Goal: Ask a question: Seek information or help from site administrators or community

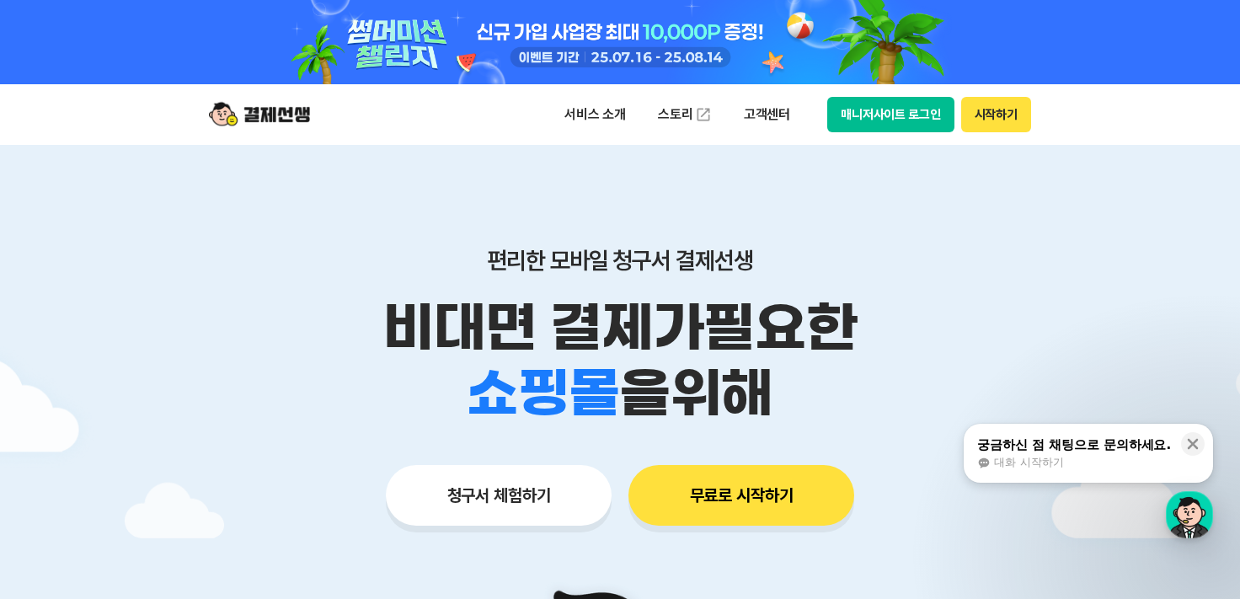
click at [1097, 448] on div "궁금하신 점 채팅으로 문의하세요." at bounding box center [1074, 444] width 194 height 17
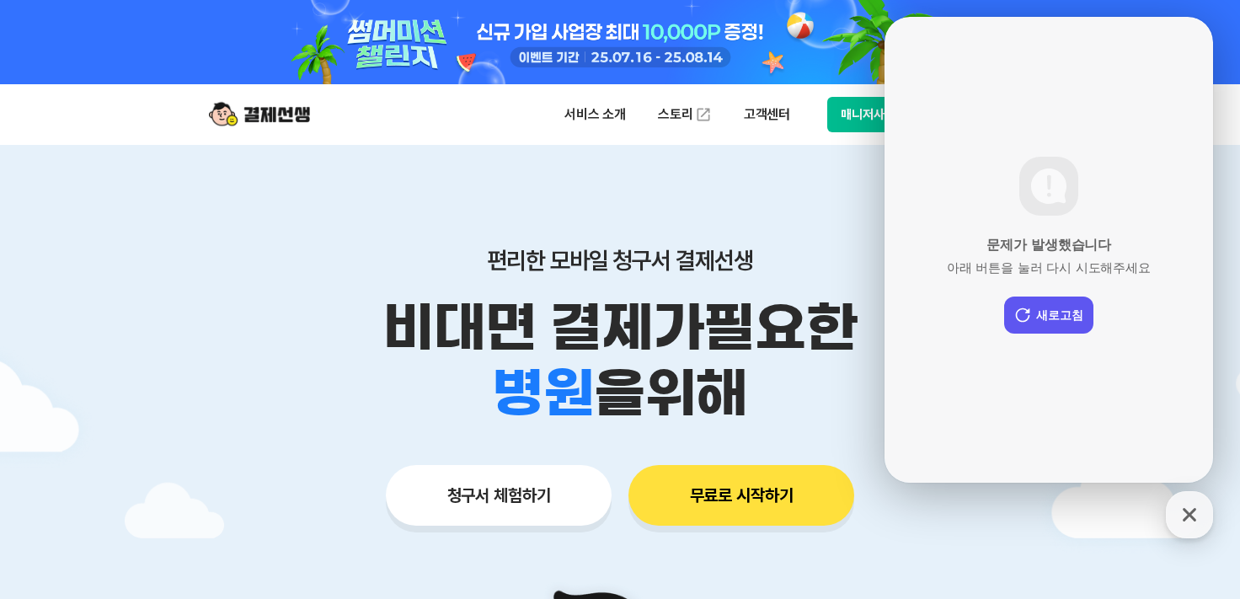
click at [1079, 355] on div "문제가 발생했습니다 아래 버튼을 눌러 다시 시도해주세요 새로고침" at bounding box center [1048, 250] width 328 height 466
click at [992, 124] on div "문제가 발생했습니다 아래 버튼을 눌러 다시 시도해주세요 새로고침" at bounding box center [1048, 250] width 328 height 466
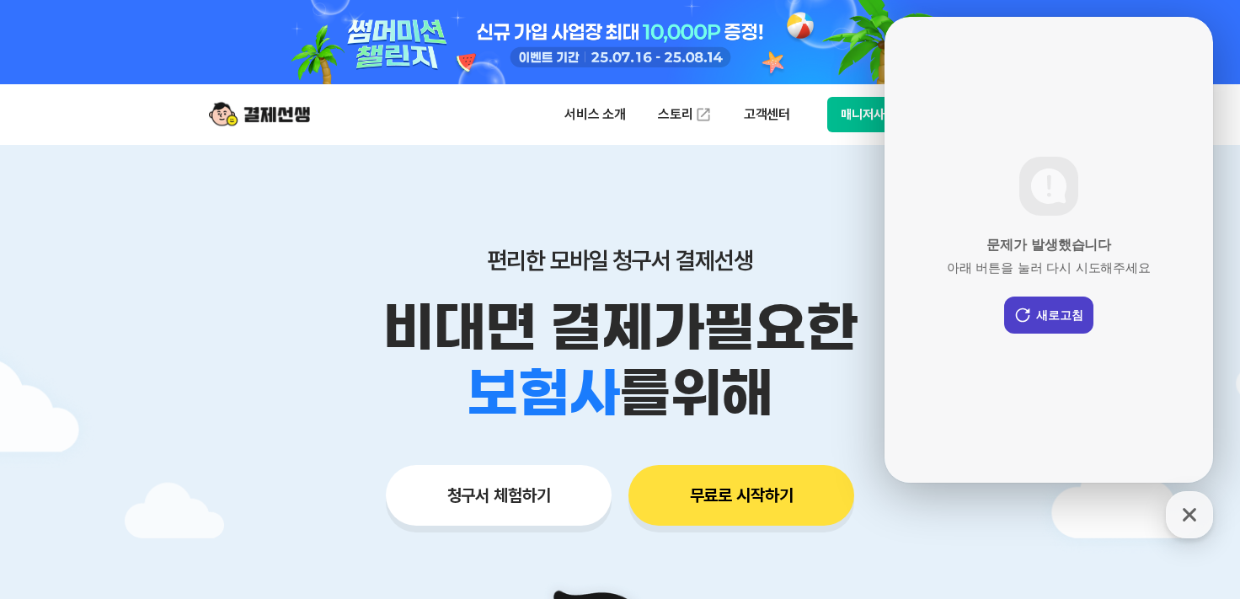
click at [1057, 327] on button "새로고침" at bounding box center [1048, 314] width 89 height 37
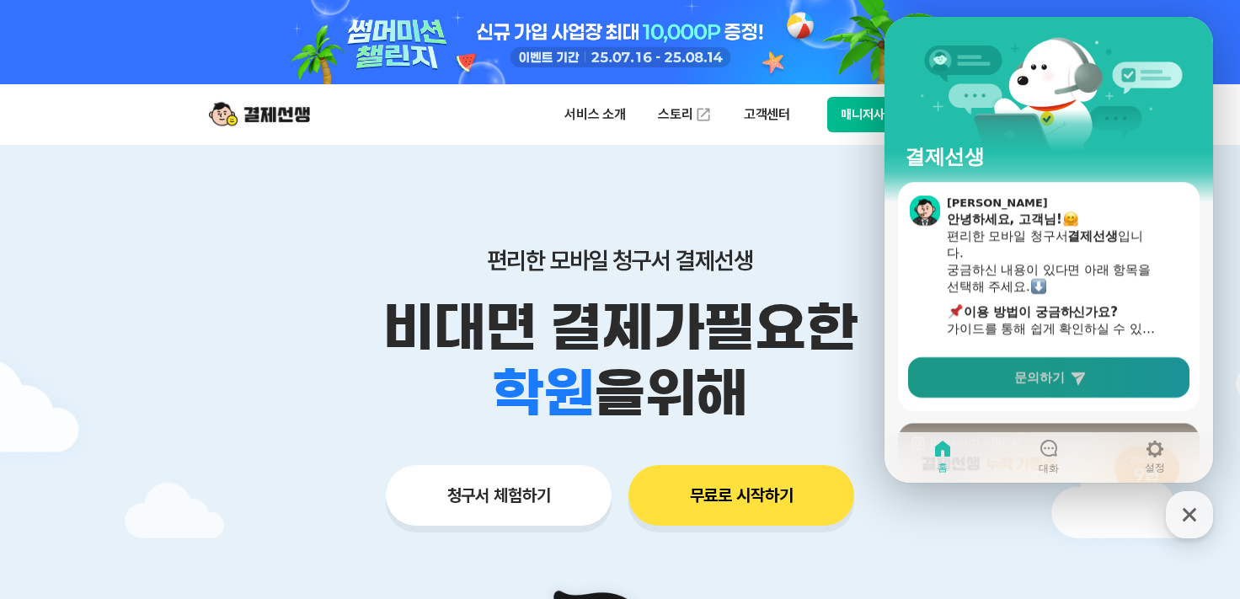
click at [1057, 371] on span "문의하기" at bounding box center [1039, 377] width 51 height 17
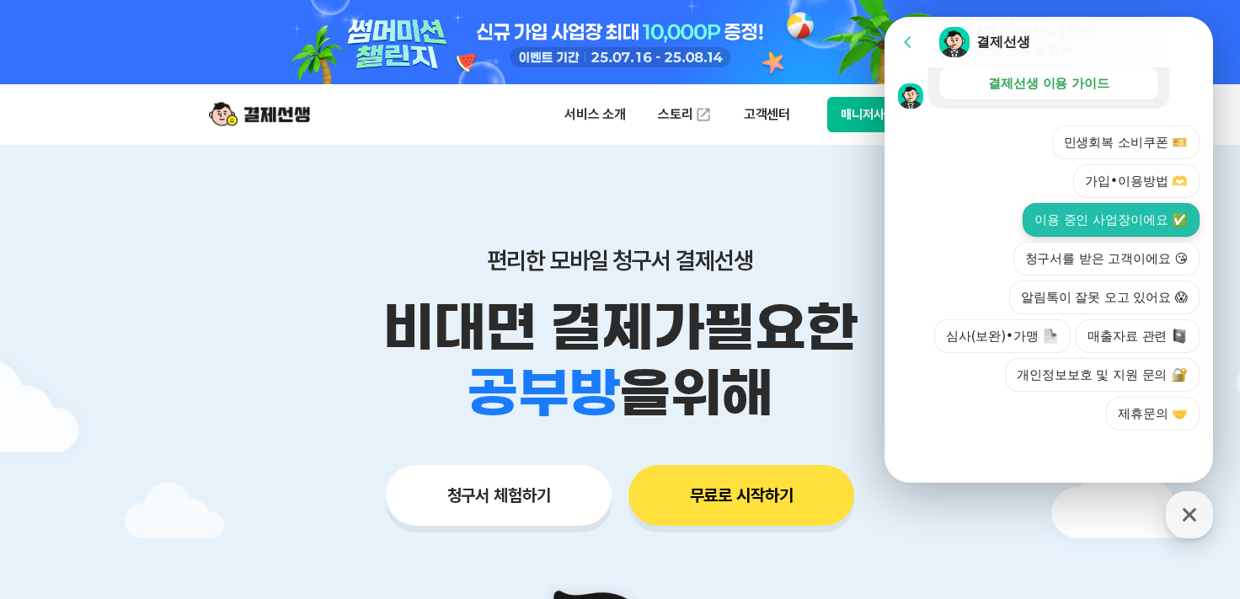
scroll to position [638, 0]
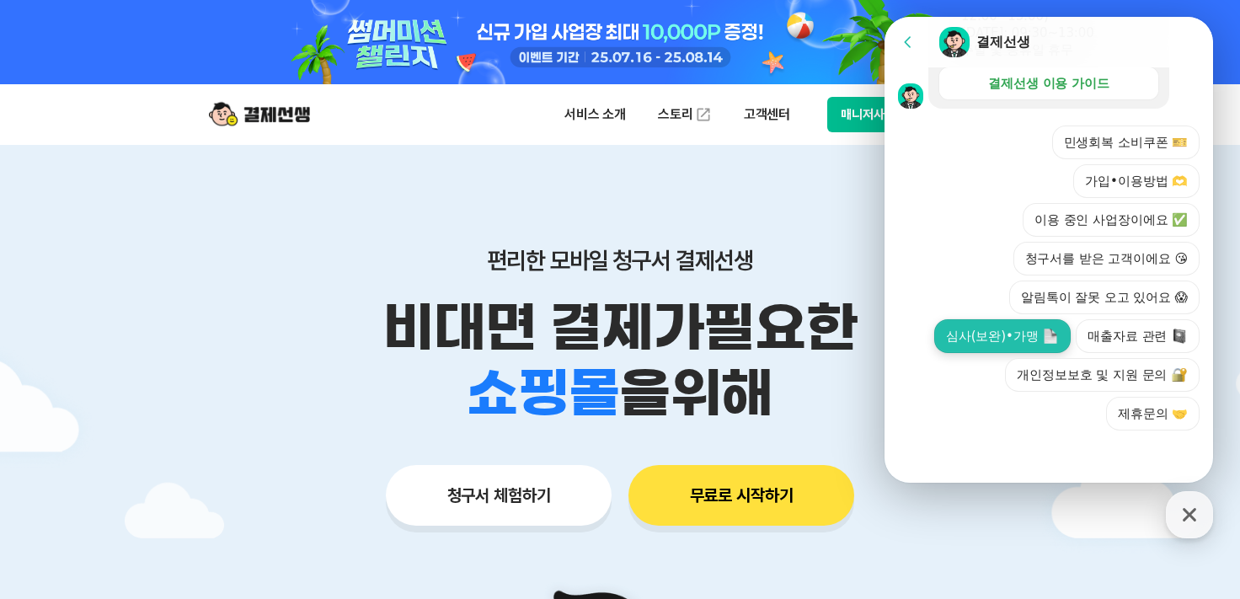
click at [977, 334] on button "심사(보완)•가맹" at bounding box center [1002, 336] width 136 height 34
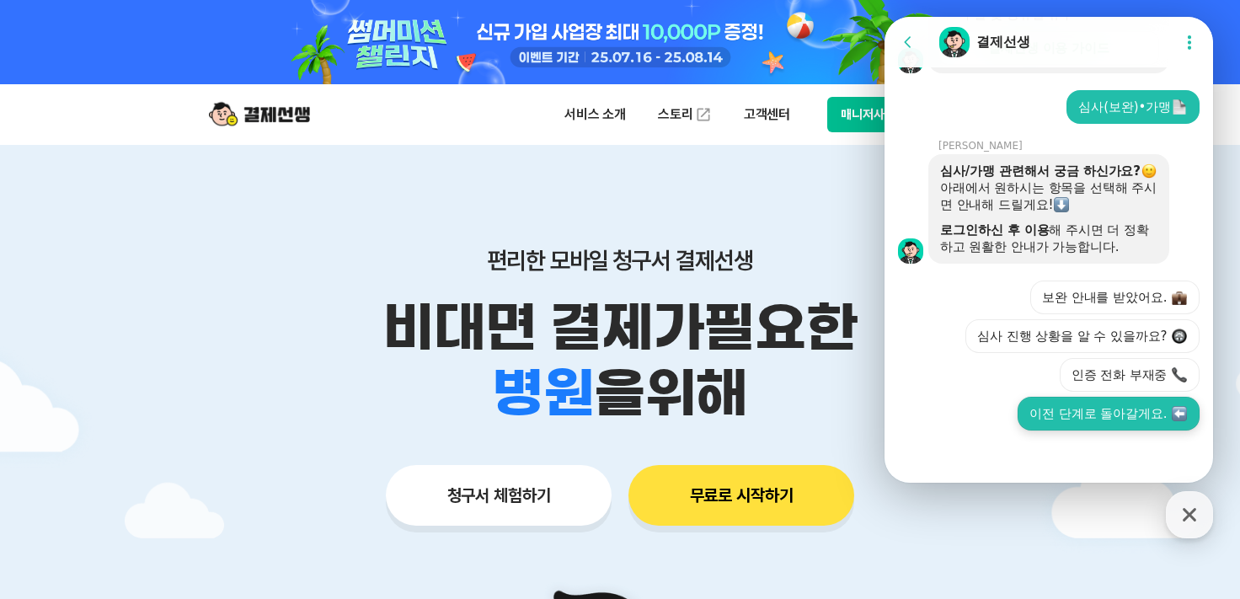
scroll to position [691, 0]
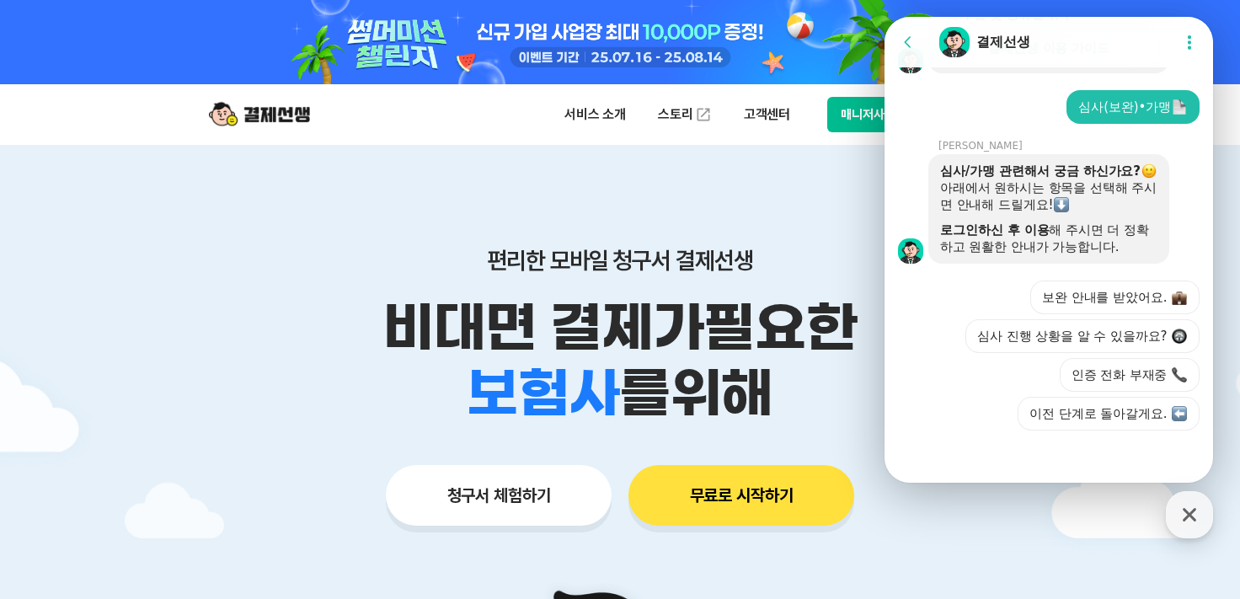
click at [1015, 335] on button "심사 진행 상황을 알 수 있을까요?" at bounding box center [1082, 336] width 234 height 34
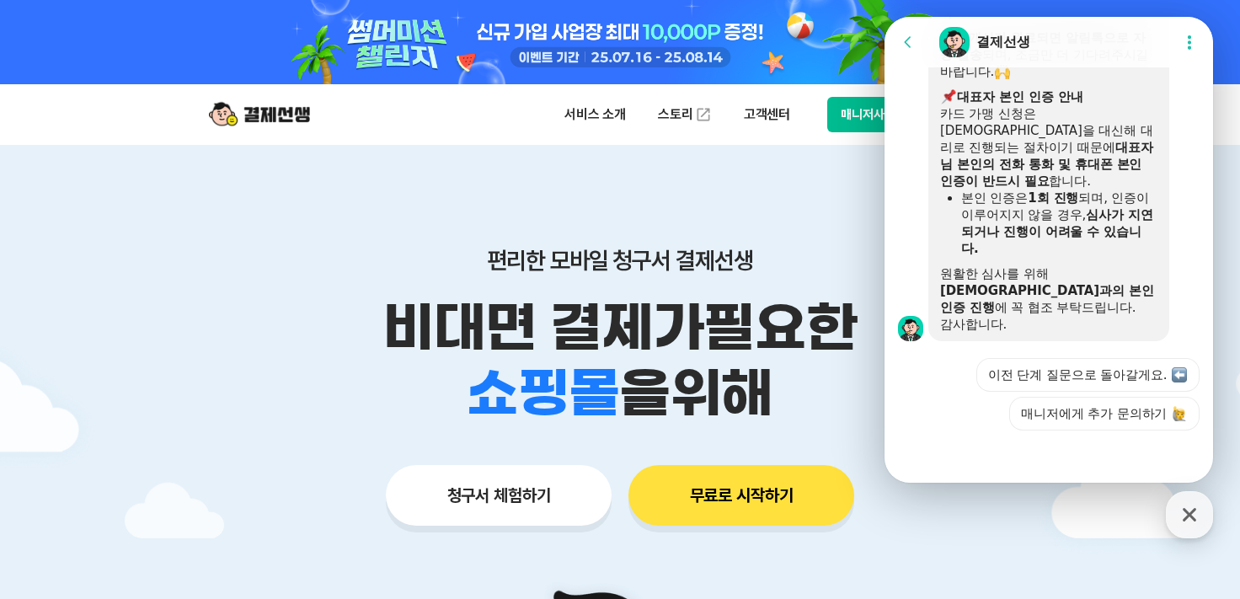
scroll to position [1167, 0]
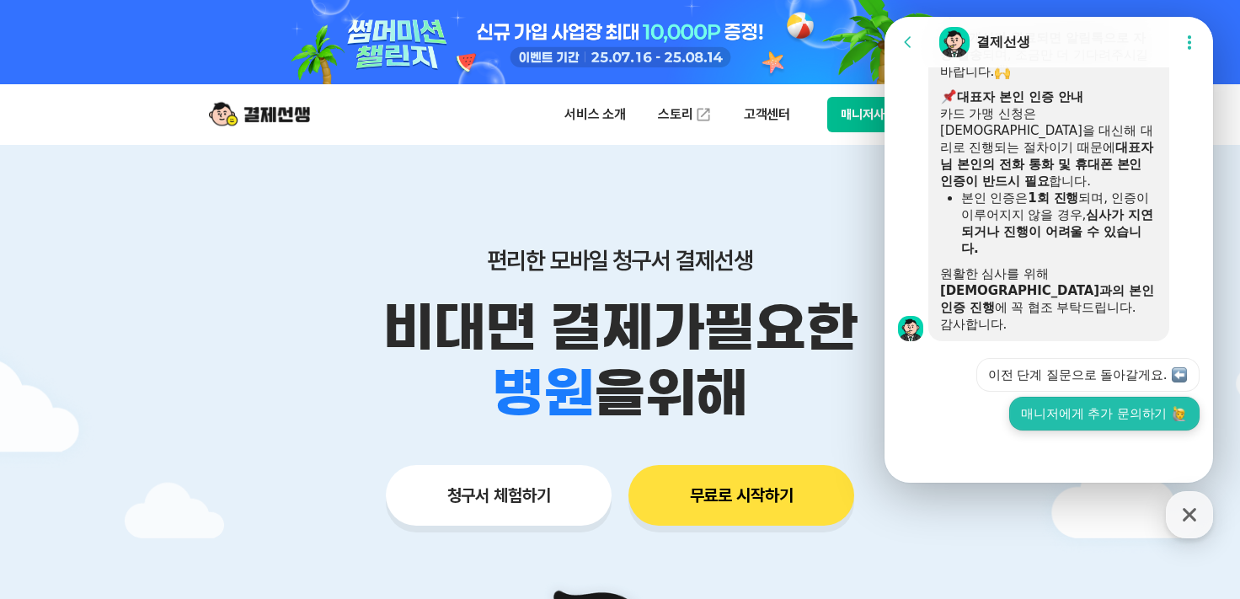
click at [1109, 406] on button "매니저에게 추가 문의하기" at bounding box center [1104, 414] width 190 height 34
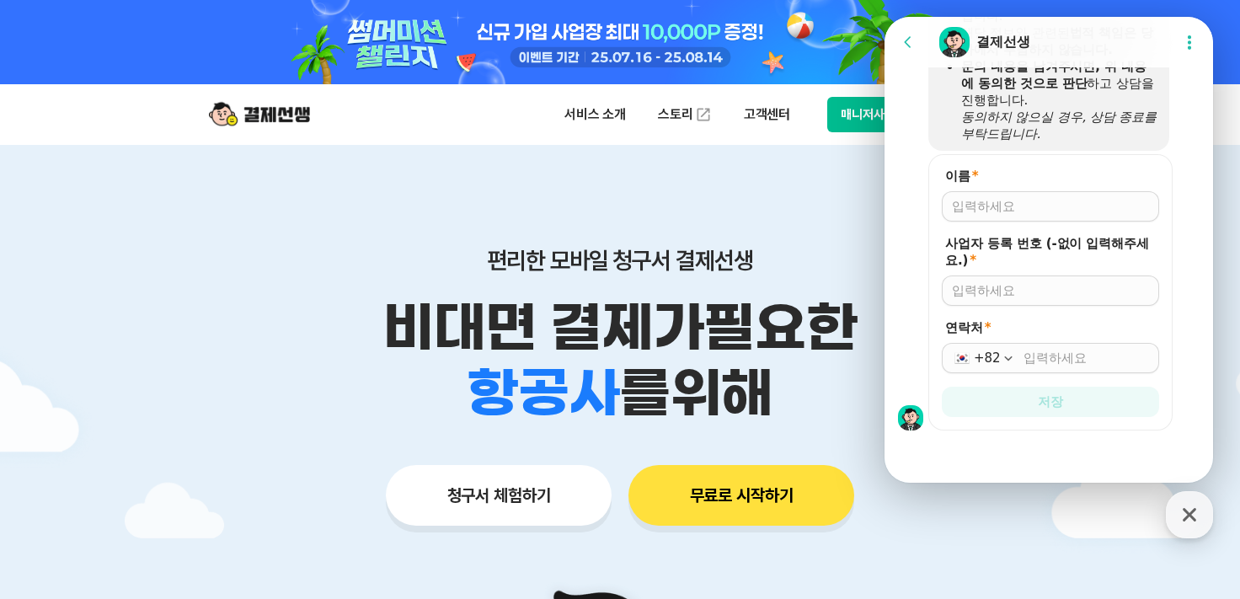
scroll to position [1733, 0]
click at [971, 207] on input "이름 *" at bounding box center [1050, 206] width 197 height 17
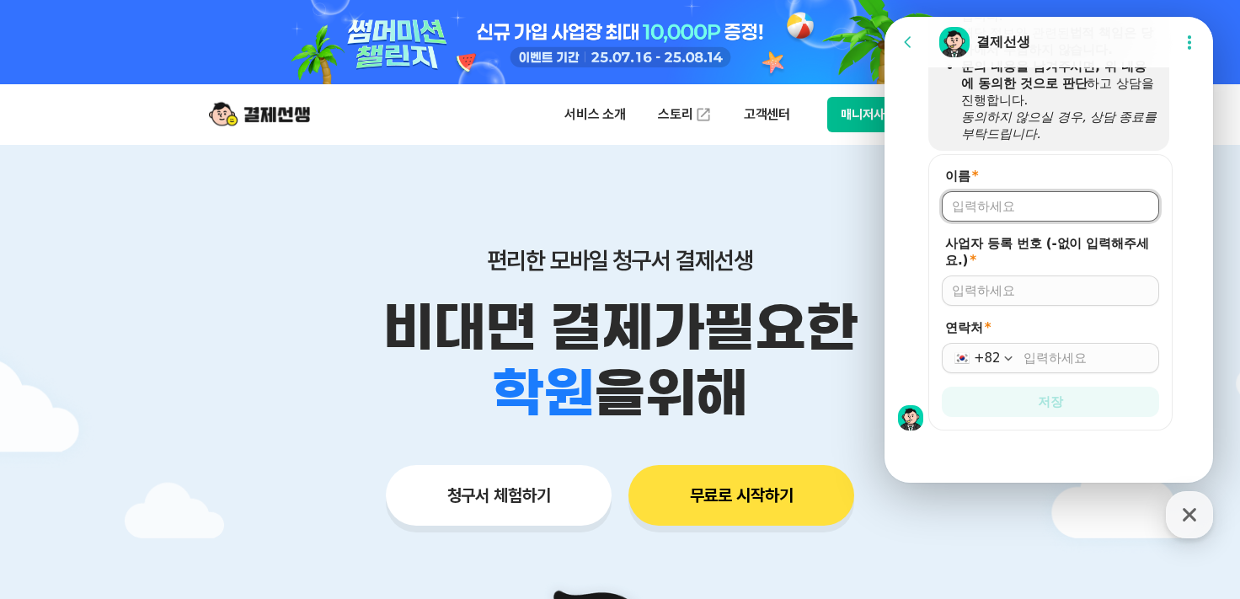
type input "[PERSON_NAME]"
click at [1038, 290] on input "사업자 등록 번호 (-없이 입력해주세요.) *" at bounding box center [1050, 290] width 197 height 17
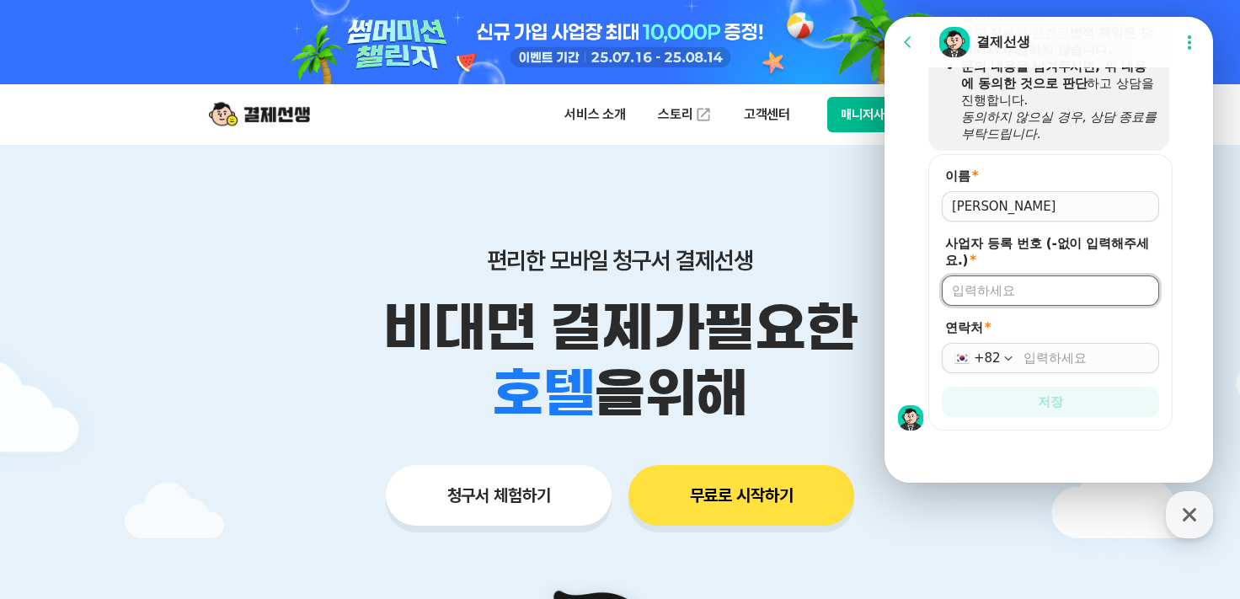
type input "2032004277"
click at [1052, 353] on input "연락처 *" at bounding box center [1086, 358] width 126 height 17
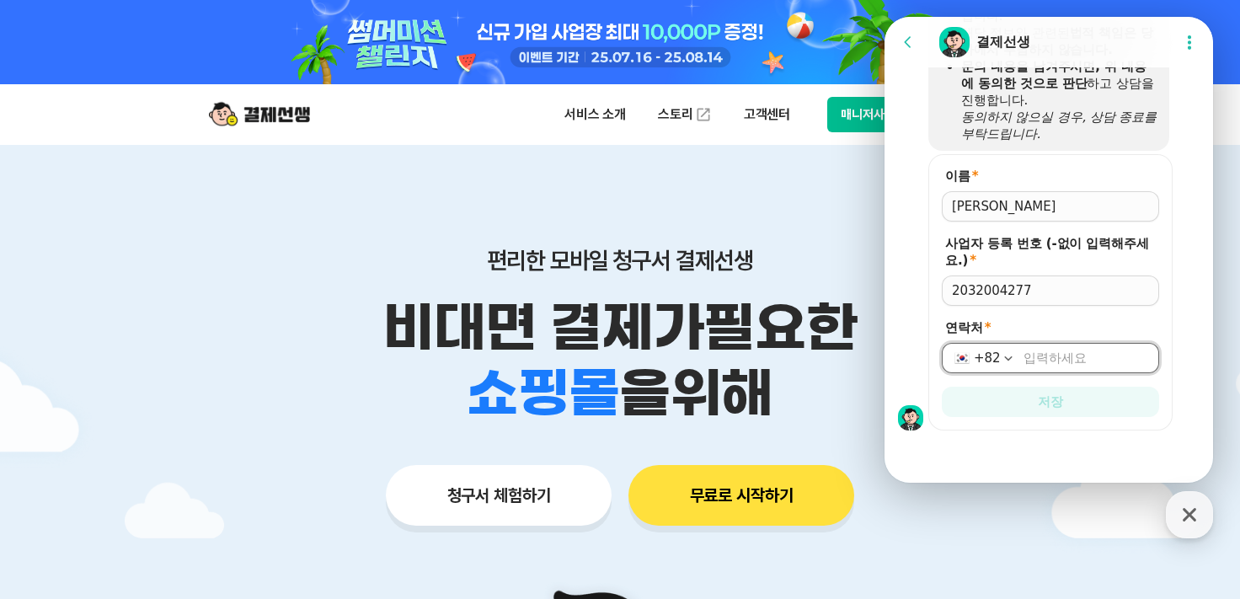
type input "[PHONE_NUMBER]"
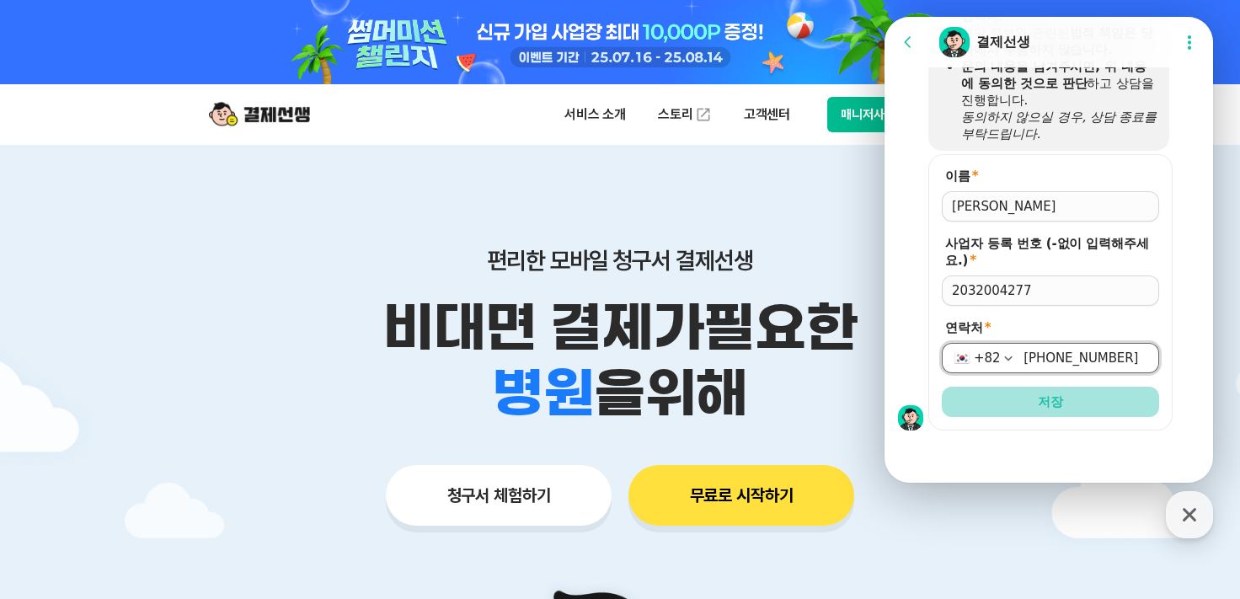
click at [1086, 409] on button "저장" at bounding box center [1050, 402] width 217 height 30
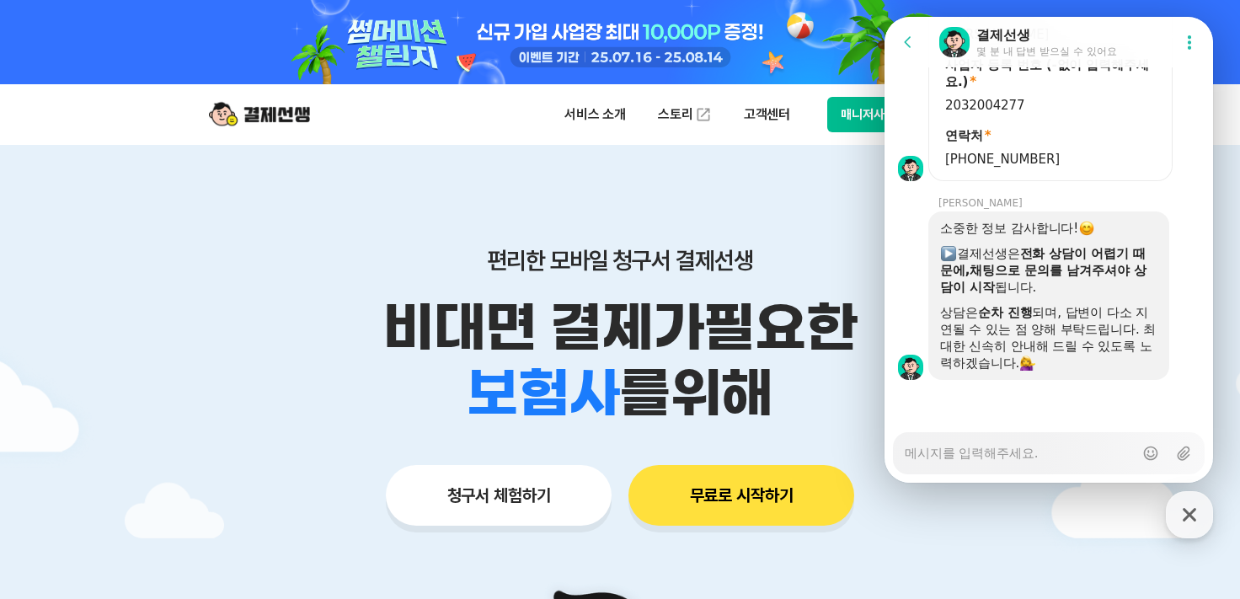
scroll to position [1899, 0]
click at [1047, 452] on textarea "Messenger Input Textarea" at bounding box center [1019, 447] width 229 height 29
click at [1044, 449] on textarea "Messenger Input Textarea" at bounding box center [1019, 447] width 229 height 29
type textarea "x"
type textarea "q"
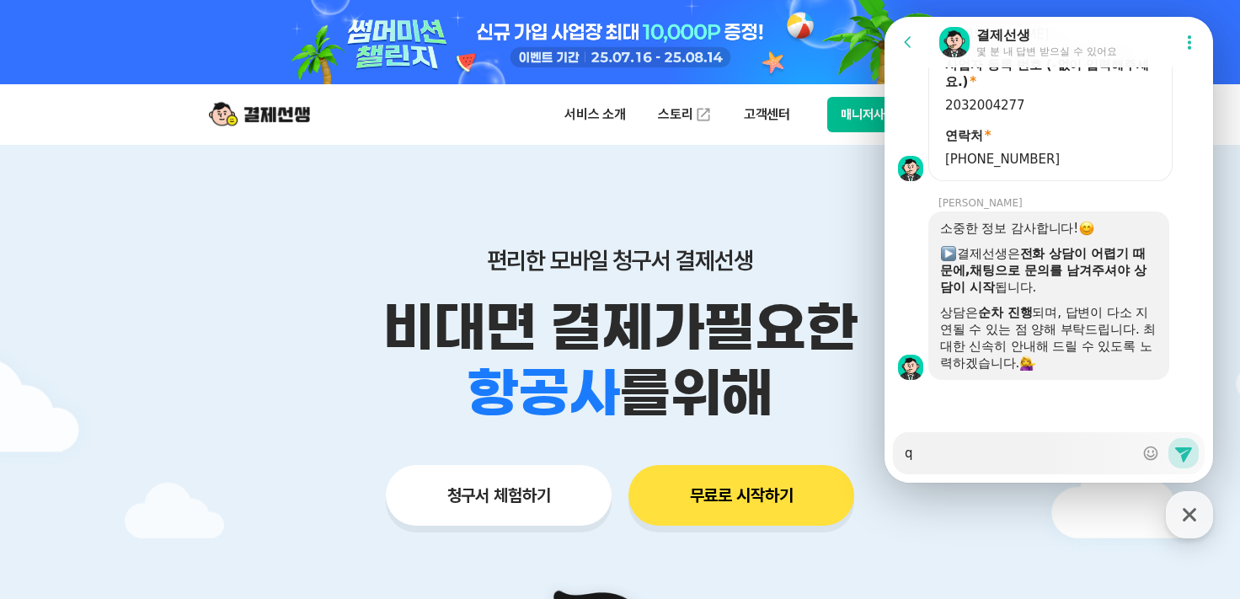
type textarea "x"
type textarea "qn"
type textarea "x"
type textarea "qns"
type textarea "x"
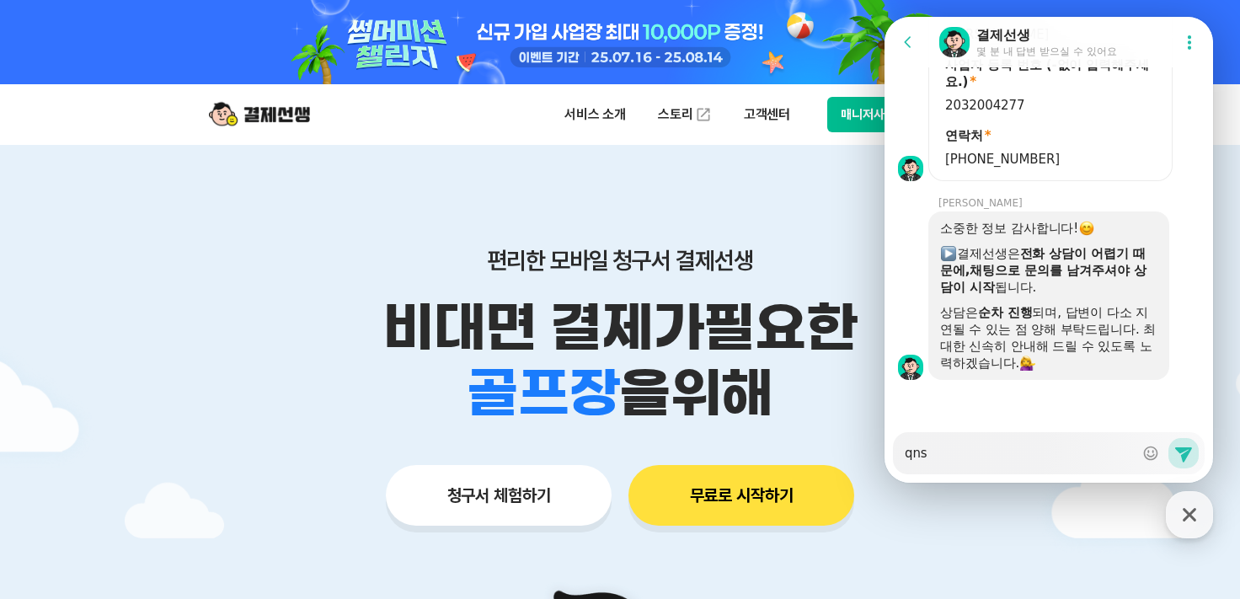
type textarea "qnsf"
type textarea "x"
type textarea "qns"
type textarea "x"
type textarea "qn"
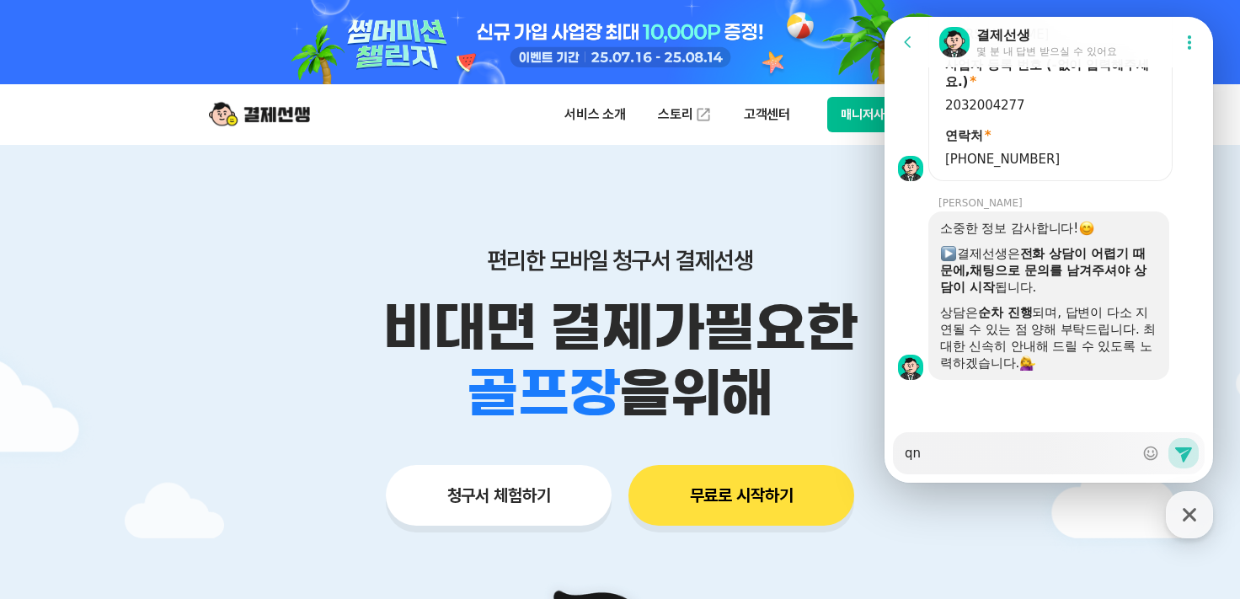
type textarea "x"
type textarea "q"
type textarea "x"
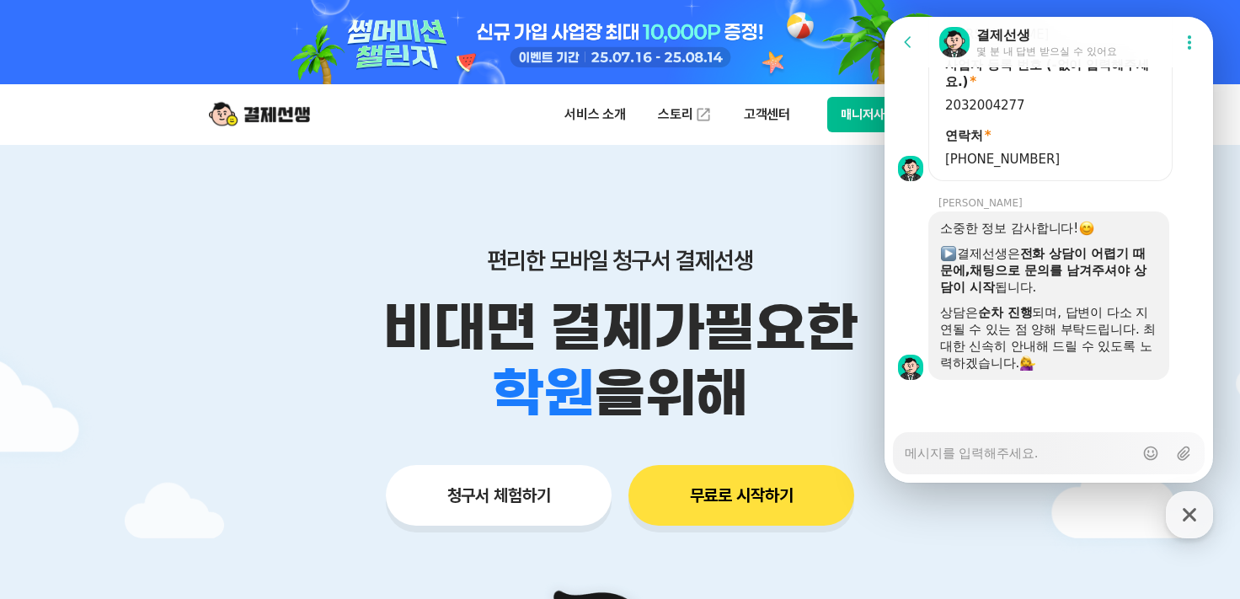
type textarea "x"
type textarea "q"
type textarea "x"
type textarea "qn"
type textarea "x"
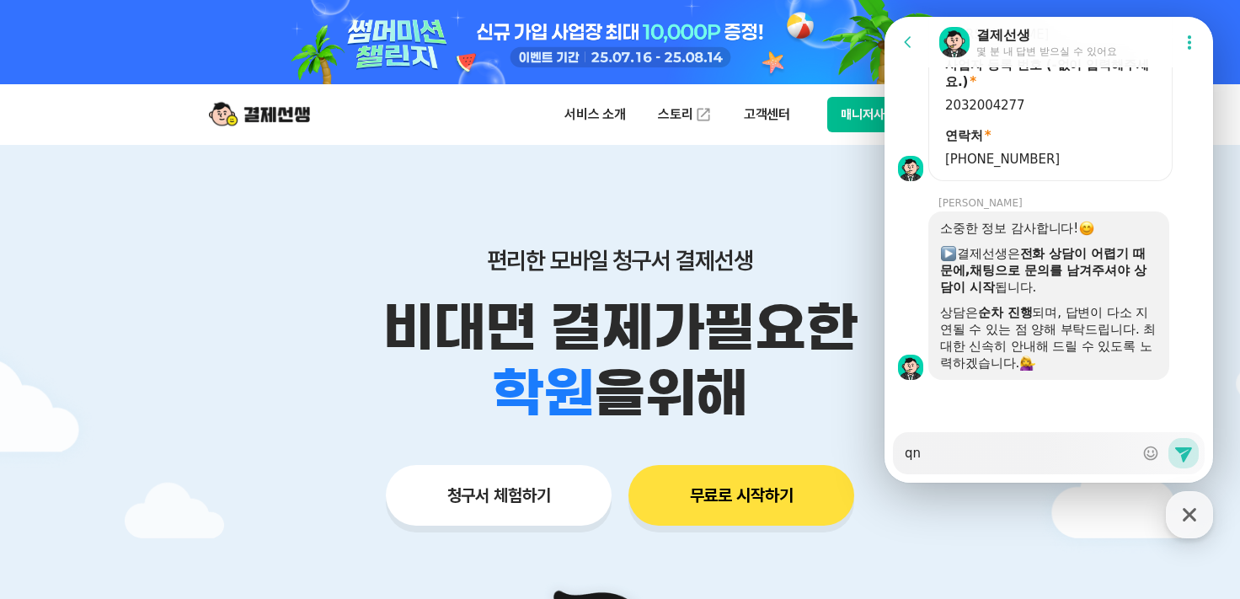
type textarea "qns"
type textarea "x"
type textarea "qnsf"
type textarea "x"
type textarea "qnsfl"
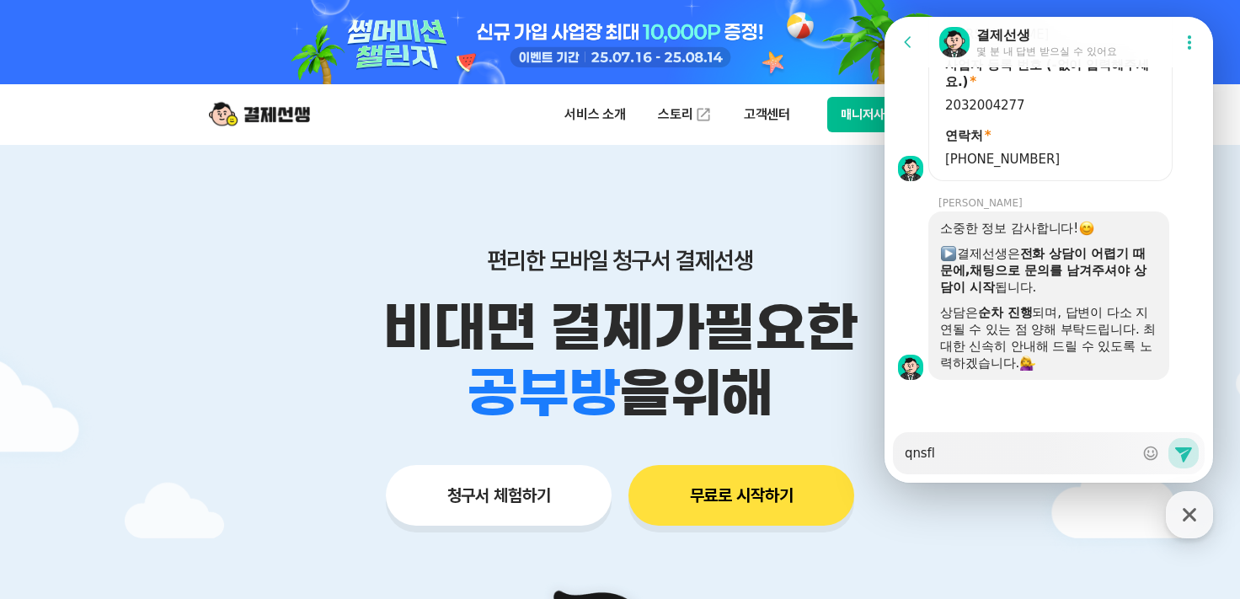
type textarea "x"
type textarea "qnsflr"
type textarea "x"
type textarea "qnsflrk"
type textarea "x"
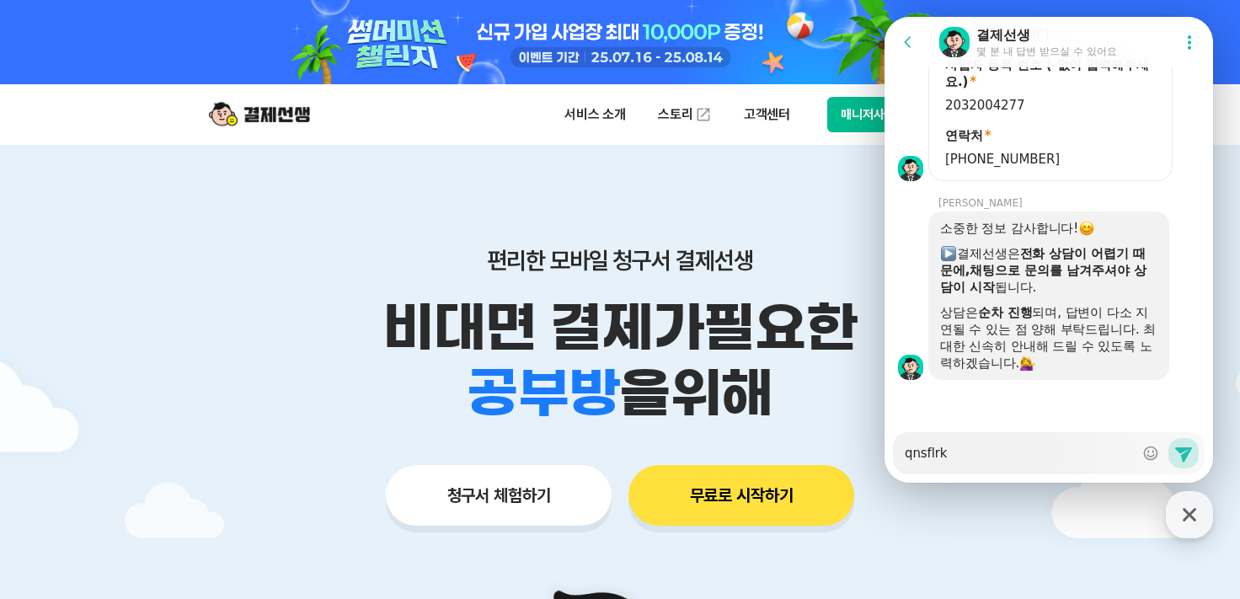
type textarea "qnsflrka"
type textarea "x"
type textarea "qnsflrkap"
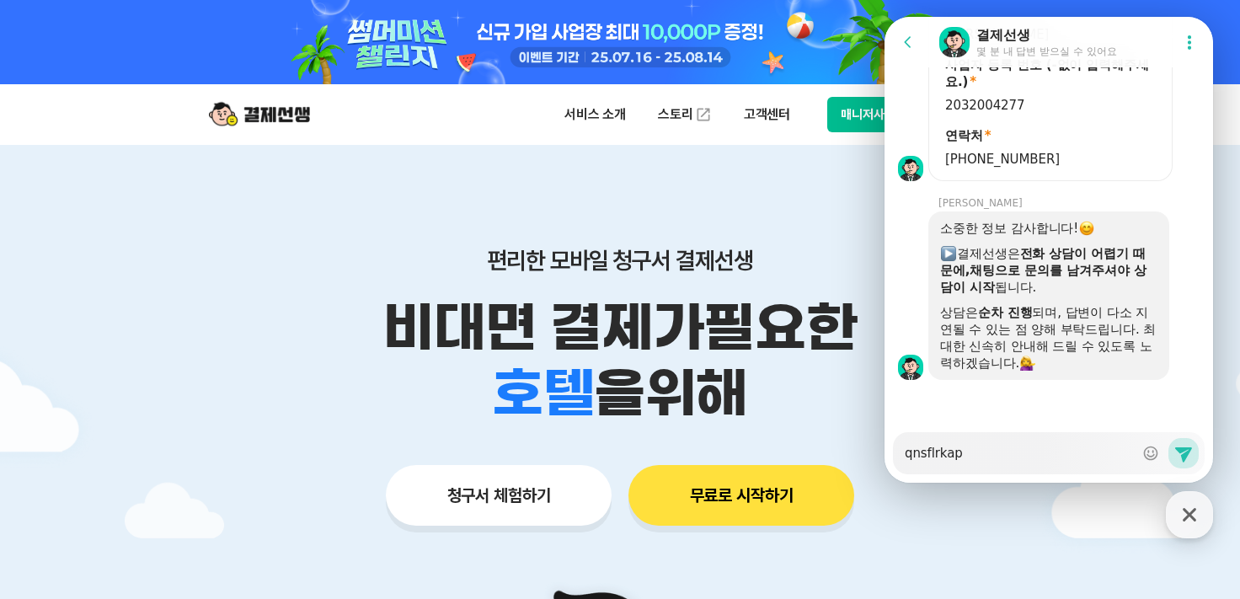
type textarea "x"
type textarea "qnsflrka"
type textarea "x"
type textarea "qnsflrk"
type textarea "x"
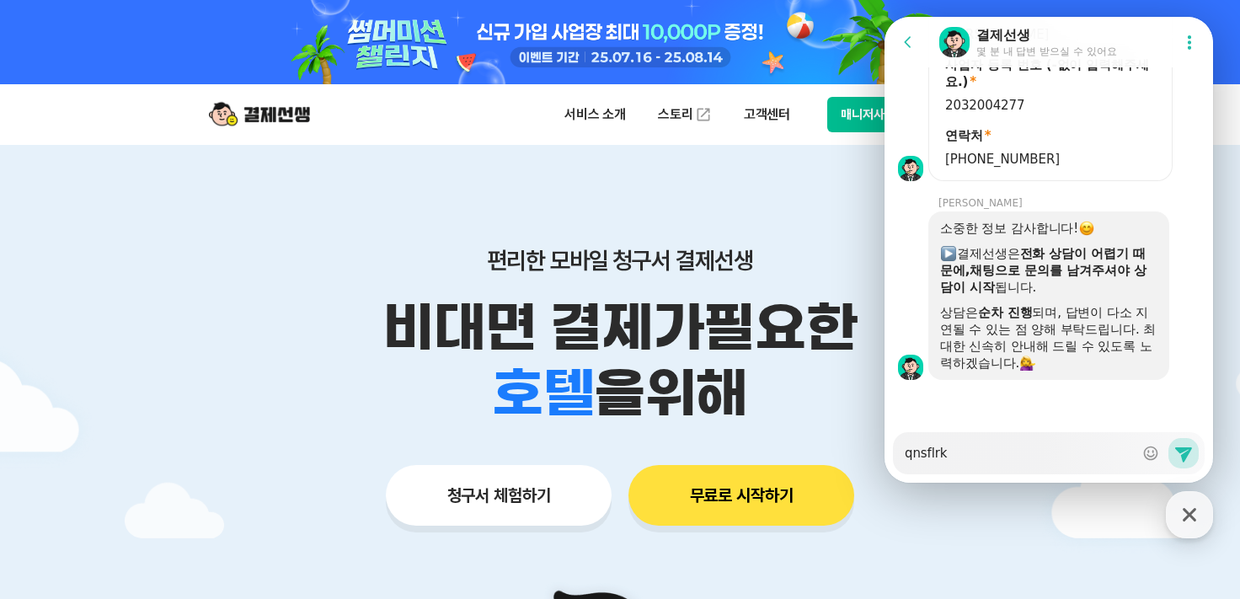
type textarea "qnsflr"
type textarea "x"
type textarea "qnsfl"
type textarea "x"
type textarea "qnsf"
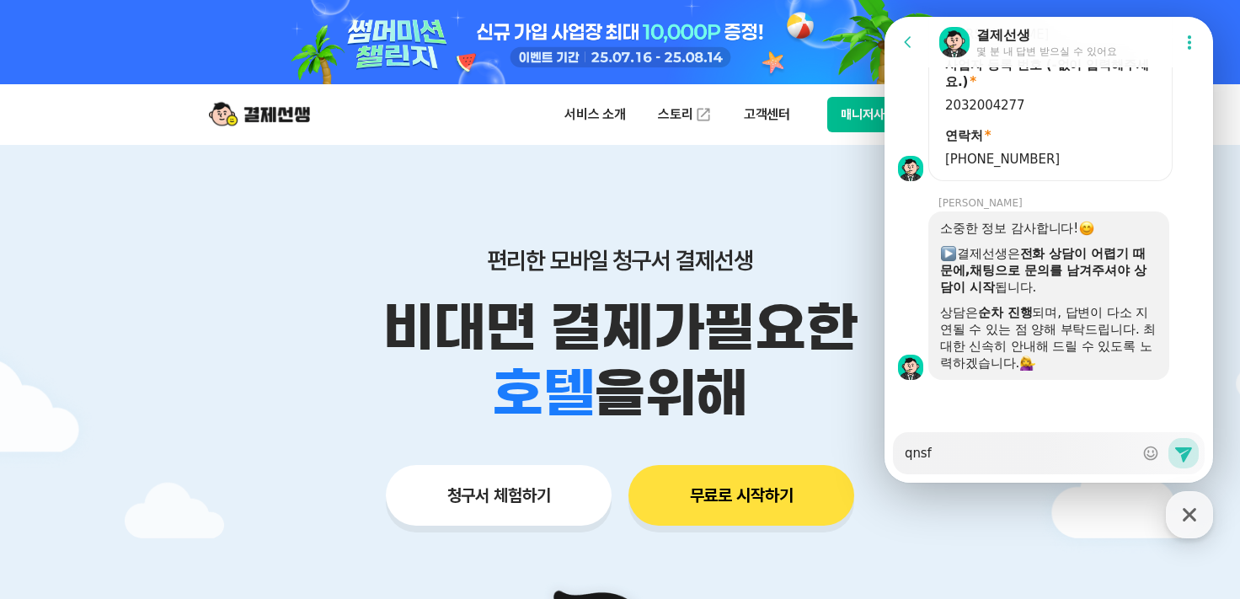
type textarea "x"
type textarea "qns"
type textarea "x"
type textarea "qn"
type textarea "x"
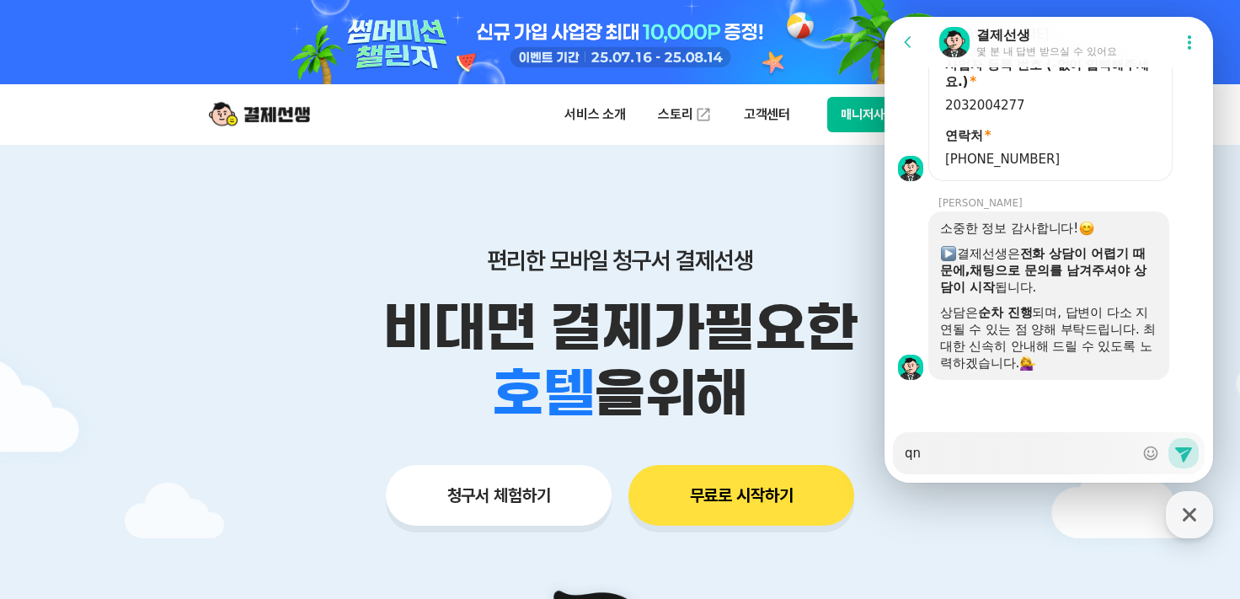
type textarea "q"
type textarea "x"
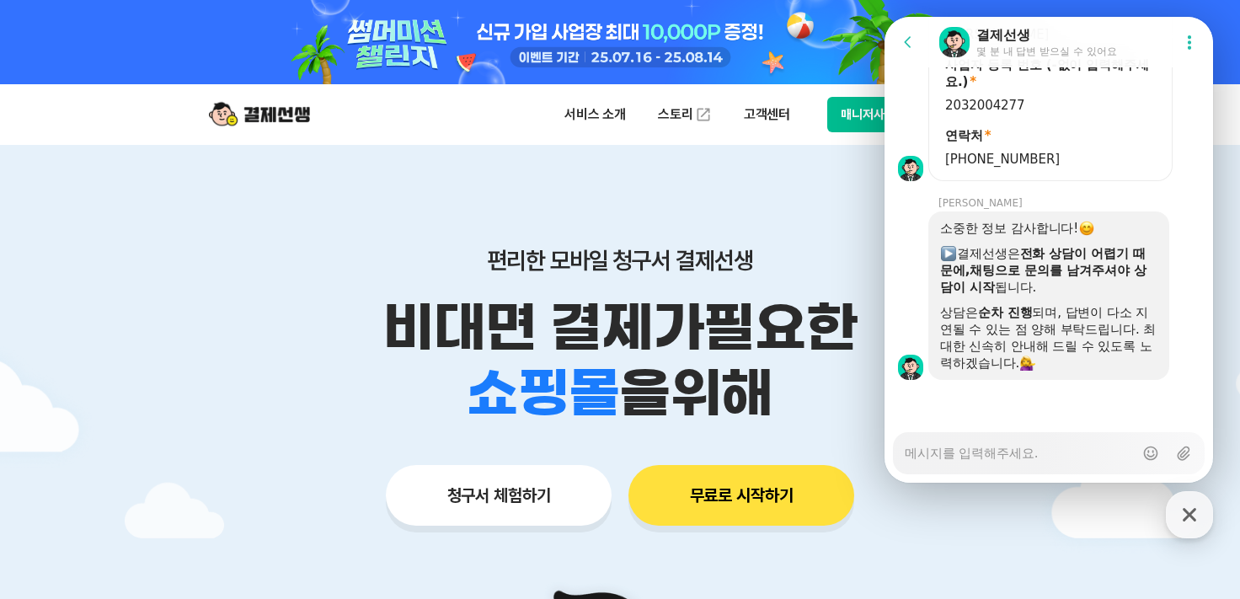
type textarea "x"
type textarea "ㅂ"
type textarea "x"
type textarea "부"
type textarea "x"
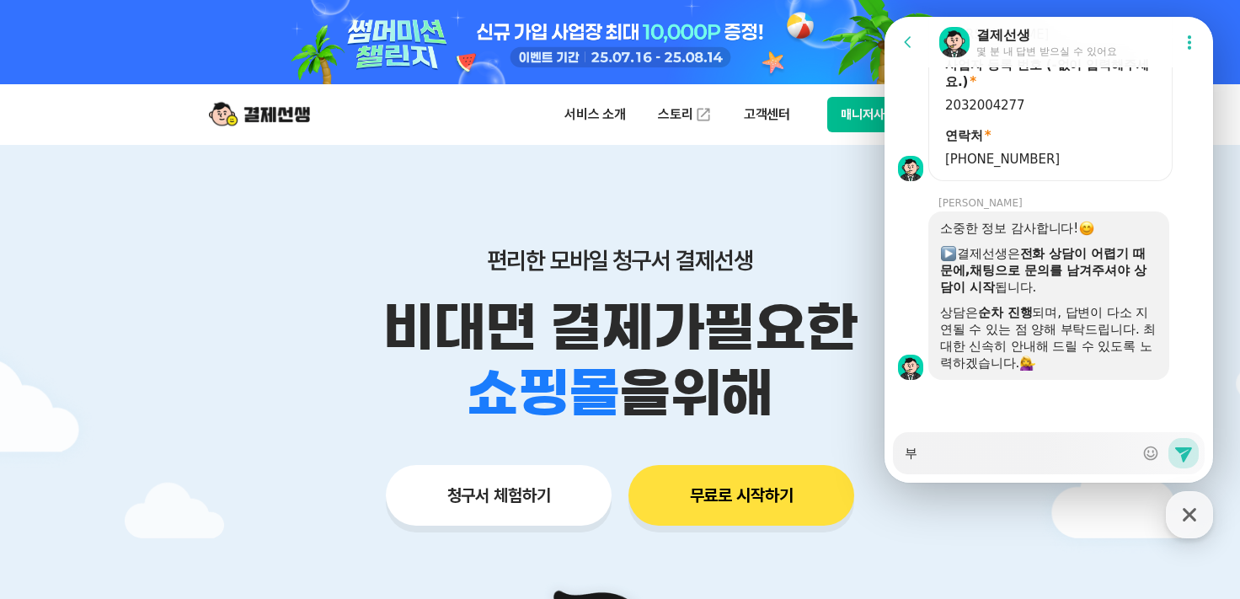
type textarea "분"
type textarea "x"
type textarea "분ㄹ"
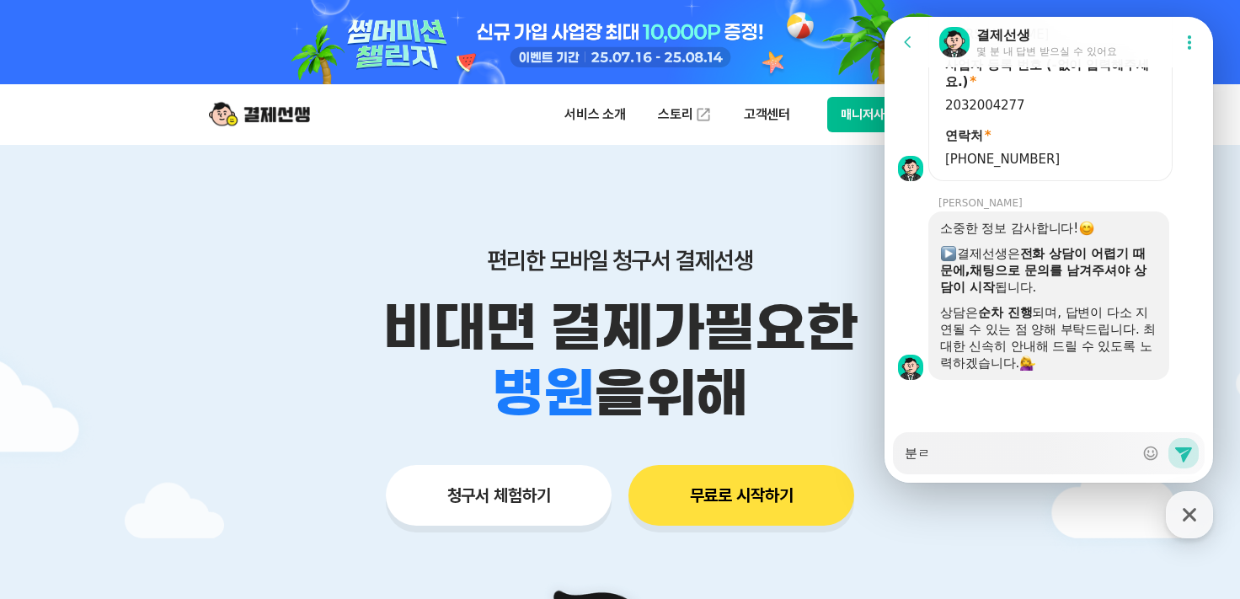
type textarea "x"
type textarea "분리"
type textarea "x"
type textarea "분릭"
type textarea "x"
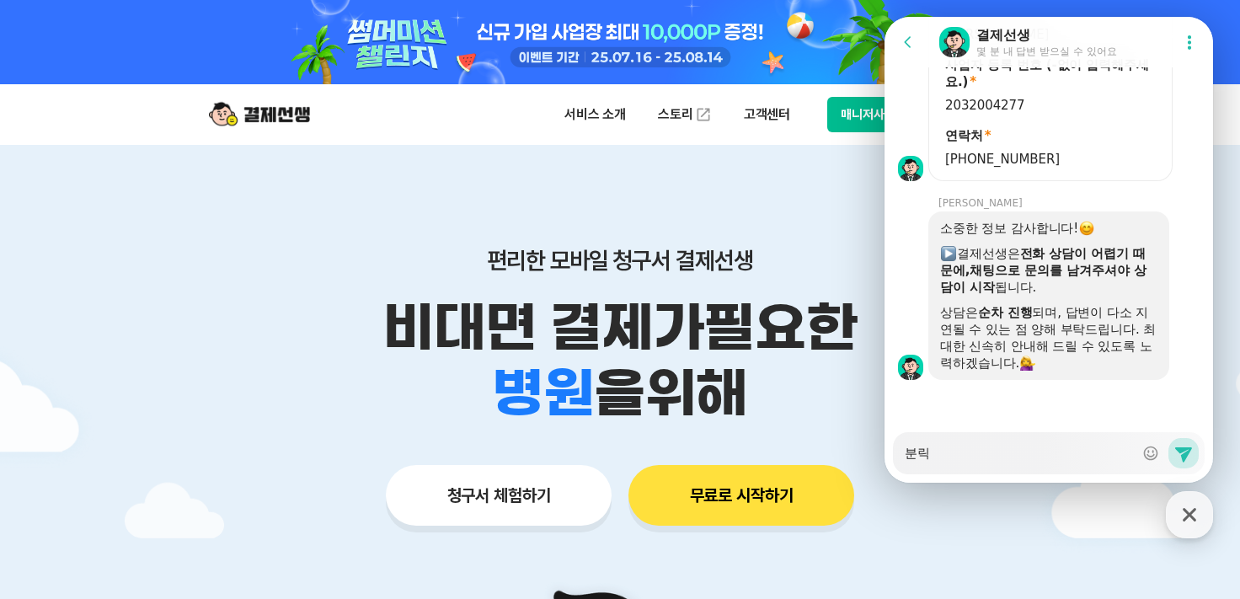
type textarea "분리가"
type textarea "x"
type textarea "분리감"
type textarea "x"
type textarea "분리가"
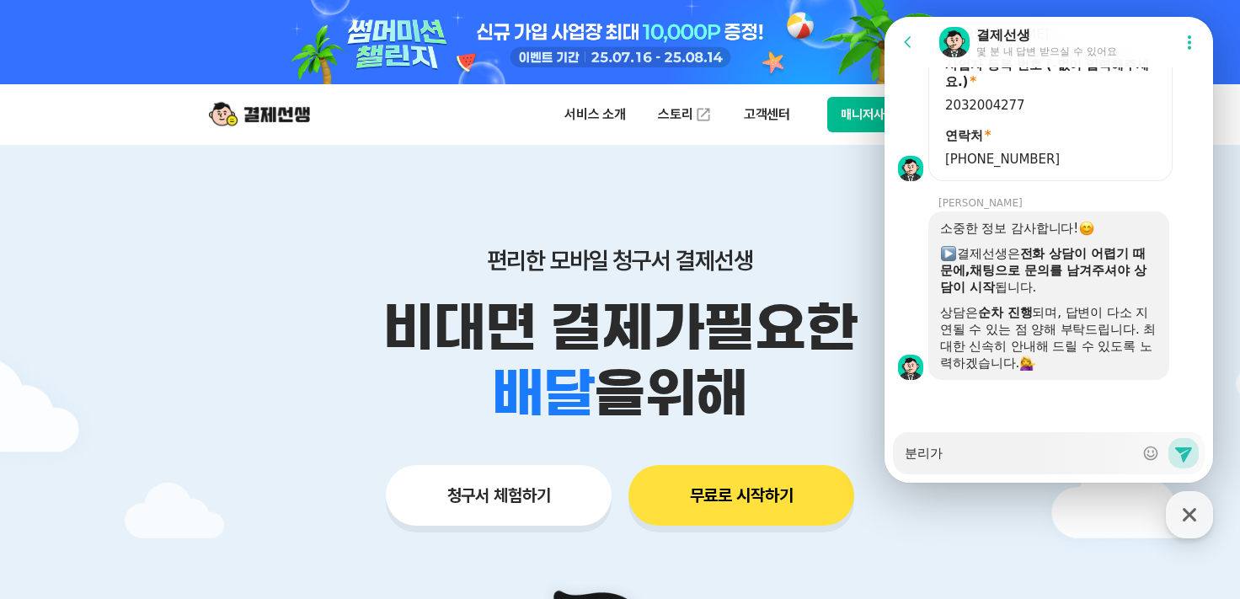
type textarea "x"
type textarea "분리가ㅐ"
type textarea "x"
type textarea "분리가"
type textarea "x"
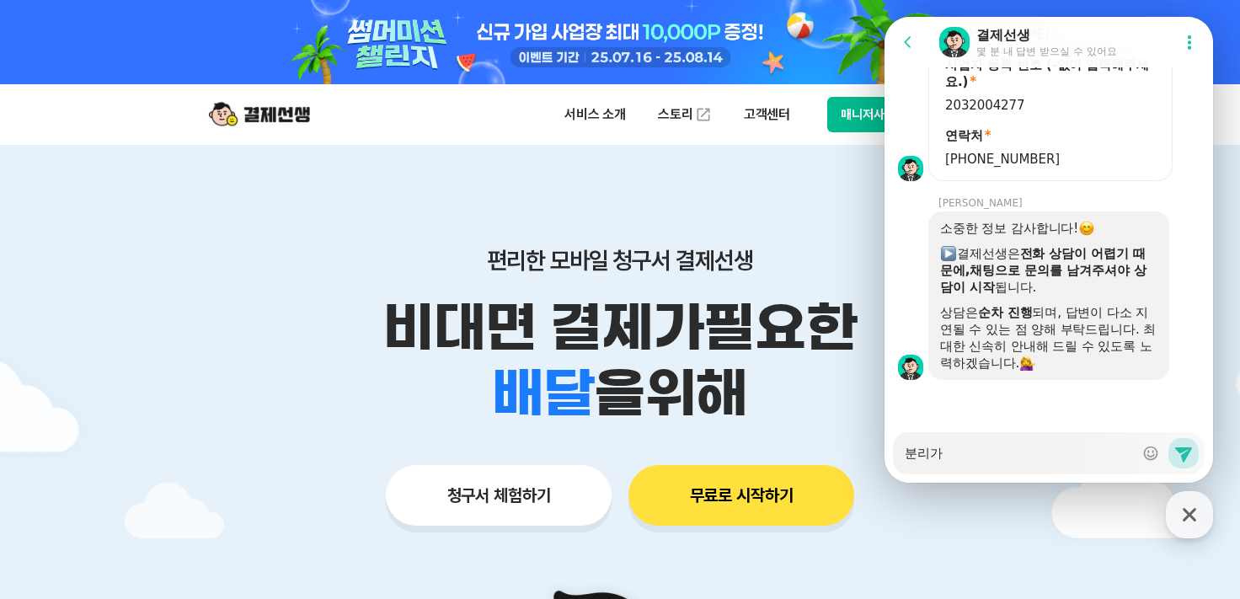
type textarea "분리"
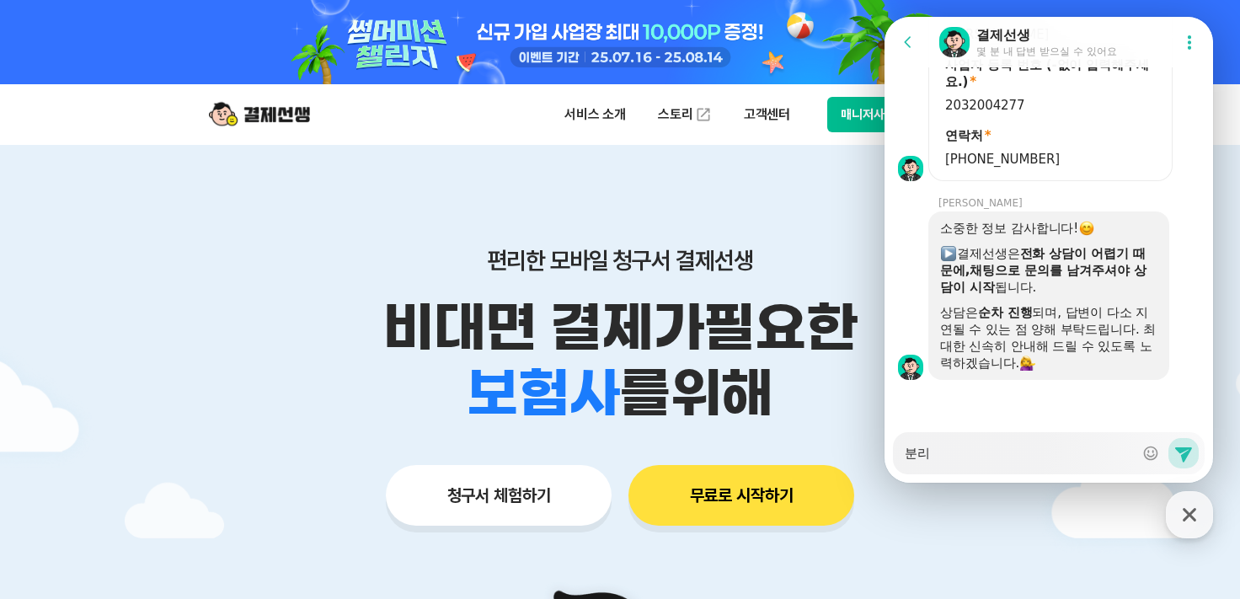
type textarea "x"
type textarea "분리ㄱ"
type textarea "x"
type textarea "분리가"
type textarea "x"
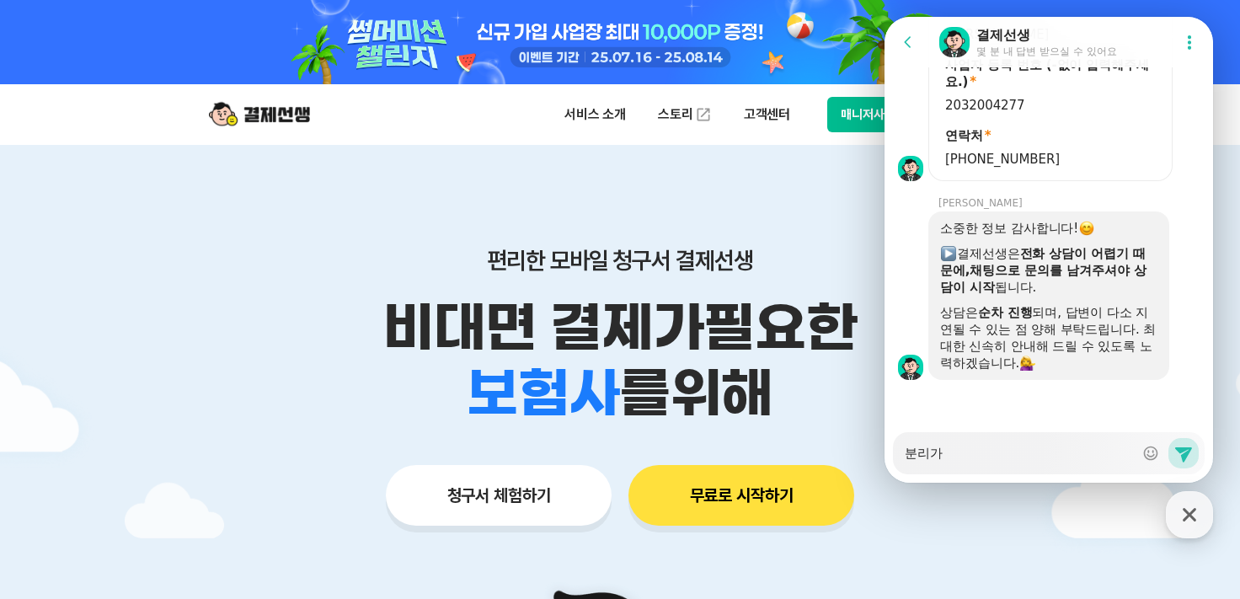
type textarea "분리감"
type textarea "x"
type textarea "분리가매"
type textarea "x"
type textarea "분리가맹"
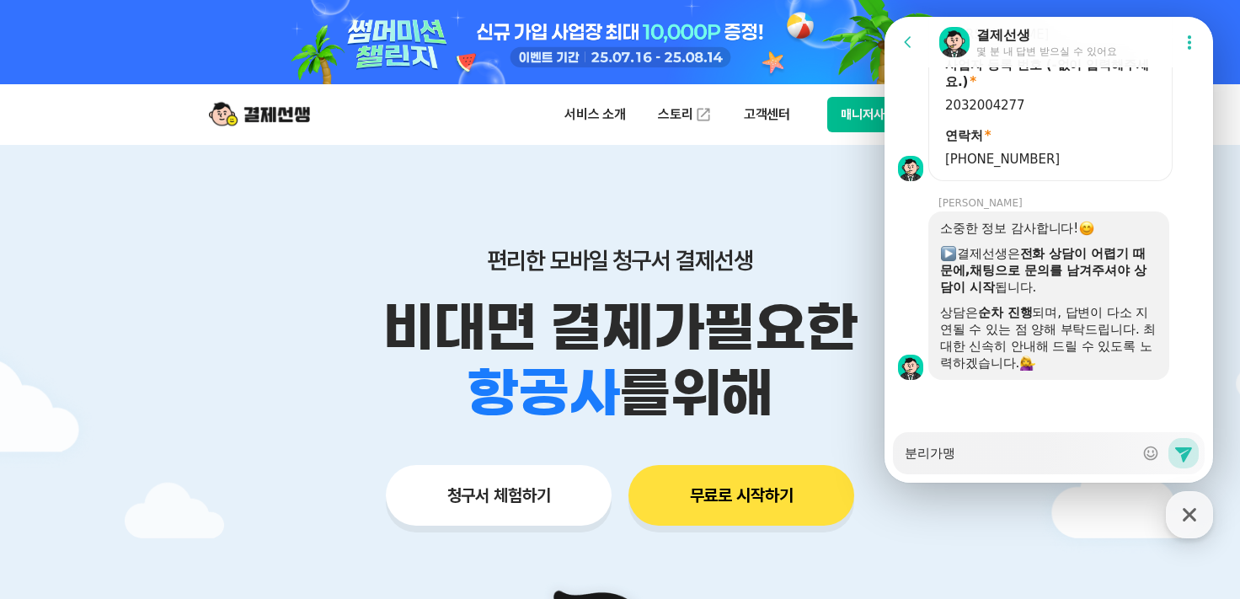
type textarea "x"
type textarea "분리가맹ㅎ"
type textarea "x"
type textarea "분리가맹후"
type textarea "x"
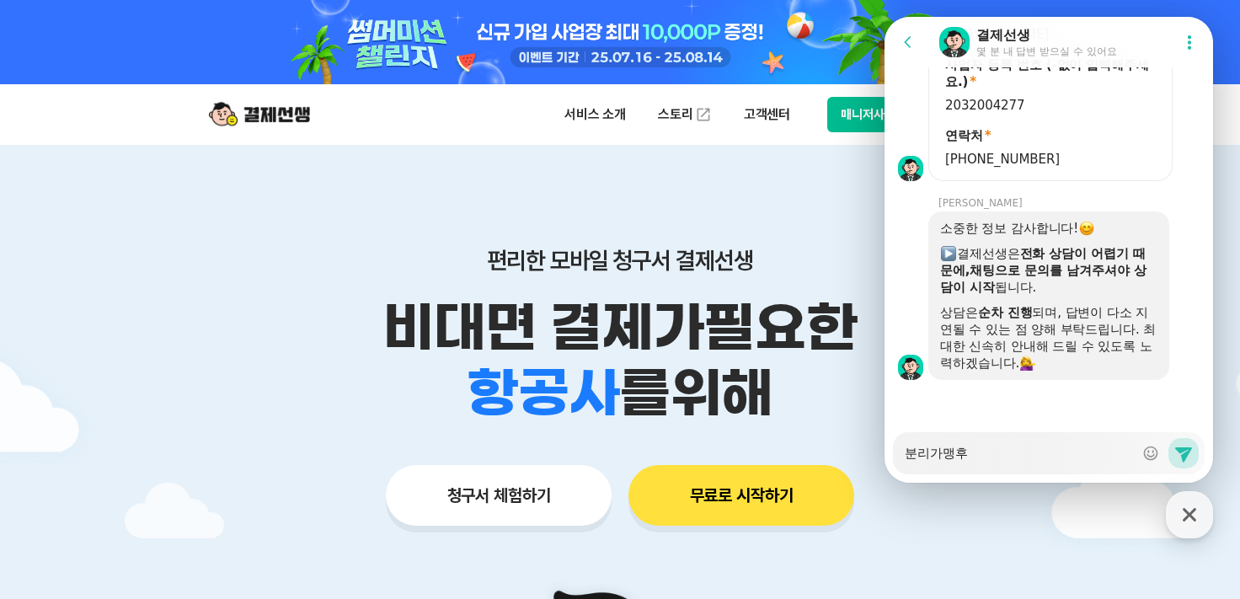
type textarea "분리가맹후"
type textarea "x"
type textarea "분리가맹후 ㄷ"
type textarea "x"
type textarea "분리가맹후 ㄷㄴ"
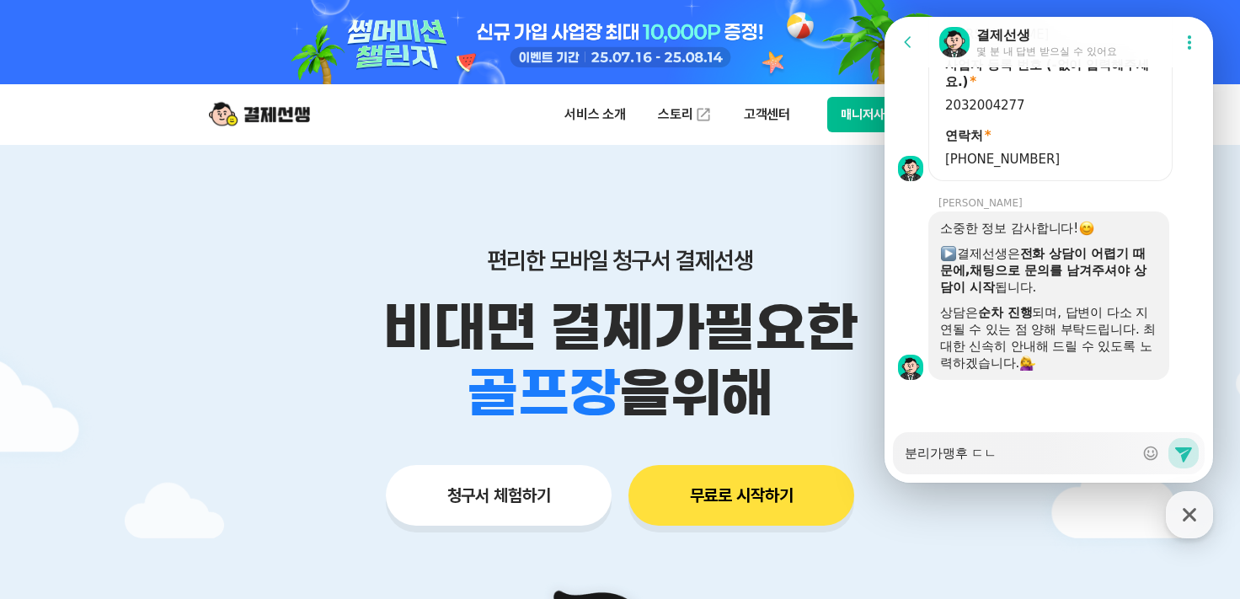
type textarea "x"
type textarea "분리가맹후 ㄷ"
type textarea "x"
type textarea "분리가맹후"
type textarea "x"
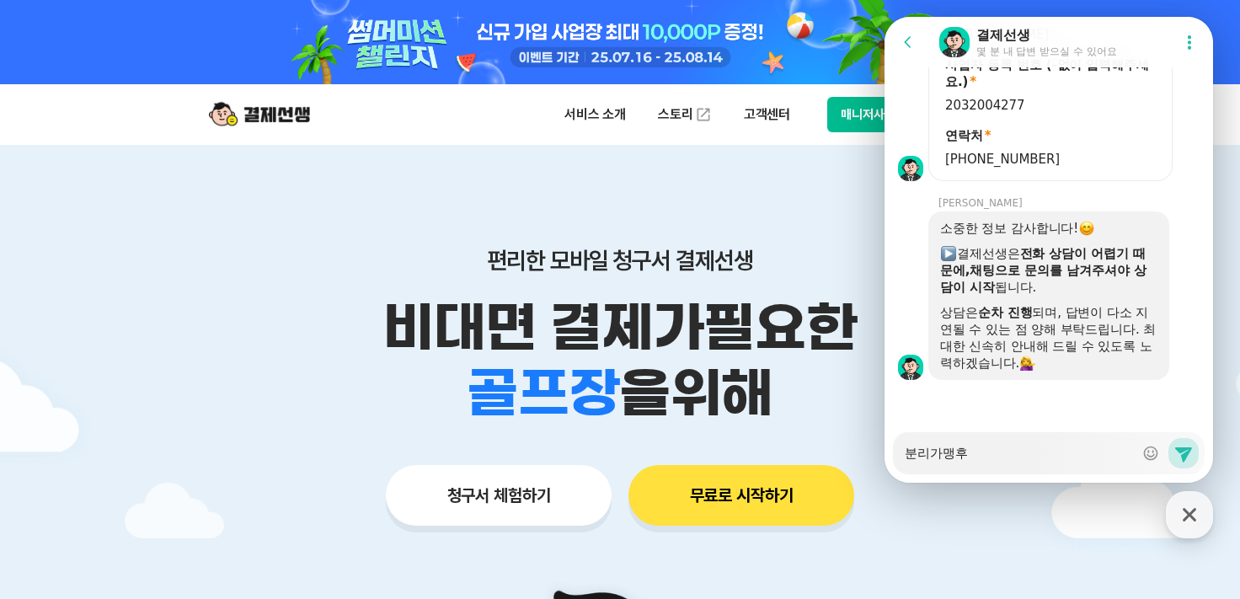
type textarea "분리가맹후"
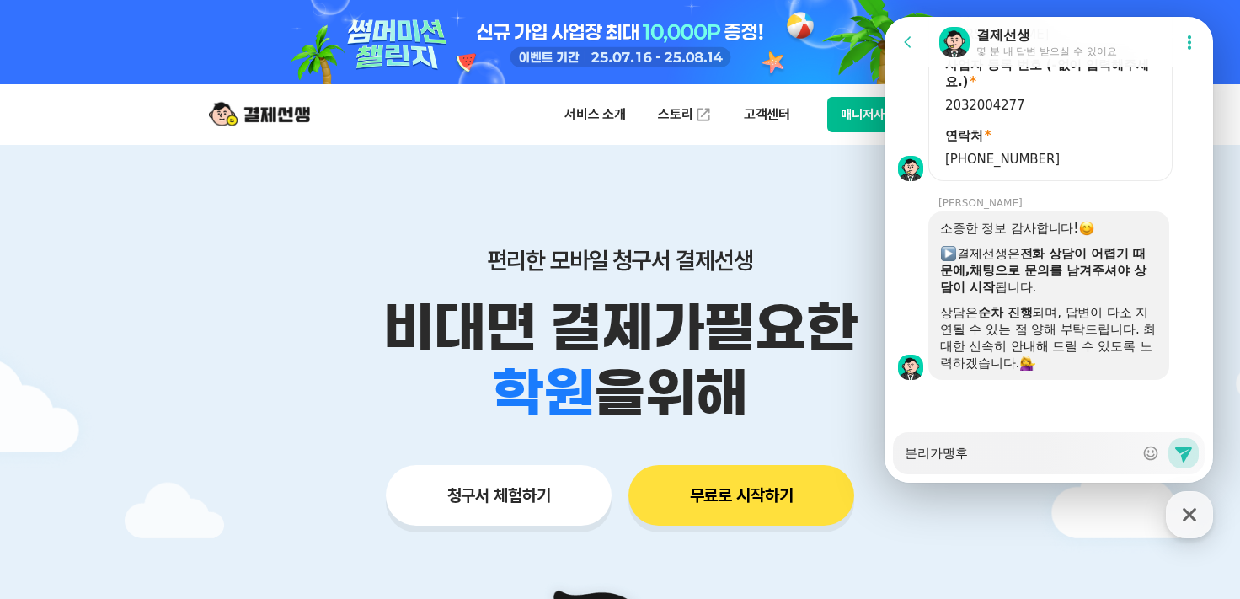
type textarea "x"
type textarea "분리가맹후"
type textarea "x"
type textarea "분리가맹후 ㄷ"
type textarea "x"
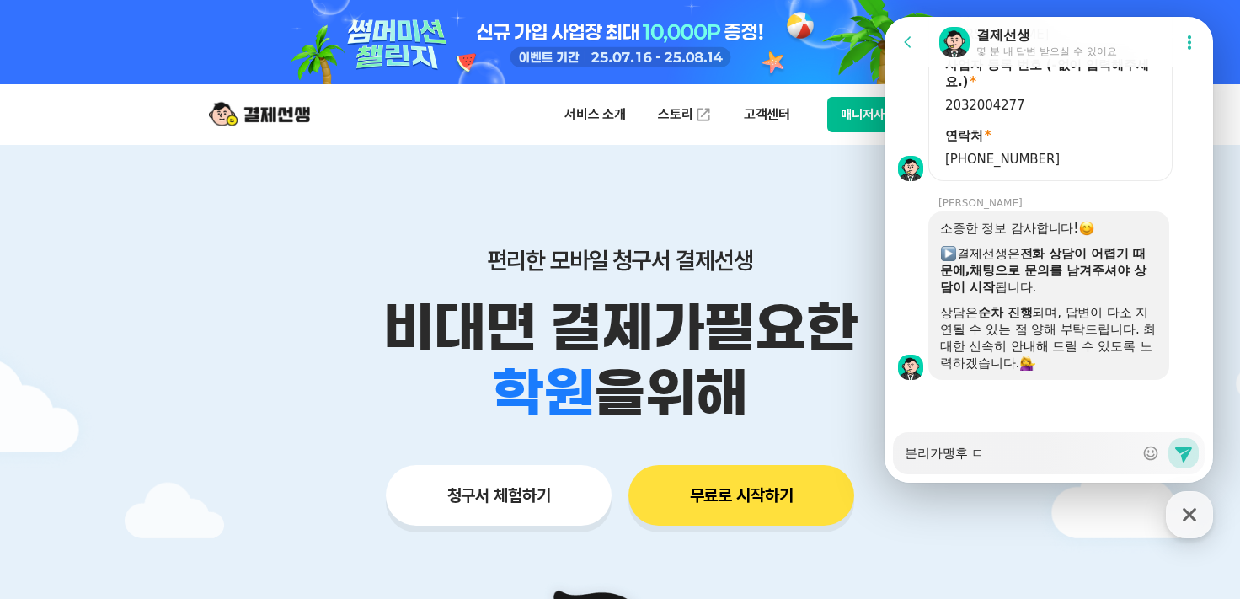
type textarea "분리가맹후 다"
type textarea "x"
type textarea "분리가맹후 단"
type textarea "x"
type textarea "분리가맹후 단ㅁ"
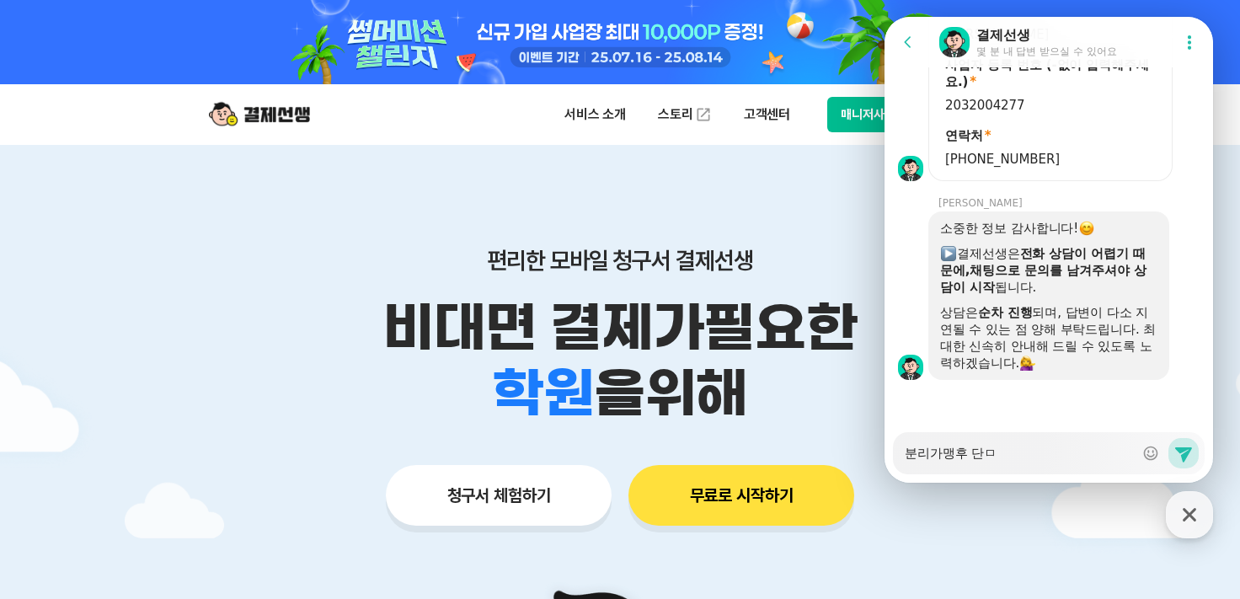
type textarea "x"
type textarea "분리가맹후 단마"
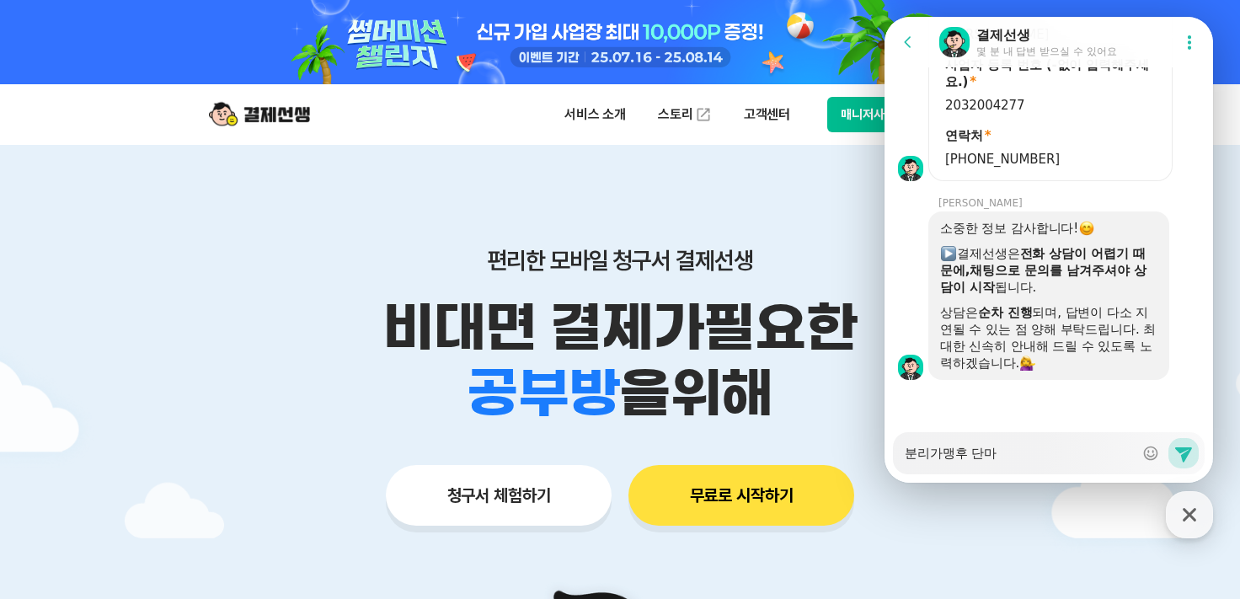
type textarea "x"
type textarea "분리가맹후 단말"
type textarea "x"
type textarea "분리가맹후 단맑"
type textarea "x"
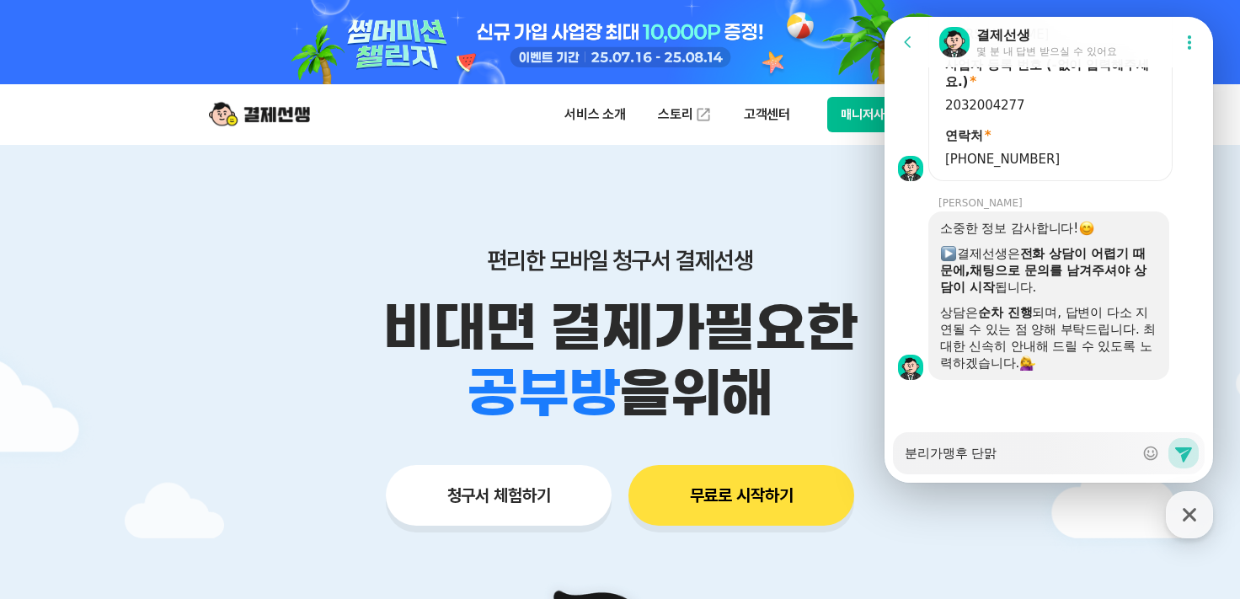
type textarea "분리가맹후 단말기"
type textarea "x"
type textarea "분리가맹후 단말기"
type textarea "x"
type textarea "분리가맹후 단말기"
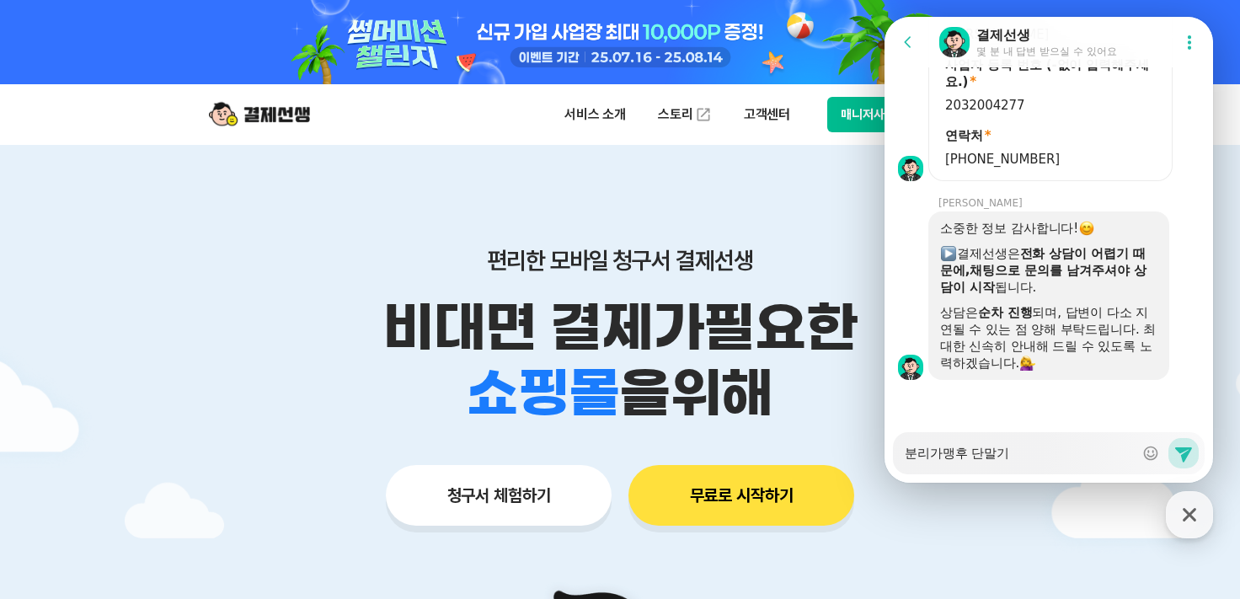
type textarea "x"
type textarea "분리가맹후 단말"
type textarea "x"
type textarea "분리가맹후 단말ㄱ"
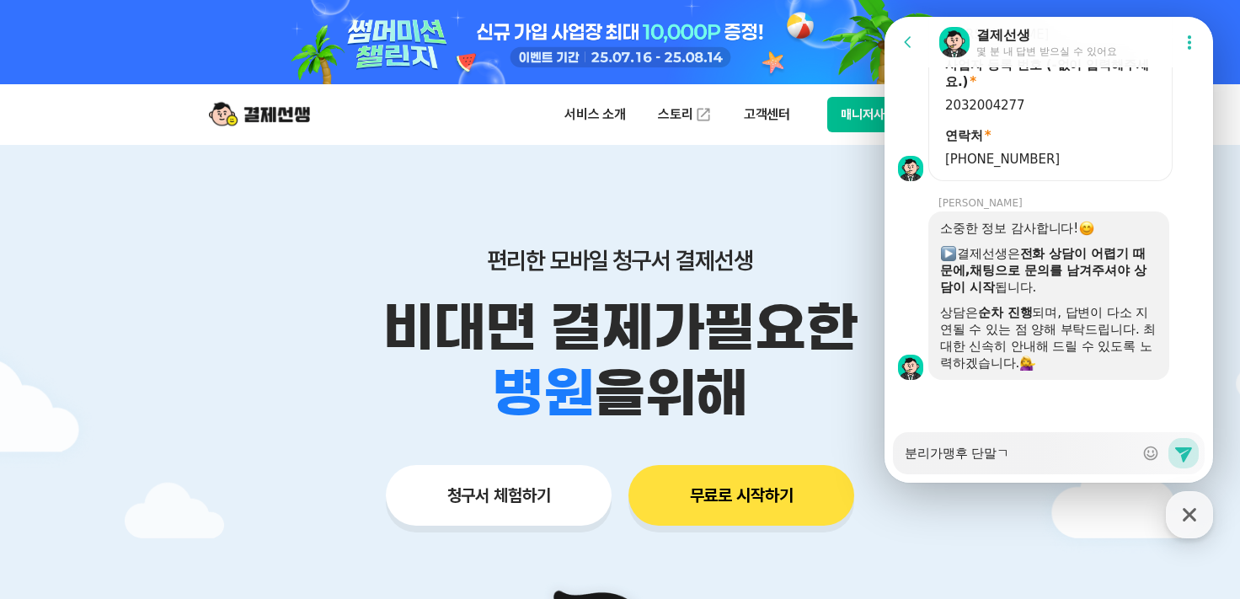
type textarea "x"
type textarea "분리가맹후 단말기"
type textarea "x"
type textarea "분리가맹후 단말기가"
type textarea "x"
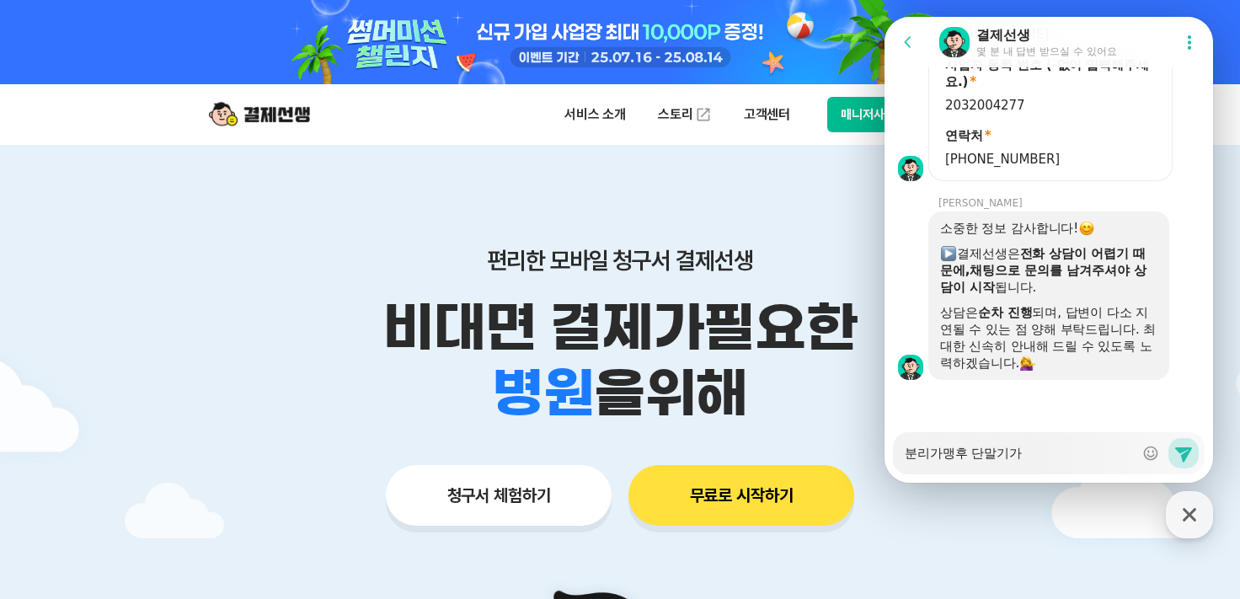
type textarea "분리가맹후 단말기가"
type textarea "x"
type textarea "분리가맹후 단말기가 ㅍ"
type textarea "x"
type textarea "분리가맹후 단말기가 피"
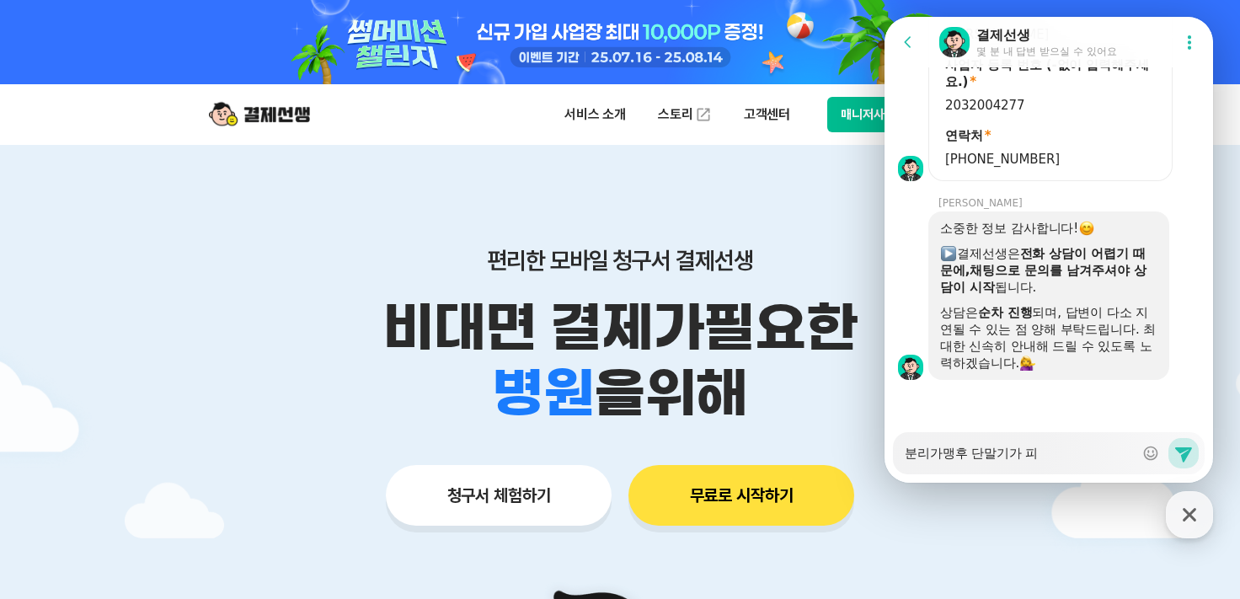
type textarea "x"
type textarea "분리가맹후 단말기가 필"
type textarea "x"
type textarea "분리가맹후 단말기가 피료"
type textarea "x"
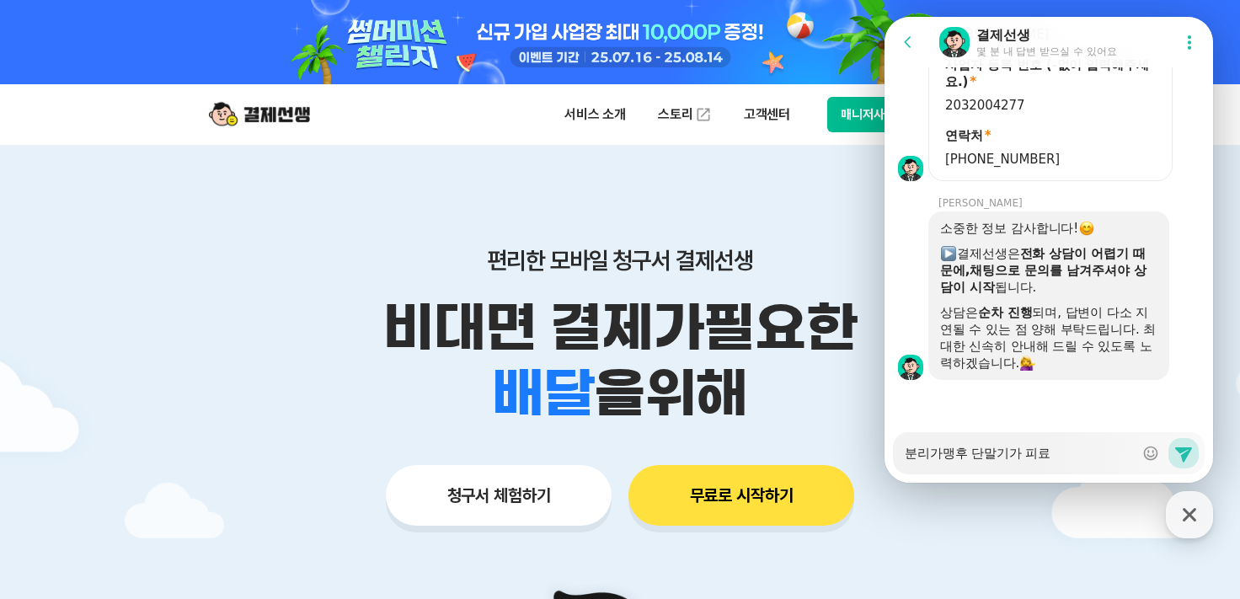
type textarea "분리가맹후 단말기가 피룧"
type textarea "x"
type textarea "분리가맹후 단말기가 피료하"
type textarea "x"
type textarea "분리가맹후 단말기가 피료한"
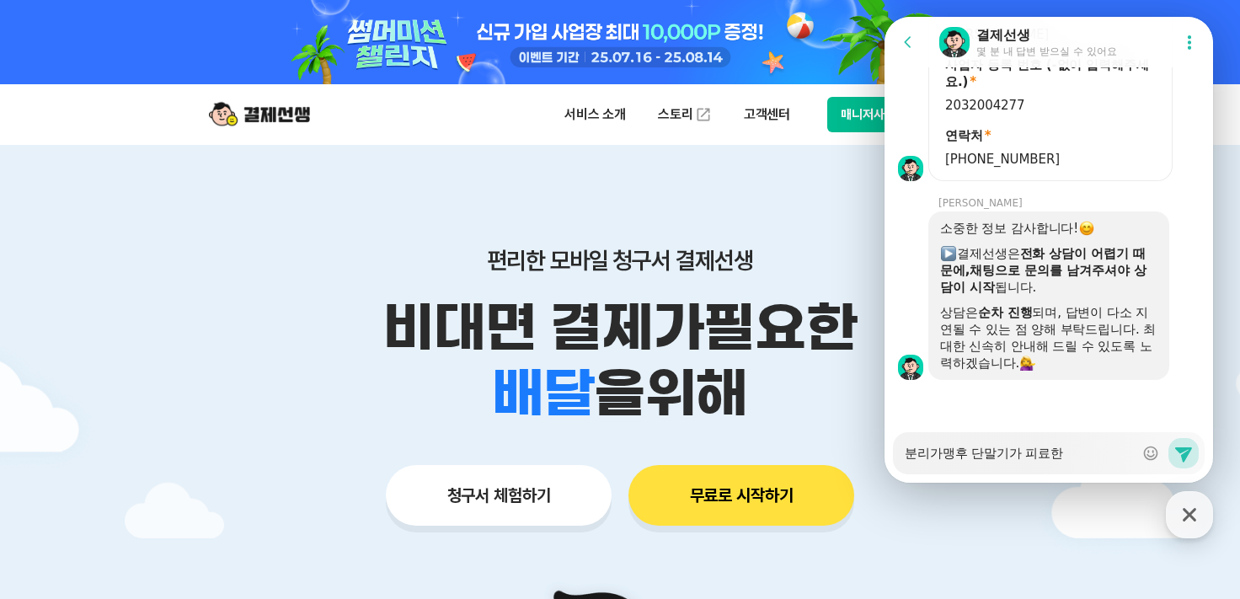
type textarea "x"
type textarea "분리가맹후 단말기가 피료하나"
type textarea "x"
type textarea "분리가맹후 단말기가 피료하낭"
type textarea "x"
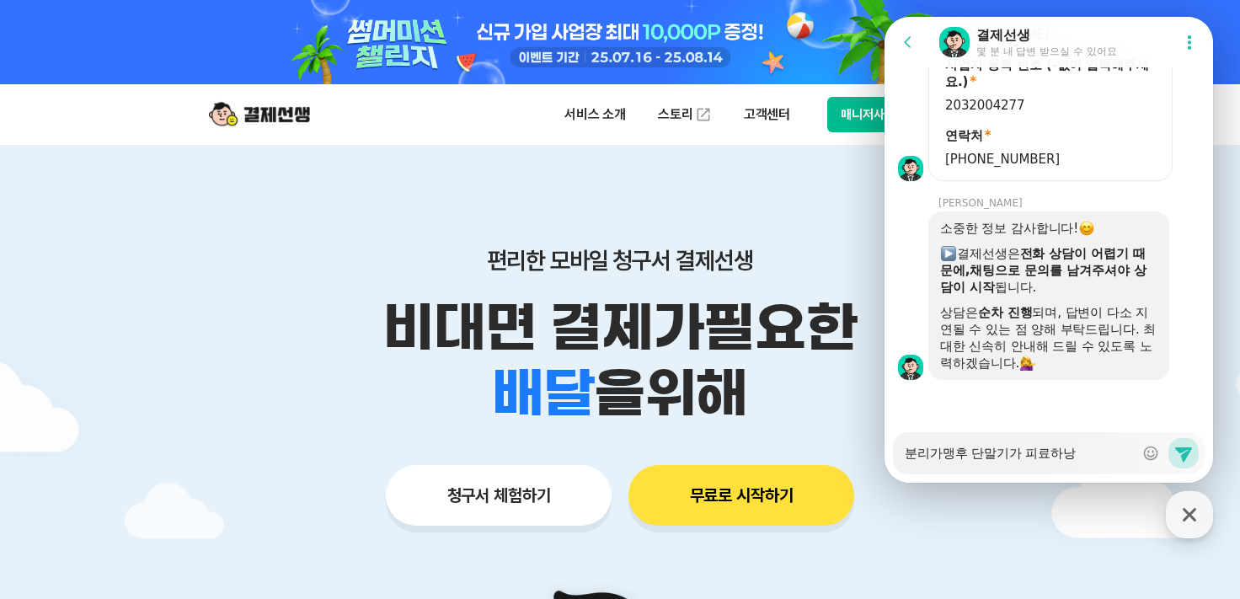
type textarea "분리가맹후 단말기가 피료하나요"
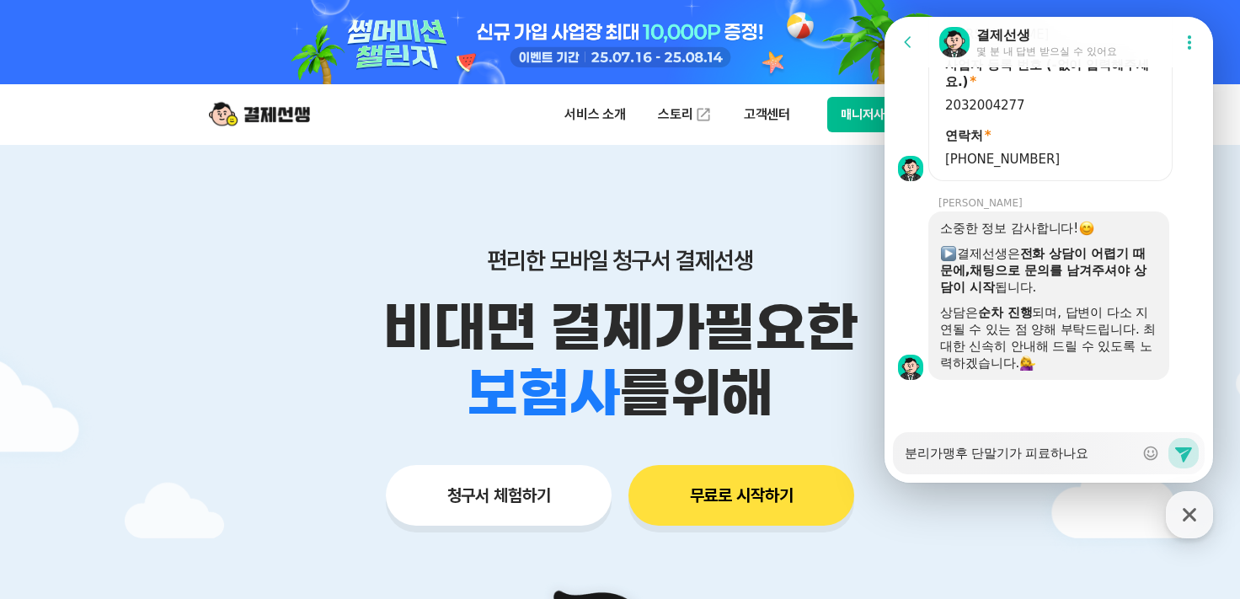
type textarea "x"
type textarea "분리가맹후 단말기가 피료하나요"
type textarea "x"
type textarea "분리가맹후 단말기가 피료하나요"
type textarea "x"
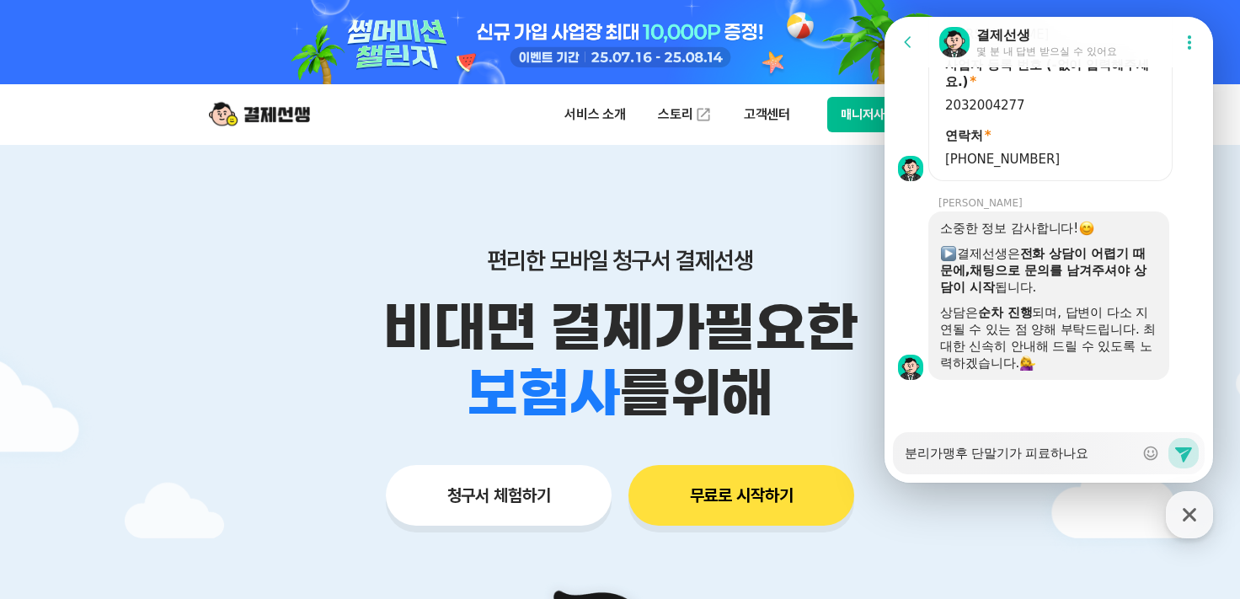
type textarea "분리가맹후 단말기가 피료하나"
type textarea "x"
type textarea "분리가맹후 단말기가 피료하"
type textarea "x"
type textarea "분리가맹후 단말기가 피료"
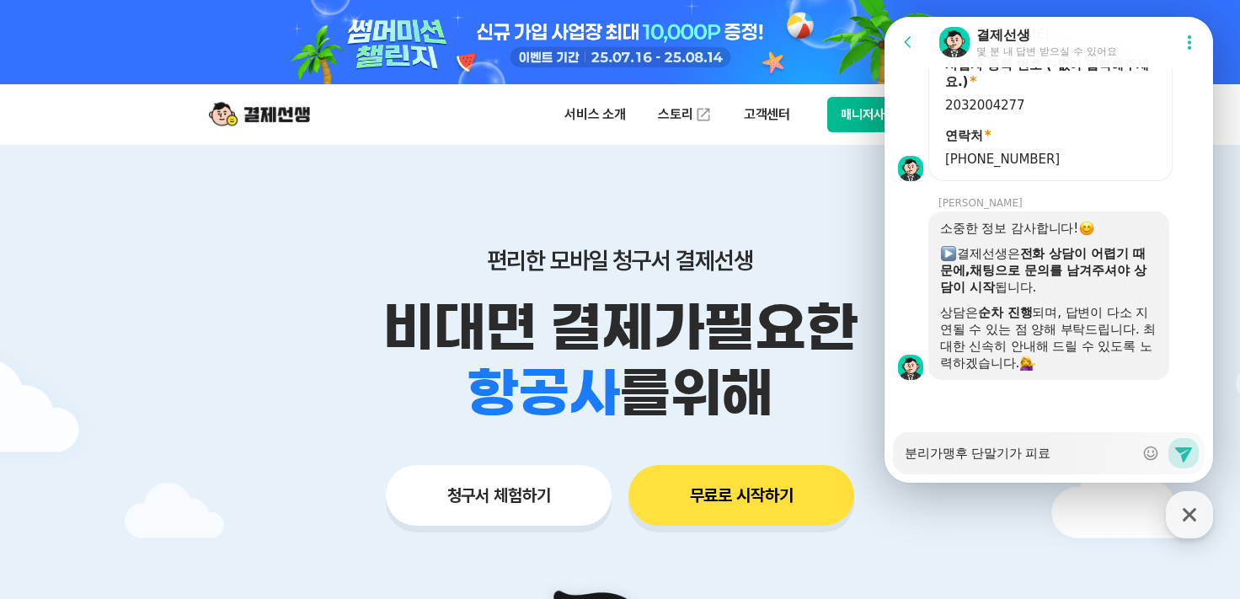
type textarea "x"
type textarea "분리가맹후 단말기가 피"
type textarea "x"
type textarea "분리가맹후 단말기가"
type textarea "x"
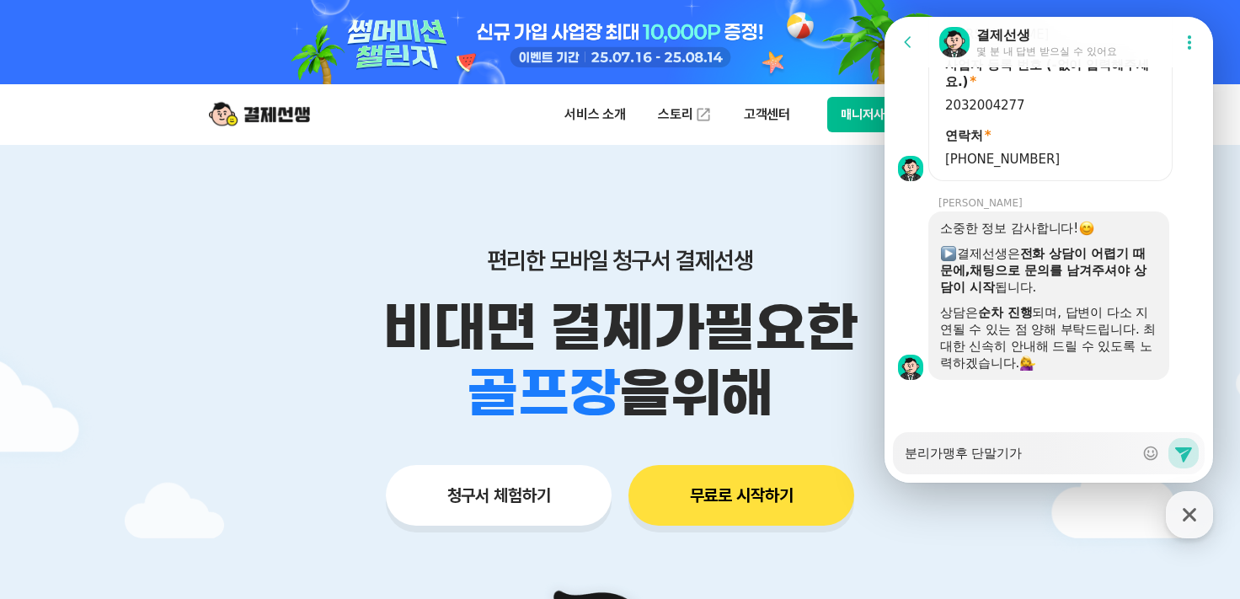
type textarea "분리가맹후 단말기가 ㅍ"
type textarea "x"
type textarea "분리가맹후 단말기가 피"
type textarea "x"
type textarea "분리가맹후 단말기가 필"
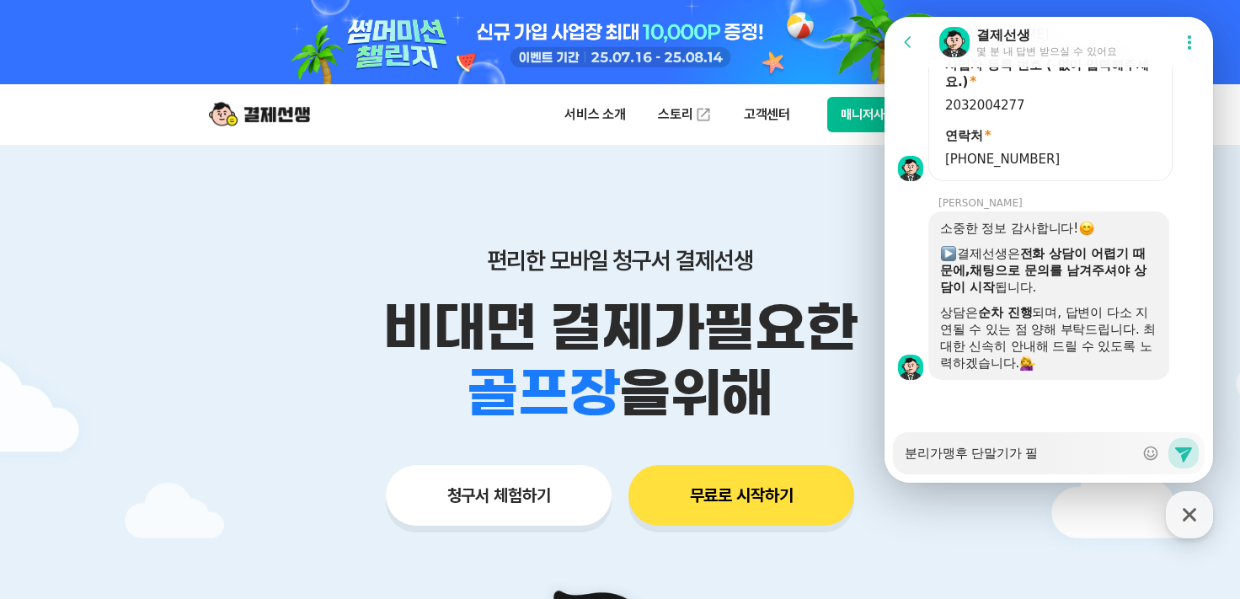
type textarea "x"
type textarea "분리가맹후 단말기가 필ㅇ"
type textarea "x"
type textarea "분리가맹후 단말기가 필요"
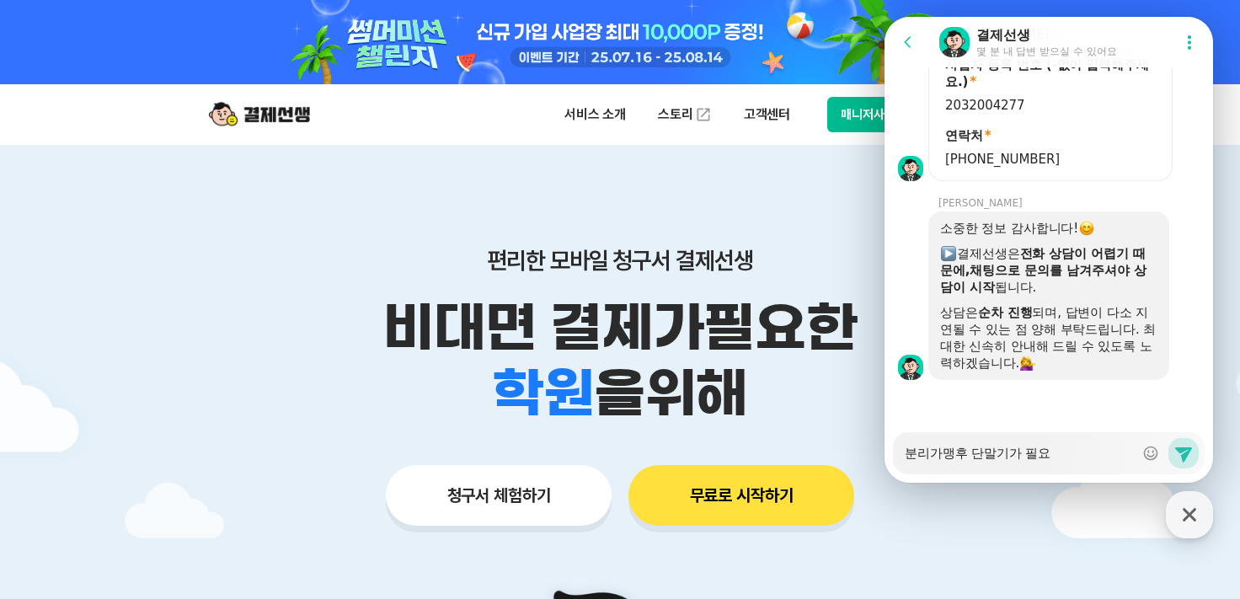
type textarea "x"
type textarea "분리가맹후 단말기가 필욯"
type textarea "x"
type textarea "분리가맹후 단말기가 필요하"
type textarea "x"
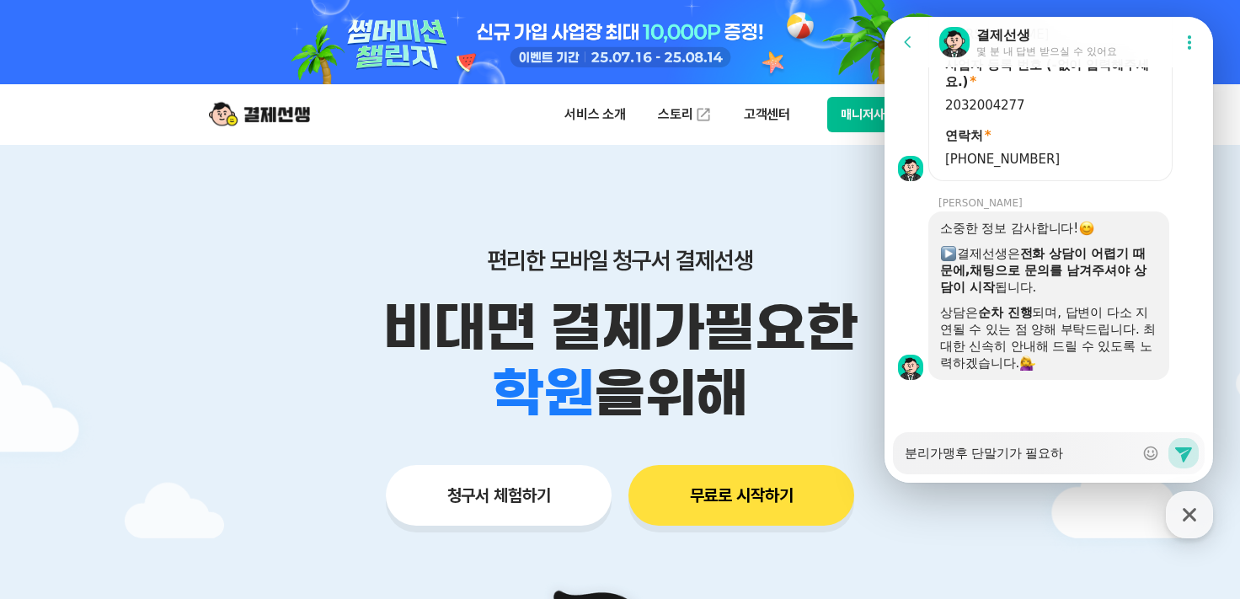
type textarea "분리가맹후 단말기가 필요한"
type textarea "x"
type textarea "분리가맹후 단말기가 필요하나"
type textarea "x"
type textarea "분리가맹후 단말기가 필요하낭"
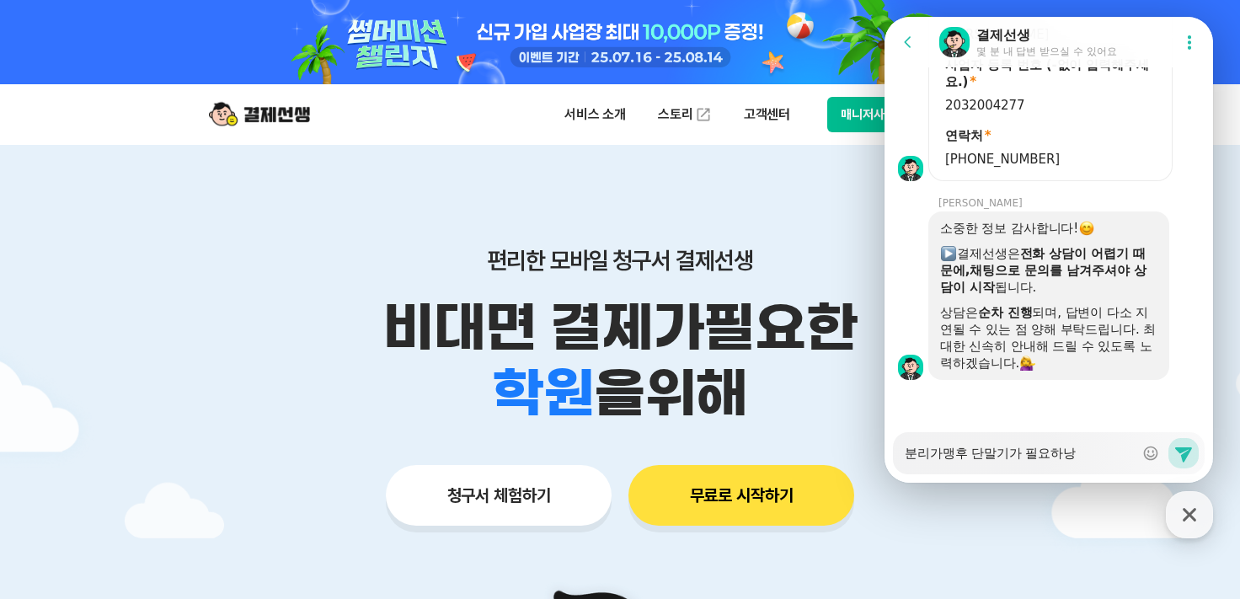
type textarea "x"
type textarea "분리가맹후 단말기가 필요하나요"
type textarea "x"
type textarea "분리가맹후 단말기가 필요하나요"
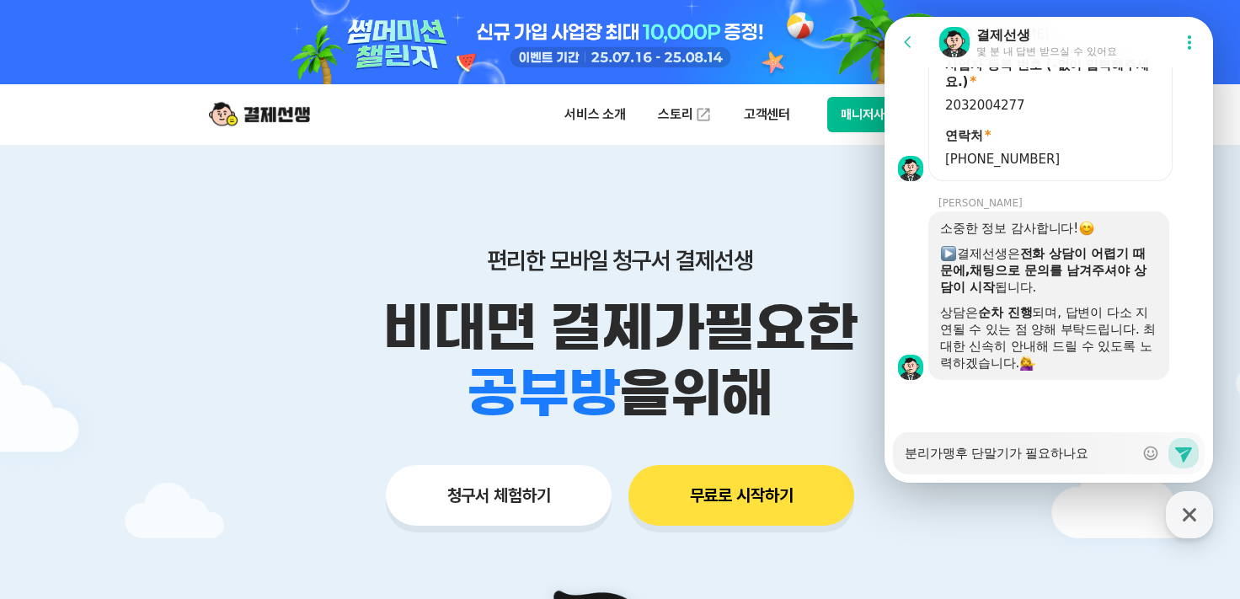
type textarea "x"
type textarea "분리가맹후 단말기가 필요하나요 ㄱ"
type textarea "x"
type textarea "분리가맹후 단말기가 필요하나요 기"
type textarea "x"
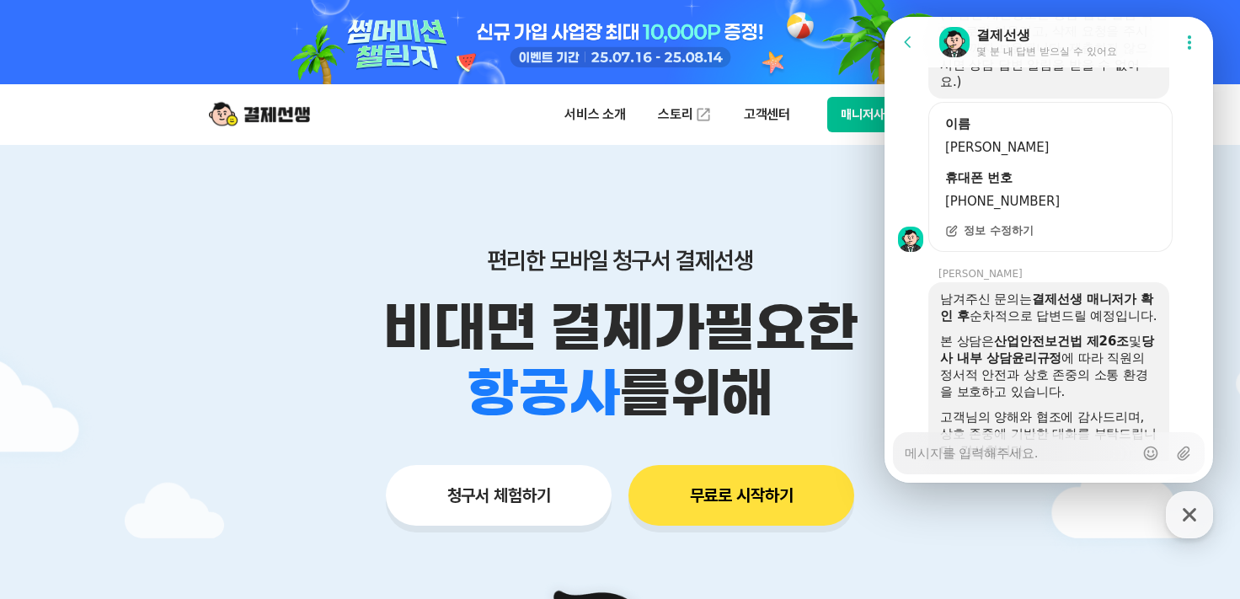
scroll to position [2163, 0]
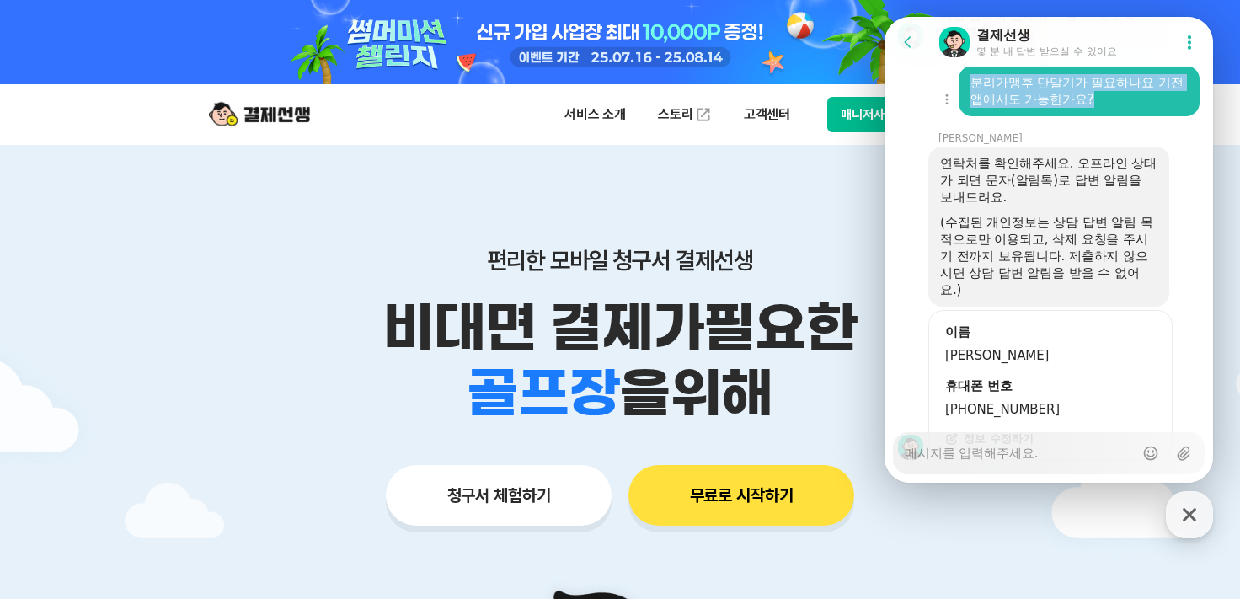
drag, startPoint x: 1119, startPoint y: 168, endPoint x: 1011, endPoint y: 153, distance: 109.6
click at [969, 116] on div "분리가맹후 단말기가 필요하나요 기전 앱에서도 가능한가요?" at bounding box center [1079, 91] width 241 height 51
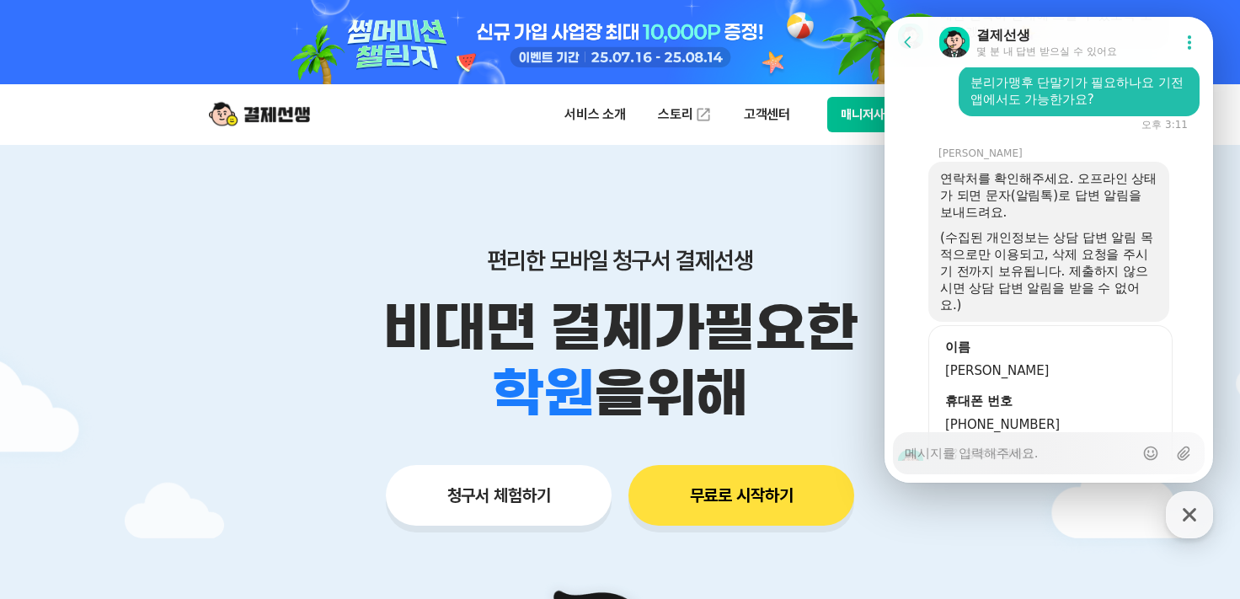
drag, startPoint x: 126, startPoint y: 136, endPoint x: 846, endPoint y: 212, distance: 723.4
click at [809, 217] on div "편리한 모바일 청구서 결제선생 비대면 결제가 필요한 학원 공부방 호텔 쇼핑몰 병원 배달 보험사 항공사 골프장 을 위해 청구서 체험하기 무료로 …" at bounding box center [620, 353] width 863 height 416
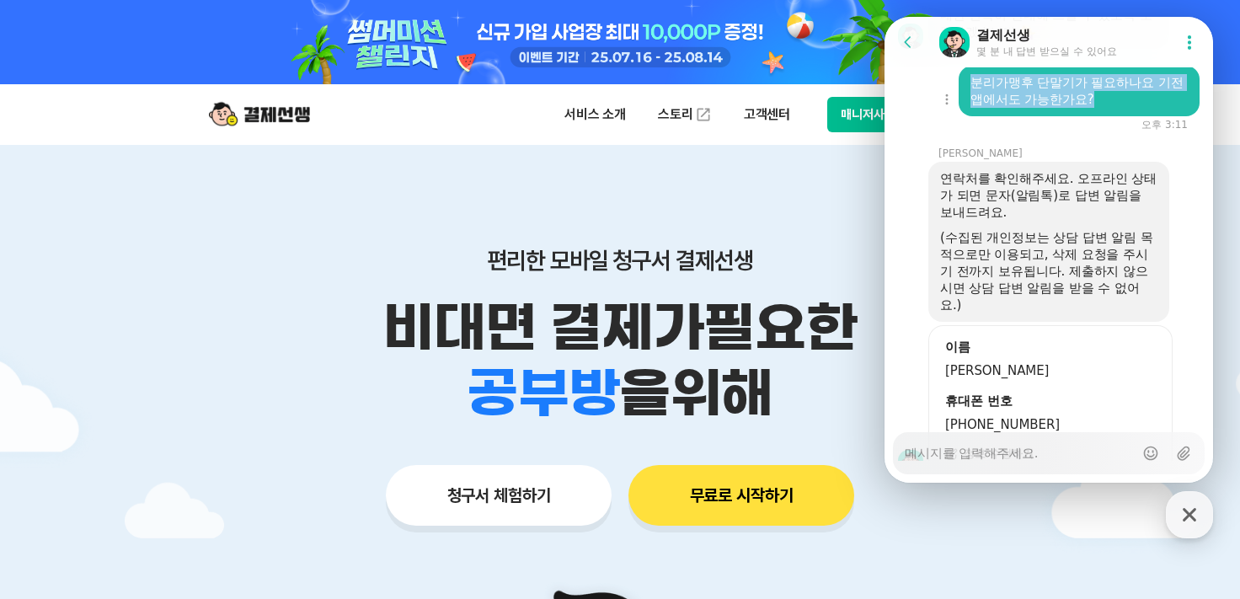
drag, startPoint x: 1119, startPoint y: 168, endPoint x: 972, endPoint y: 152, distance: 147.5
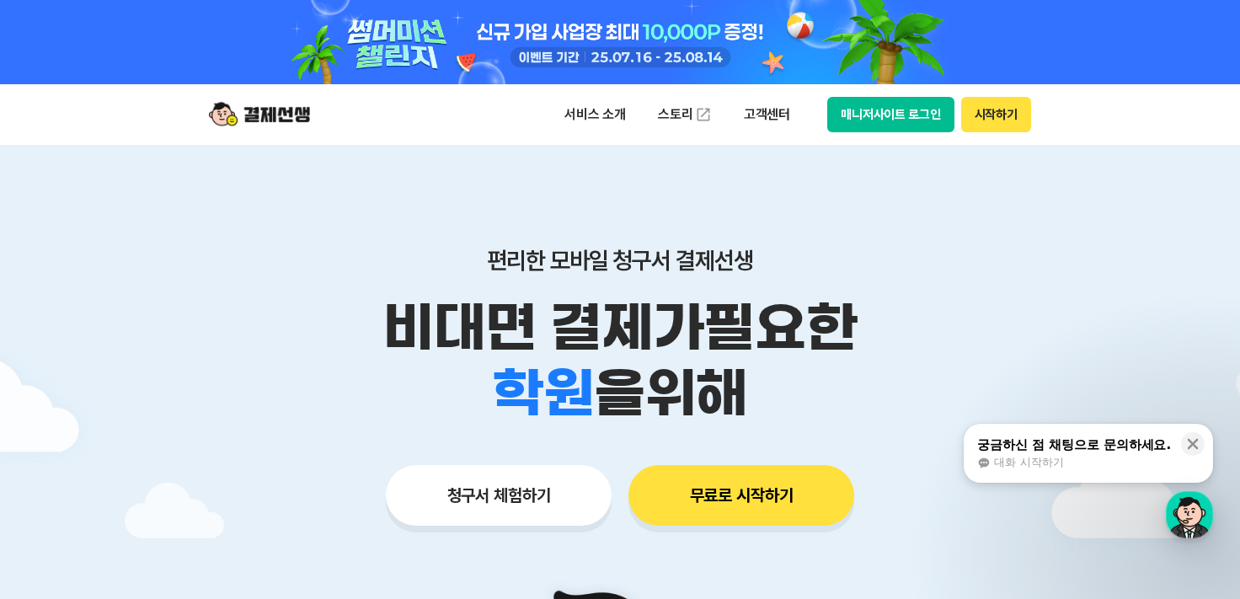
click at [898, 97] on div "매니저사이트 로그인 시작하기" at bounding box center [929, 114] width 204 height 35
click at [900, 120] on button "매니저사이트 로그인" at bounding box center [890, 114] width 127 height 35
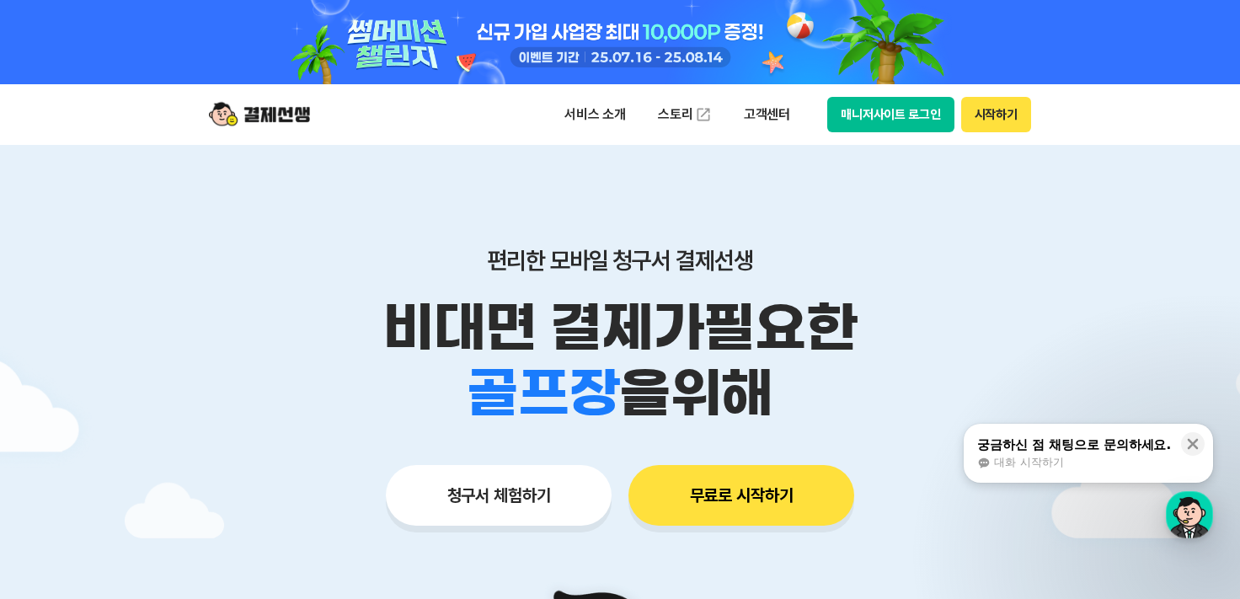
click at [926, 100] on button "매니저사이트 로그인" at bounding box center [890, 114] width 127 height 35
click at [863, 121] on button "매니저사이트 로그인" at bounding box center [890, 114] width 127 height 35
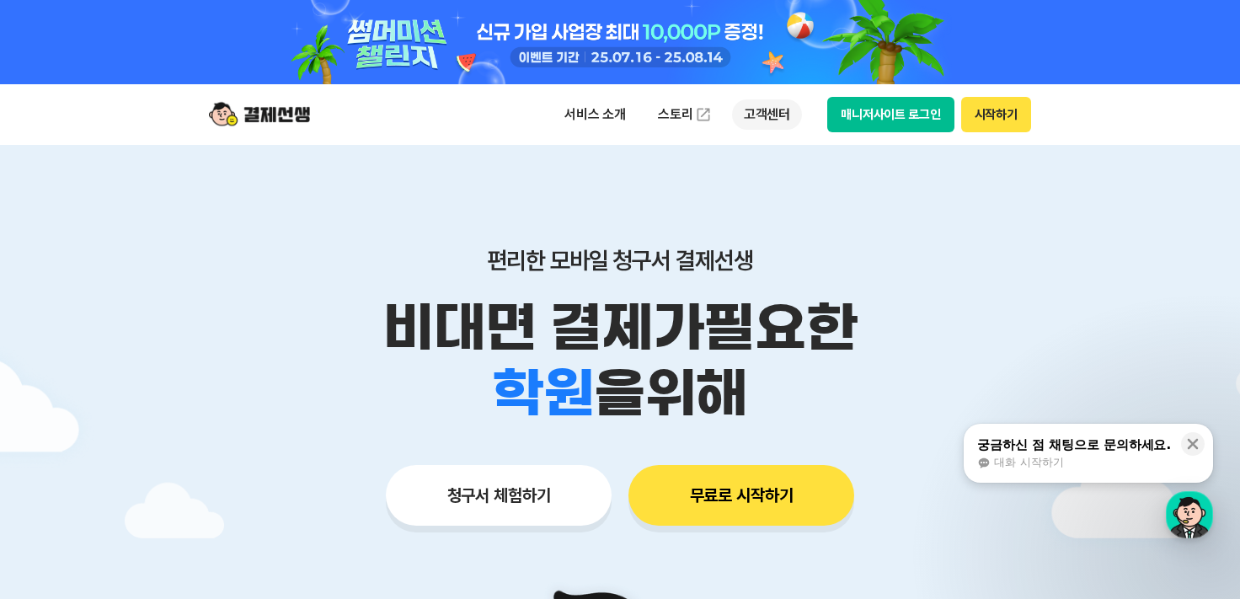
click at [763, 106] on p "고객센터" at bounding box center [767, 114] width 70 height 30
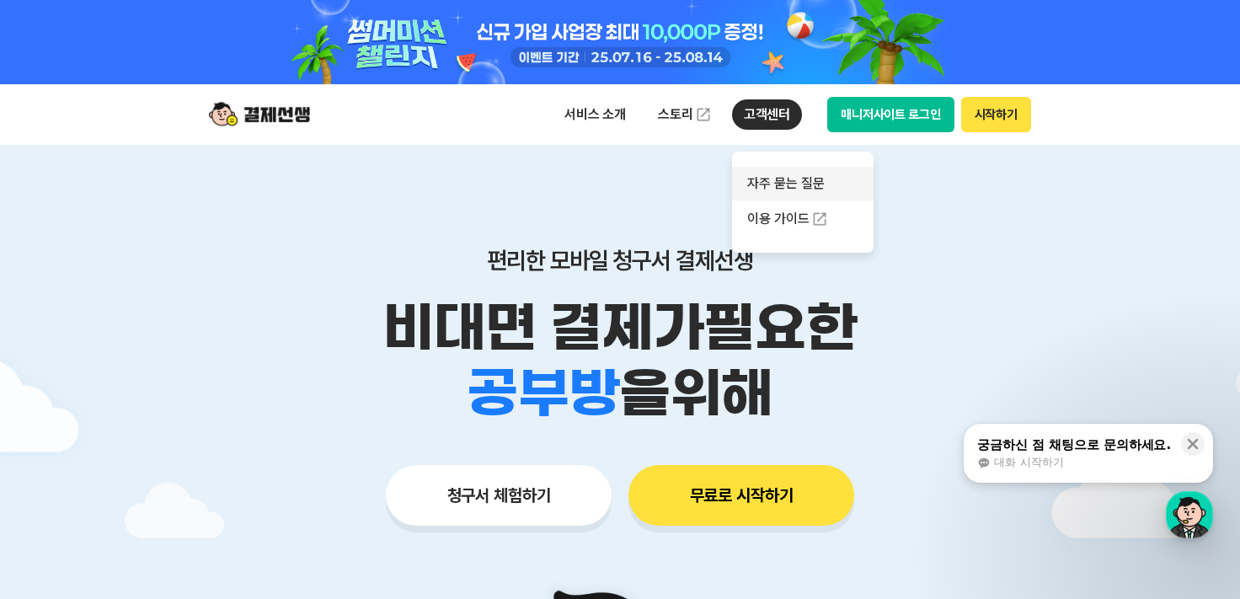
click at [836, 179] on link "자주 묻는 질문" at bounding box center [803, 184] width 142 height 34
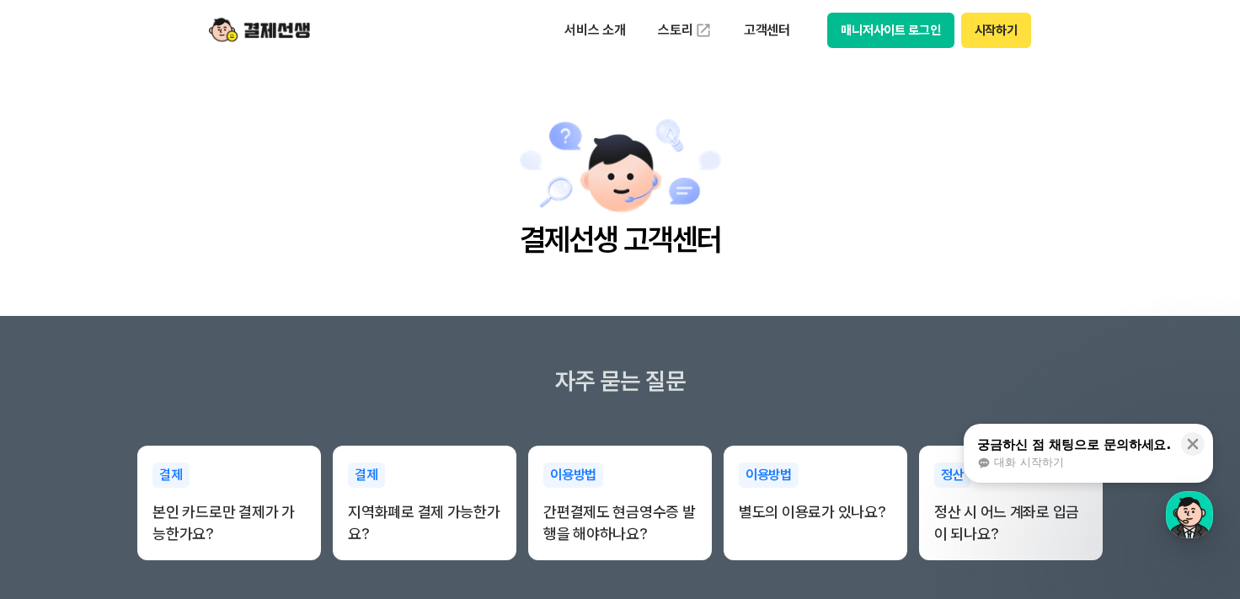
click at [275, 39] on img at bounding box center [259, 30] width 101 height 32
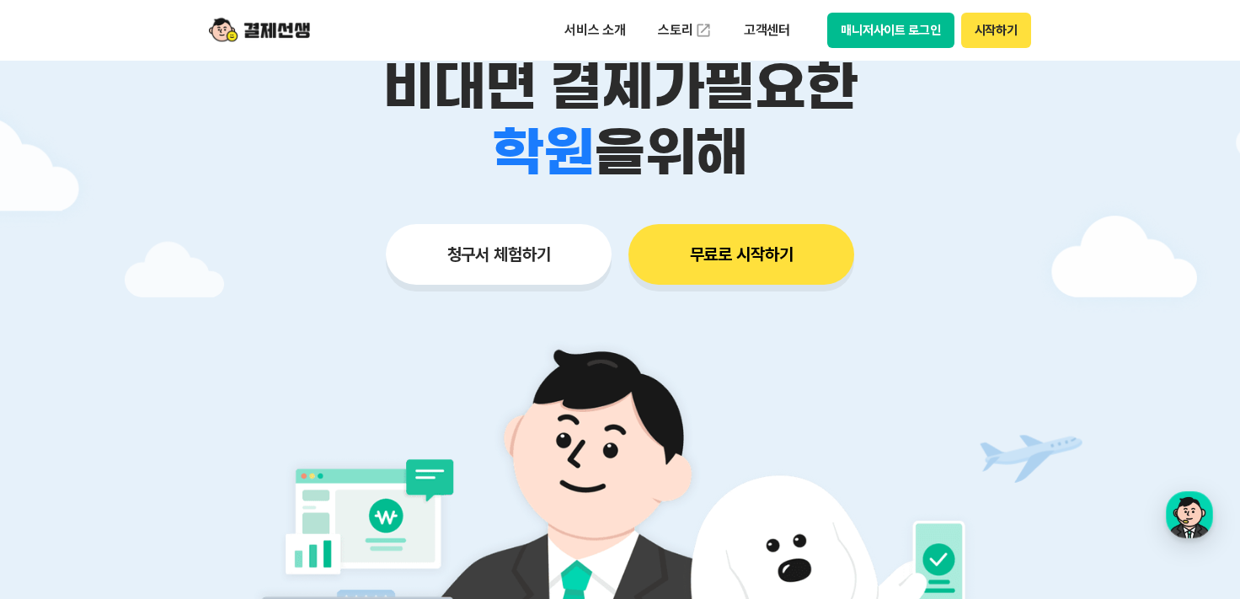
scroll to position [253, 0]
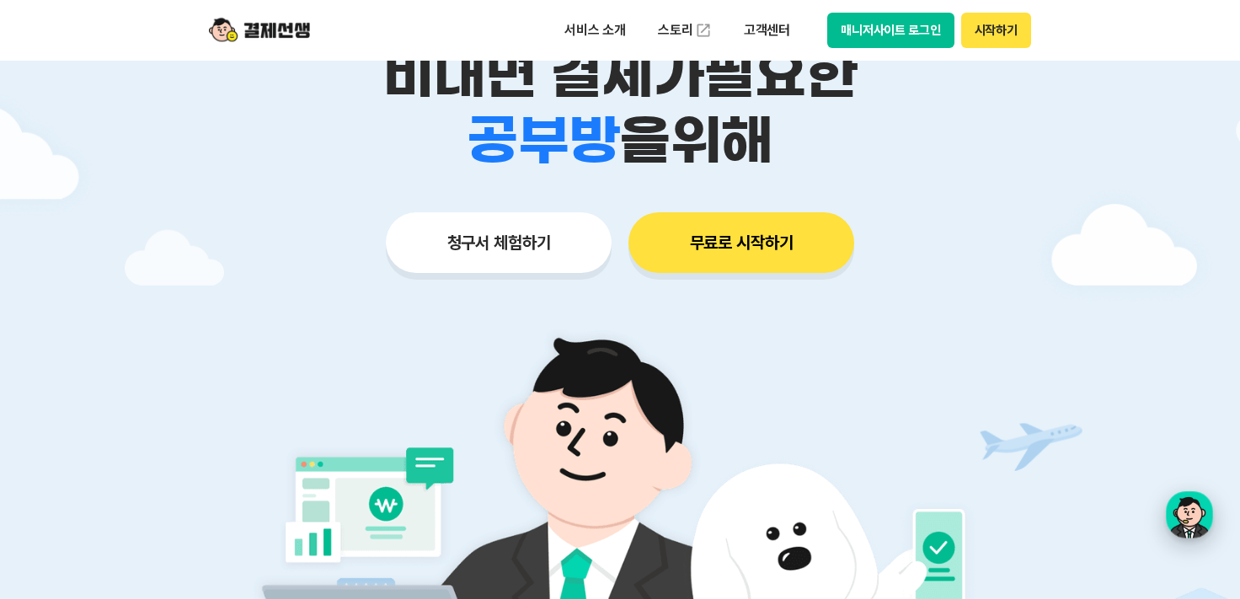
click at [1186, 520] on div "button" at bounding box center [1189, 514] width 47 height 47
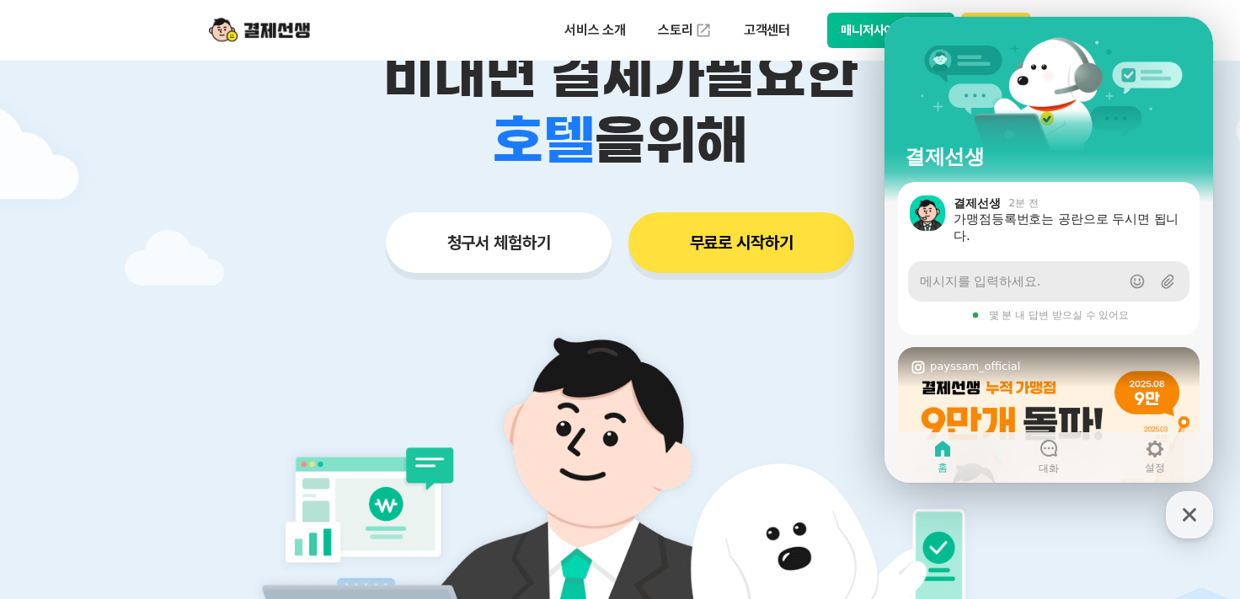
click at [1023, 282] on span "메시지를 입력하세요." at bounding box center [980, 281] width 120 height 17
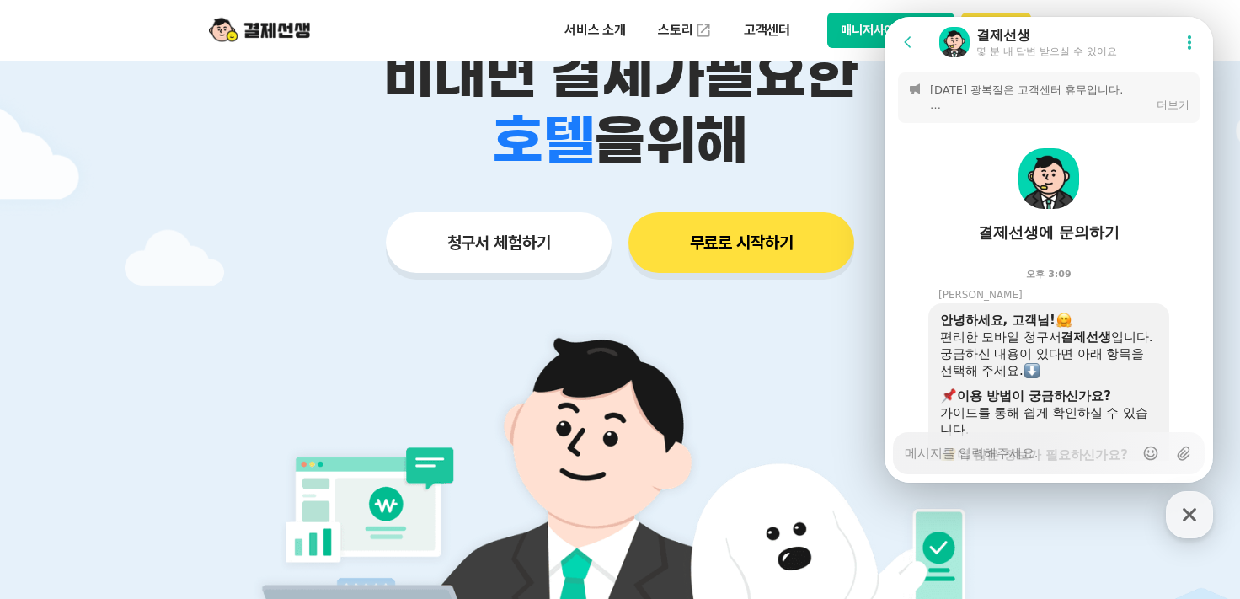
scroll to position [3241, 0]
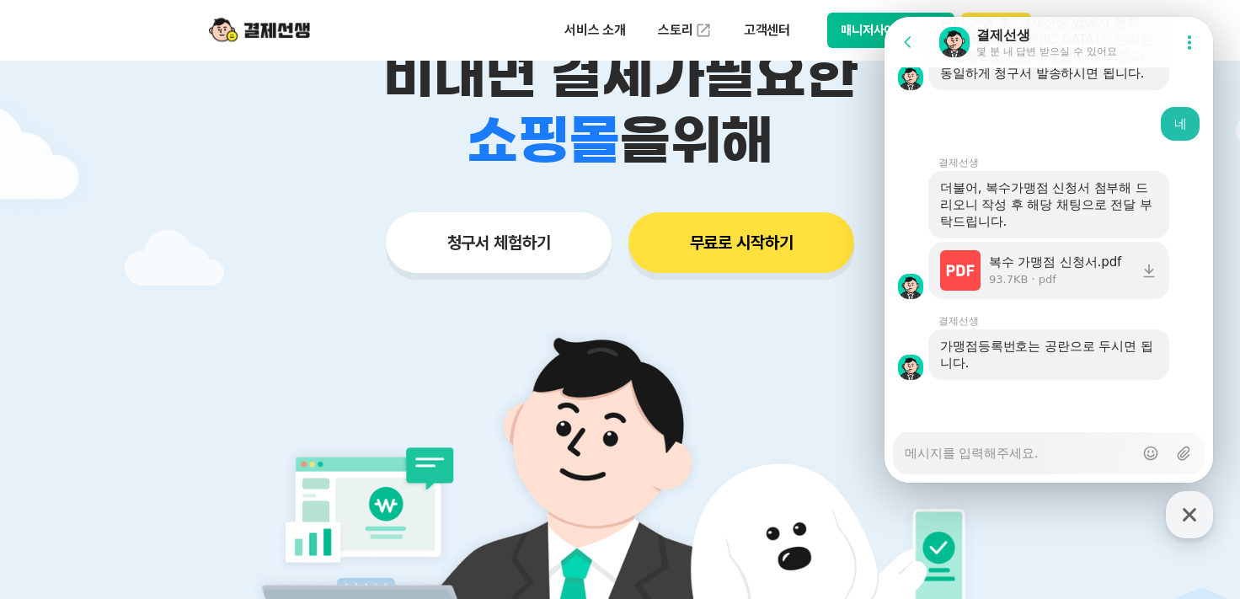
click at [1009, 463] on div "Messenger Input Textarea" at bounding box center [1019, 453] width 229 height 40
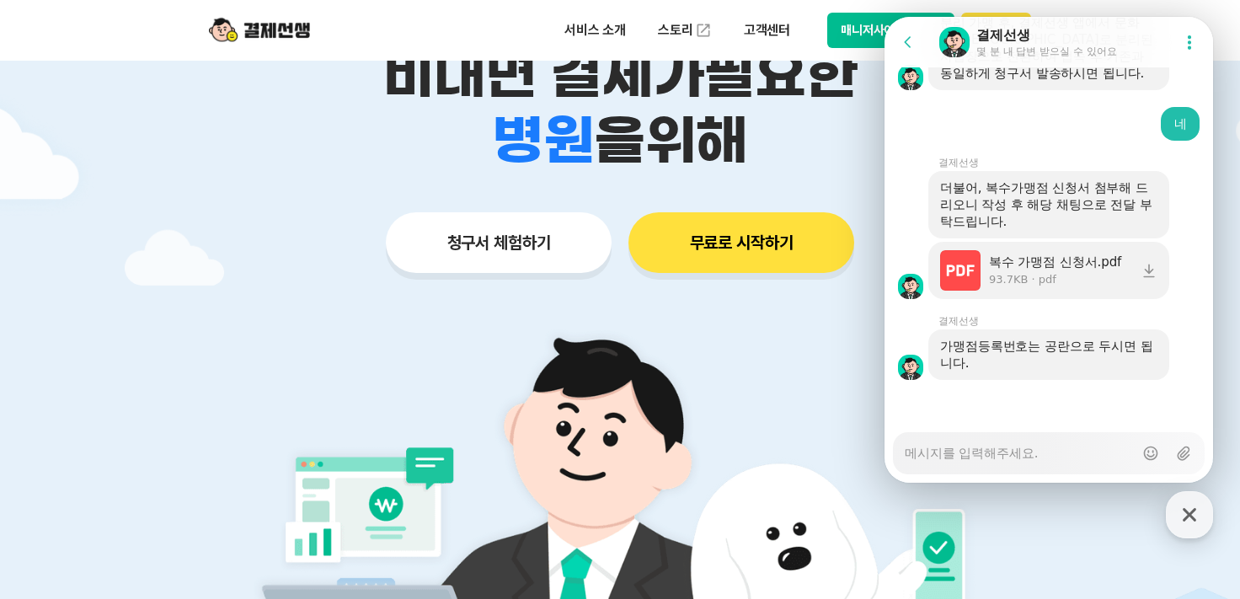
click at [951, 457] on textarea "Messenger Input Textarea" at bounding box center [1019, 447] width 229 height 29
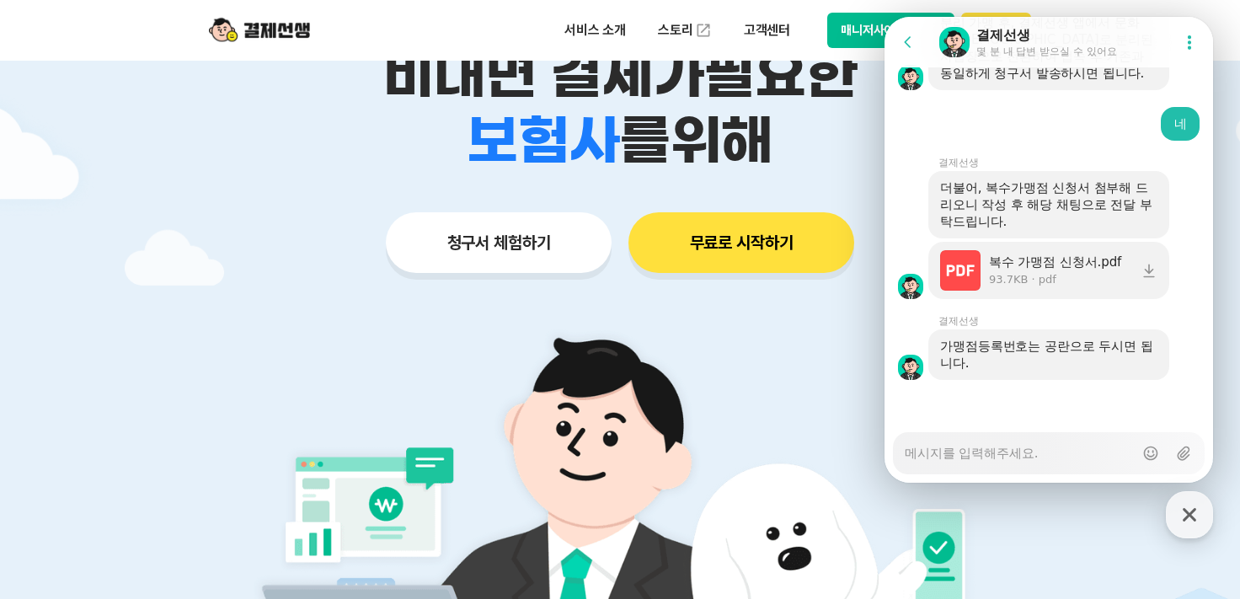
type textarea "x"
type textarea "a"
type textarea "x"
type textarea "ah"
type textarea "x"
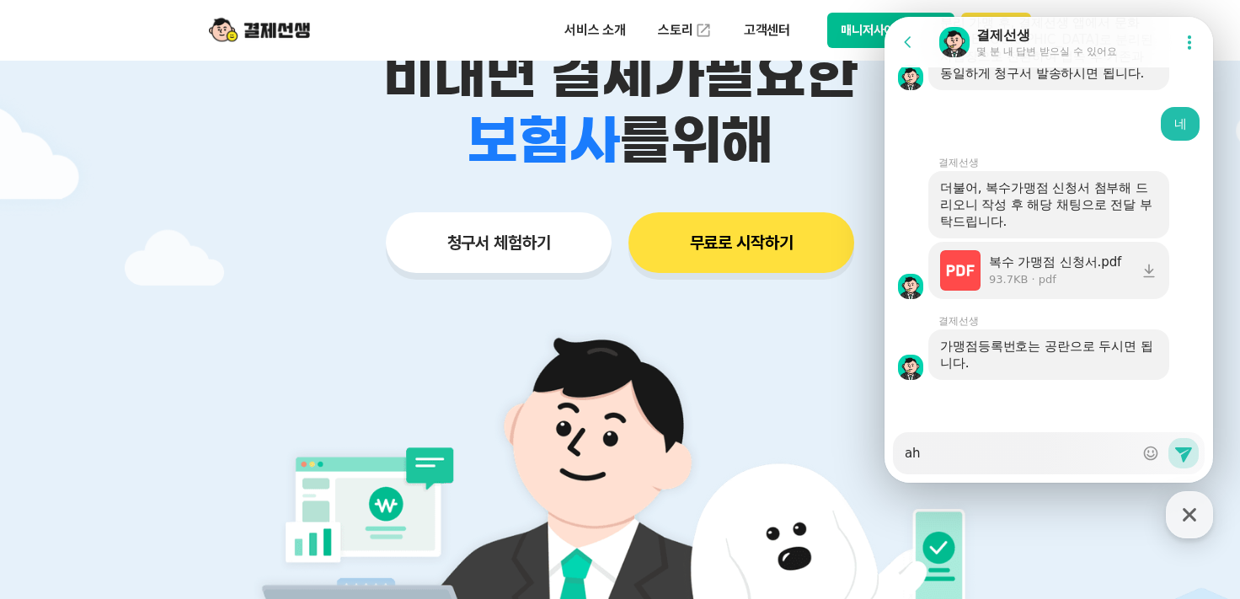
type textarea "ahr"
type textarea "x"
type textarea "ahrt"
type textarea "x"
type textarea "ahrtn"
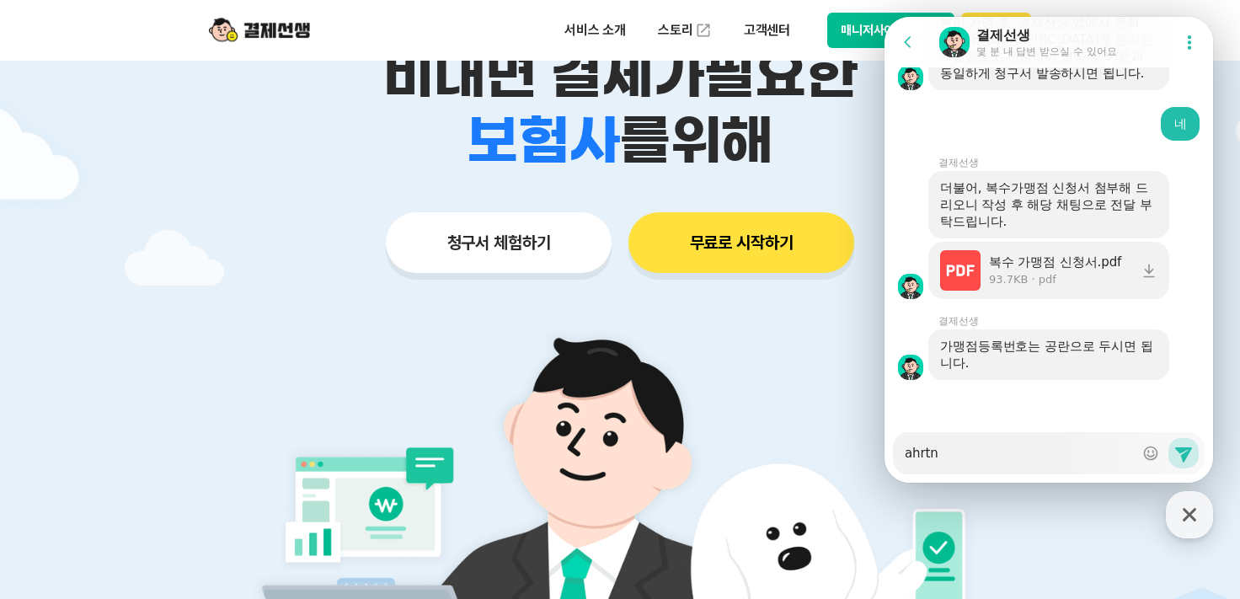
type textarea "x"
type textarea "ahrt"
type textarea "x"
type textarea "ahr"
type textarea "x"
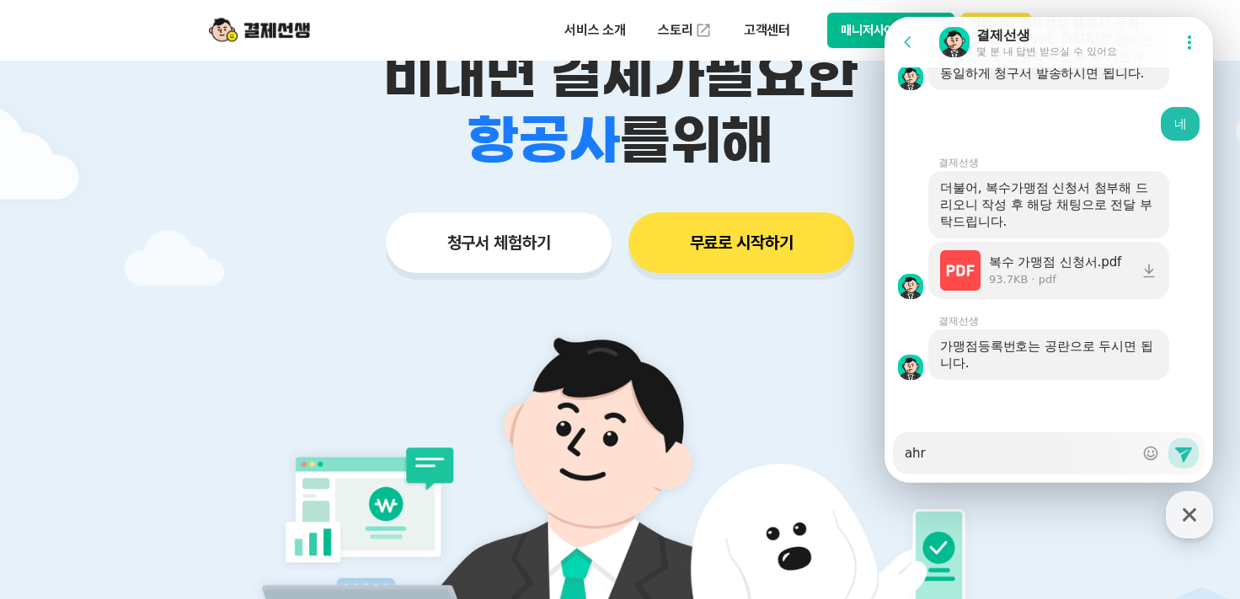
type textarea "ah"
type textarea "x"
type textarea "a"
type textarea "x"
click at [1003, 452] on textarea "Messenger Input Textarea" at bounding box center [1019, 447] width 229 height 29
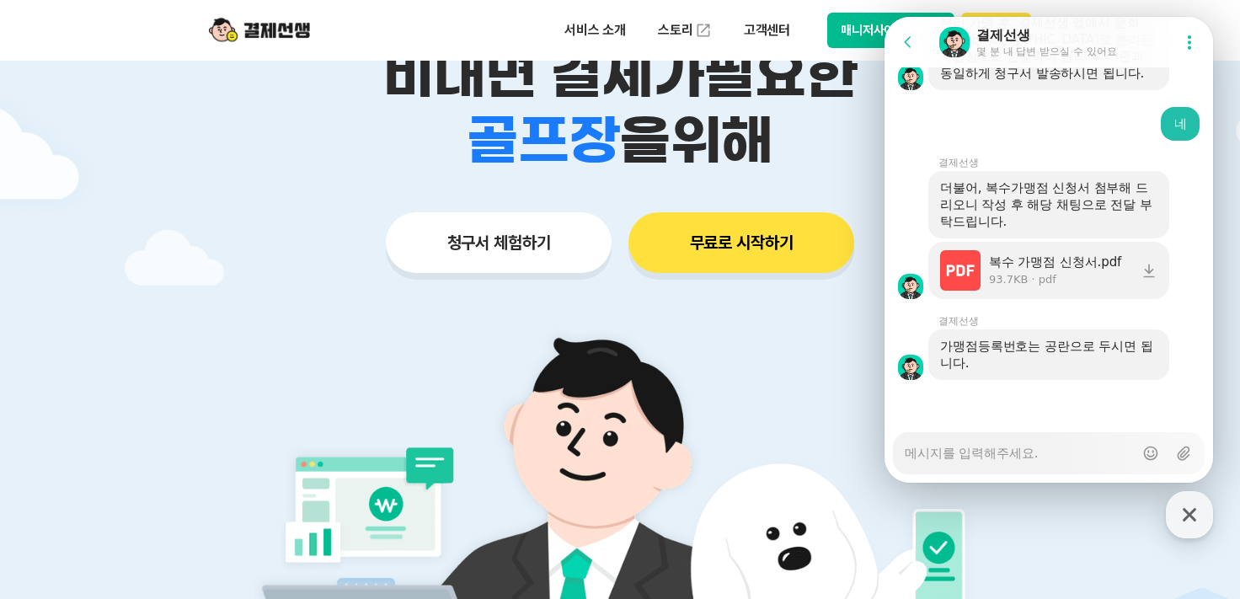
type textarea "x"
type textarea "q"
type textarea "x"
type textarea "qn"
type textarea "x"
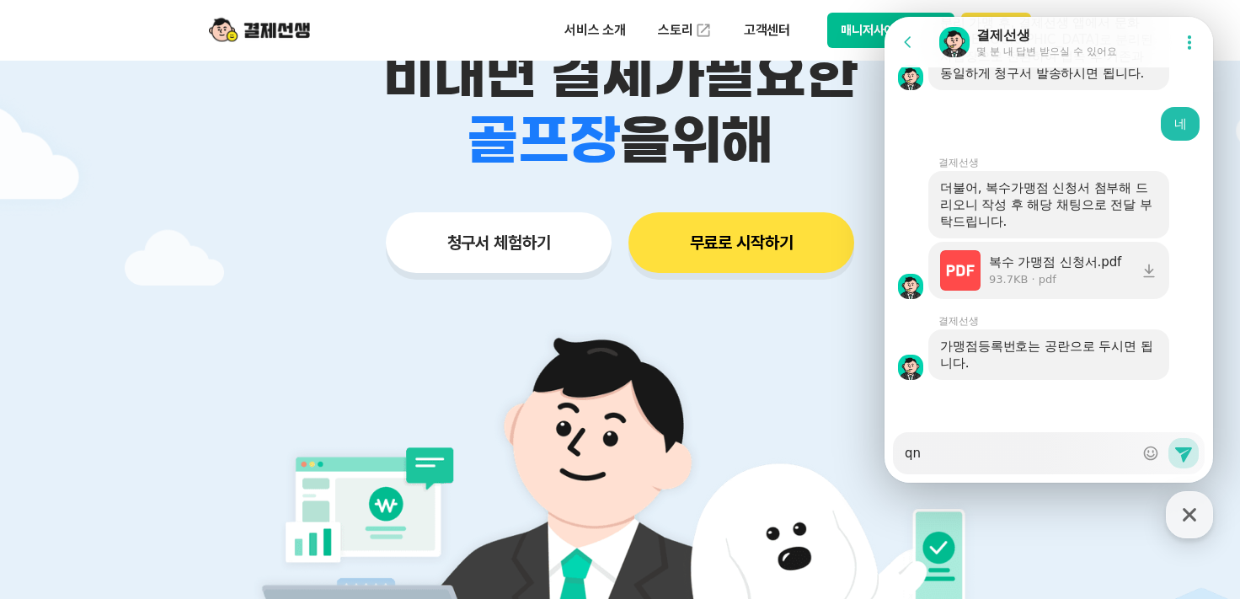
type textarea "qnd"
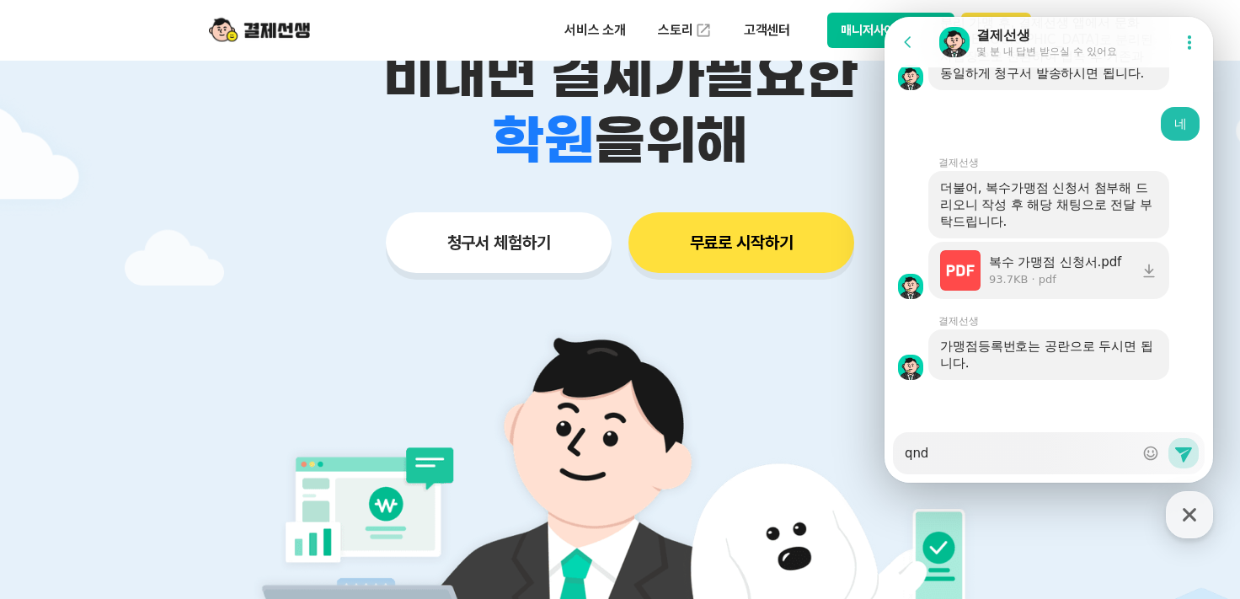
type textarea "x"
type textarea "qn"
type textarea "x"
type textarea "q"
type textarea "x"
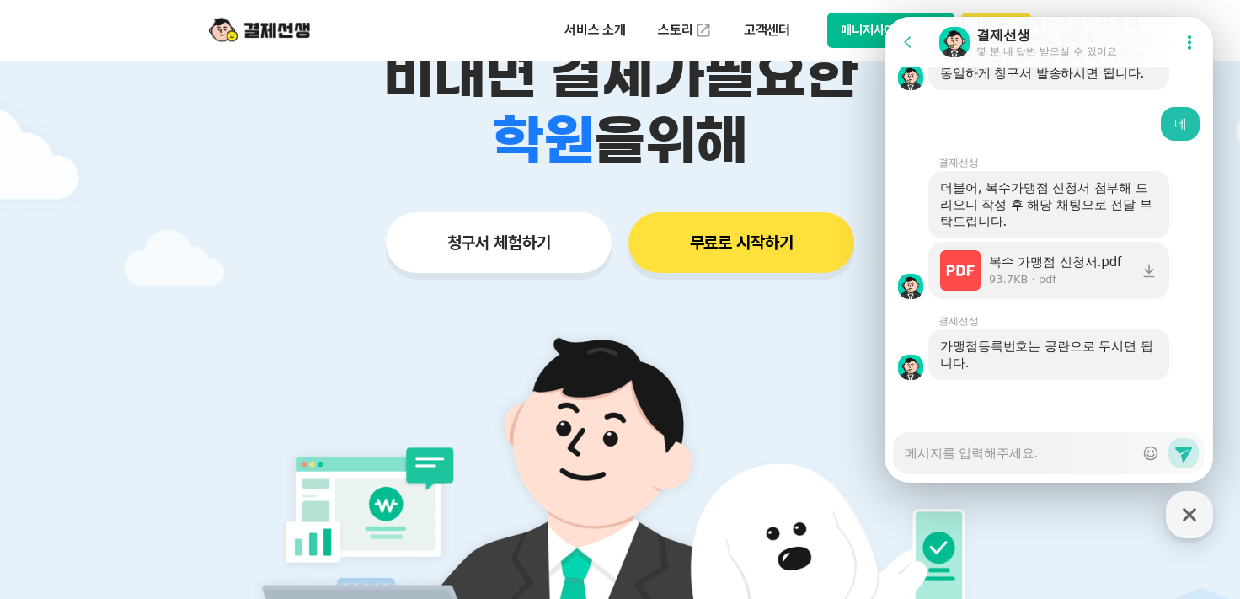
type textarea "x"
type textarea "ㅂ"
type textarea "x"
type textarea "부"
type textarea "x"
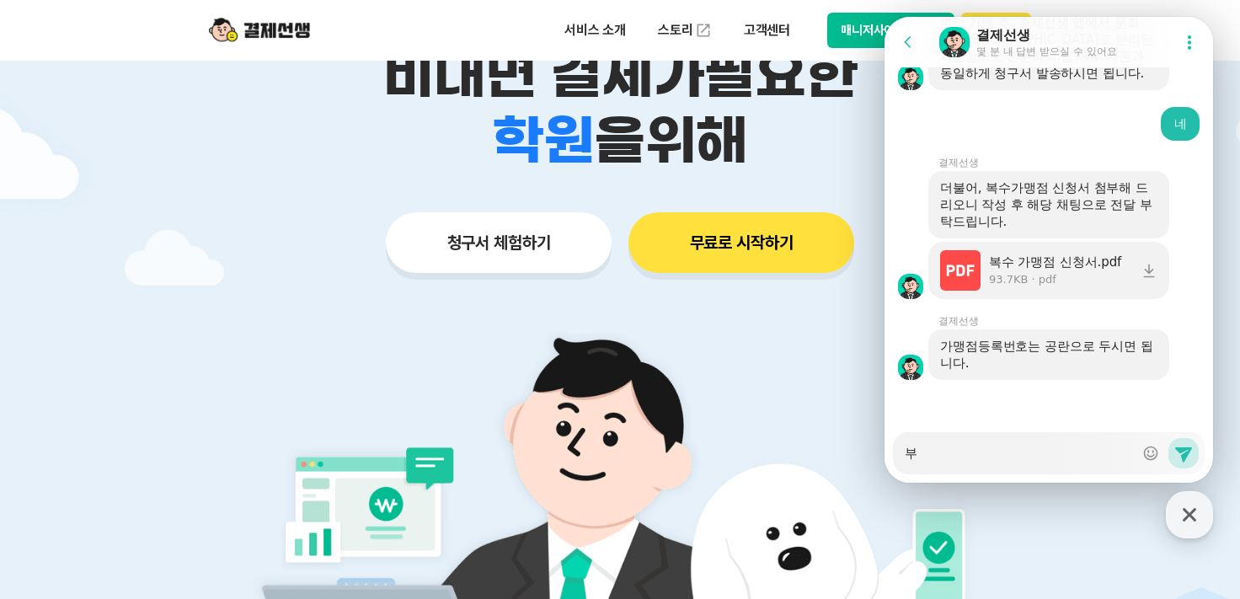
type textarea "분"
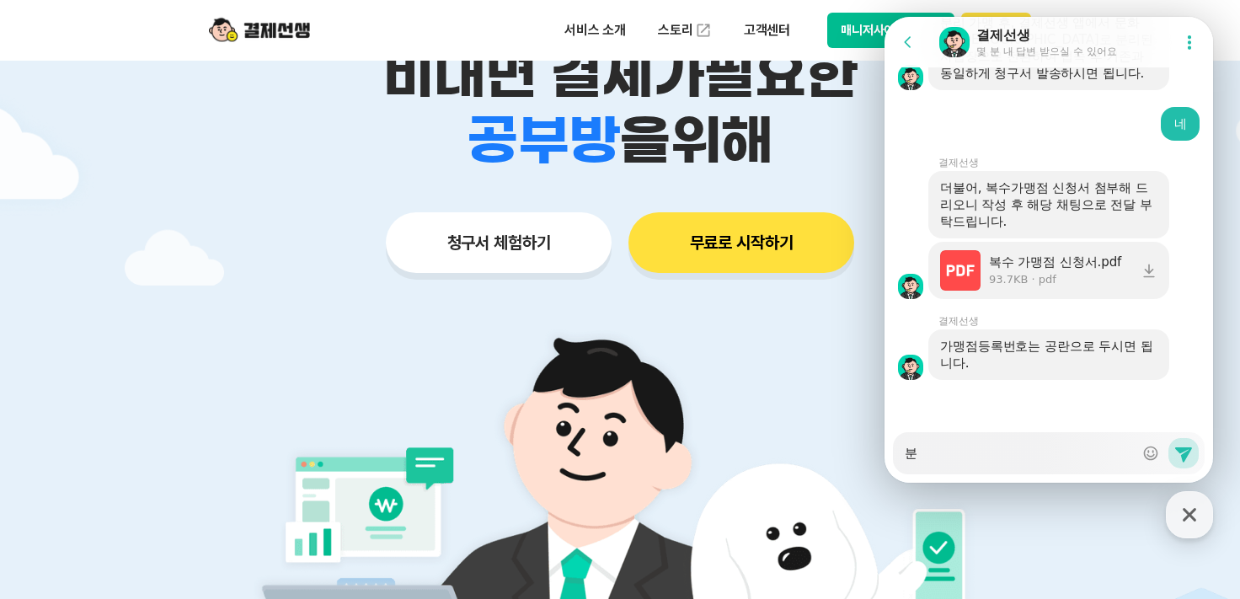
type textarea "x"
type textarea "분ㄹ"
type textarea "x"
type textarea "분리"
type textarea "x"
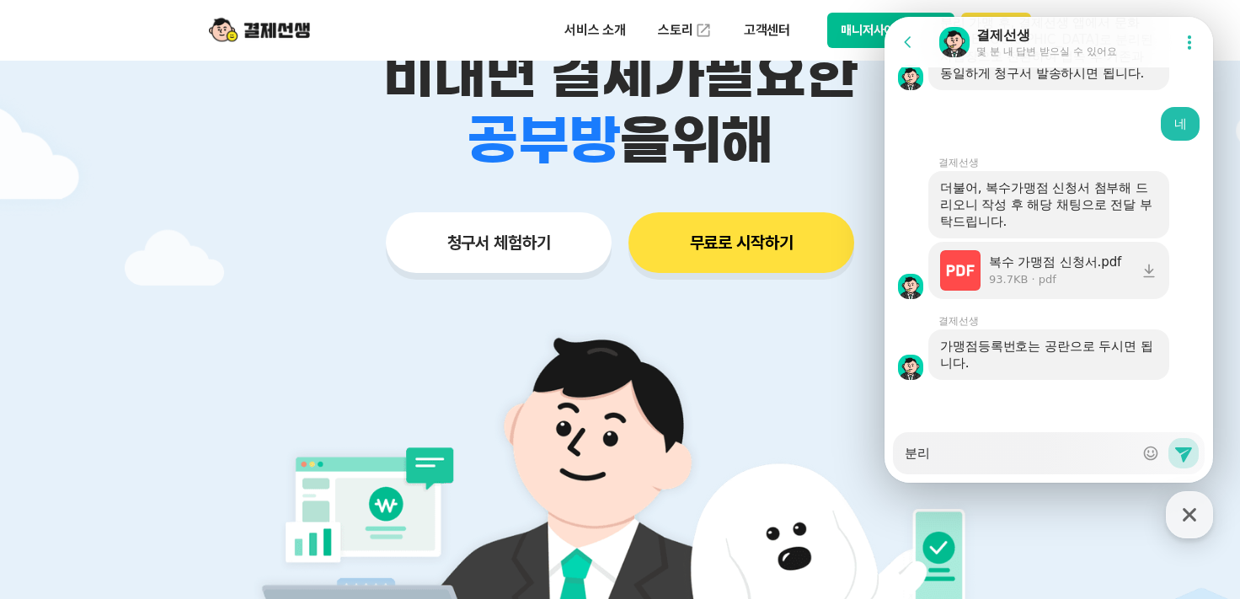
type textarea "분릭"
type textarea "x"
type textarea "분리가"
type textarea "x"
type textarea "분리감"
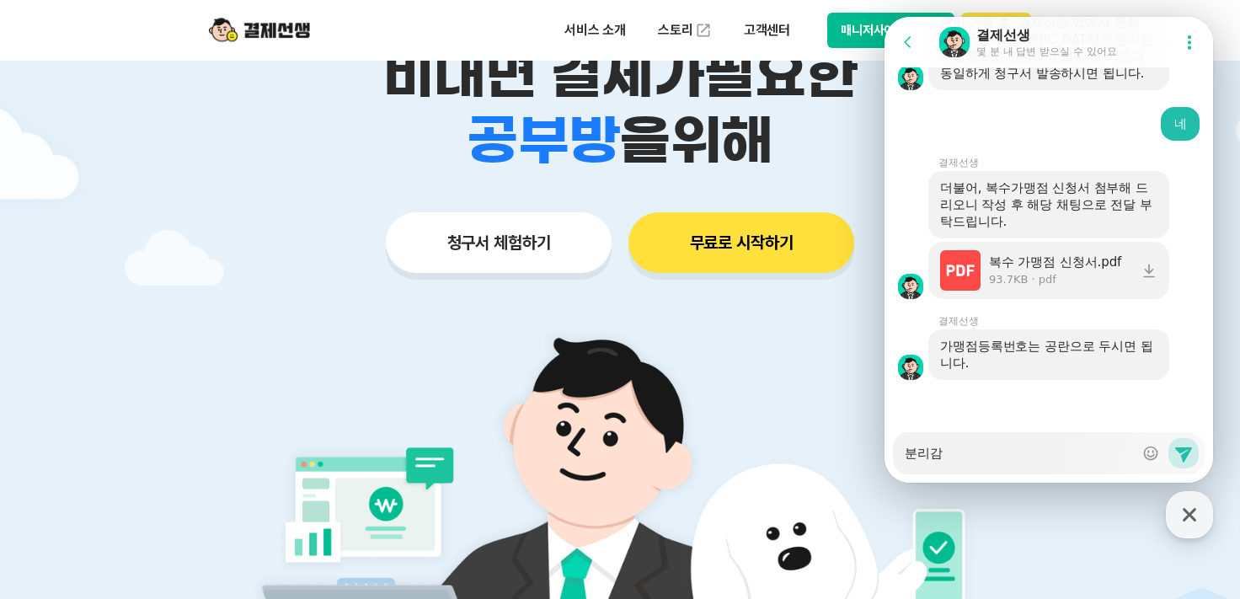
type textarea "x"
type textarea "분리가매"
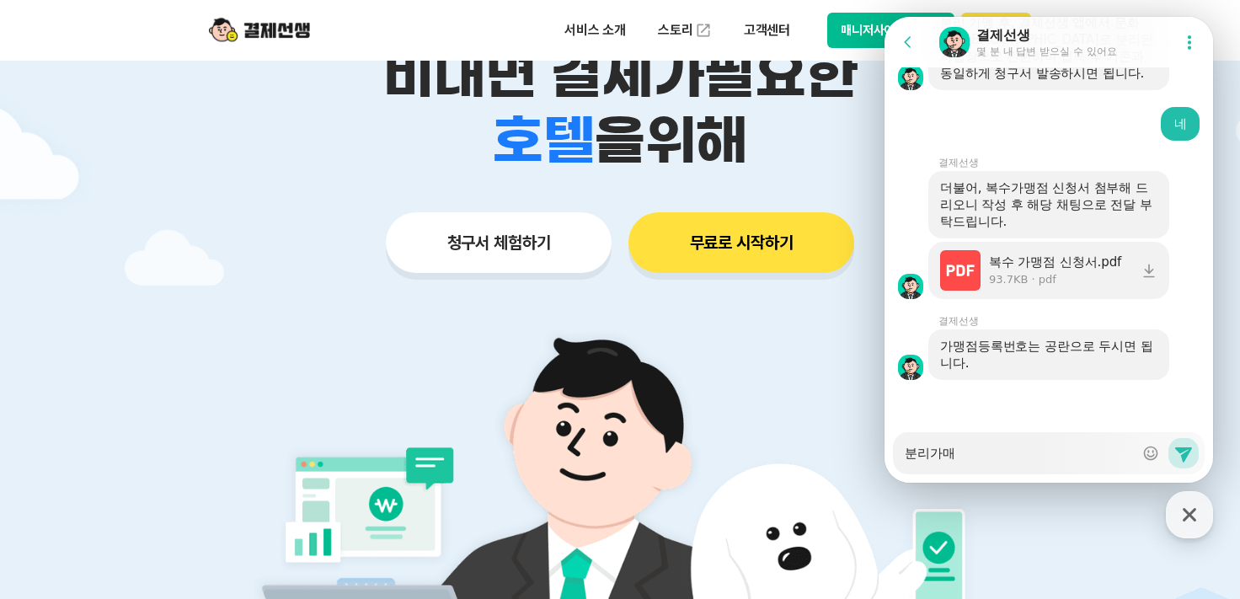
type textarea "x"
type textarea "분리가맹"
type textarea "x"
type textarea "분리가맹ㅅ"
type textarea "x"
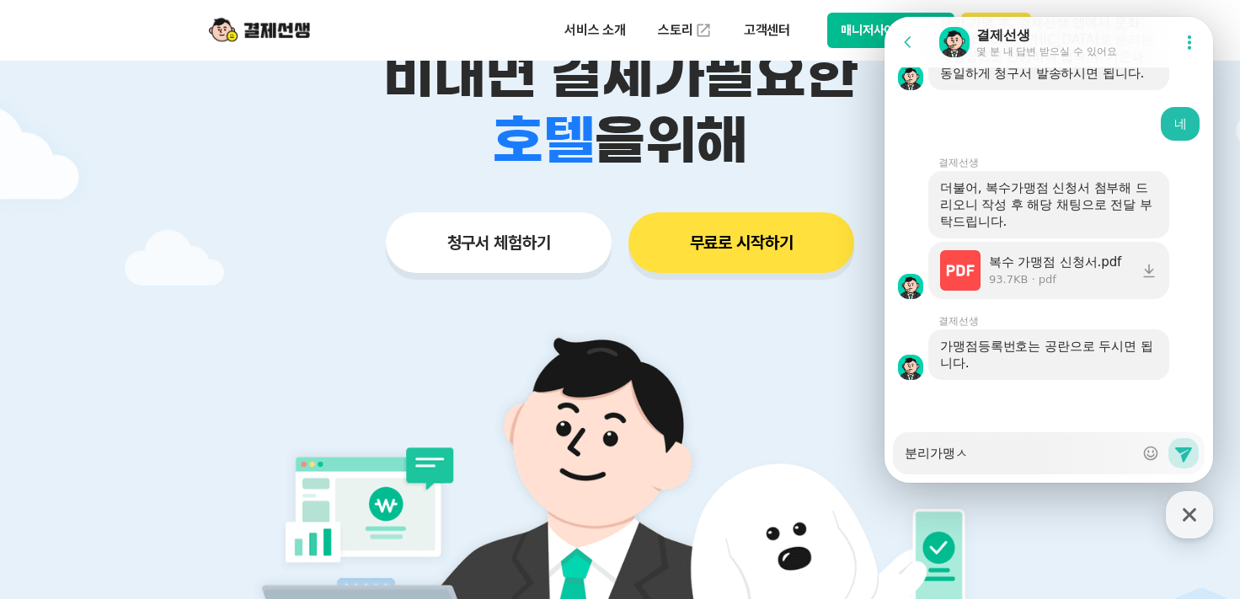
type textarea "분리가맹시"
type textarea "x"
type textarea "분리가맹신"
type textarea "x"
type textarea "분리가맹신ㅊ"
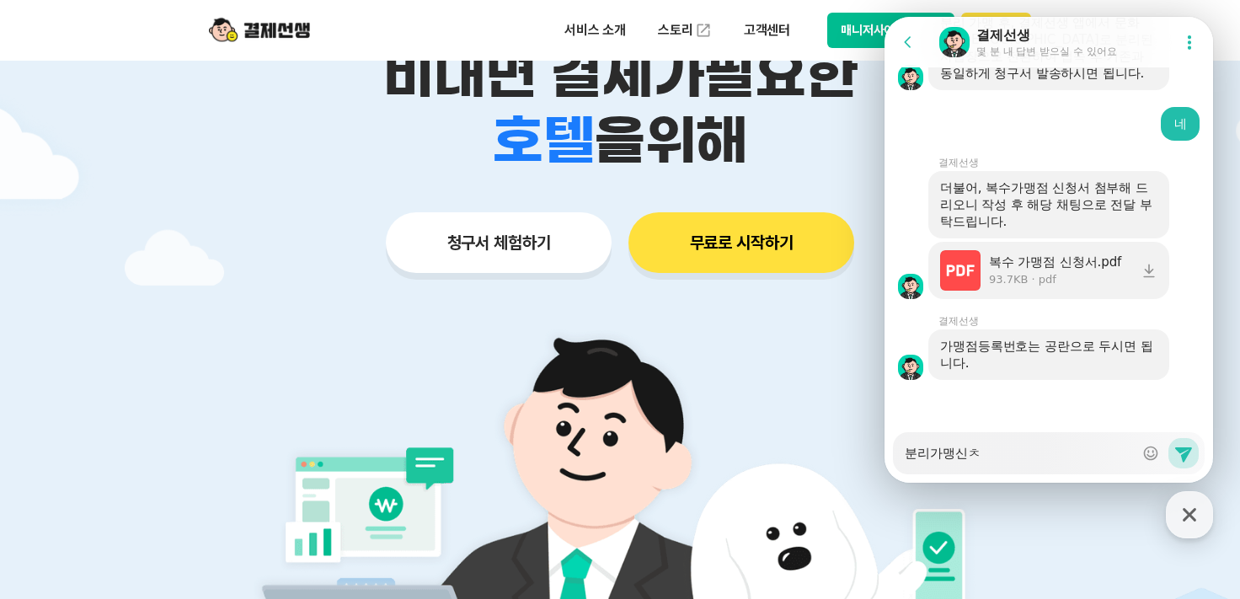
type textarea "x"
type textarea "분리가맹신처"
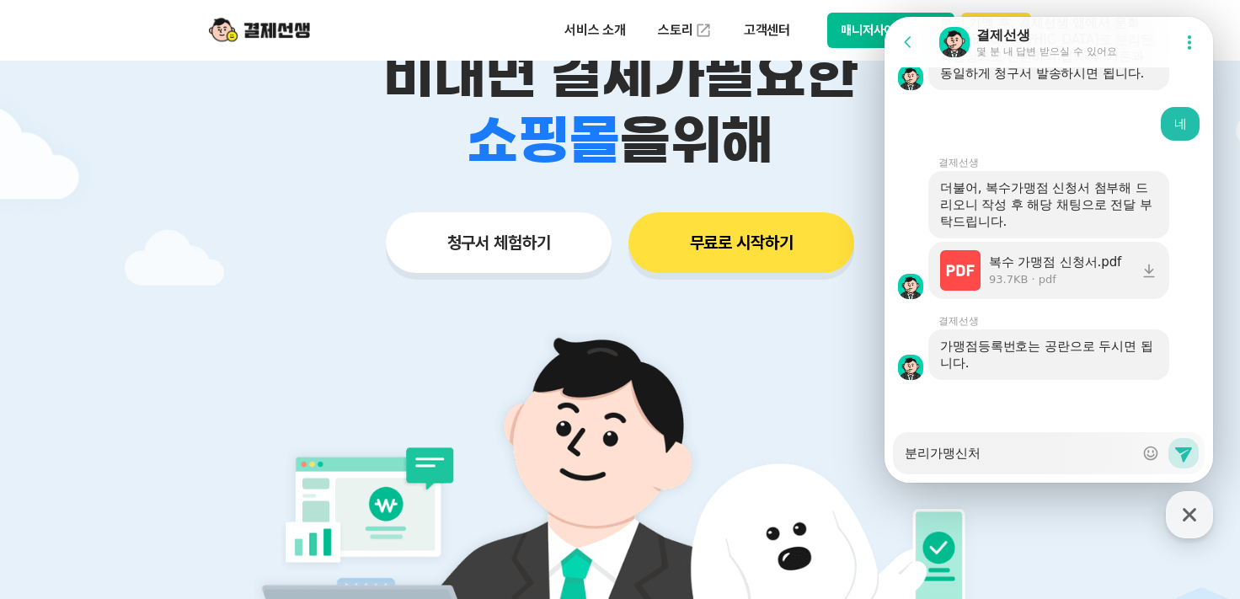
type textarea "x"
type textarea "분리가맹신청"
type textarea "x"
type textarea "분리가맹신청ㄷ"
type textarea "x"
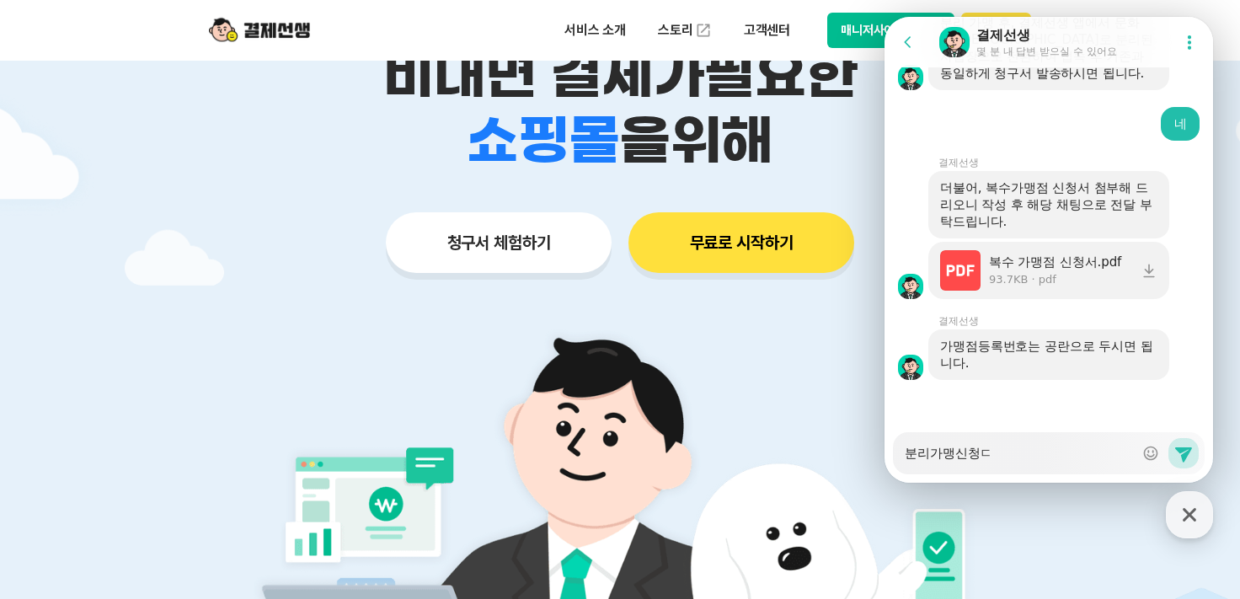
type textarea "분리가맹신청도"
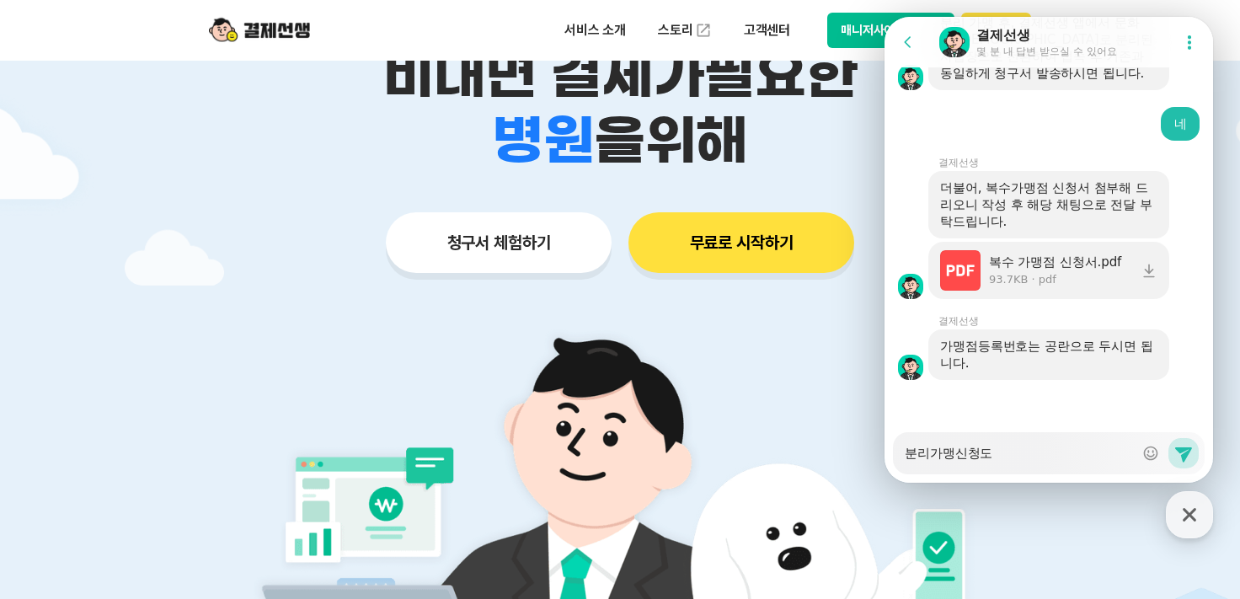
type textarea "x"
type textarea "분리가맹신청되"
type textarea "x"
type textarea "분리가맹신청된"
type textarea "x"
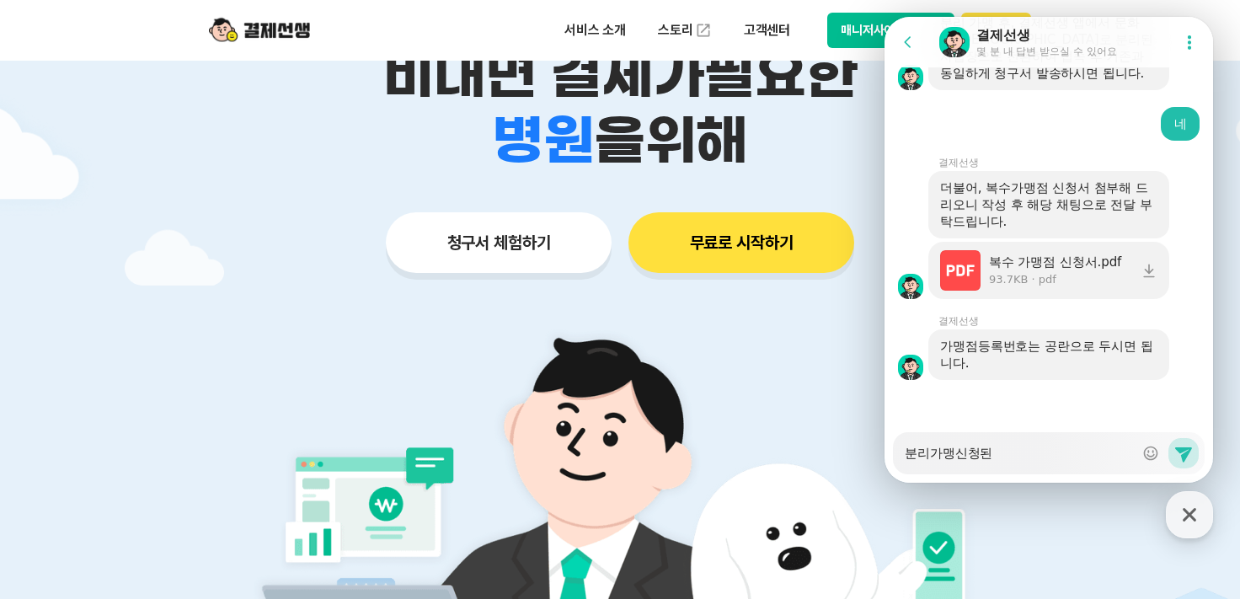
type textarea "분리가맹신청되느"
type textarea "x"
type textarea "분리가맹신청되는"
type textarea "x"
type textarea "분리가맹신청되늕"
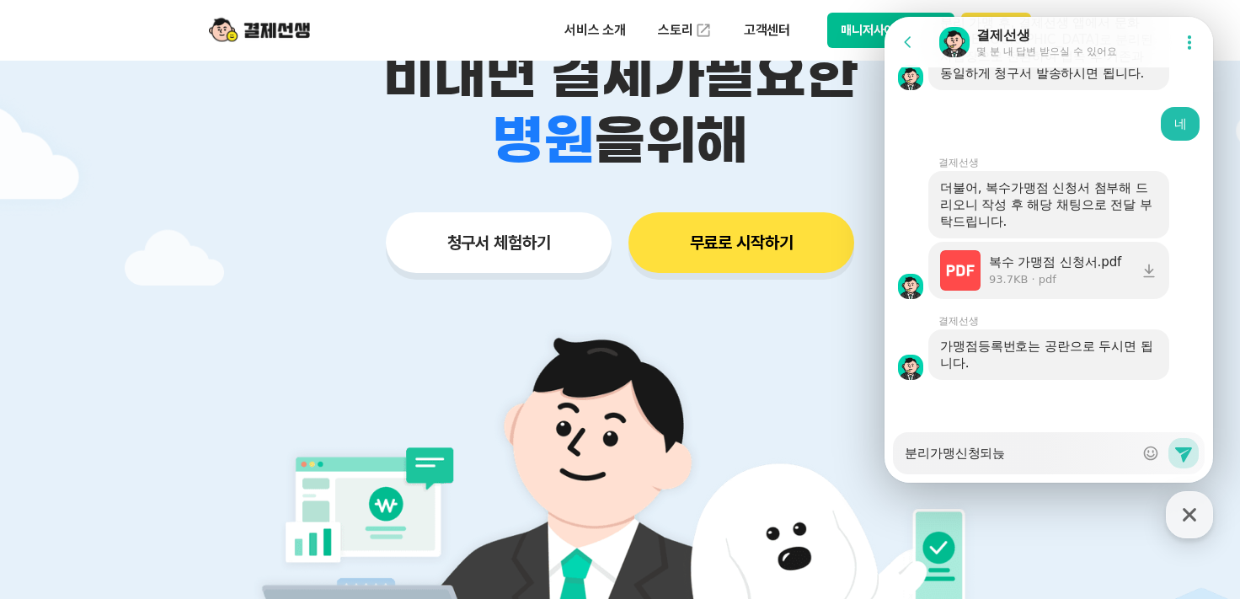
type textarea "x"
type textarea "분리가맹신청되는지"
type textarea "x"
type textarea "분리가맹신청되는지"
type textarea "x"
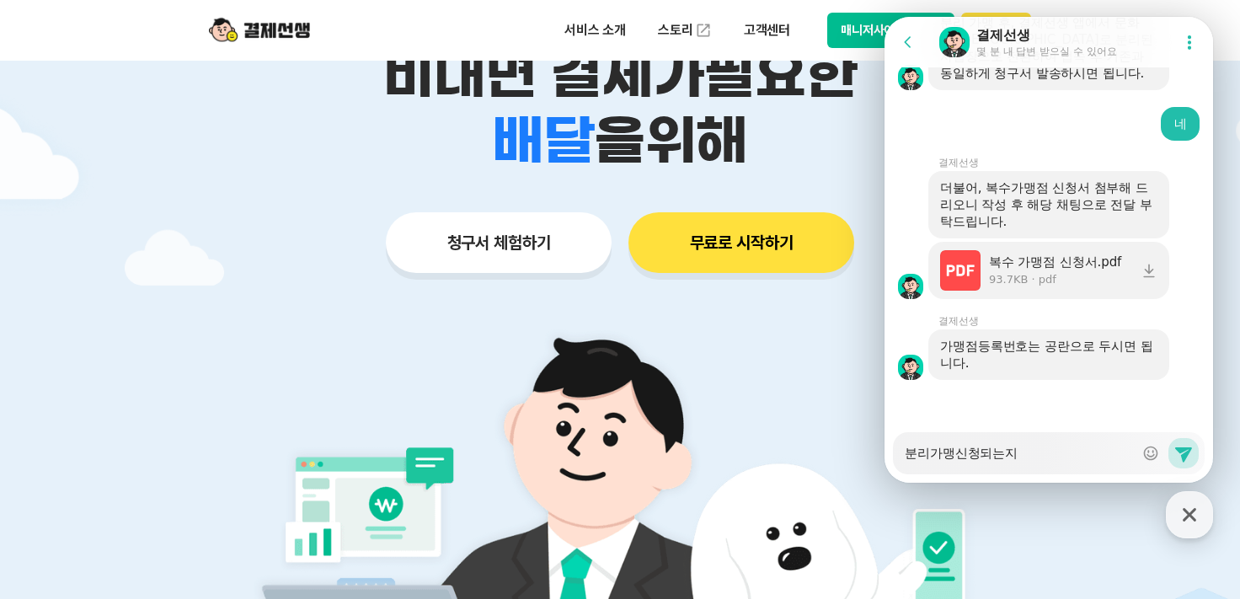
type textarea "분리가맹신청되는지 ㅎ"
type textarea "x"
type textarea "분리가맹신청되는지 호"
type textarea "x"
type textarea "분리가맹신청되는지 화"
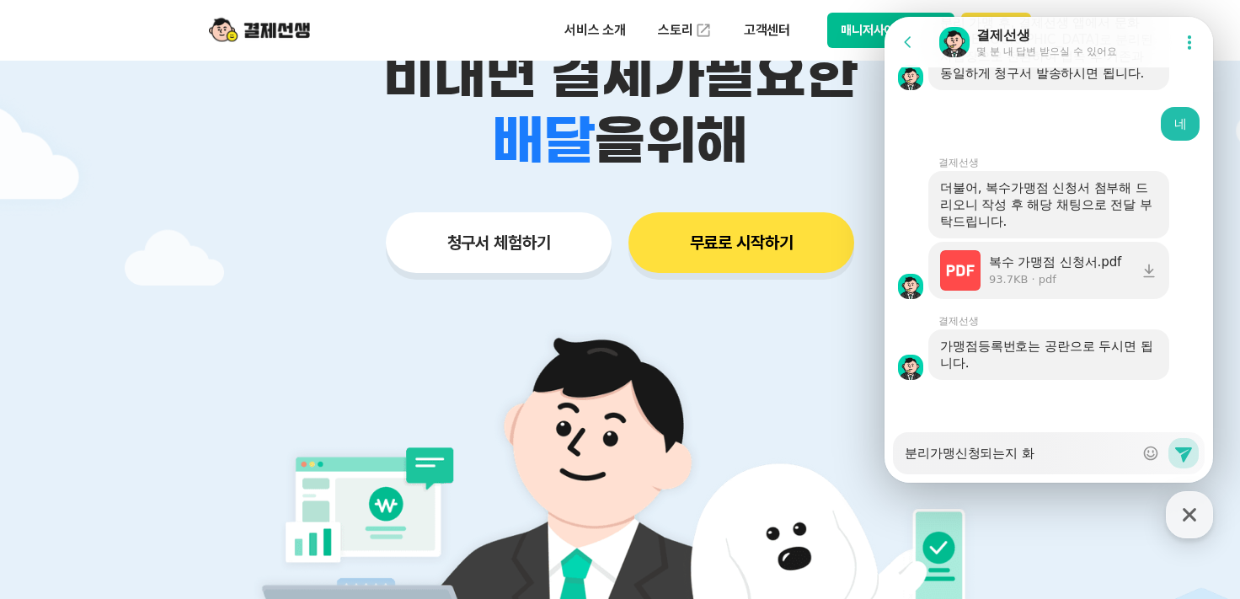
type textarea "x"
type textarea "분리가맹신청되는지 확"
type textarea "x"
type textarea "분리가맹신청되는지 확ㅇ"
type textarea "x"
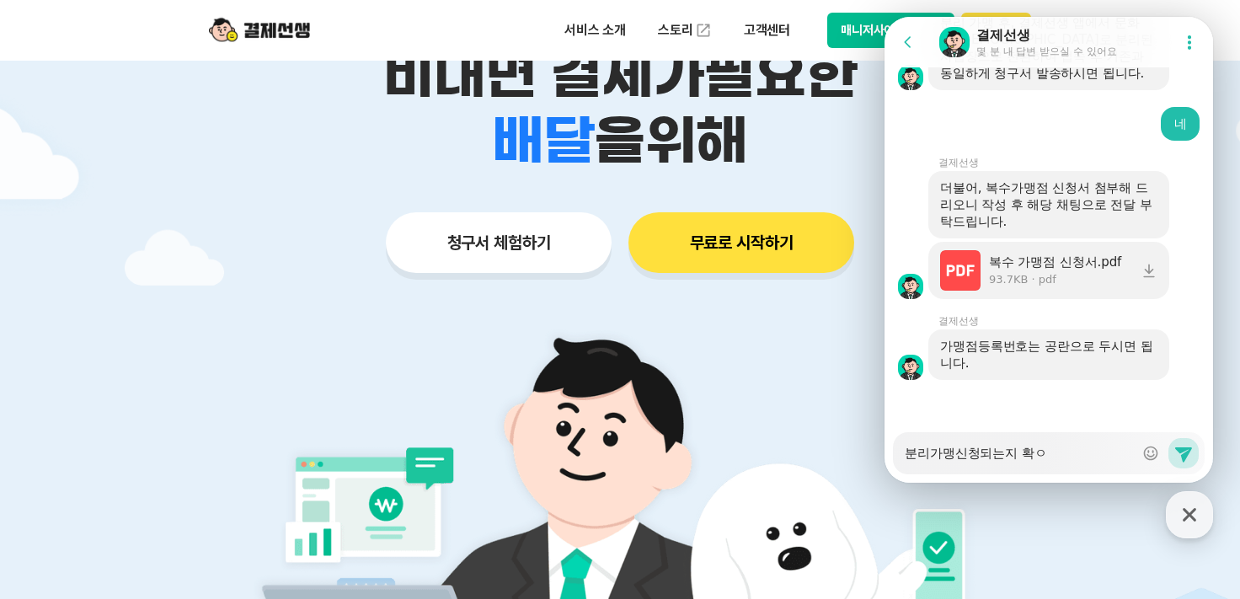
type textarea "분리가맹신청되는지 확이"
type textarea "x"
type textarea "분리가맹신청되는지 확인"
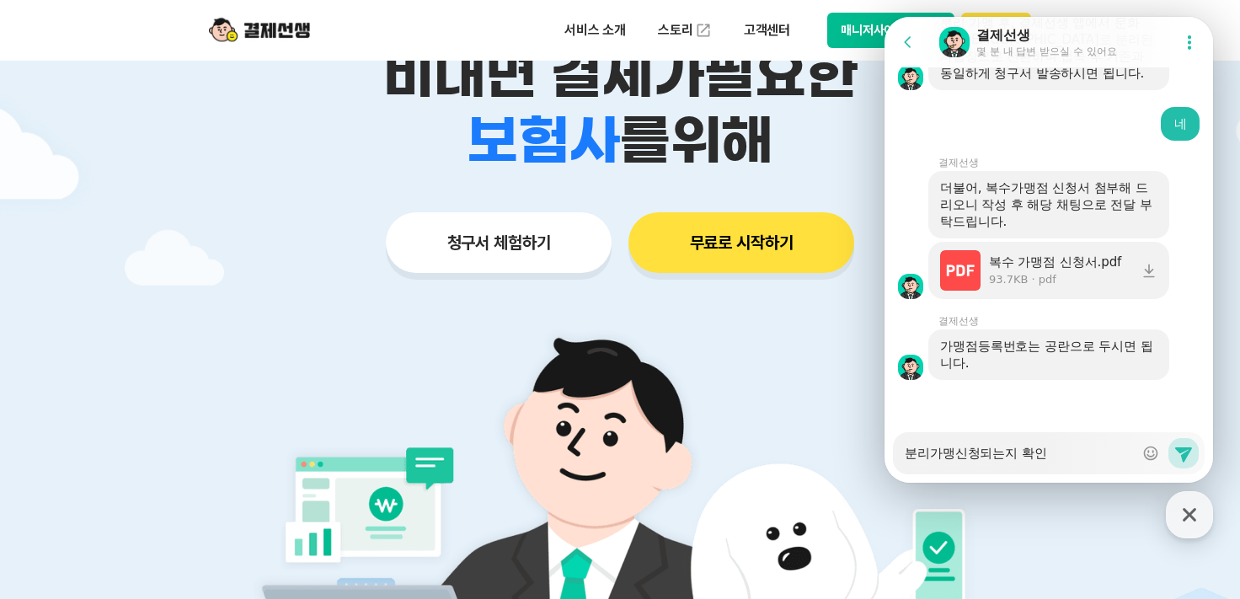
type textarea "x"
type textarea "분리가맹신청되는지 확인ㄷ"
type textarea "x"
type textarea "분리가맹신청되는지 확인도"
type textarea "x"
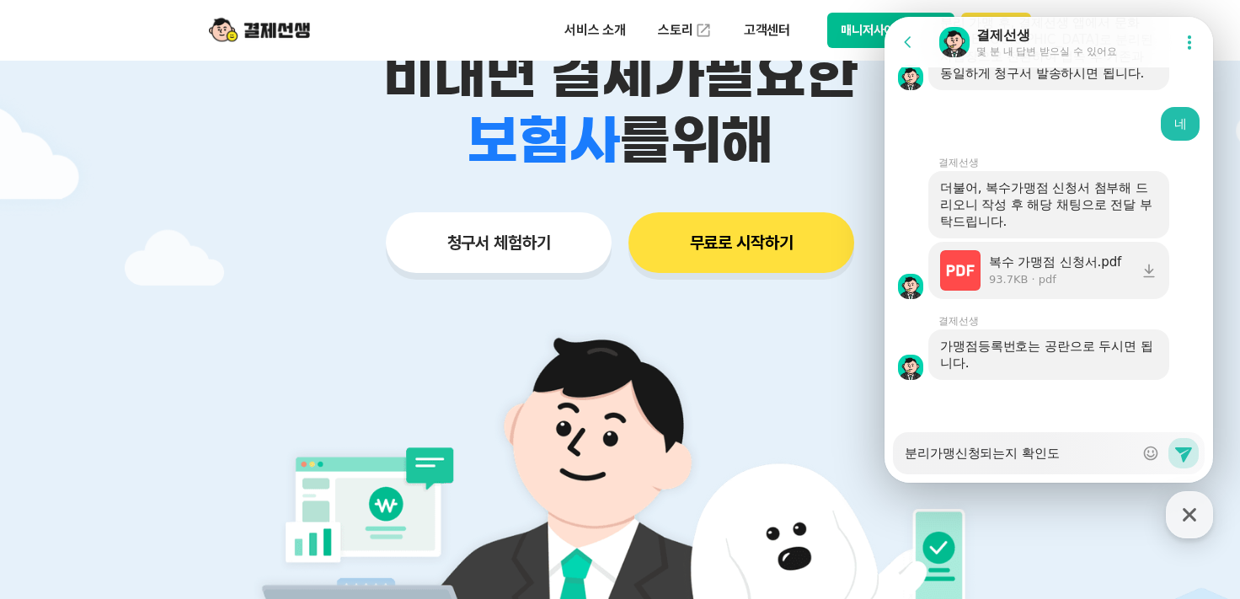
type textarea "분리가맹신청되는지 확인되"
type textarea "x"
type textarea "분리가맹신청되는지 확인된"
type textarea "x"
type textarea "분리가맹신청되는지 확인되나"
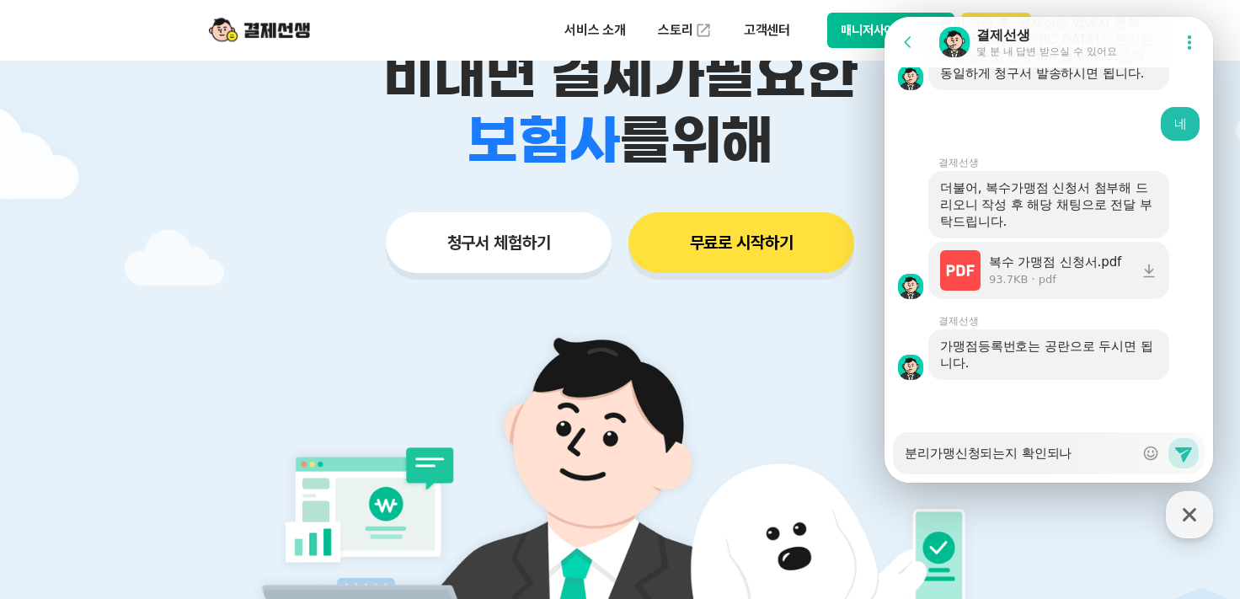
type textarea "x"
type textarea "분리가맹신청되는지 확인되낭"
type textarea "x"
type textarea "분리가맹신청되는지 확인되나요"
type textarea "x"
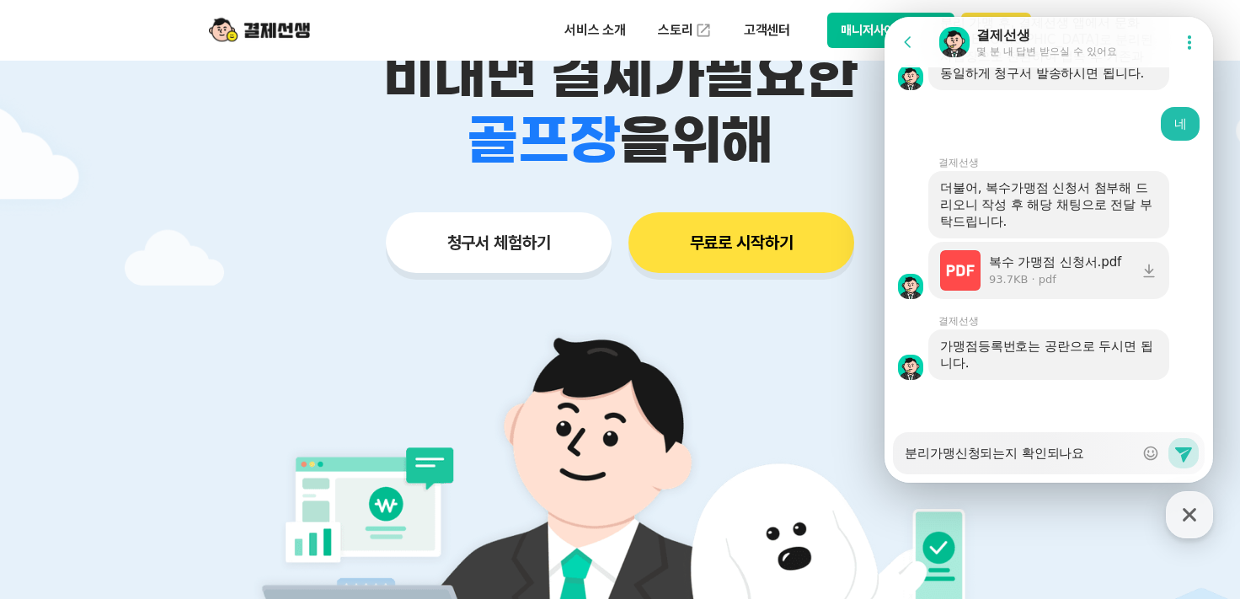
type textarea "분리가맹신청되는지 확인되나요?"
type textarea "x"
type textarea "분리가맹신청되는지 확인되나요??"
type textarea "x"
type textarea "분리가맹신청되는지 확인되나요???"
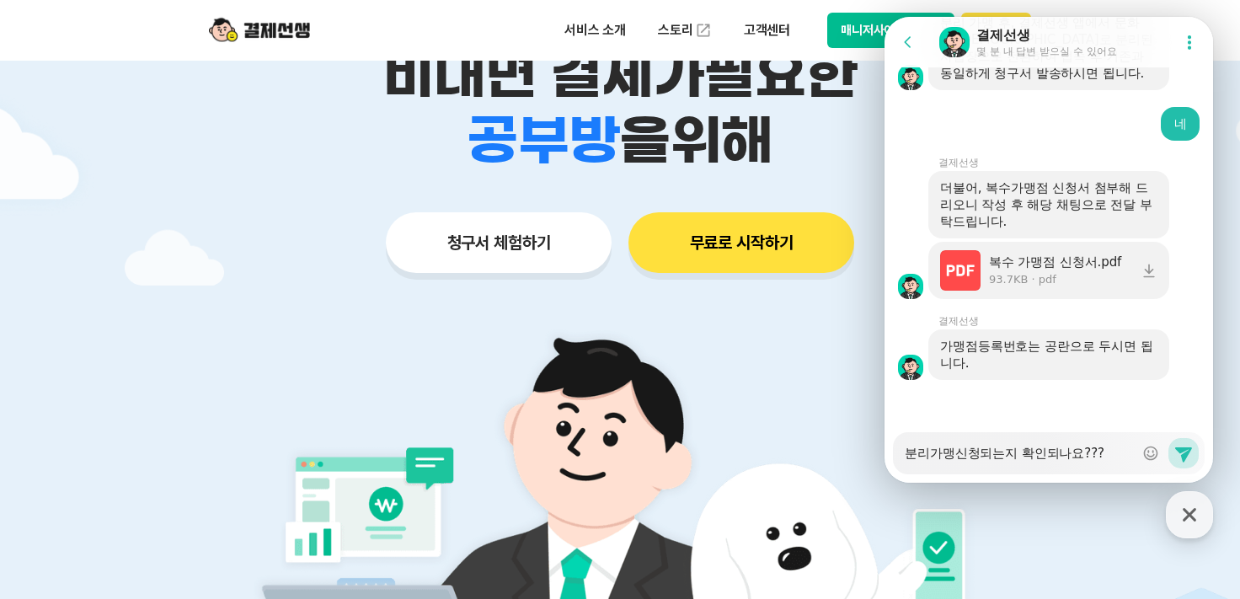
click at [975, 455] on textarea "분리가맹신청되는지 확인되나요???" at bounding box center [1019, 447] width 229 height 29
click at [1023, 449] on textarea "분리가맹신청되는지 확인되나요???" at bounding box center [1019, 447] width 229 height 29
click at [1012, 450] on textarea "분리가맹신청되는지 확인되나요???" at bounding box center [1019, 447] width 229 height 29
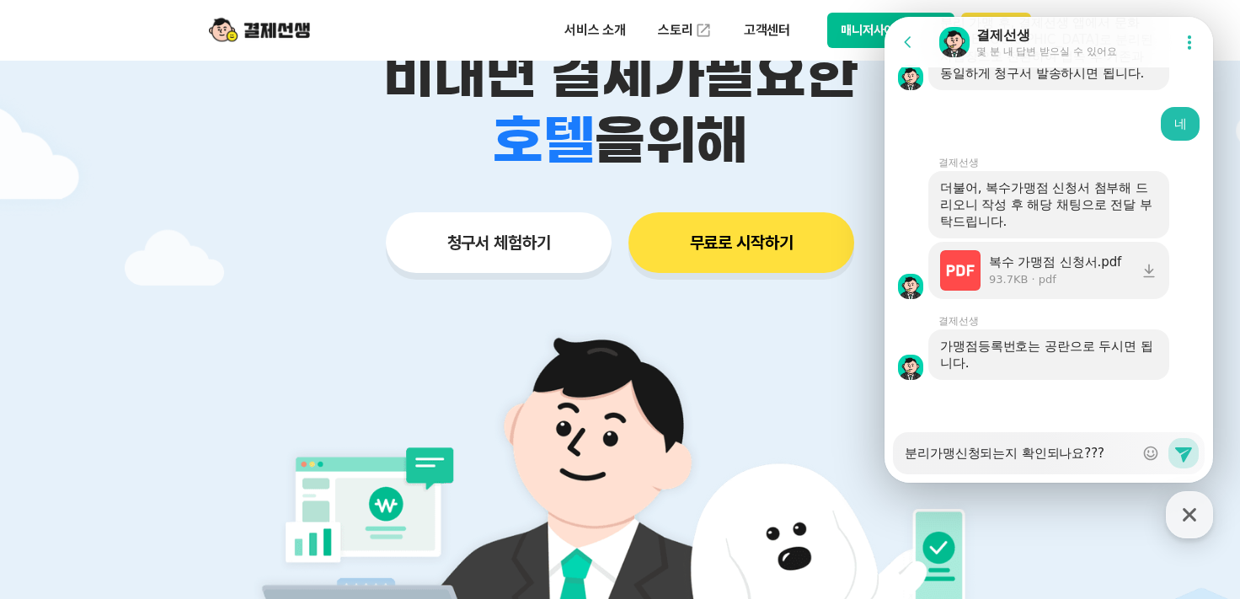
type textarea "x"
type textarea "분리가맹신청되는 확인되나요???"
type textarea "x"
type textarea "분리가맹신청되 확인되나요???"
type textarea "x"
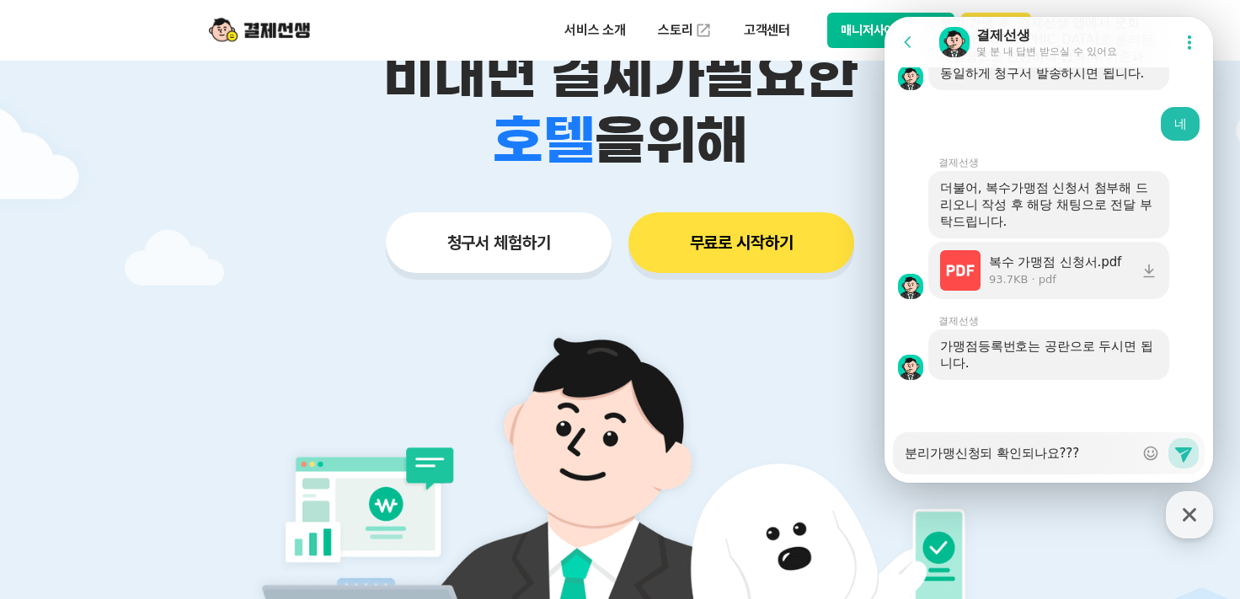
type textarea "분리가맹신청 확인되나요???"
type textarea "x"
type textarea "분리가맹신청ㅎ 확인되나요???"
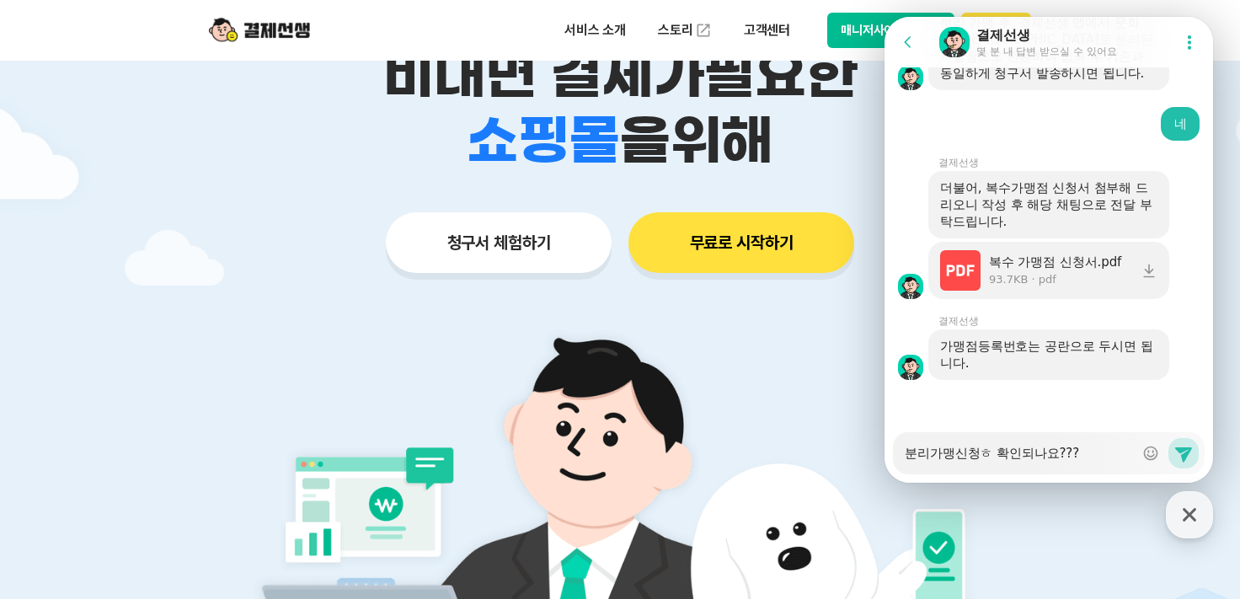
type textarea "x"
type textarea "분리가맹신청해 확인되나요???"
type textarea "x"
type textarea "분리가맹신청했 확인되나요???"
type textarea "x"
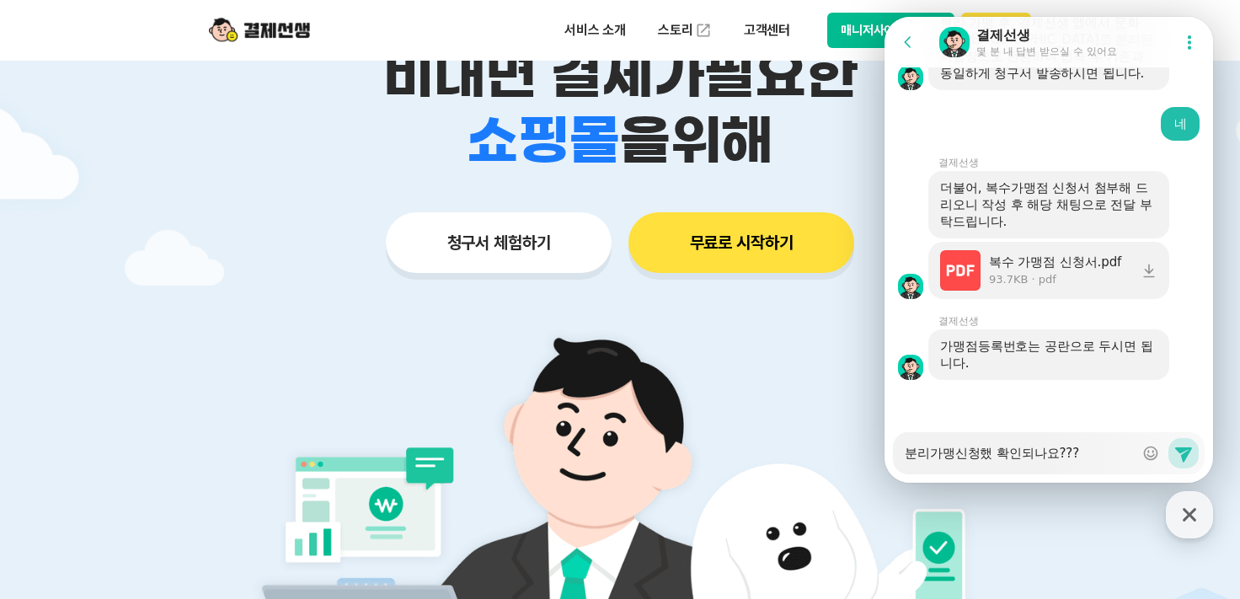
type textarea "분리가맹신청했ㄴ 확인되나요???"
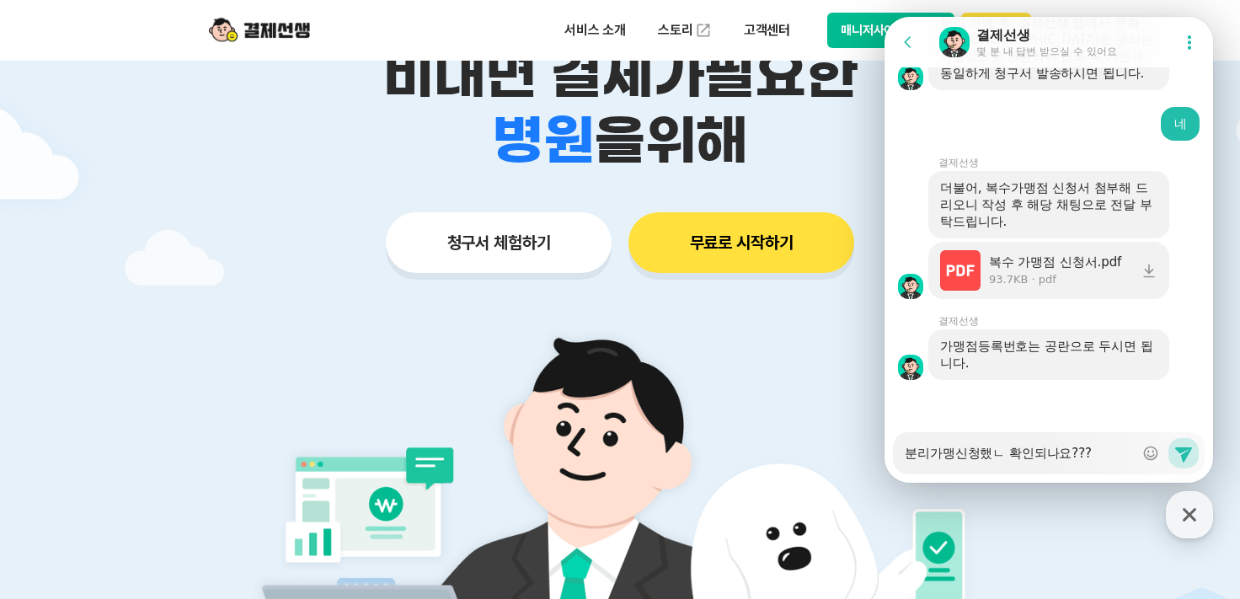
type textarea "x"
type textarea "분리가맹신청했느 확인되나요???"
type textarea "x"
type textarea "분리가맹신청했는 확인되나요???"
type textarea "x"
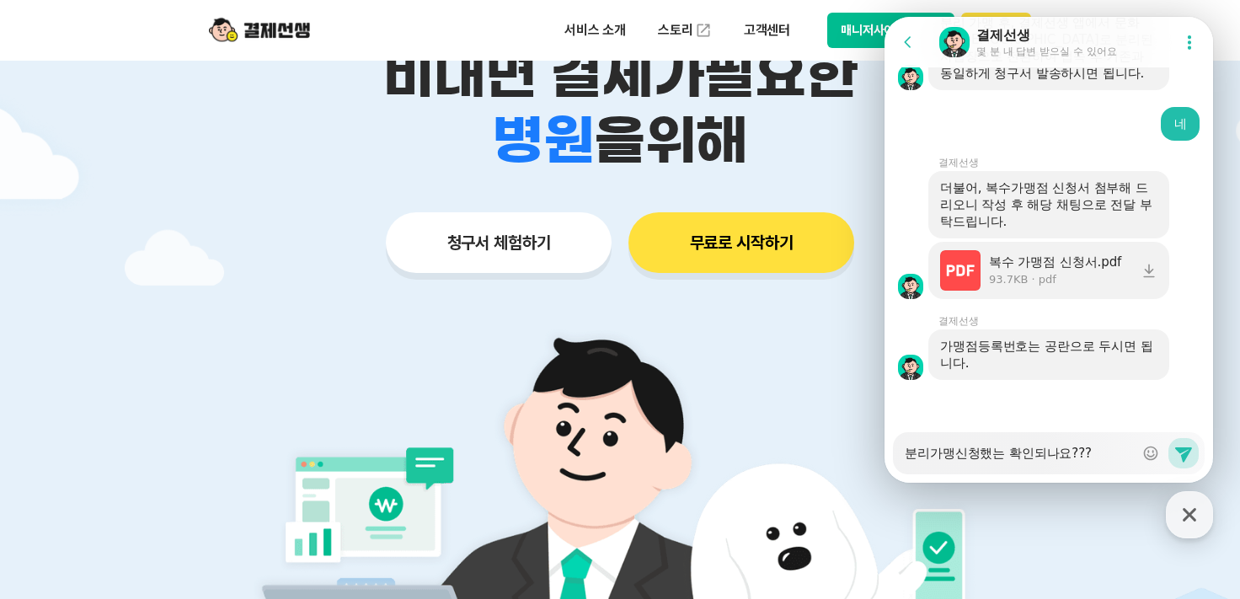
type textarea "분리가맹신청했는ㄷ 확인되나요???"
type textarea "x"
type textarea "분리가맹신청했는데 확인되나요???"
type textarea "x"
type textarea "분리가맹신청했는데 확인되나요???"
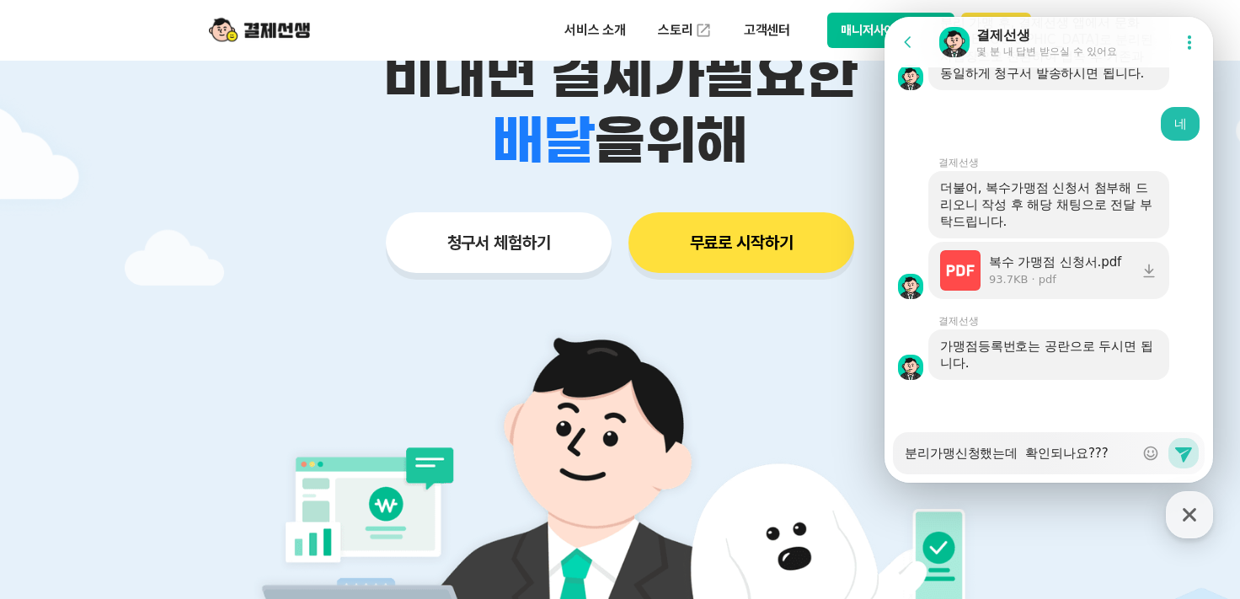
type textarea "x"
type textarea "분리가맹신청했는데 확인되나요???"
type textarea "x"
type textarea "분리가맹신청했는데 ㅈ 확인되나요???"
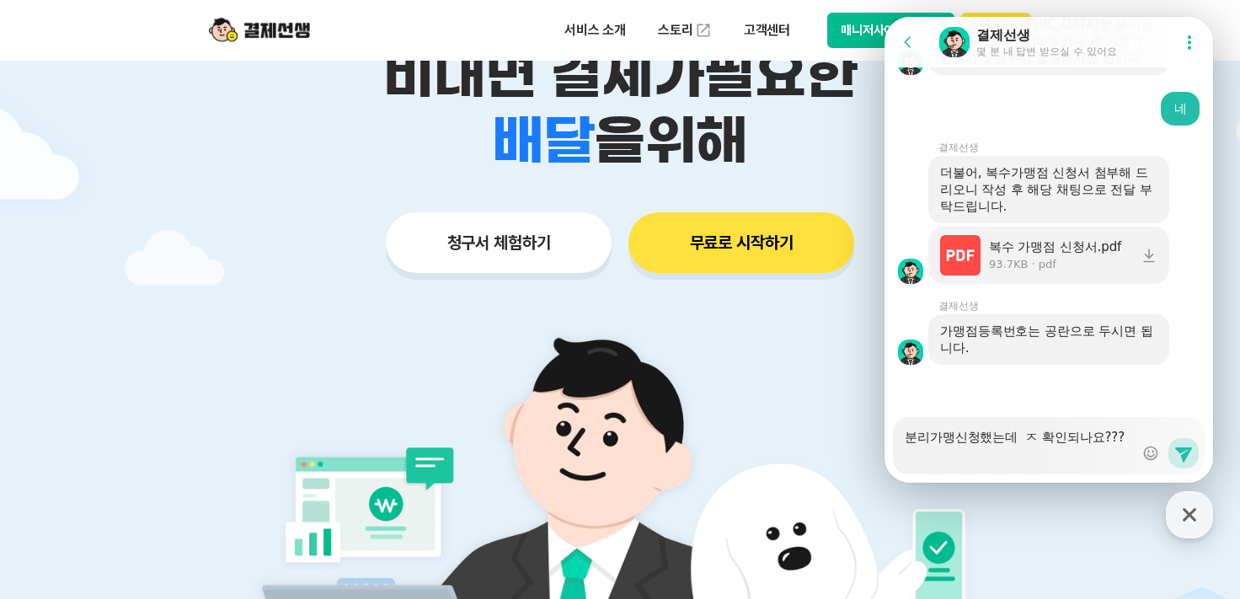
type textarea "x"
type textarea "분리가맹신청했는데 저 확인되나요???"
type textarea "x"
type textarea "분리가맹신청했는데 정 확인되나요???"
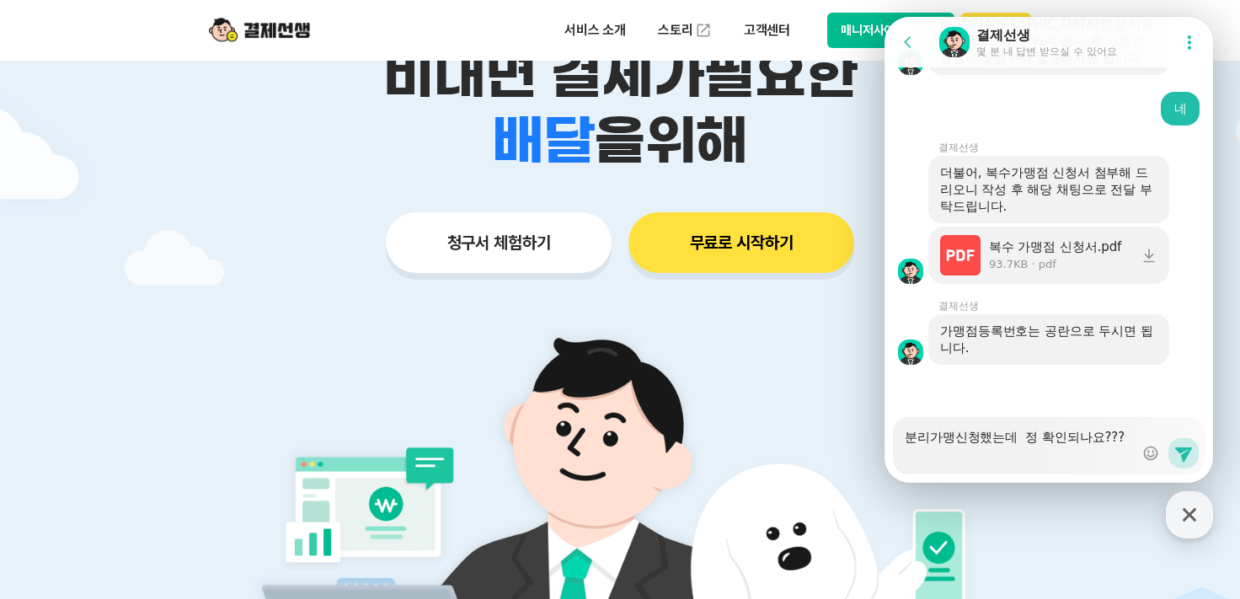
type textarea "x"
type textarea "분리가맹신청했는데 정ㅅ 확인되나요???"
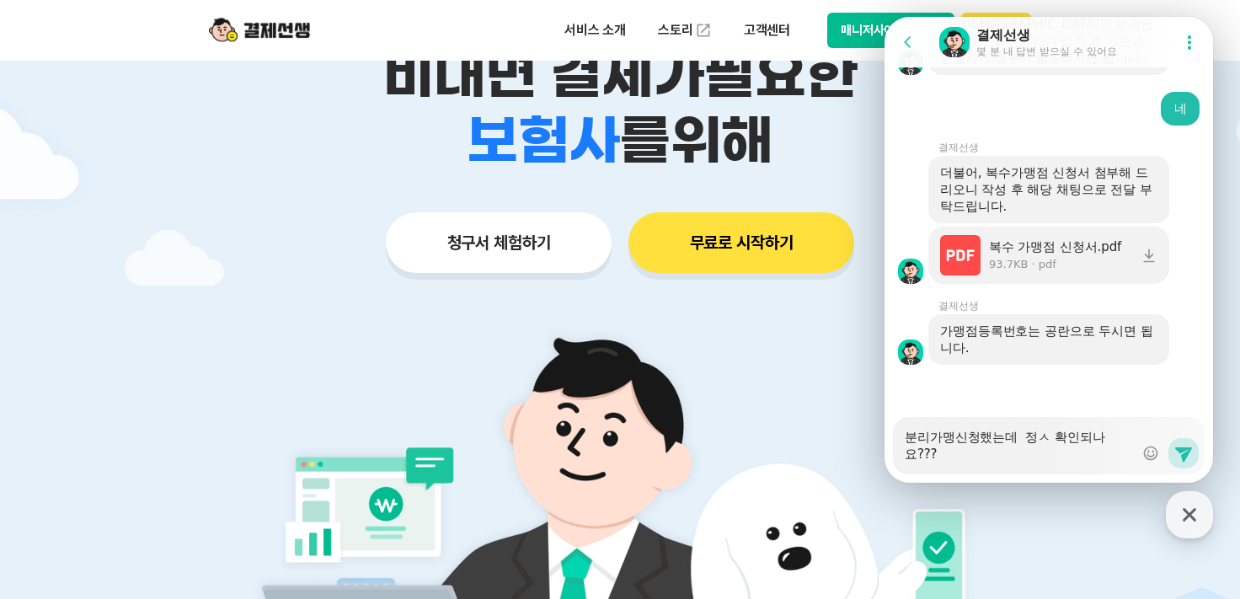
type textarea "x"
type textarea "분리가맹신청했는데 정사 확인되나요???"
type textarea "x"
type textarea "분리가맹신청했는데 정상 확인되나요???"
type textarea "x"
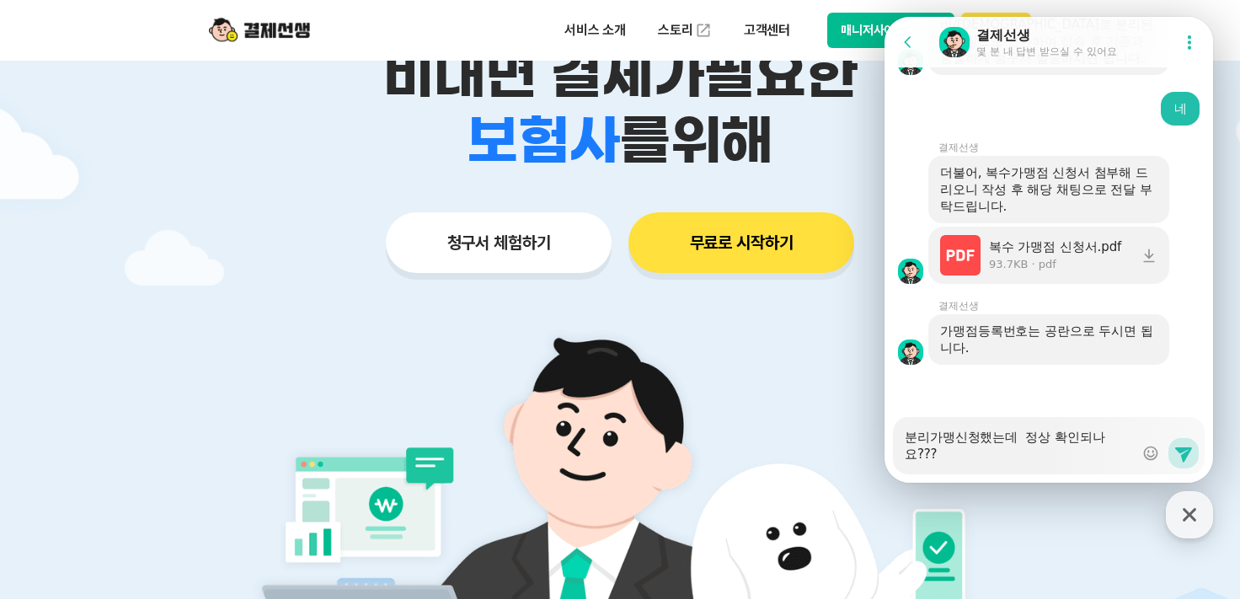
type textarea "분리가맹신청했는데 정상ㅈ 확인되나요???"
type textarea "x"
type textarea "분리가맹신청했는데 정상저 확인되나요???"
type textarea "x"
type textarea "분리가맹신청했는데 정상적 확인되나요???"
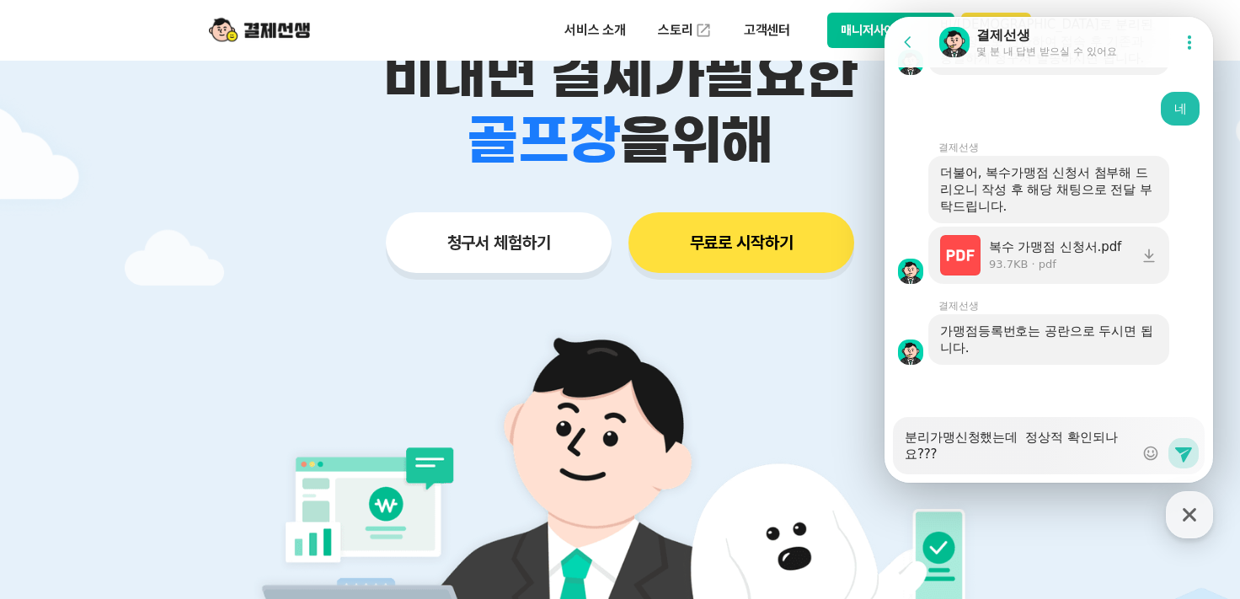
type textarea "x"
type textarea "분리가맹신청했는데 정상적ㅇ 확인되나요???"
type textarea "x"
type textarea "분리가맹신청했는데 정상적으 확인되나요???"
type textarea "x"
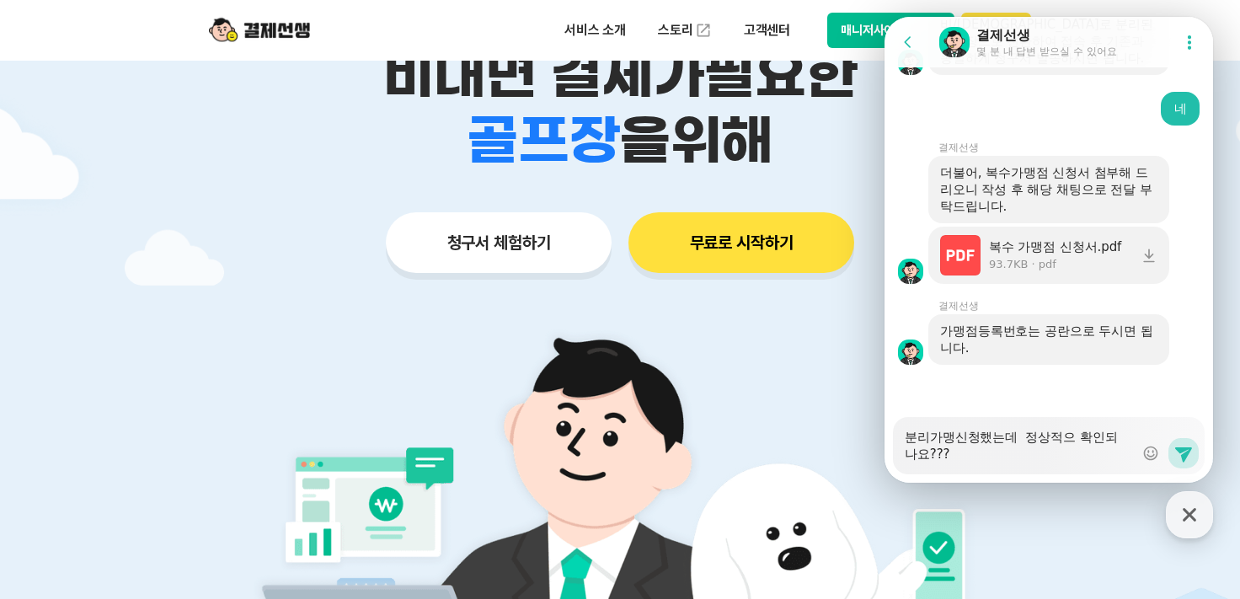
type textarea "분리가맹신청했는데 정상적을 확인되나요???"
type textarea "x"
type textarea "분리가맹신청했는데 정상적으로 확인되나요???"
type textarea "x"
type textarea "분리가맹신청했는데 정상적으로 확인되나요???"
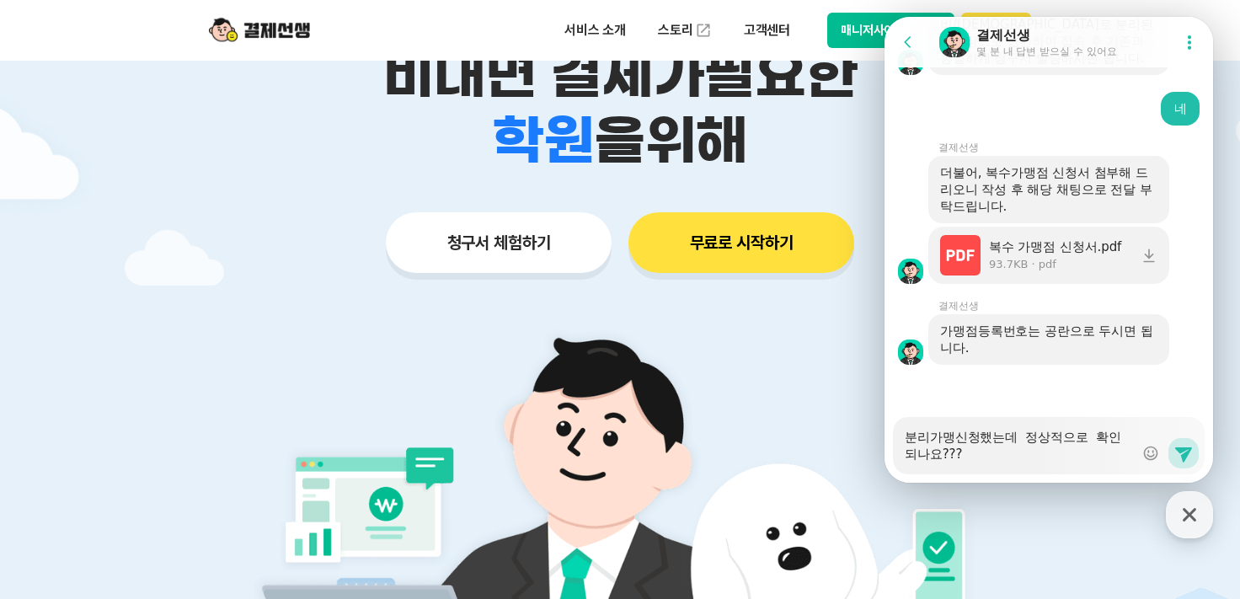
type textarea "x"
type textarea "분리가맹신청했는데 정상적으로 ㅅ 확인되나요???"
type textarea "x"
type textarea "분리가맹신청했는데 정상적으로 시 확인되나요???"
type textarea "x"
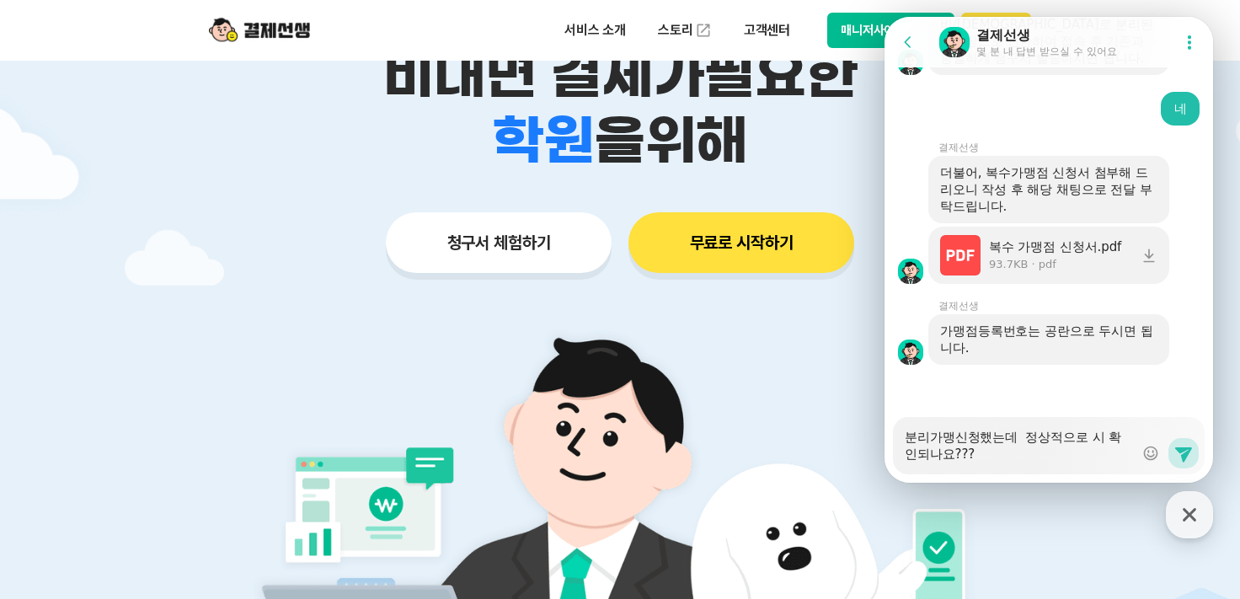
type textarea "분리가맹신청했는데 정상적으로 신 확인되나요???"
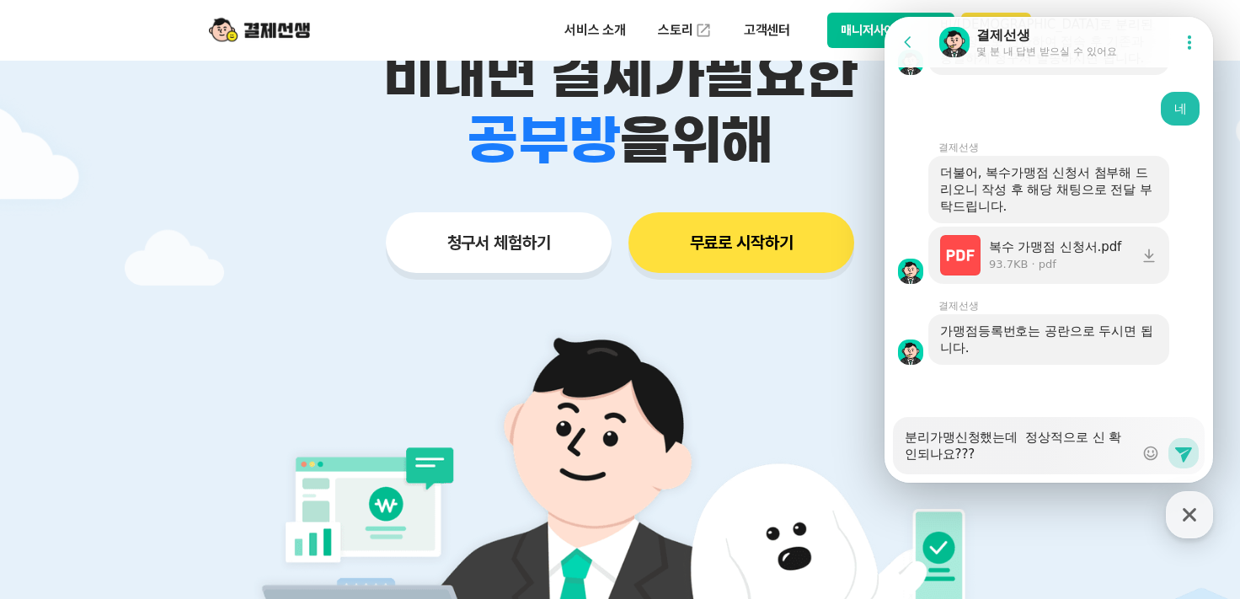
type textarea "x"
type textarea "분리가맹신청했는데 정상적으로 신ㅊ 확인되나요???"
type textarea "x"
type textarea "분리가맹신청했는데 정상적으로 신처 확인되나요???"
type textarea "x"
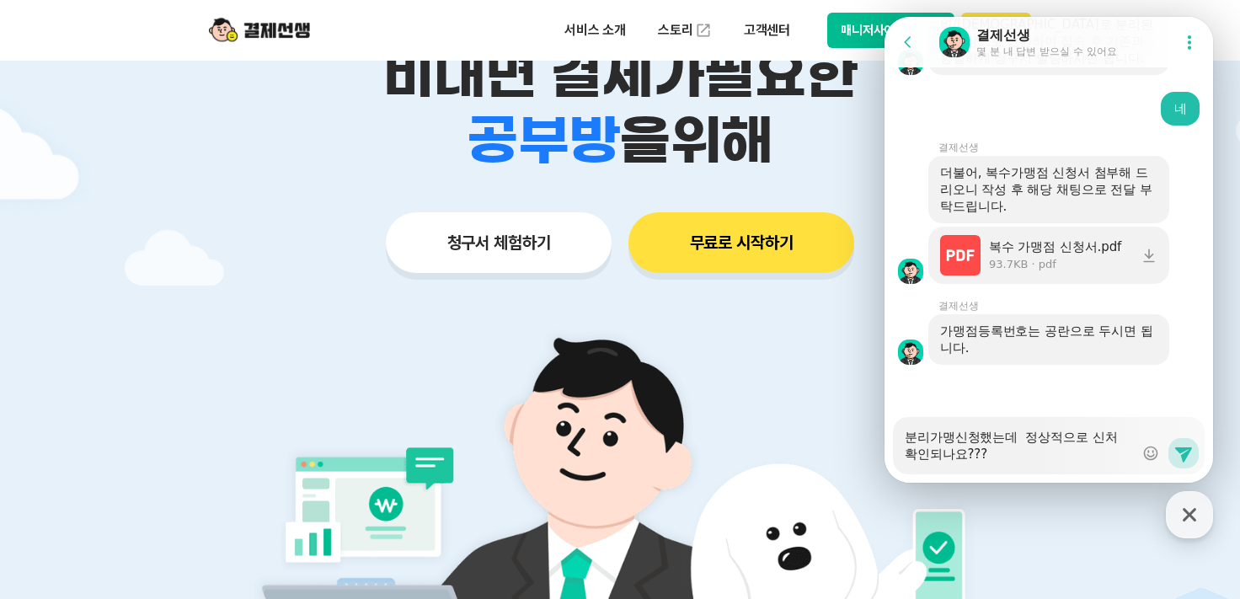
type textarea "분리가맹신청했는데 정상적으로 신청 확인되나요???"
type textarea "x"
type textarea "분리가맹신청했는데 정상적으로 신청ㄷ 확인되나요???"
type textarea "x"
type textarea "분리가맹신청했는데 정상적으로 신청도 확인되나요???"
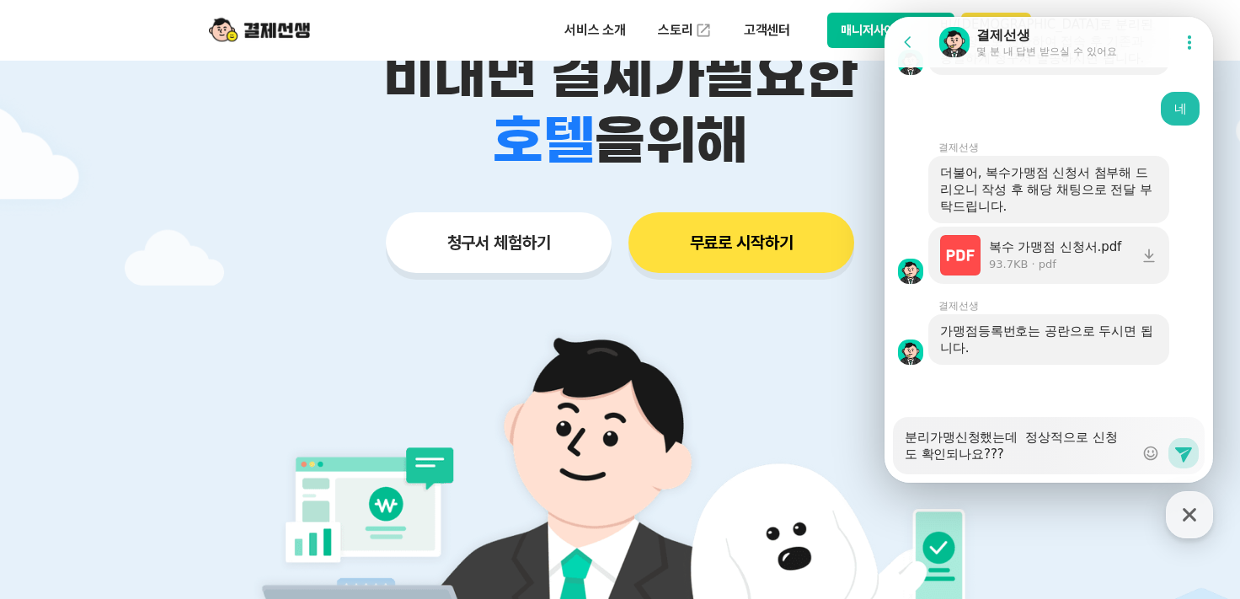
type textarea "x"
type textarea "분리가맹신청했는데 정상적으로 신청돼 확인되나요???"
type textarea "x"
type textarea "분리가맹신청했는데 정상적으로 신청됐 확인되나요???"
type textarea "x"
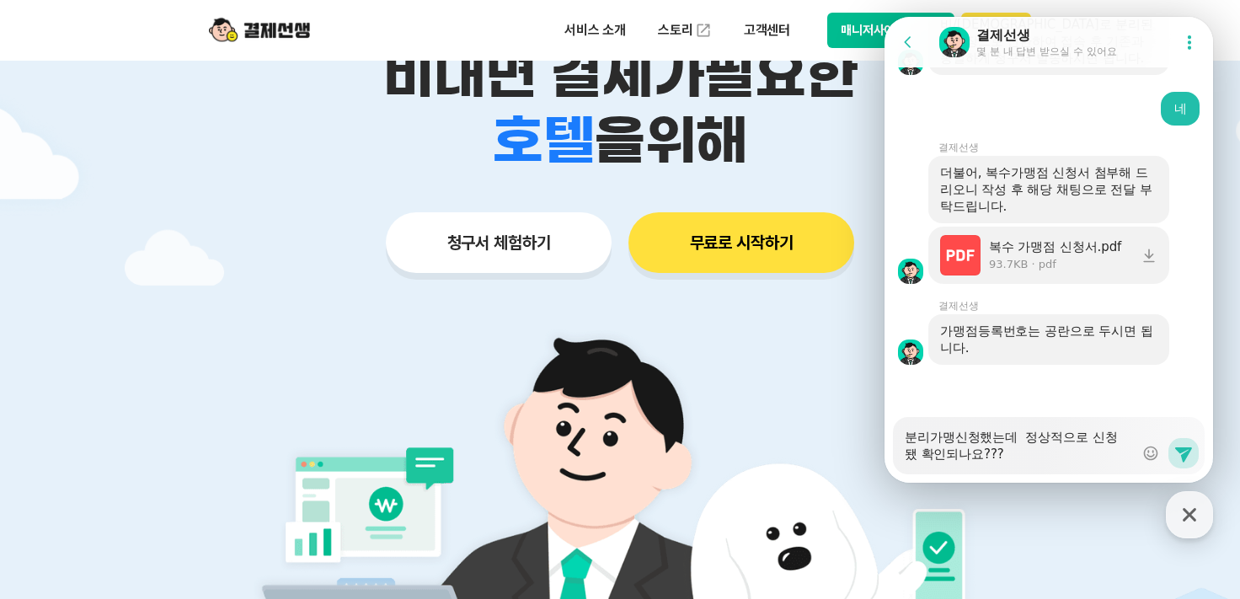
type textarea "분리가맹신청했는데 정상적으로 신청됐ㄴ 확인되나요???"
type textarea "x"
type textarea "분리가맹신청했는데 정상적으로 신청됐느 확인되나요???"
type textarea "x"
type textarea "분리가맹신청했는데 정상적으로 신청됐는 확인되나요???"
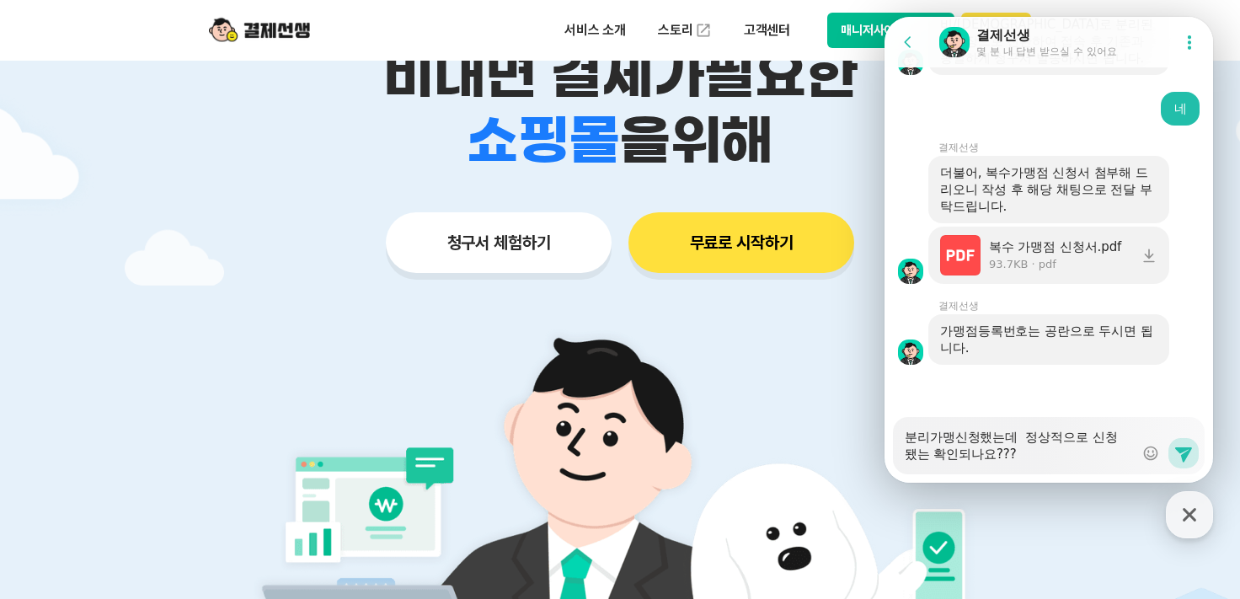
type textarea "x"
type textarea "분리가맹신청했는데 정상적으로 신청됐느느 확인되나요???"
type textarea "x"
type textarea "분리가맹신청했는데 정상적으로 신청됐느ㄴ 확인되나요???"
click at [1175, 448] on icon at bounding box center [1183, 454] width 17 height 15
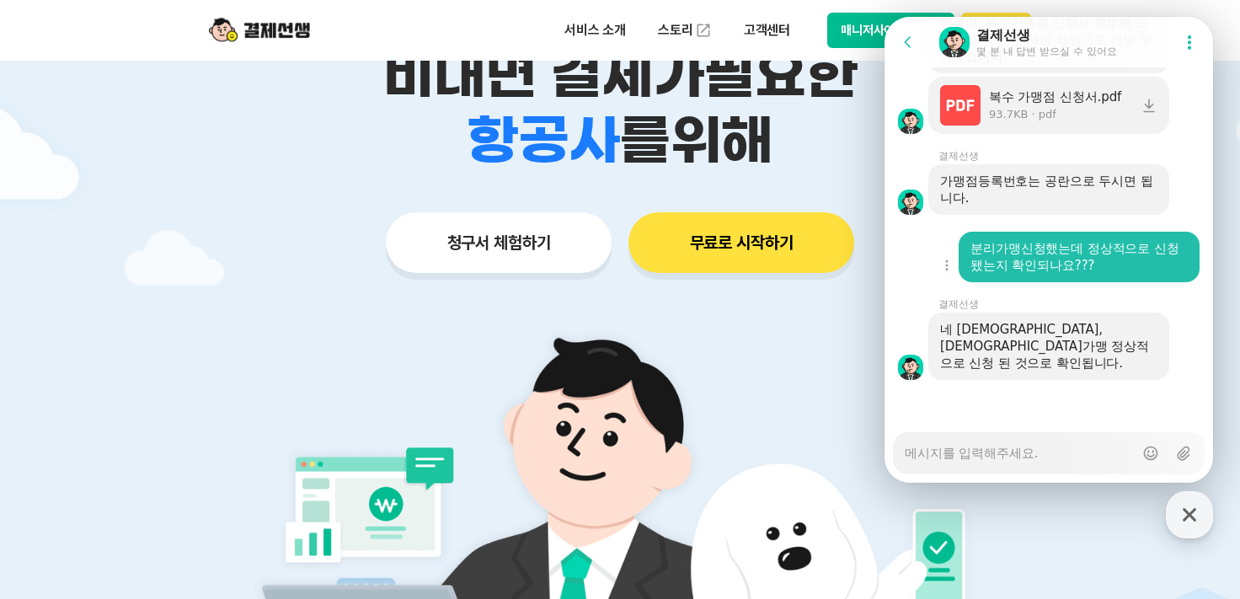
scroll to position [3389, 0]
click at [980, 447] on textarea "Messenger Input Textarea" at bounding box center [1019, 447] width 229 height 29
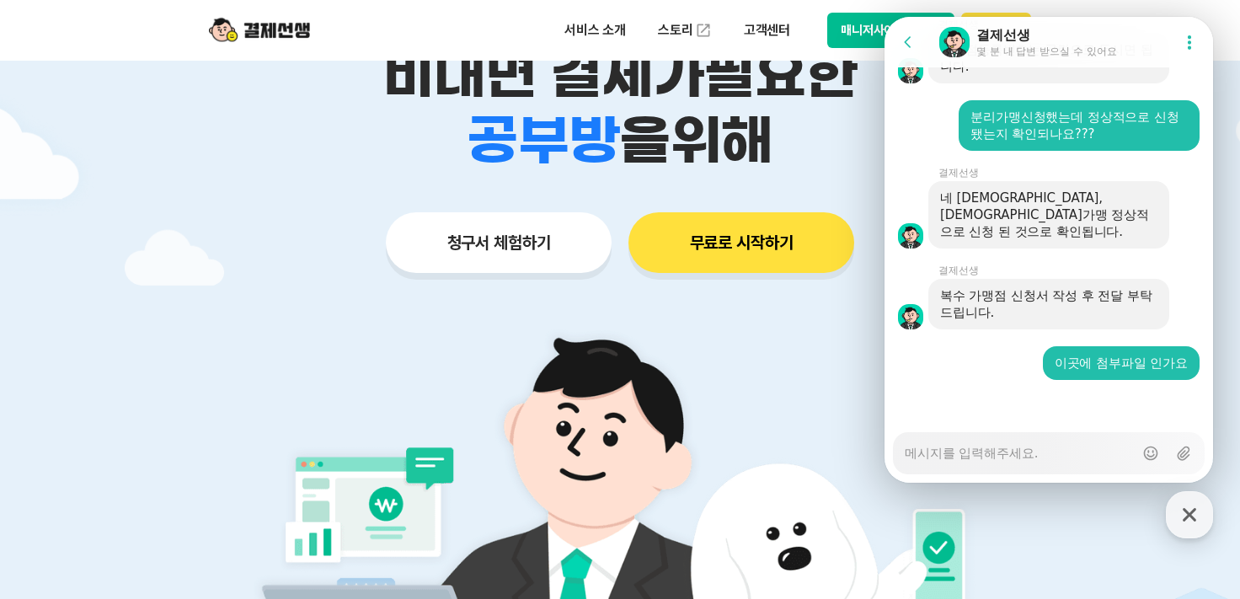
scroll to position [3268, 0]
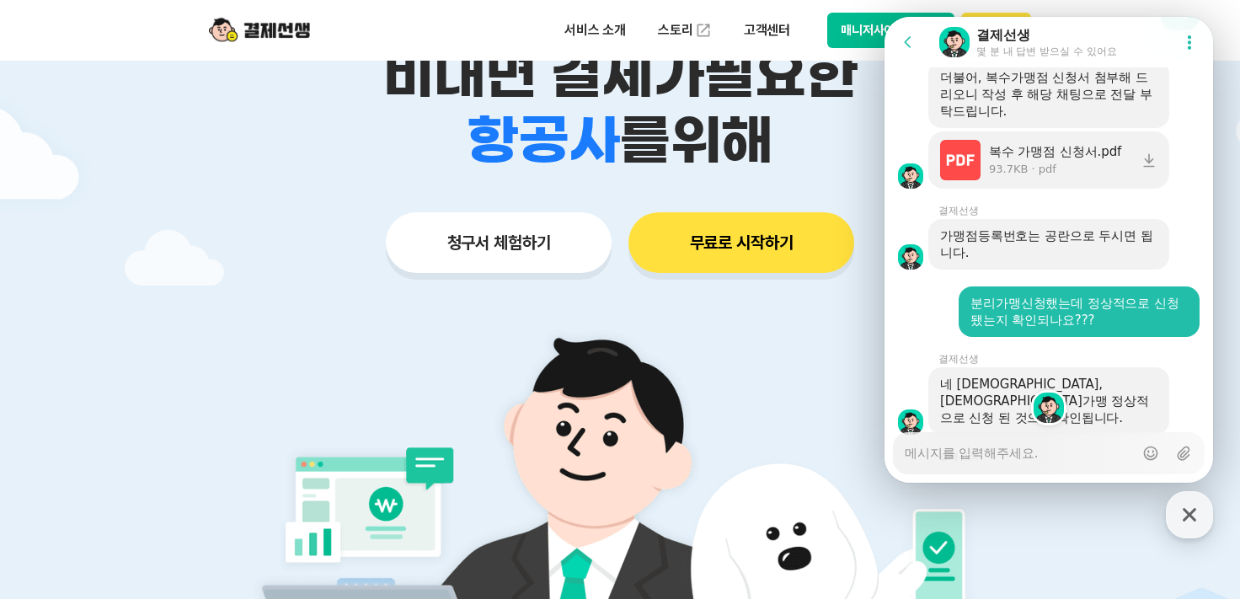
click at [1223, 479] on div at bounding box center [620, 336] width 1240 height 889
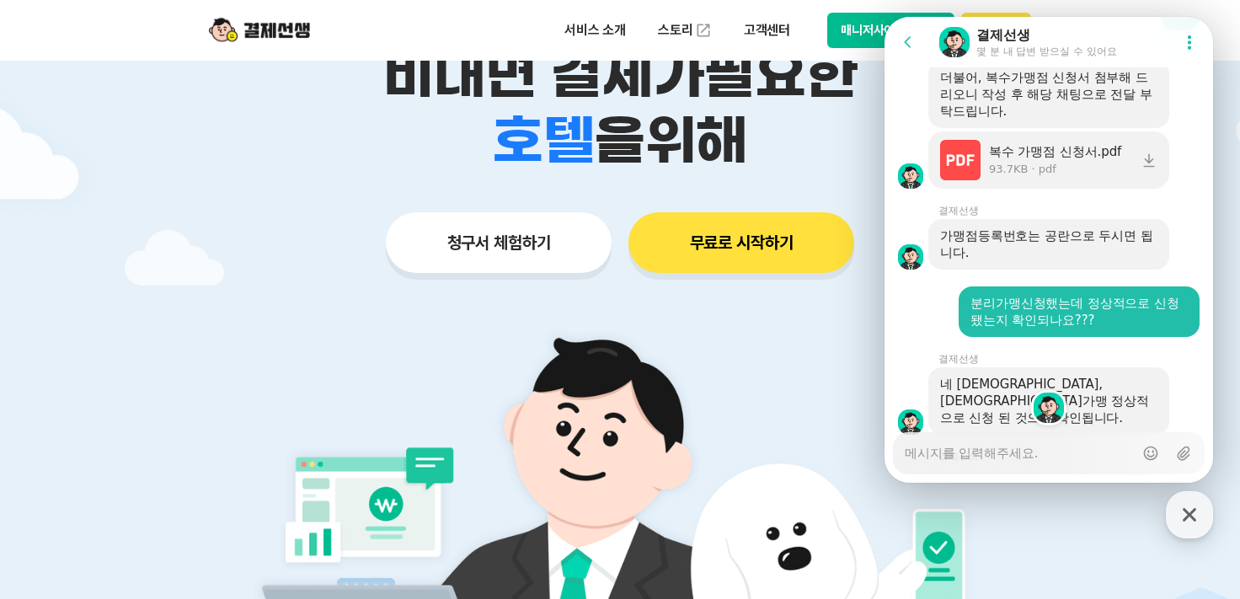
click at [259, 173] on div "편리한 모바일 청구서 결제선생 비대면 결제가 필요한 학원 공부방 호텔 쇼핑몰 병원 배달 보험사 항공사 골프장 을 위해 청구서 체험하기 무료로 …" at bounding box center [620, 100] width 863 height 416
click at [227, 239] on div "청구서 체험하기 무료로 시작하기" at bounding box center [620, 242] width 863 height 61
click at [1167, 445] on label "Upload file" at bounding box center [1183, 453] width 32 height 32
click at [905, 453] on input "Upload file" at bounding box center [904, 453] width 1 height 1
click at [937, 457] on textarea "Messenger Input Textarea" at bounding box center [1019, 447] width 229 height 29
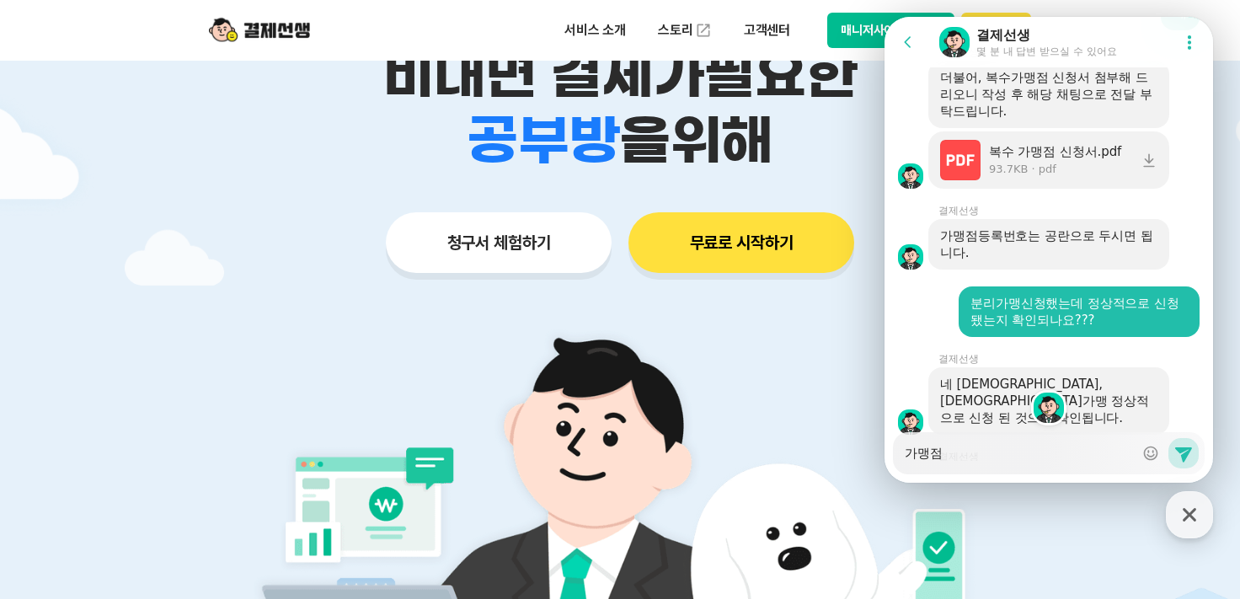
click at [986, 455] on textarea "가맹점" at bounding box center [1019, 447] width 229 height 29
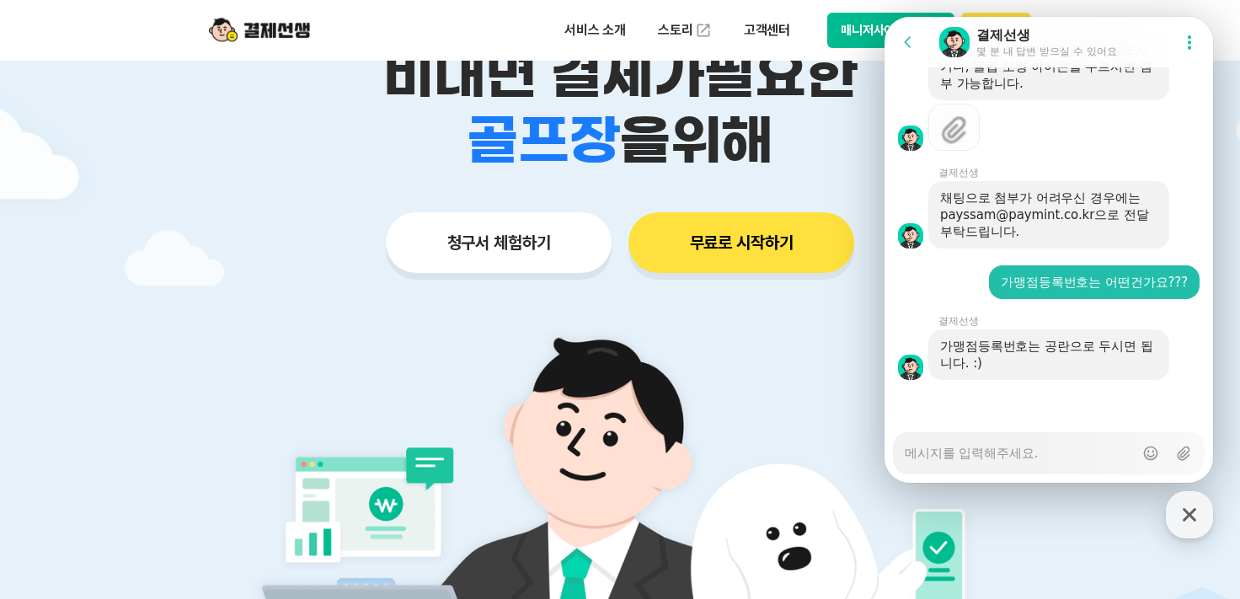
scroll to position [3962, 0]
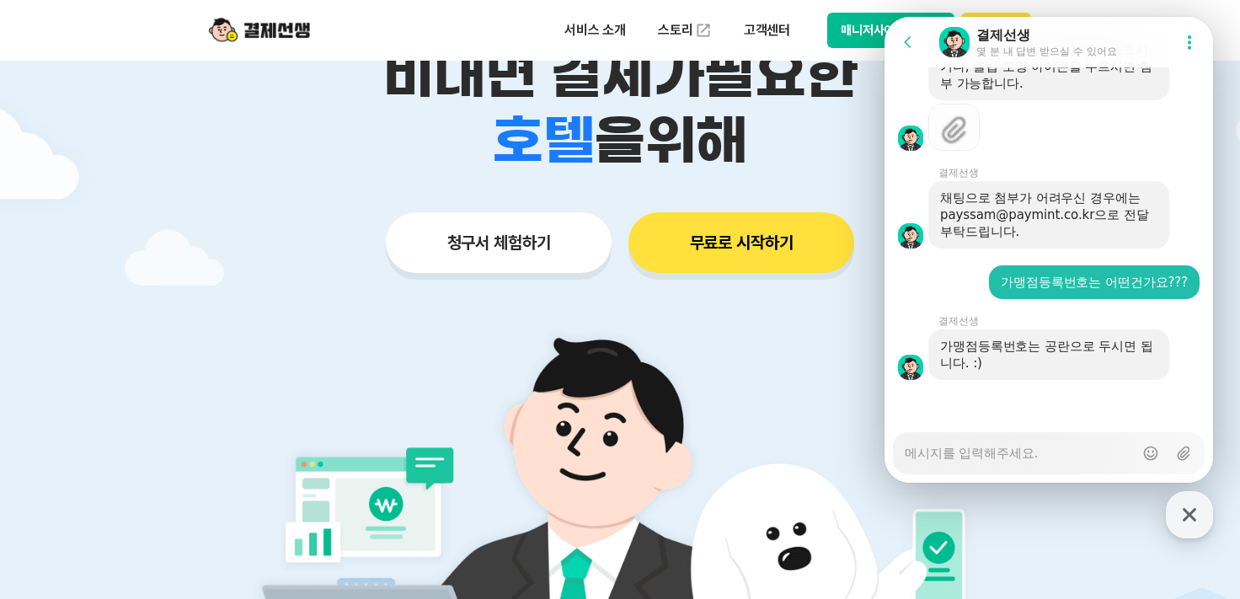
click at [737, 328] on img at bounding box center [621, 544] width 788 height 473
click at [1177, 456] on icon at bounding box center [1183, 453] width 13 height 14
click at [905, 454] on input "Upload file" at bounding box center [904, 453] width 1 height 1
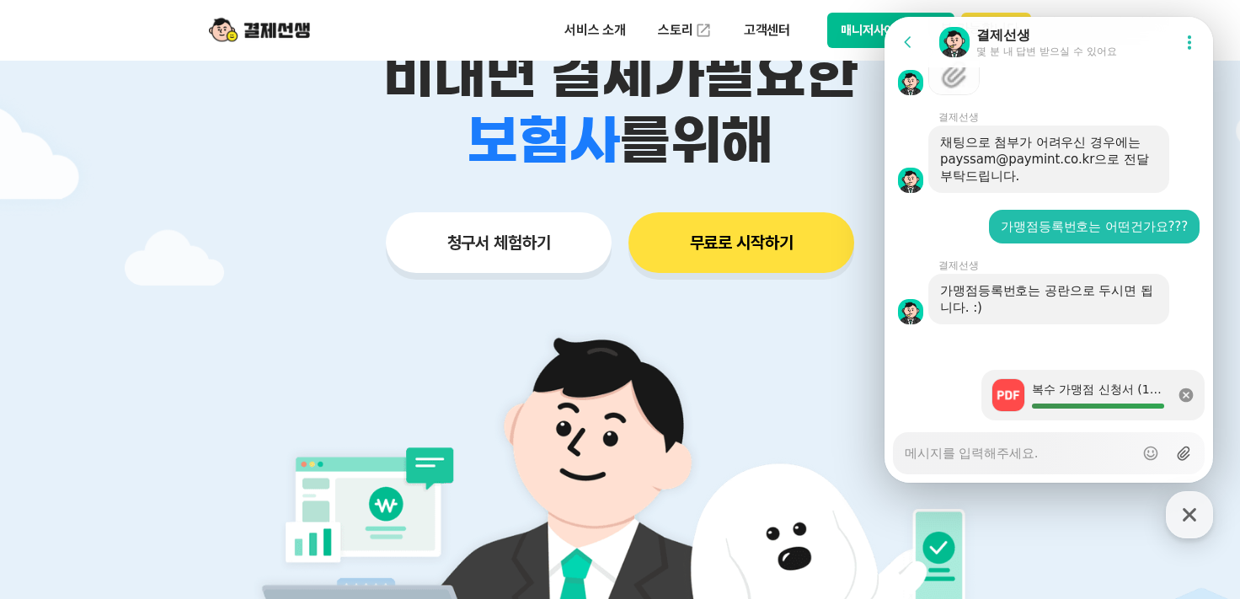
scroll to position [4038, 0]
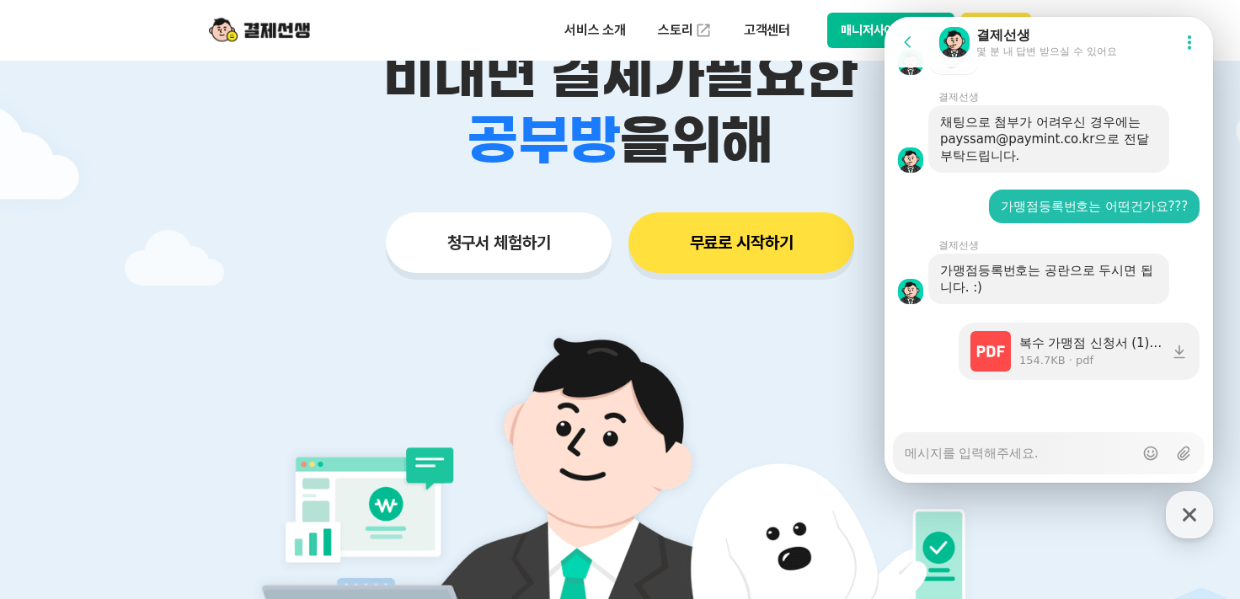
click at [942, 447] on textarea "Messenger Input Textarea" at bounding box center [1019, 447] width 229 height 29
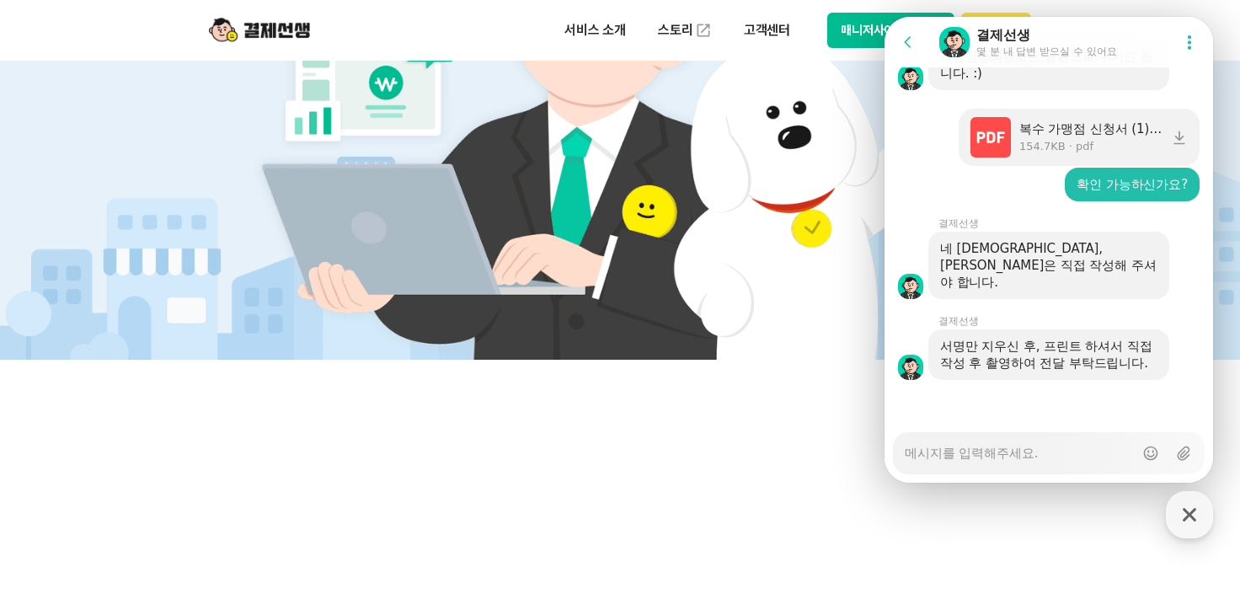
scroll to position [4252, 0]
click at [953, 457] on textarea "Messenger Input Textarea" at bounding box center [1019, 447] width 229 height 29
click at [948, 451] on textarea "Messenger Input Textarea" at bounding box center [1019, 447] width 229 height 29
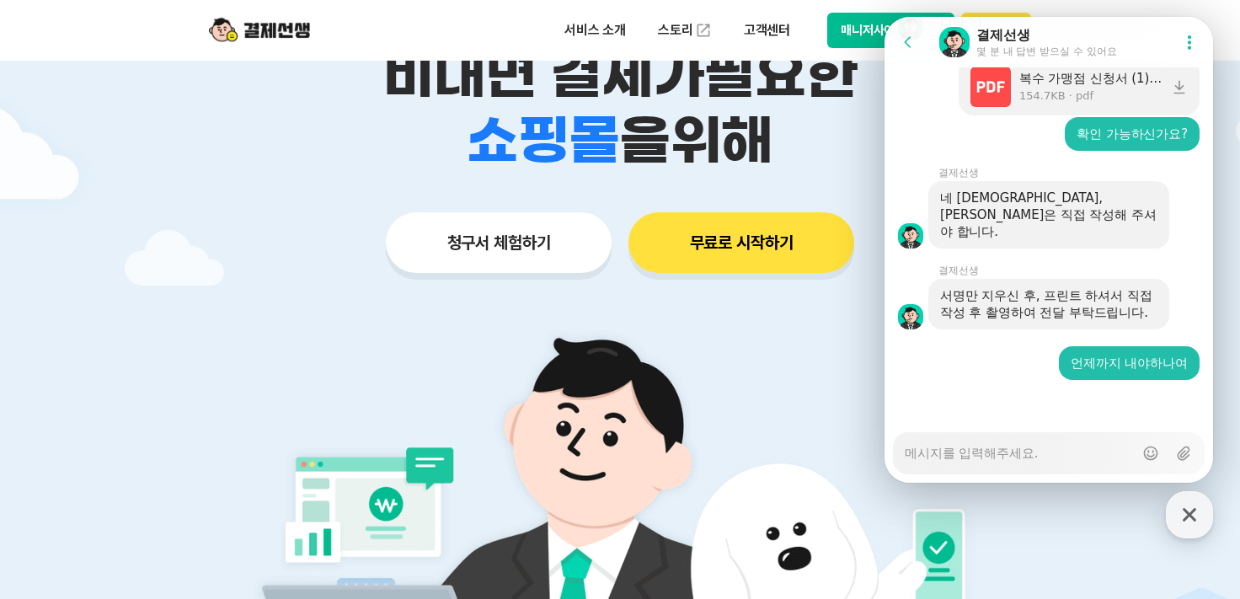
scroll to position [4050, 0]
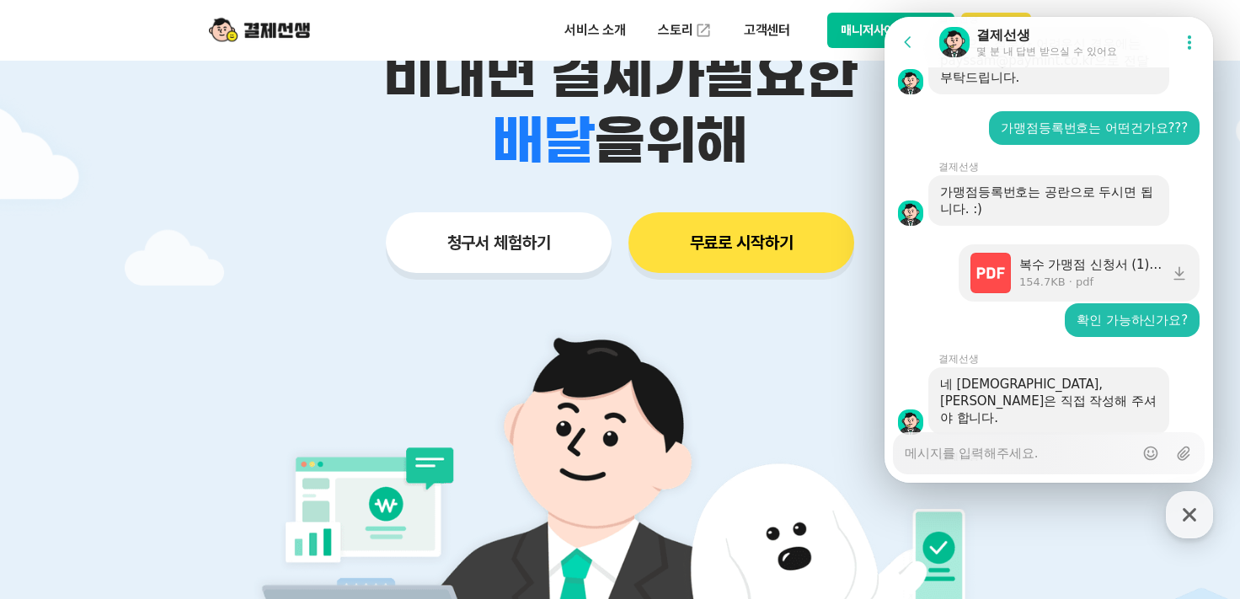
click at [212, 147] on div "학원 공부방 호텔 쇼핑몰 병원 배달 보험사 항공사 골프장 을 위해" at bounding box center [620, 141] width 863 height 66
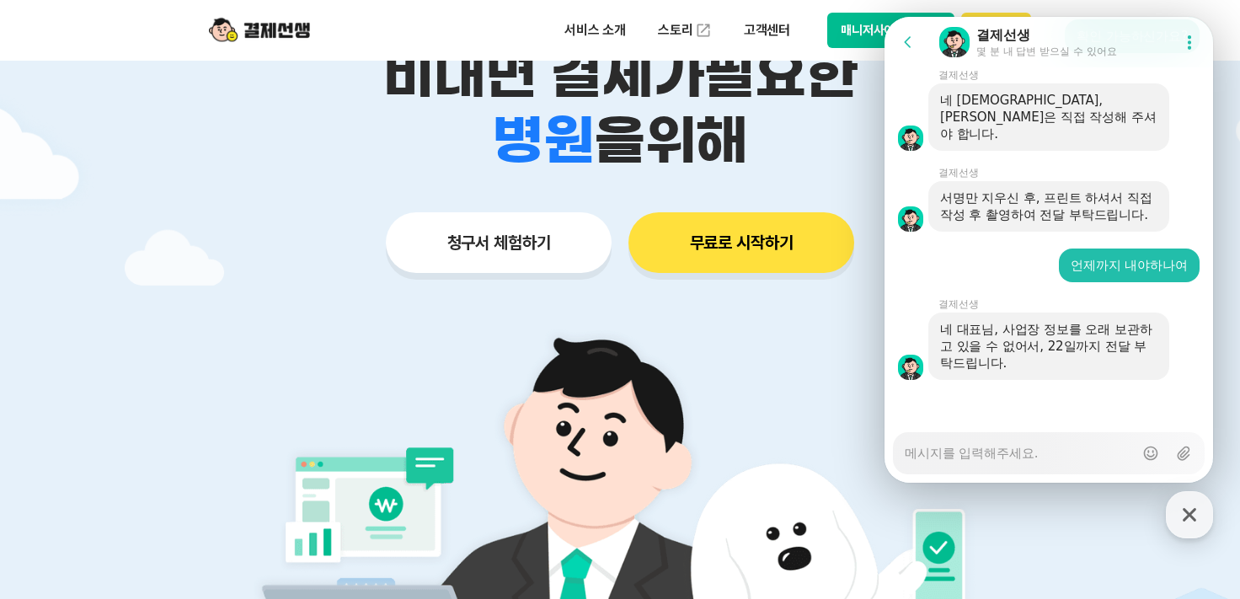
scroll to position [4400, 0]
click at [770, 302] on div "편리한 모바일 청구서 결제선생 비대면 결제가 필요한 학원 공부방 호텔 쇼핑몰 병원 배달 보험사 항공사 골프장 을 위해 청구서 체험하기 무료로 …" at bounding box center [620, 100] width 863 height 416
click at [994, 451] on textarea "Messenger Input Textarea" at bounding box center [1019, 447] width 229 height 29
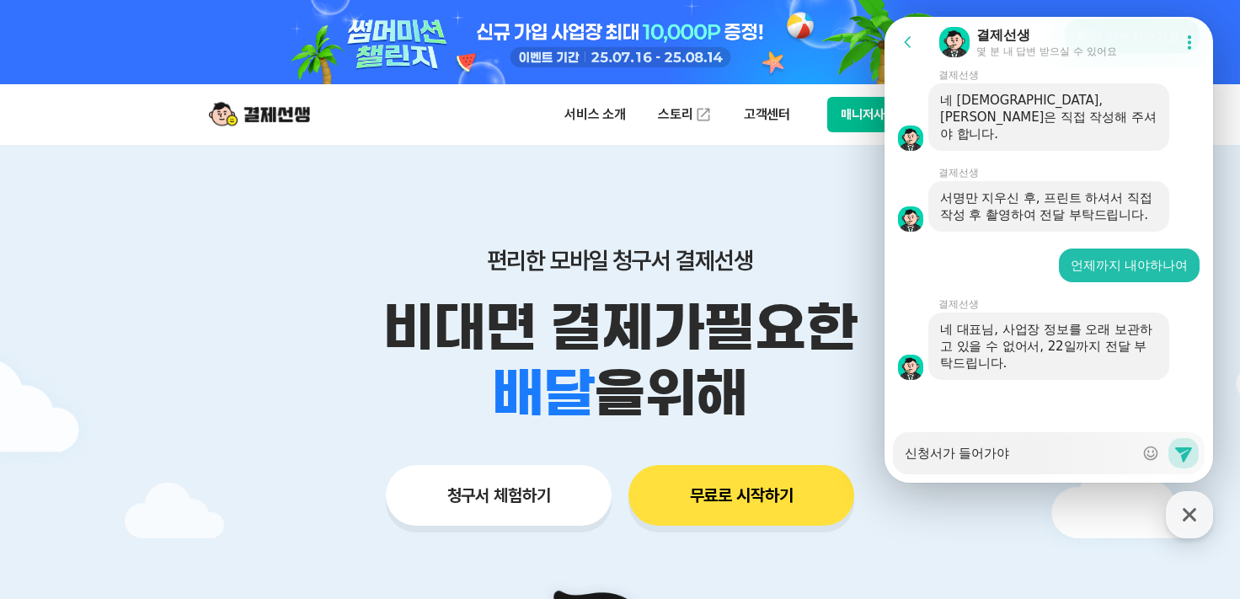
click at [1031, 460] on textarea "신청서가 들어가야" at bounding box center [1019, 447] width 229 height 29
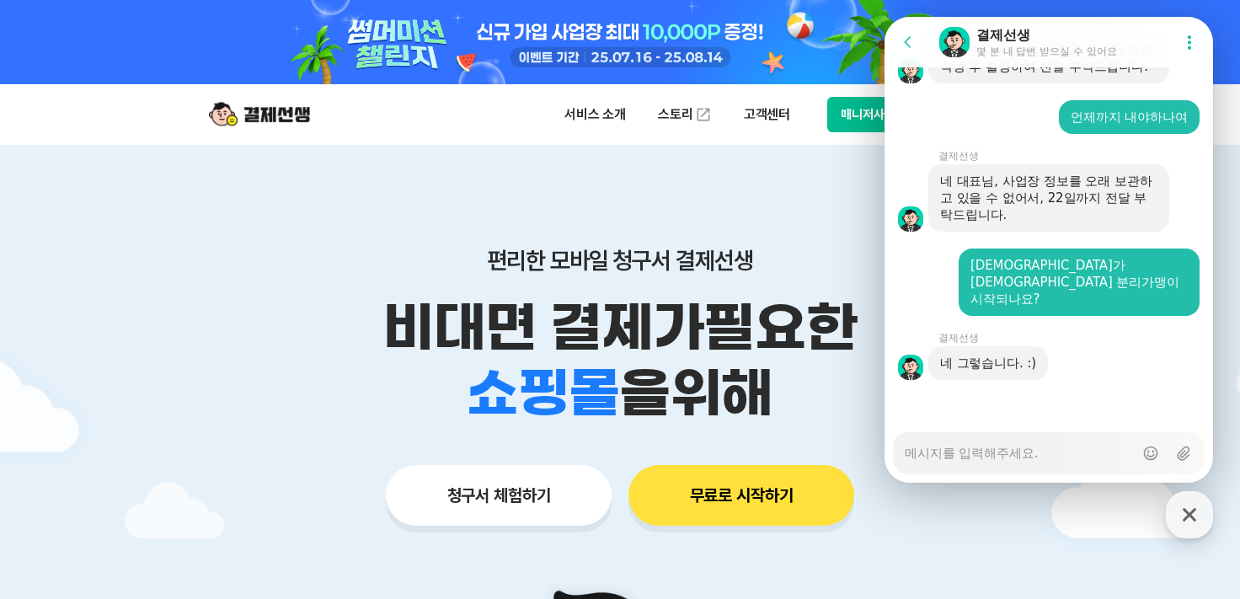
scroll to position [4532, 0]
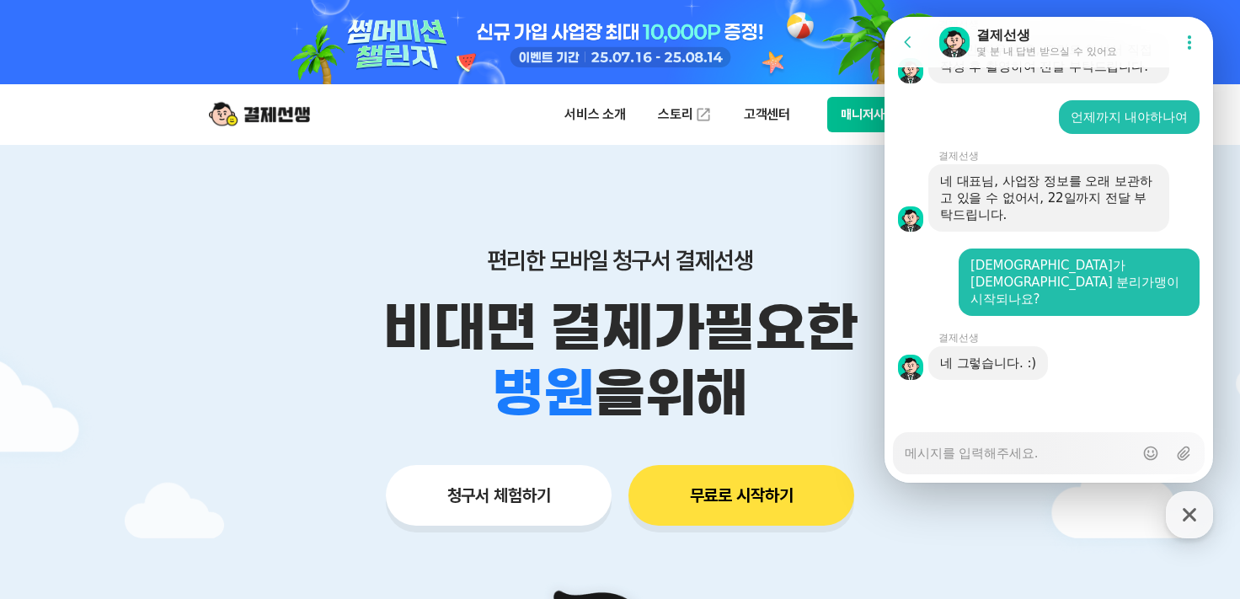
click at [263, 158] on div "편리한 모바일 청구서 결제선생 비대면 결제가 필요한 학원 공부방 호텔 쇼핑몰 병원 배달 보험사 항공사 골프장 을 위해 청구서 체험하기 무료로 …" at bounding box center [620, 353] width 863 height 416
click at [296, 257] on p "편리한 모바일 청구서 결제선생" at bounding box center [620, 260] width 863 height 29
drag, startPoint x: 242, startPoint y: 235, endPoint x: 209, endPoint y: 111, distance: 128.1
click at [241, 235] on div "편리한 모바일 청구서 결제선생 비대면 결제가 필요한 학원 공부방 호텔 쇼핑몰 병원 배달 보험사 항공사 골프장 을 위해 청구서 체험하기 무료로 …" at bounding box center [620, 353] width 863 height 416
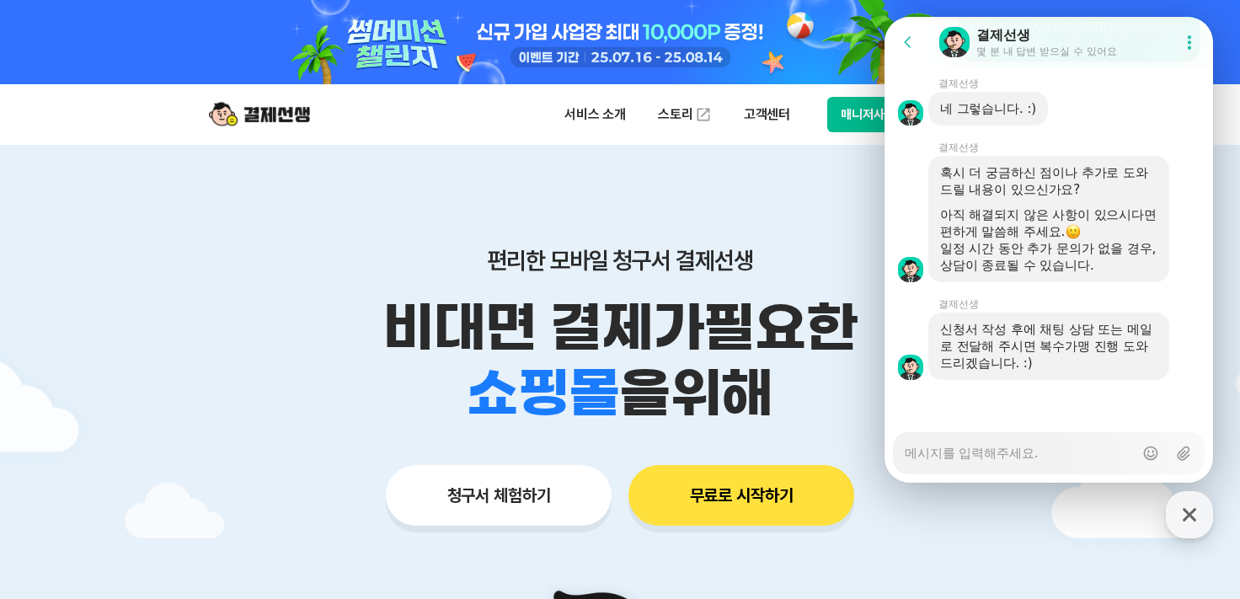
scroll to position [421, 0]
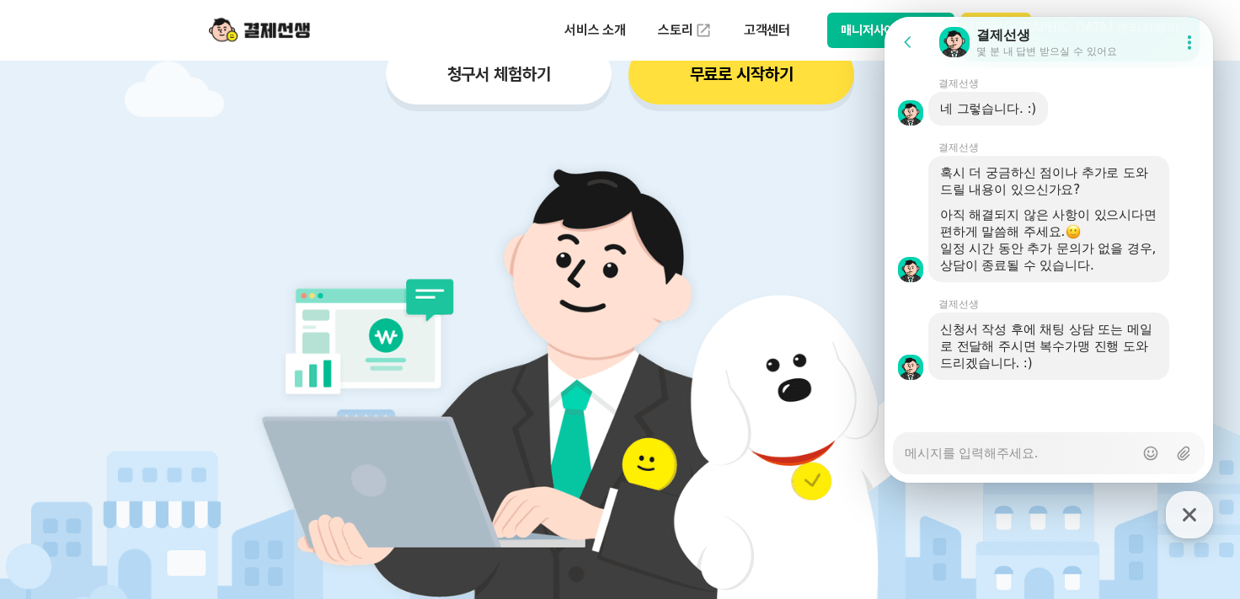
click at [940, 450] on textarea "Messenger Input Textarea" at bounding box center [1019, 447] width 229 height 29
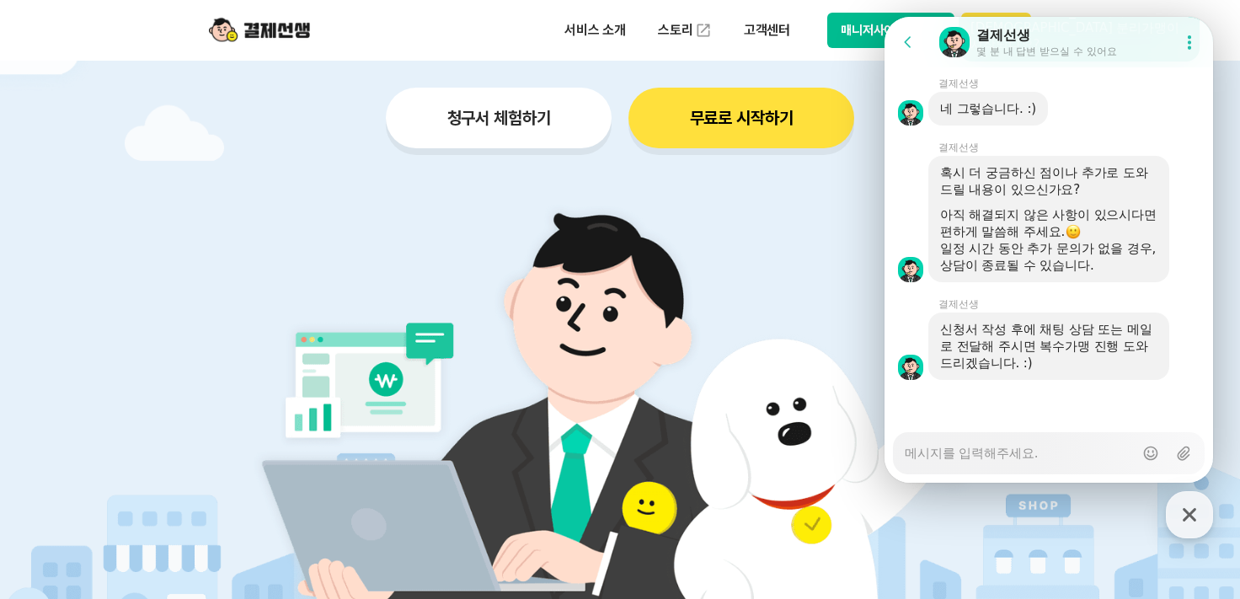
scroll to position [337, 0]
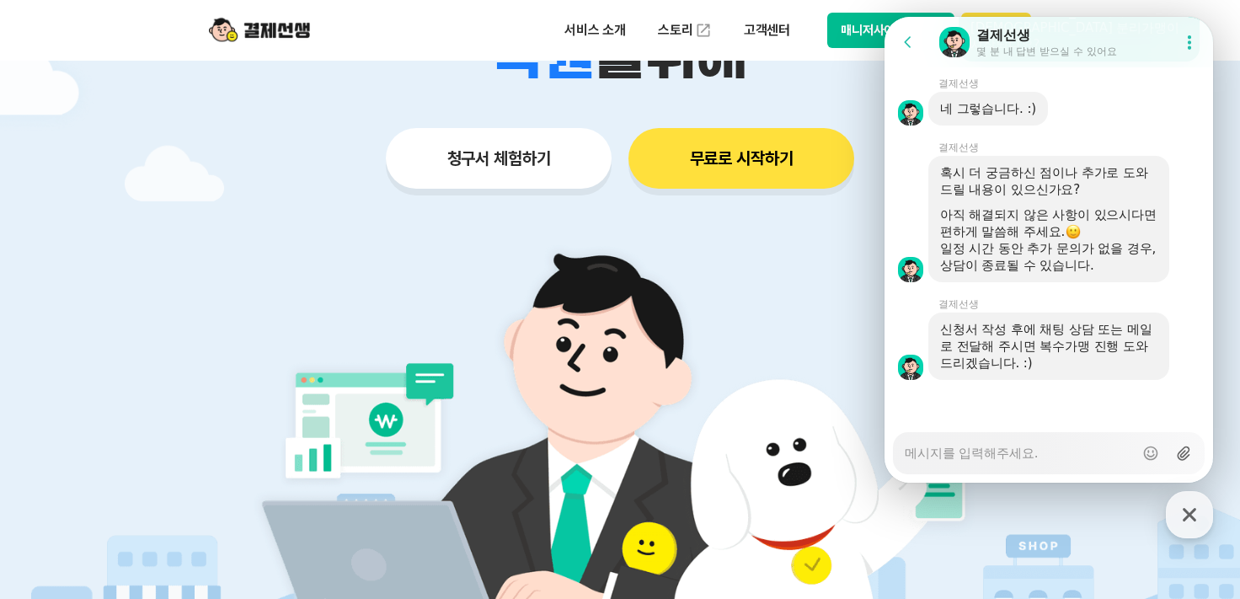
click at [1177, 457] on icon at bounding box center [1183, 453] width 17 height 17
click at [905, 454] on input "Upload file" at bounding box center [904, 453] width 1 height 1
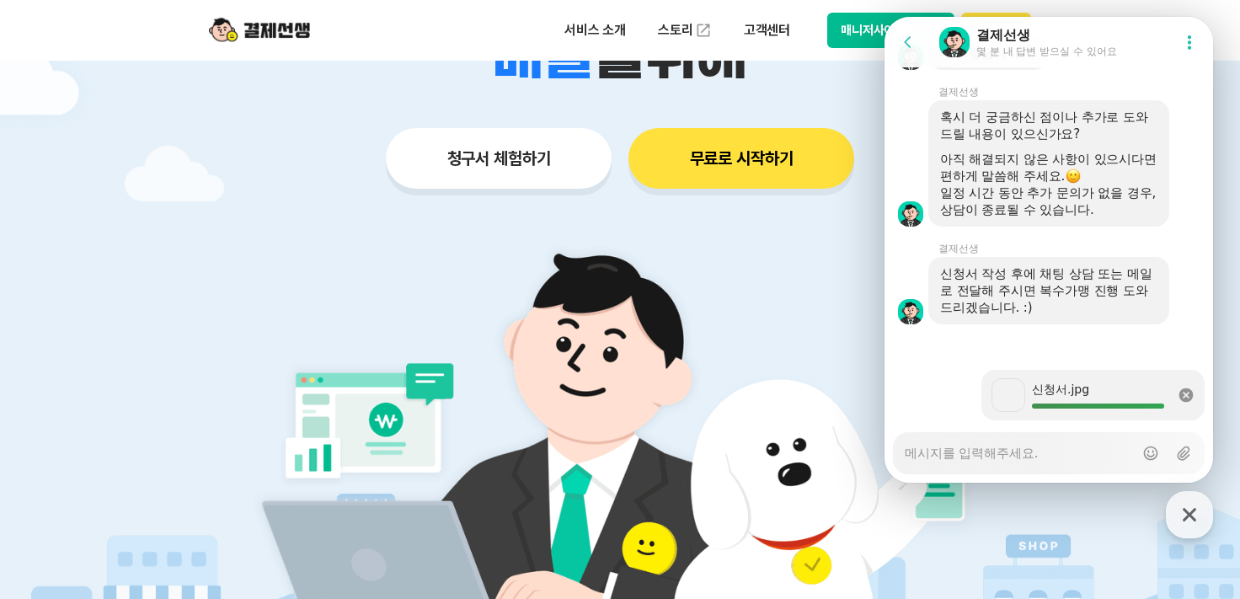
scroll to position [4335, 0]
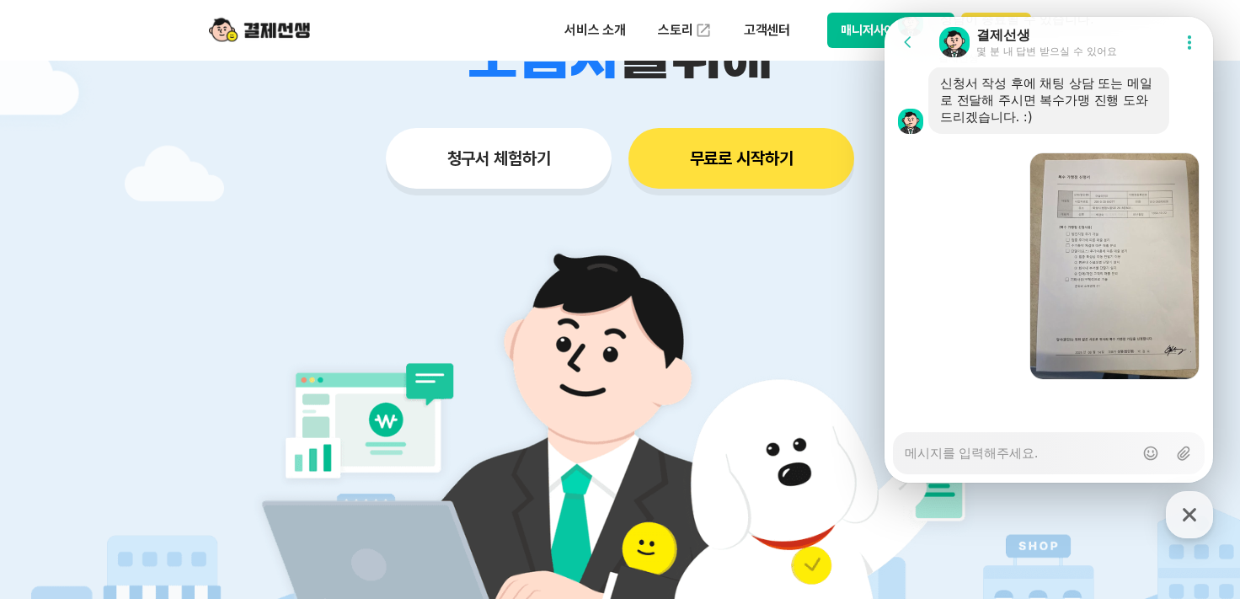
click at [938, 438] on textarea "Messenger Input Textarea" at bounding box center [1019, 447] width 229 height 29
click at [951, 454] on textarea "Messenger Input Textarea" at bounding box center [1019, 447] width 229 height 29
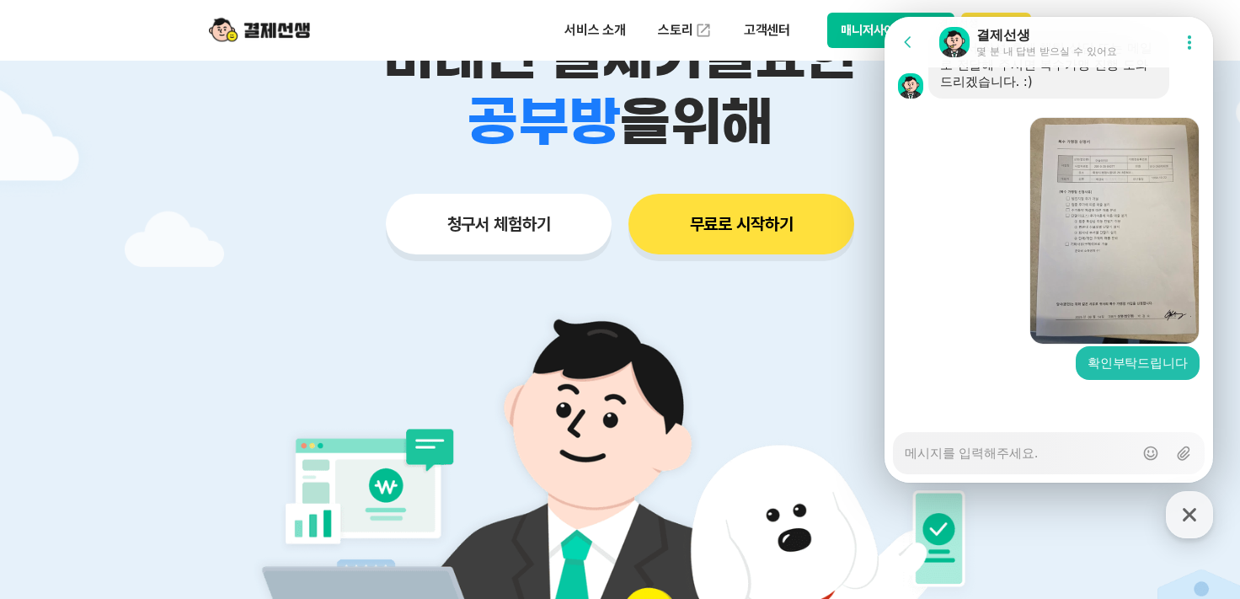
scroll to position [168, 0]
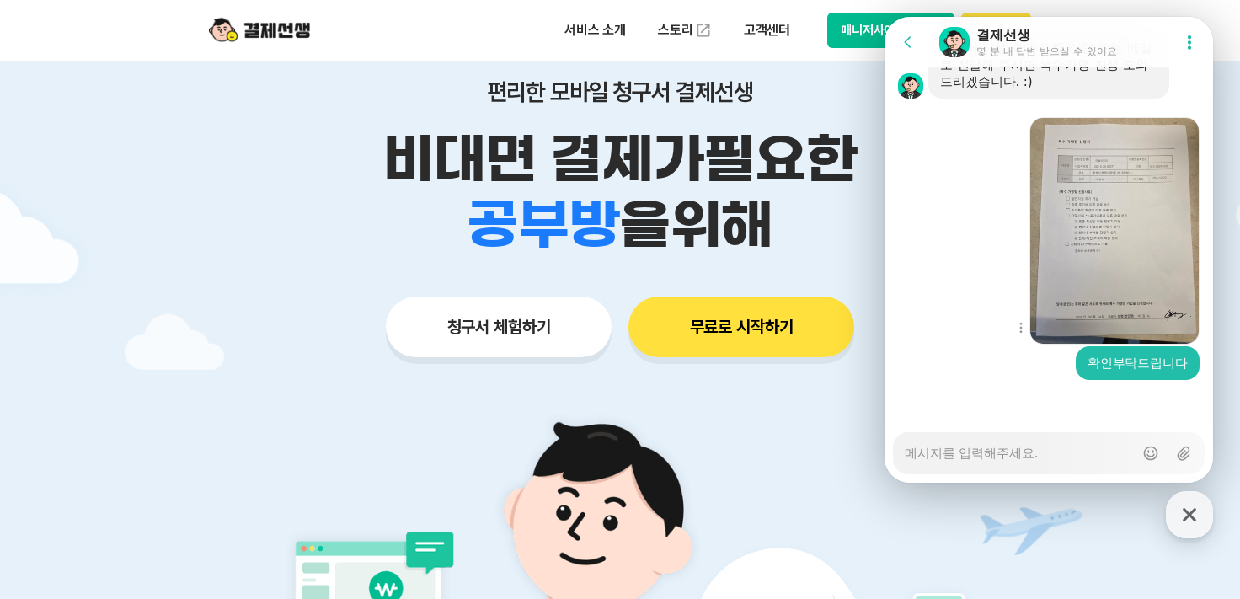
click at [932, 174] on div "Show context menu Download file" at bounding box center [1048, 229] width 328 height 231
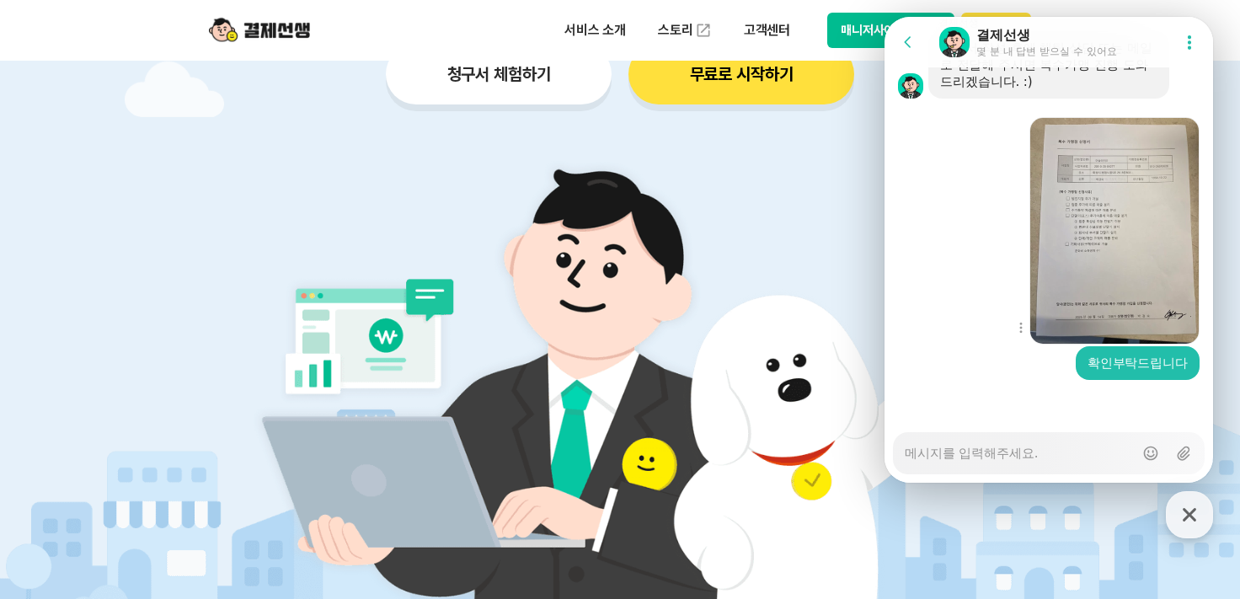
scroll to position [4370, 0]
click at [959, 461] on textarea "Messenger Input Textarea" at bounding box center [1019, 447] width 229 height 29
click at [1065, 229] on img at bounding box center [1114, 230] width 170 height 227
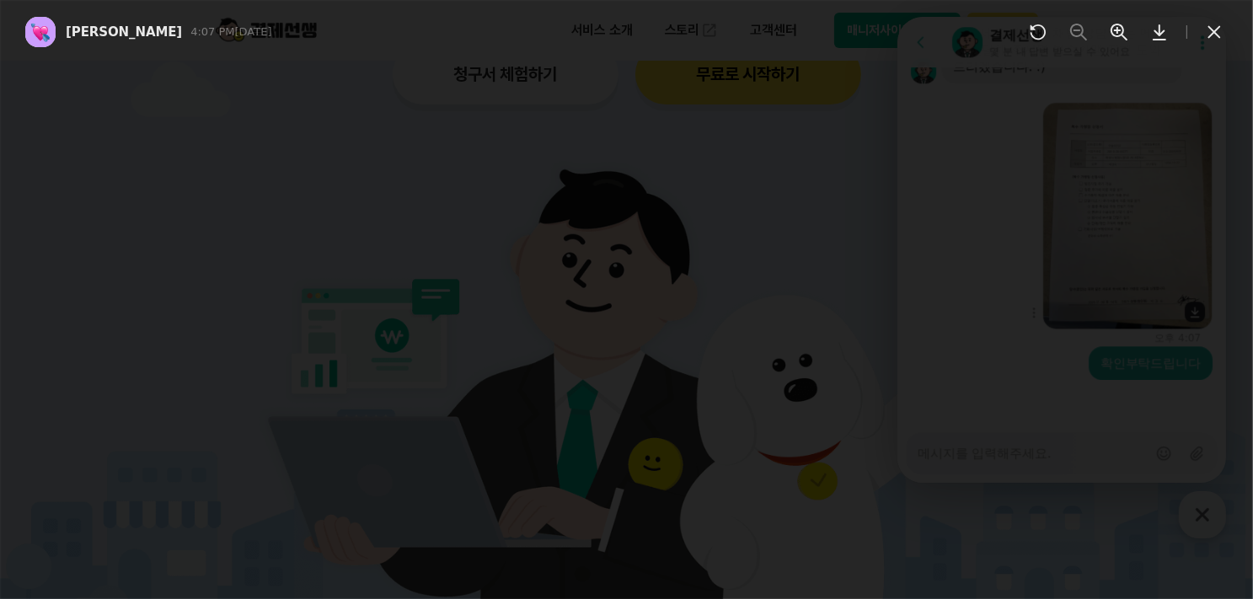
click at [1065, 229] on div at bounding box center [626, 299] width 1253 height 599
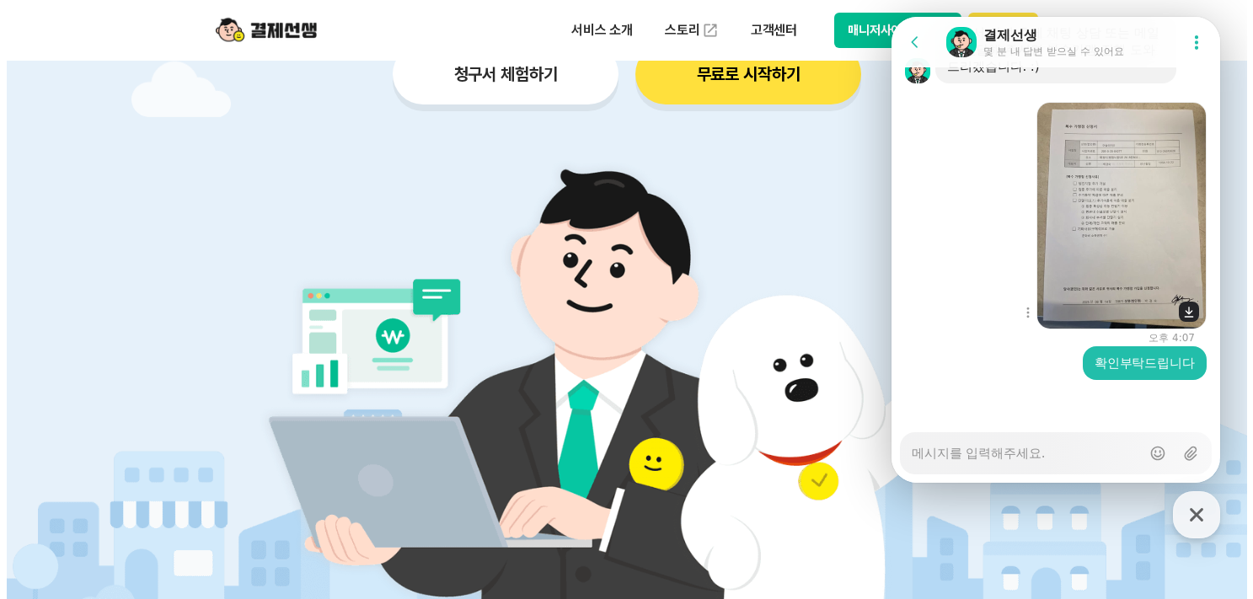
scroll to position [4385, 0]
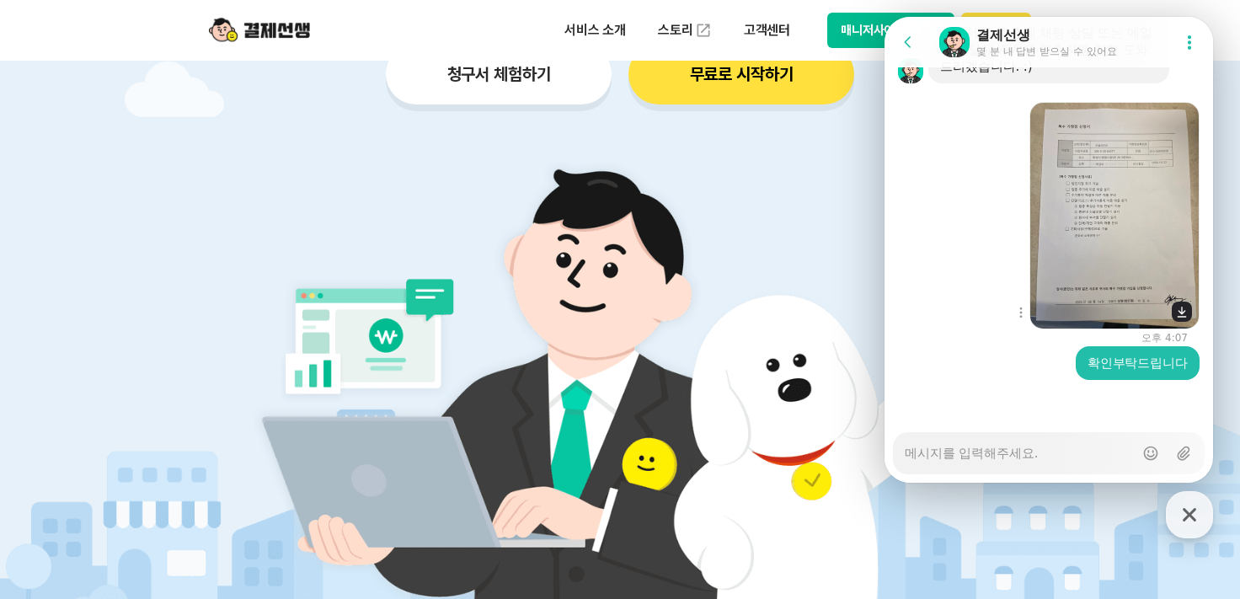
click at [1071, 248] on img at bounding box center [1114, 215] width 170 height 227
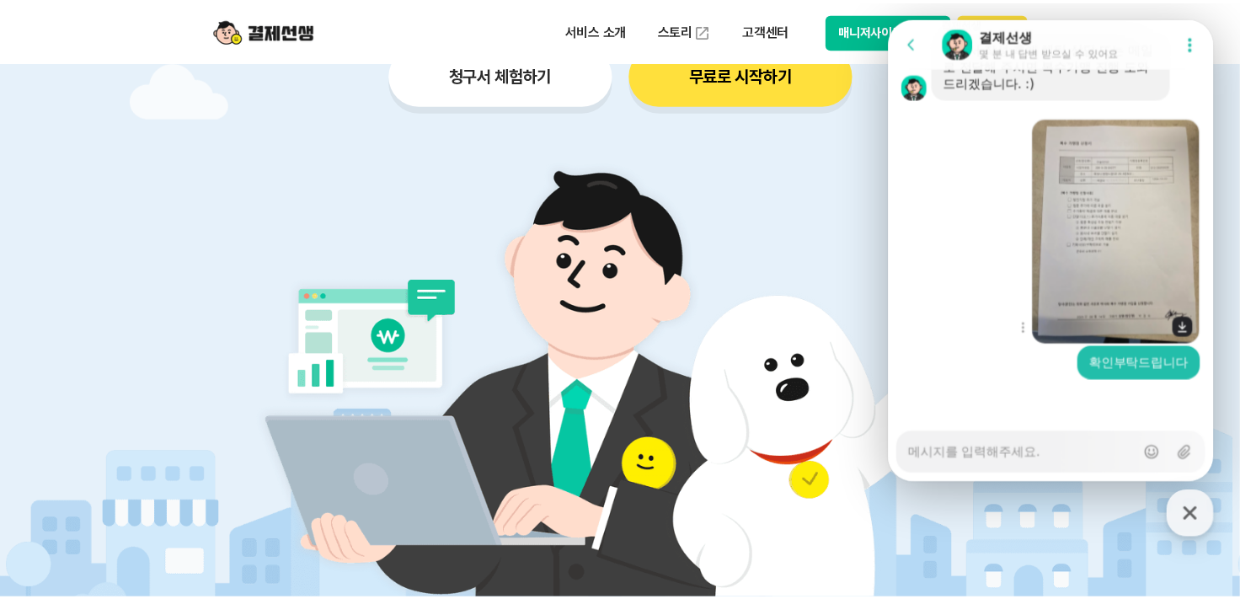
scroll to position [4370, 0]
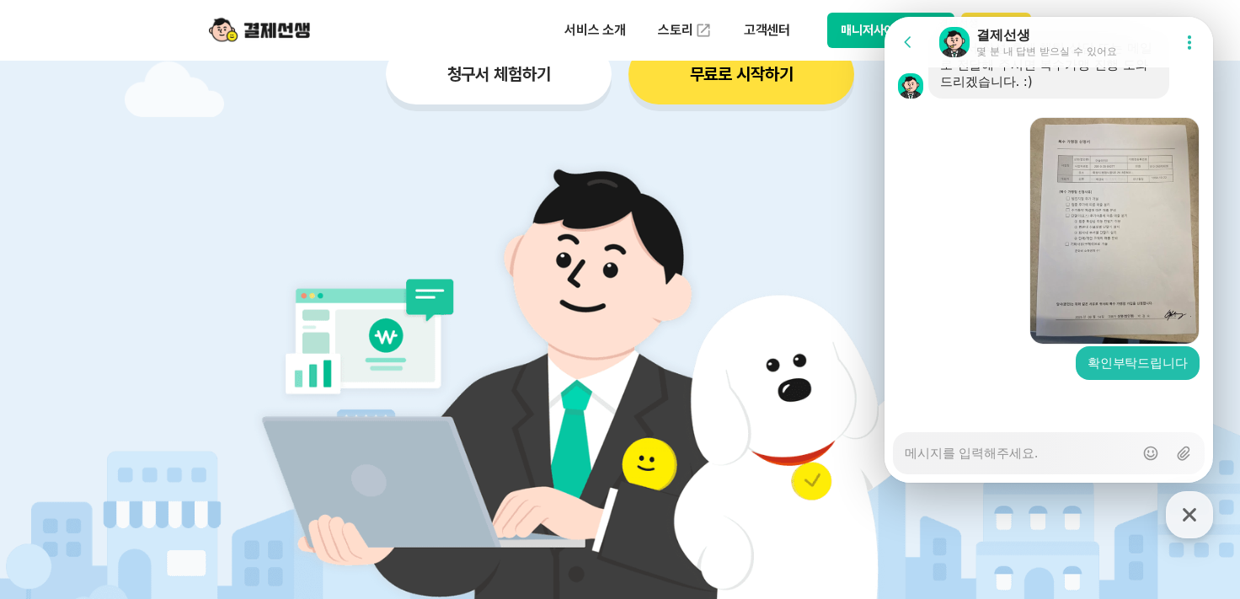
click at [839, 211] on img at bounding box center [621, 376] width 788 height 473
click at [791, 215] on img at bounding box center [621, 376] width 788 height 473
click at [994, 356] on div "Show context menu 확인부탁드립니다" at bounding box center [1048, 363] width 328 height 34
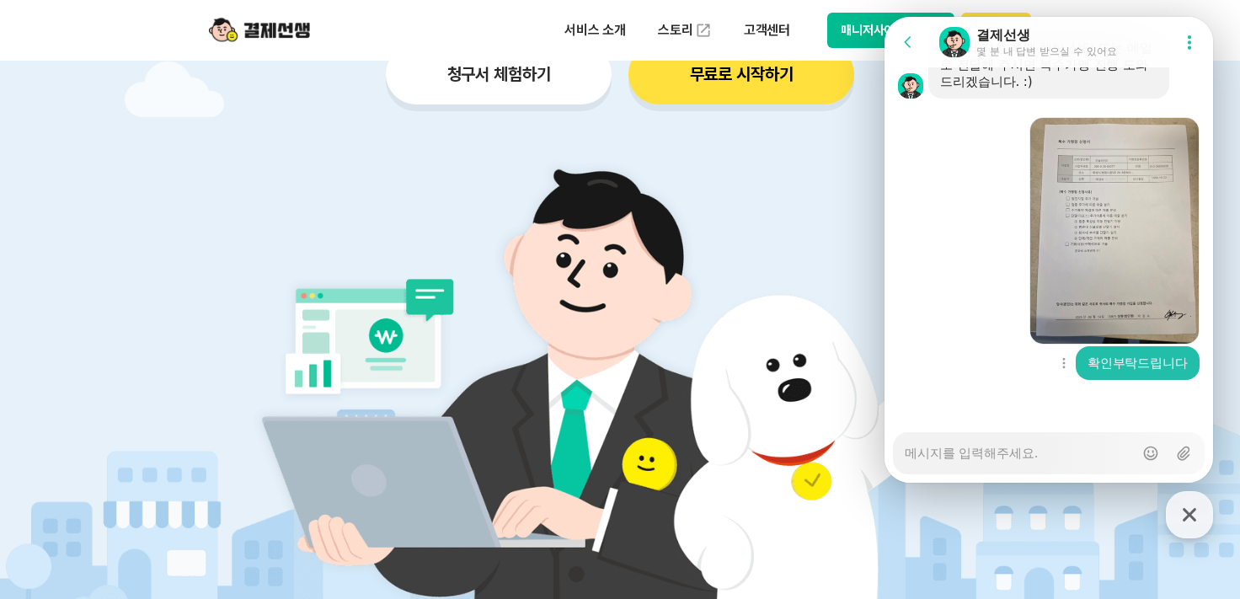
click at [994, 356] on div "Show context menu 확인부탁드립니다" at bounding box center [1048, 363] width 328 height 34
click at [948, 456] on textarea "Messenger Input Textarea" at bounding box center [1019, 447] width 229 height 29
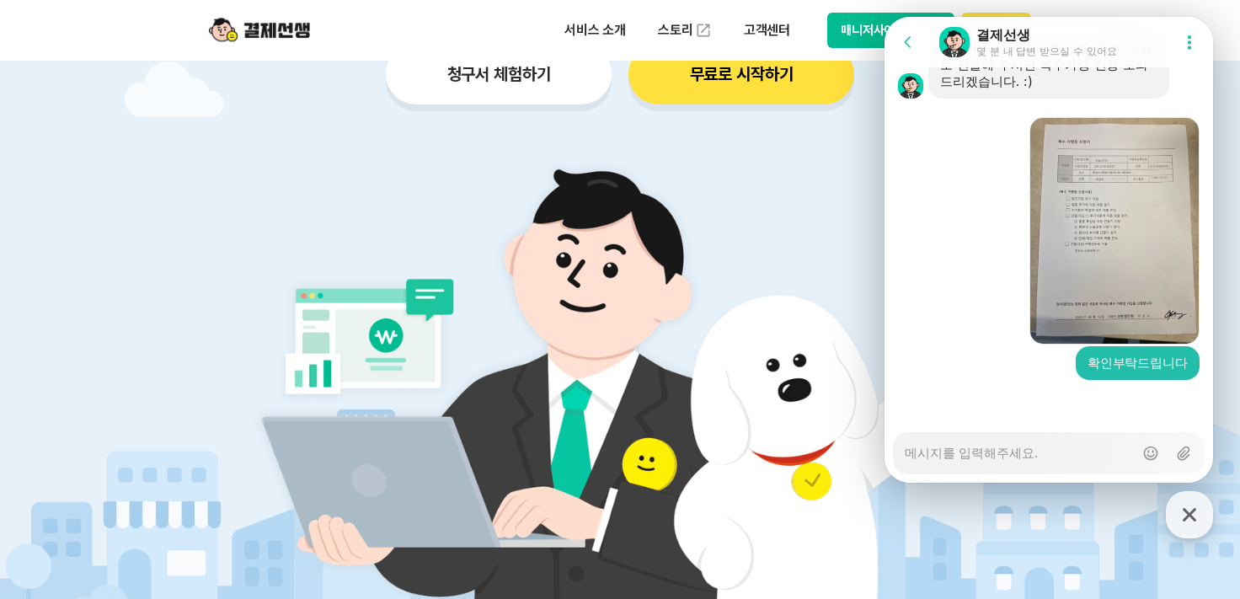
click at [948, 456] on textarea "Messenger Input Textarea" at bounding box center [1019, 447] width 229 height 29
click at [961, 262] on div "Show context menu Download file" at bounding box center [1048, 229] width 328 height 231
click at [425, 269] on img at bounding box center [621, 376] width 788 height 473
click at [974, 393] on div at bounding box center [1048, 402] width 328 height 45
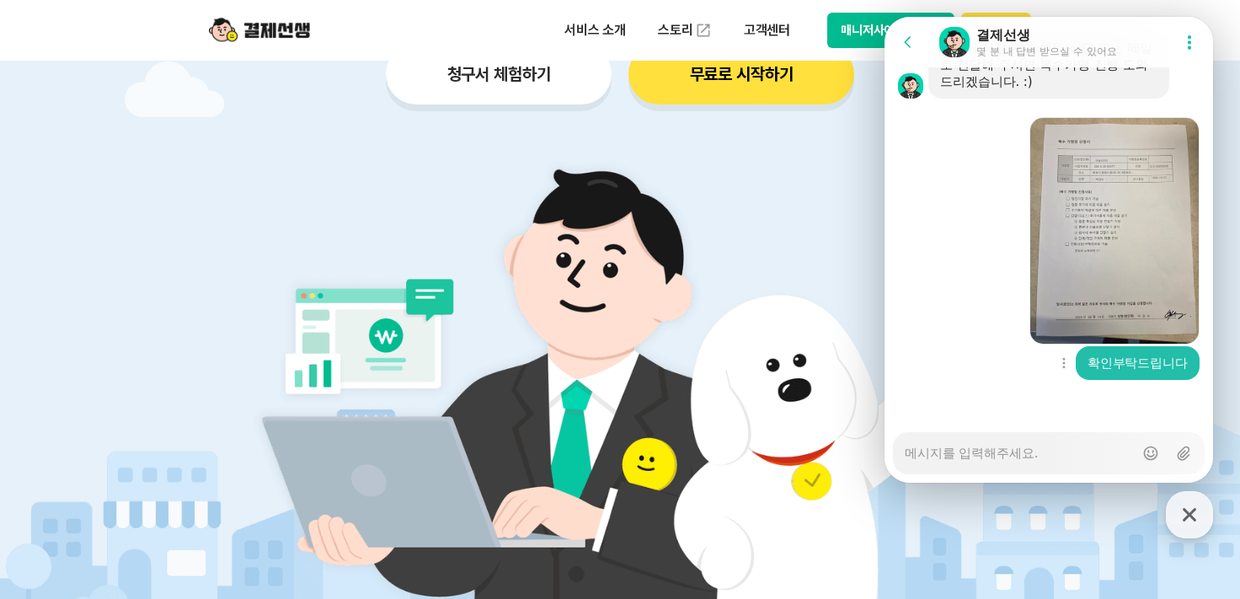
click at [1087, 356] on div "확인부탁드립니다" at bounding box center [1137, 363] width 100 height 17
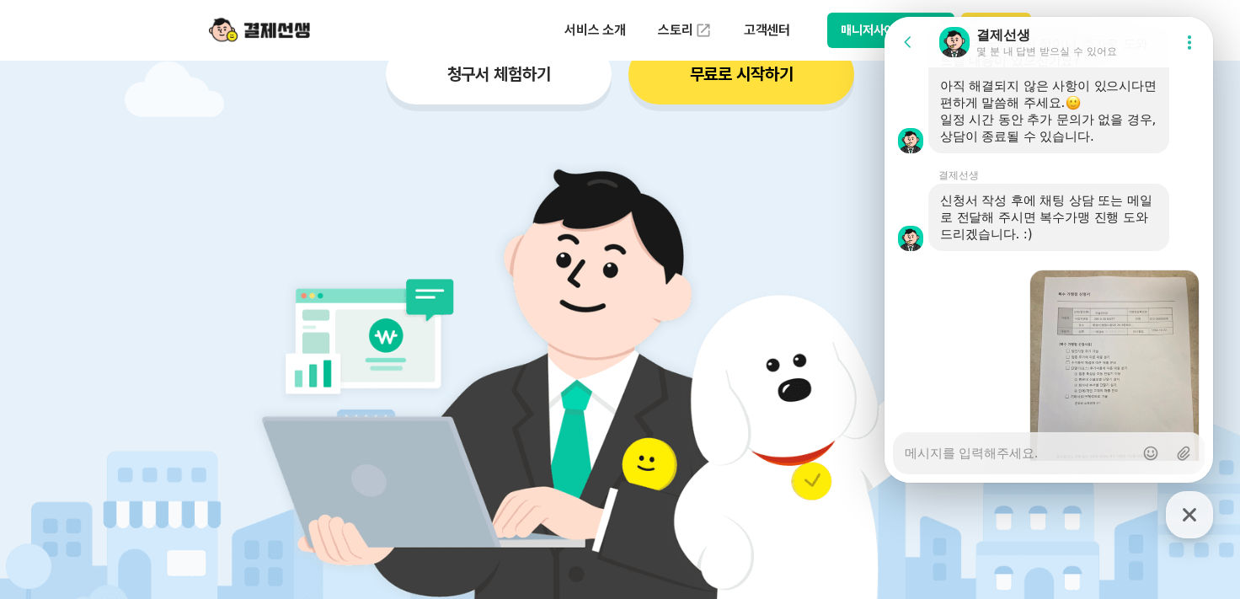
scroll to position [4301, 0]
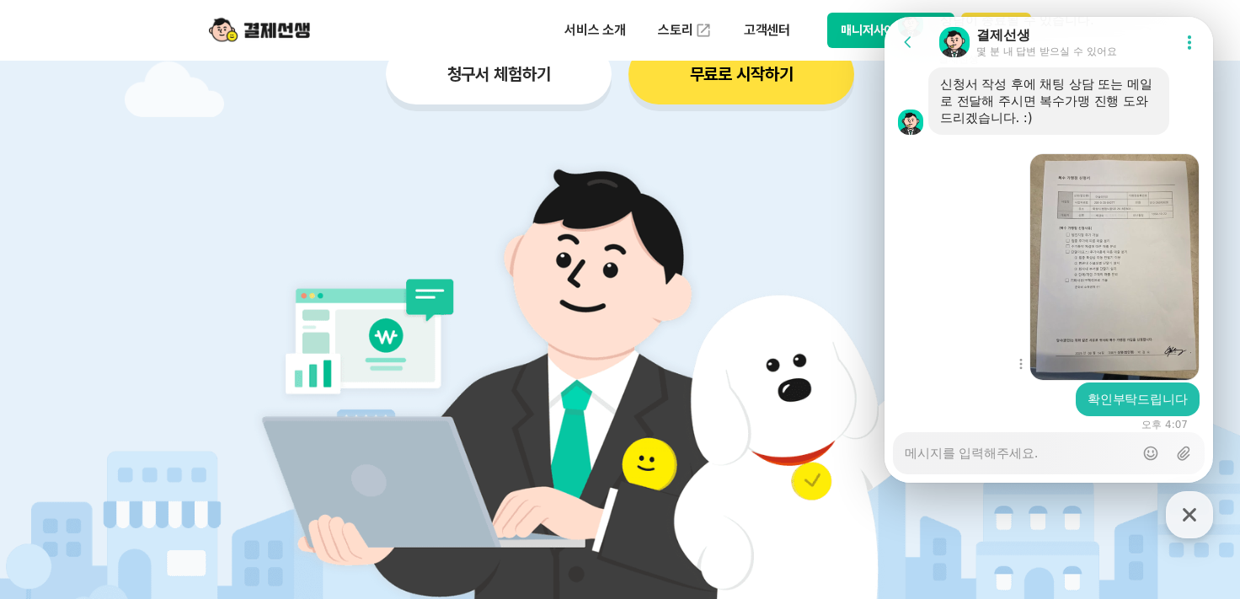
click at [959, 249] on div "Show context menu Download file" at bounding box center [1048, 265] width 328 height 231
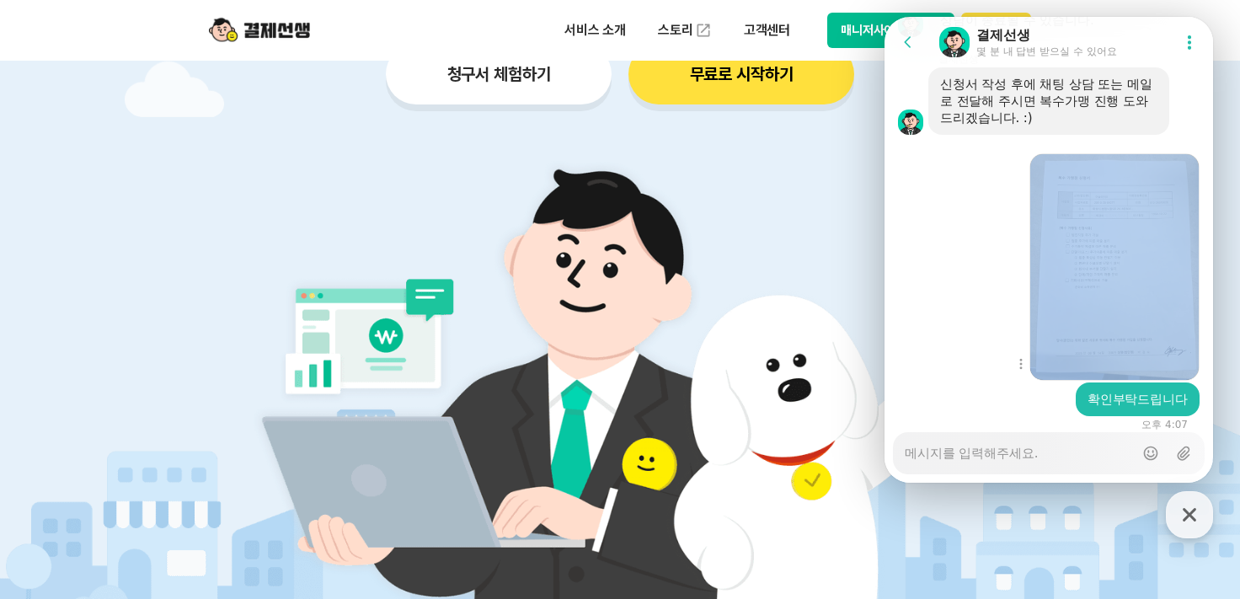
click at [959, 249] on div "Show context menu Download file" at bounding box center [1048, 265] width 328 height 231
click at [958, 249] on div "Show context menu Download file" at bounding box center [1048, 265] width 328 height 231
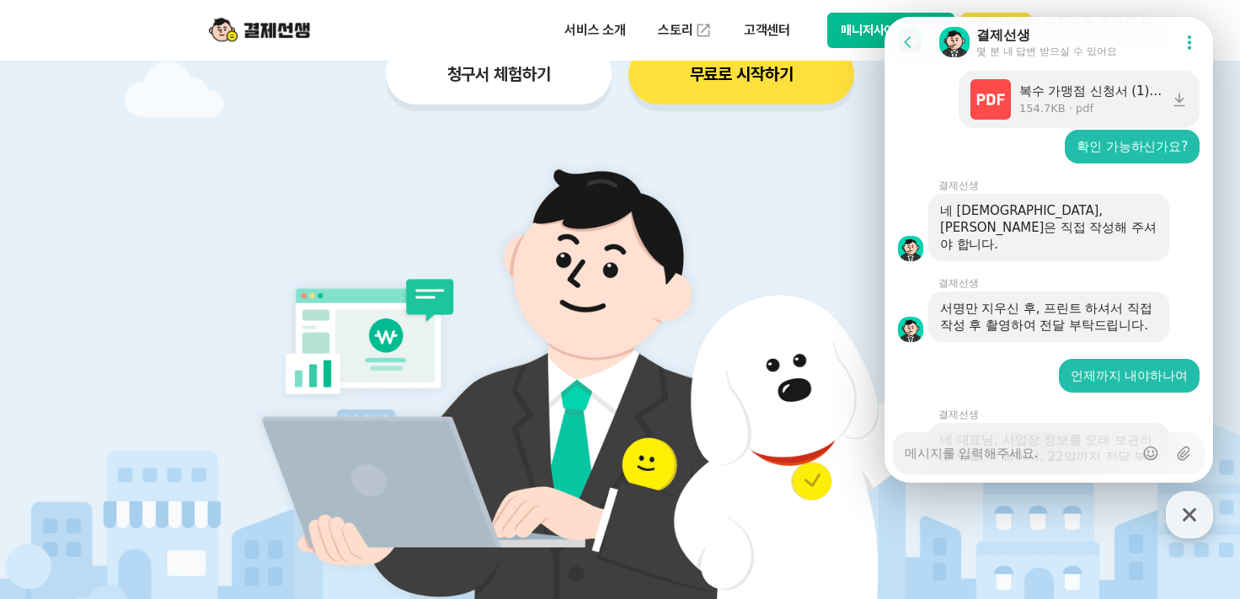
scroll to position [3290, 0]
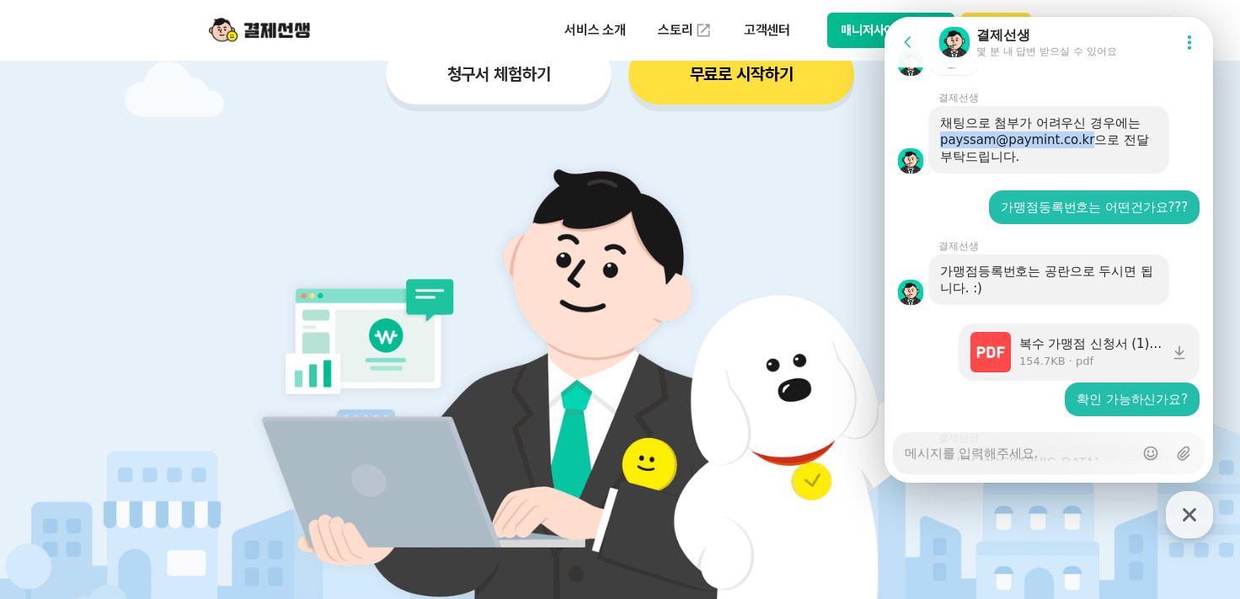
drag, startPoint x: 1075, startPoint y: 194, endPoint x: 937, endPoint y: 197, distance: 138.2
click at [937, 174] on div "채팅으로 첨부가 어려우신 경우에는 payssam@paymint.co.kr으로 전달 부탁드립니다." at bounding box center [1048, 139] width 241 height 67
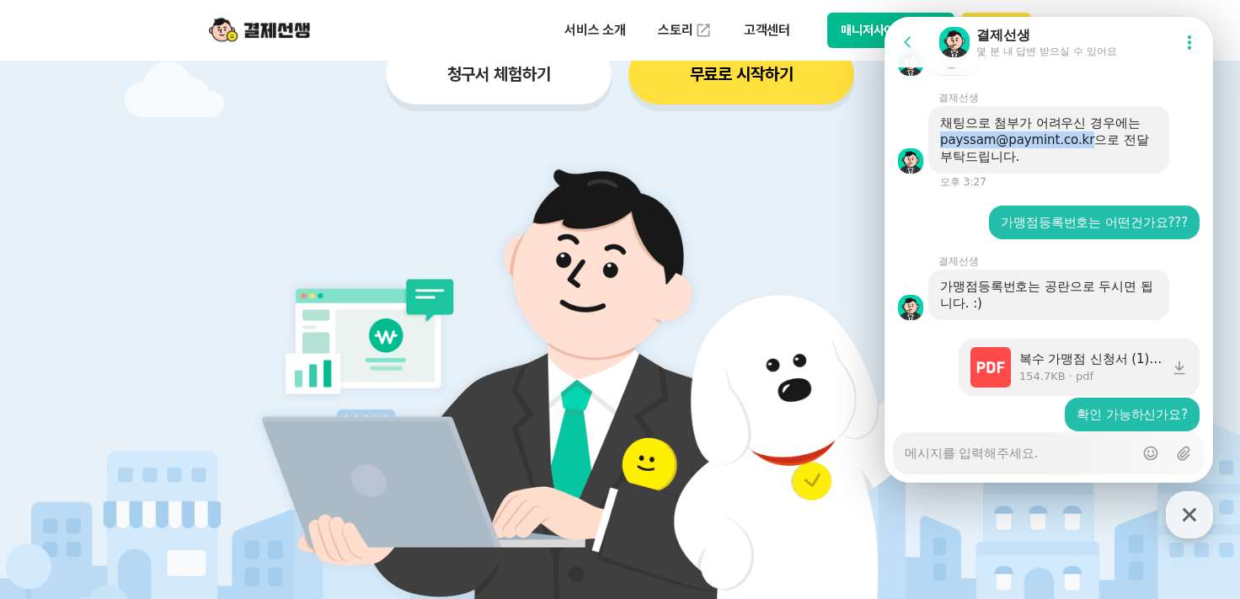
copy div "payssam@paymint.co.kr"
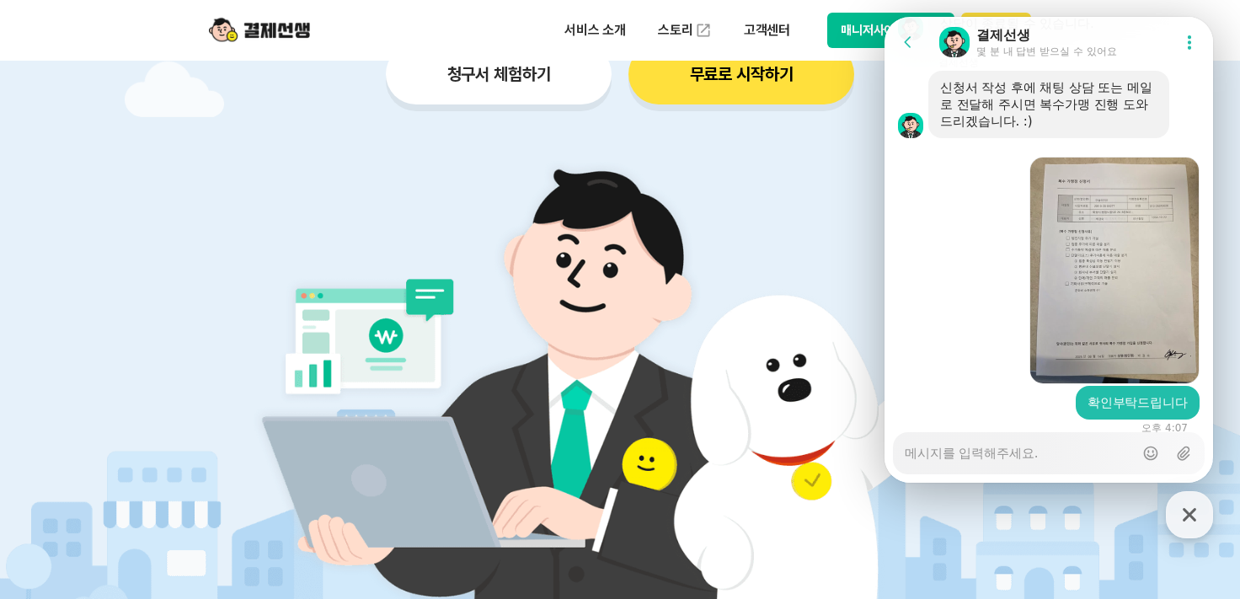
scroll to position [4400, 0]
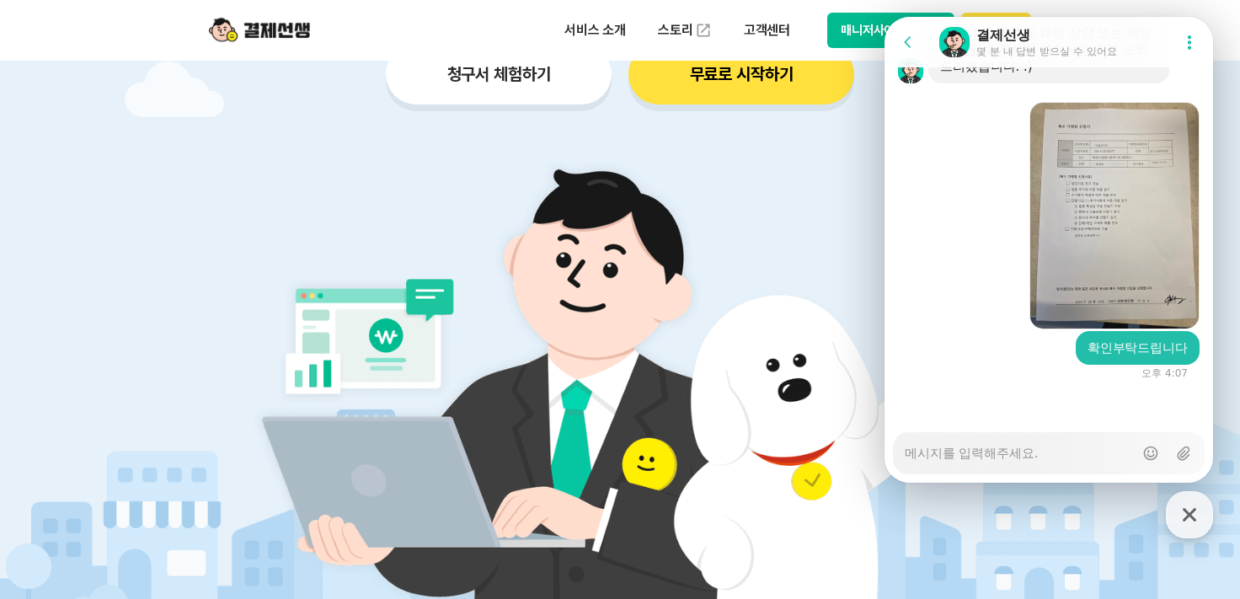
click at [981, 286] on div "Show context menu Download file" at bounding box center [1048, 214] width 328 height 231
click at [1206, 515] on div "button" at bounding box center [1189, 514] width 47 height 47
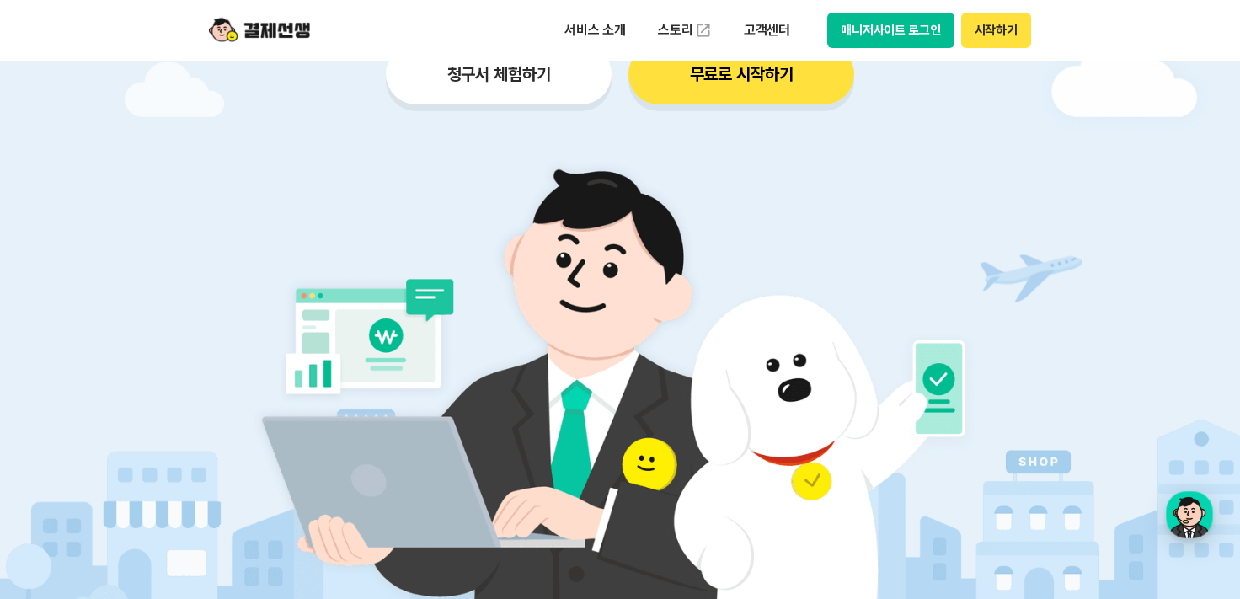
click at [1119, 295] on div at bounding box center [620, 168] width 1240 height 889
click at [915, 17] on button "매니저사이트 로그인" at bounding box center [890, 30] width 127 height 35
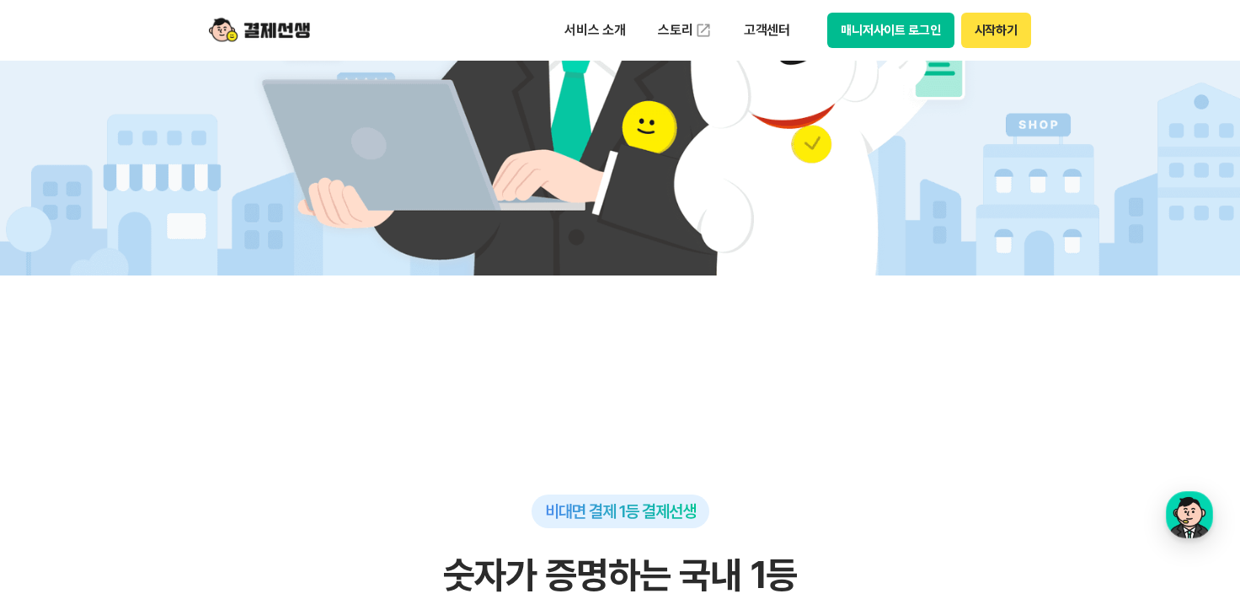
scroll to position [1095, 0]
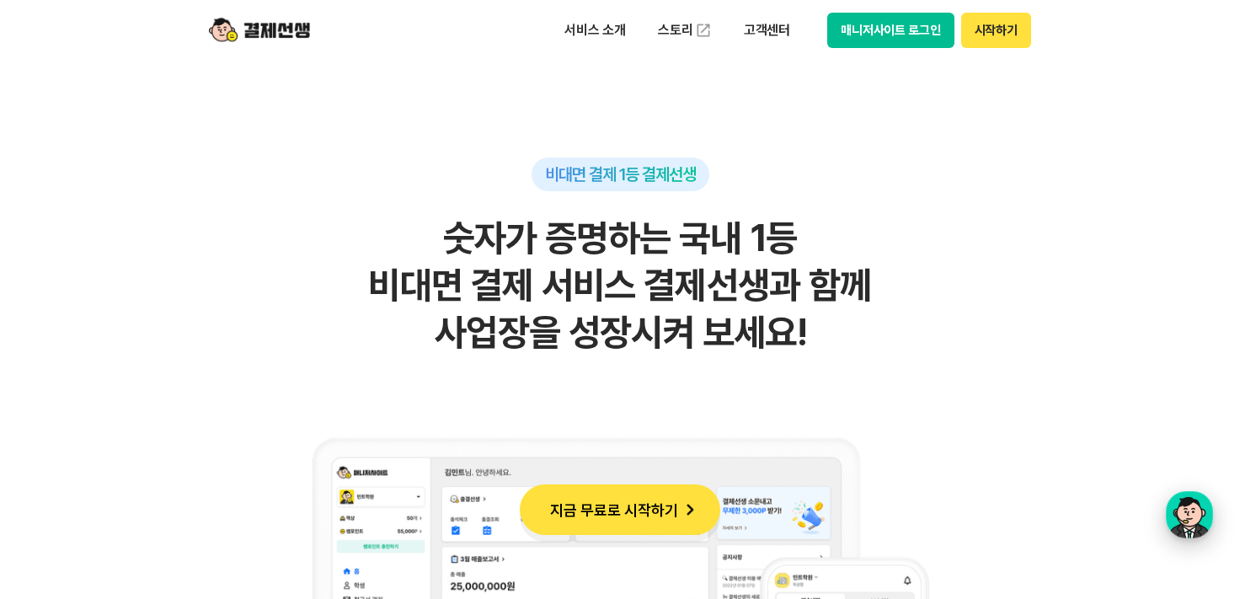
click at [1183, 527] on div "button" at bounding box center [1189, 514] width 47 height 47
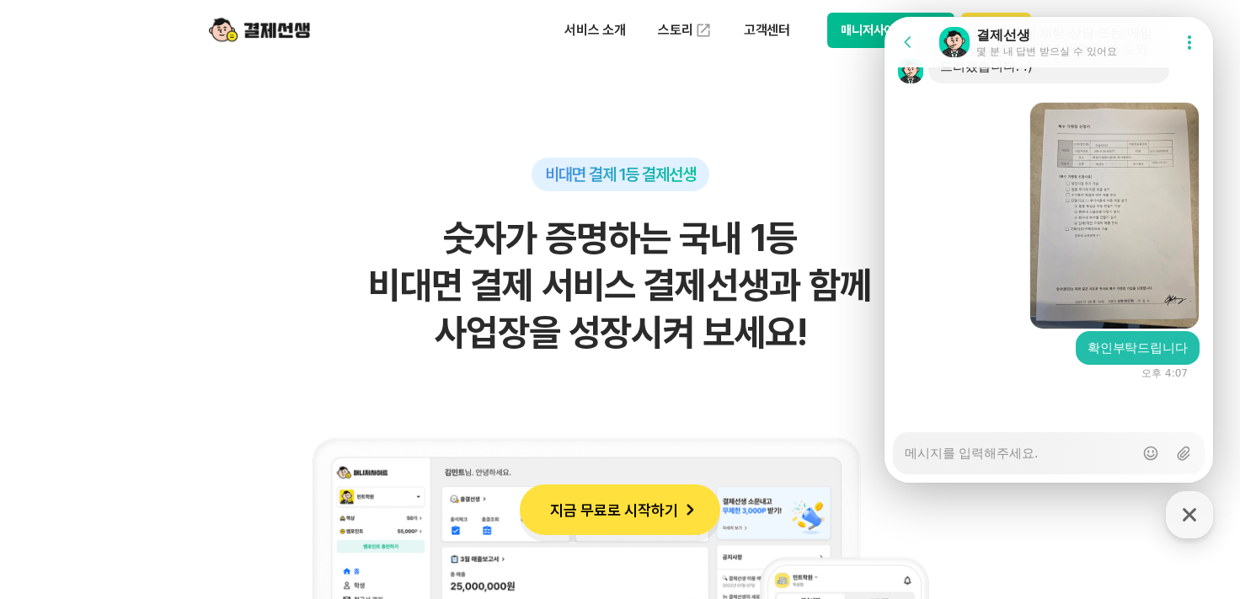
click at [1181, 41] on icon at bounding box center [1189, 42] width 17 height 17
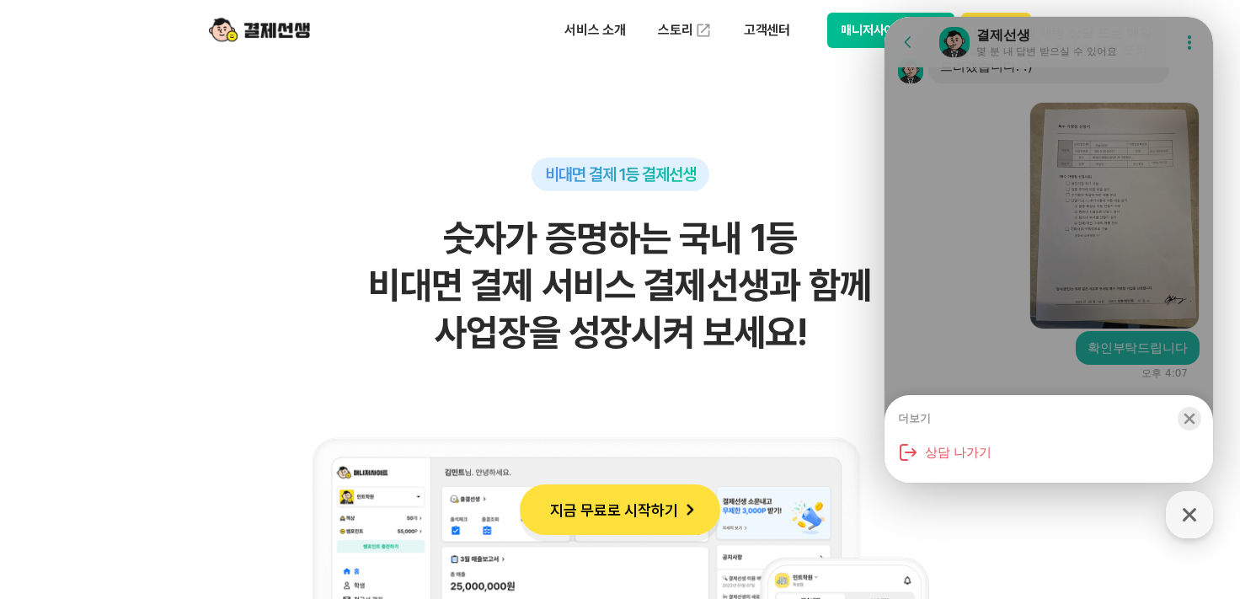
click at [1179, 411] on button "Close bottom sheet modal" at bounding box center [1189, 419] width 47 height 24
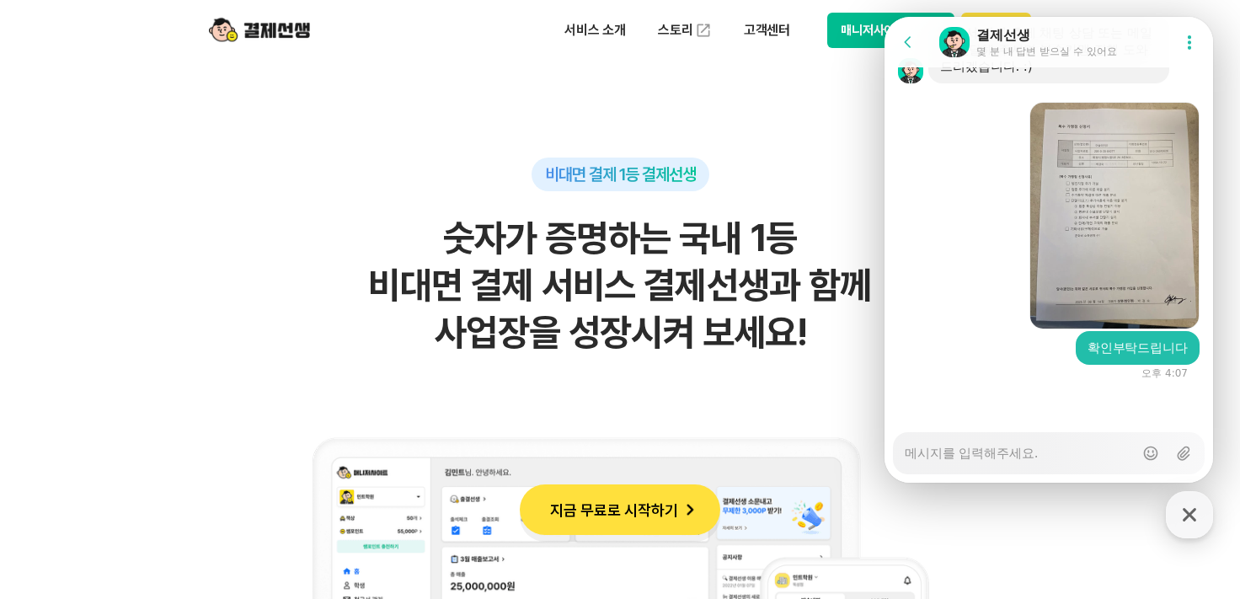
click at [1036, 443] on textarea "Messenger Input Textarea" at bounding box center [1019, 447] width 229 height 29
click at [1036, 446] on textarea "Messenger Input Textarea" at bounding box center [1019, 447] width 229 height 29
click at [1012, 457] on textarea "Messenger Input Textarea" at bounding box center [1019, 447] width 229 height 29
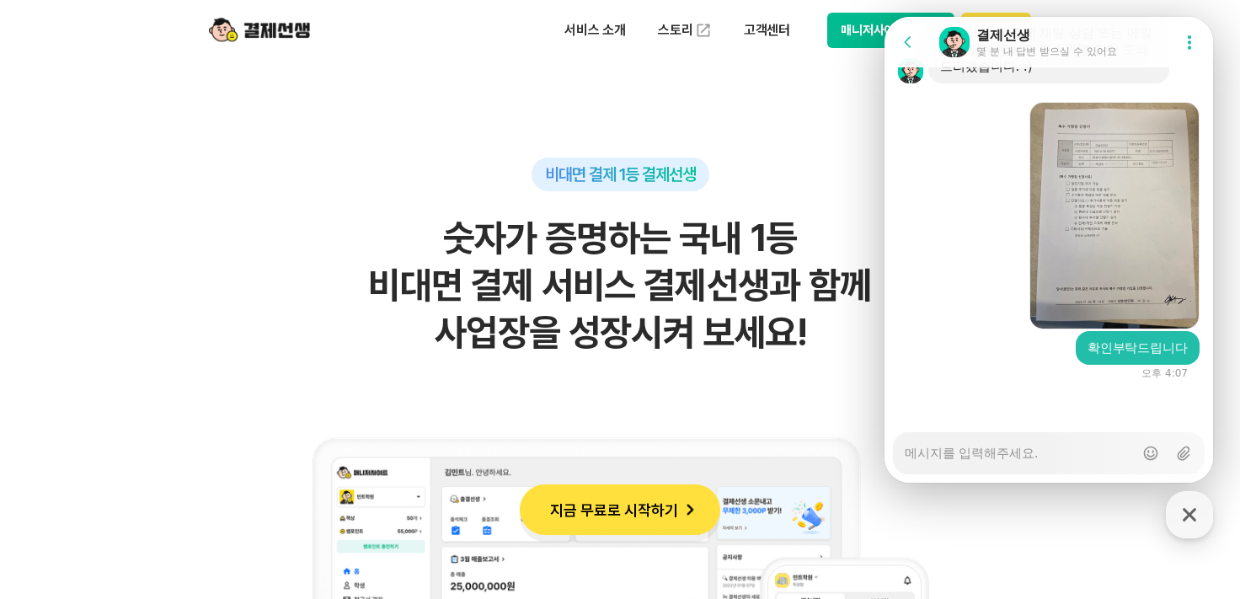
click at [1012, 457] on textarea "Messenger Input Textarea" at bounding box center [1019, 447] width 229 height 29
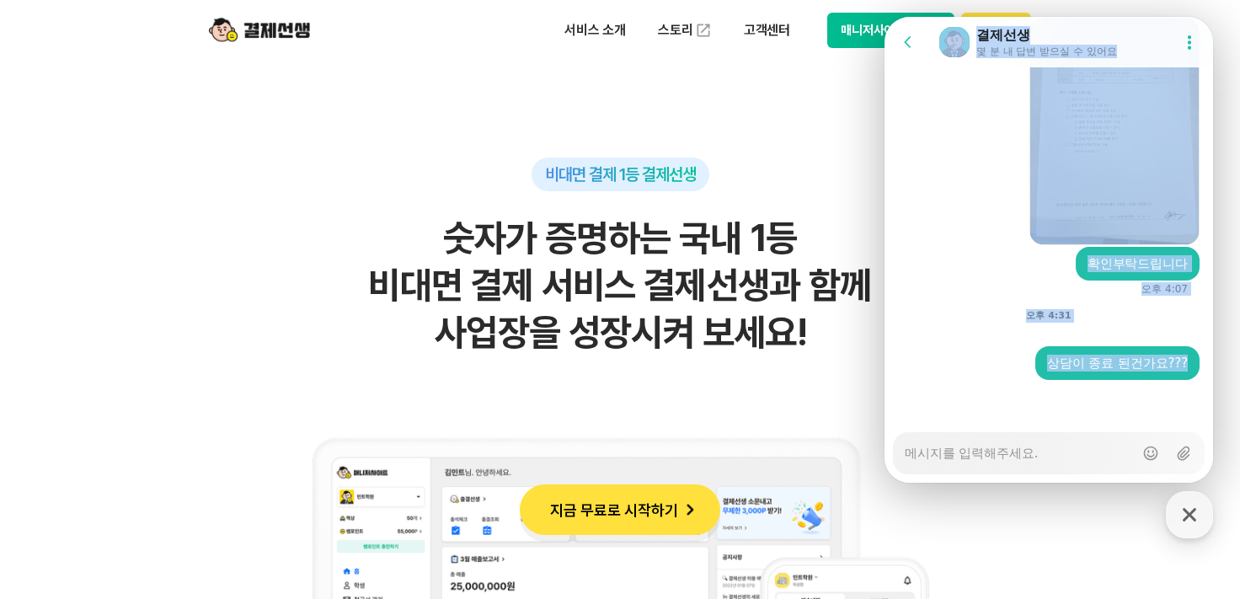
click at [916, 17] on html "Go to previous page Chat Room 결제선생 몇 분 내 답변 받으실 수 있어요 Show userchat action dial…" at bounding box center [1048, 17] width 328 height 0
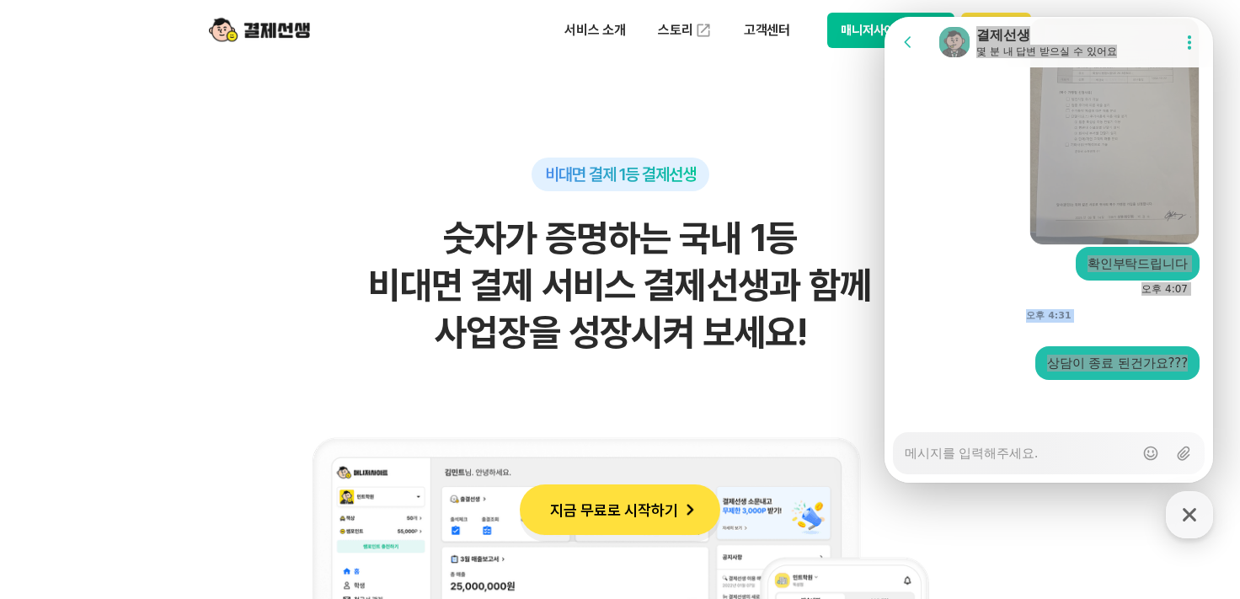
click at [866, 354] on h2 "숫자가 증명하는 국내 1등 비대면 결제 서비스 결제선생과 함께 사업장을 성장시켜 보세요!" at bounding box center [619, 286] width 825 height 142
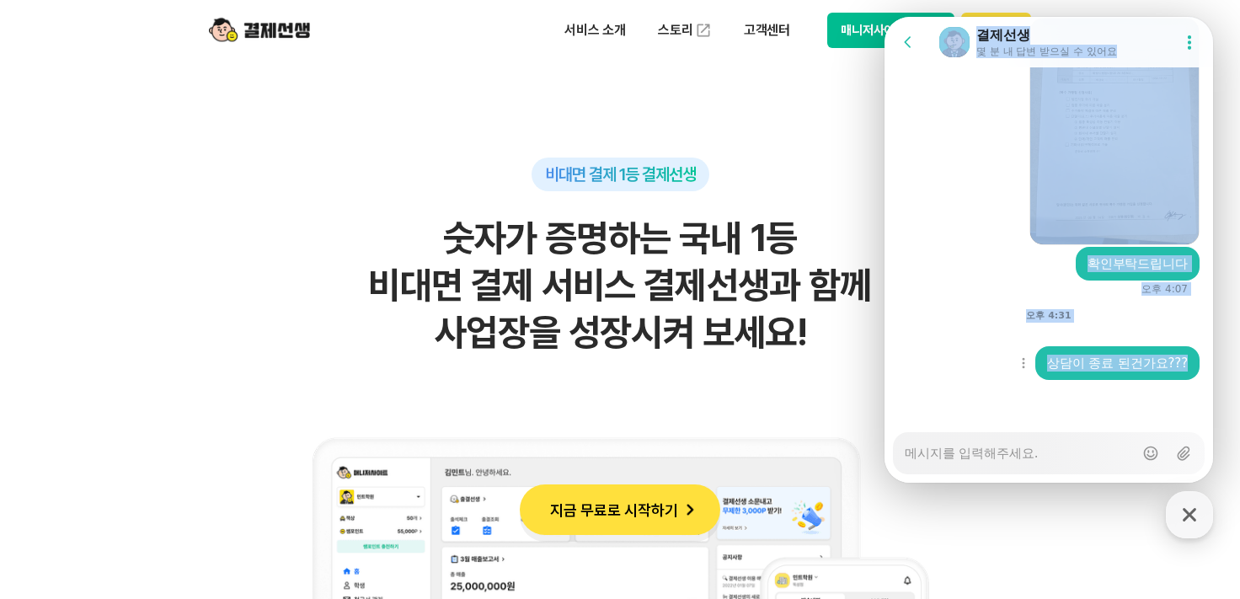
click at [928, 373] on div "Show context menu 상담이 종료 된건가요???" at bounding box center [1048, 363] width 328 height 34
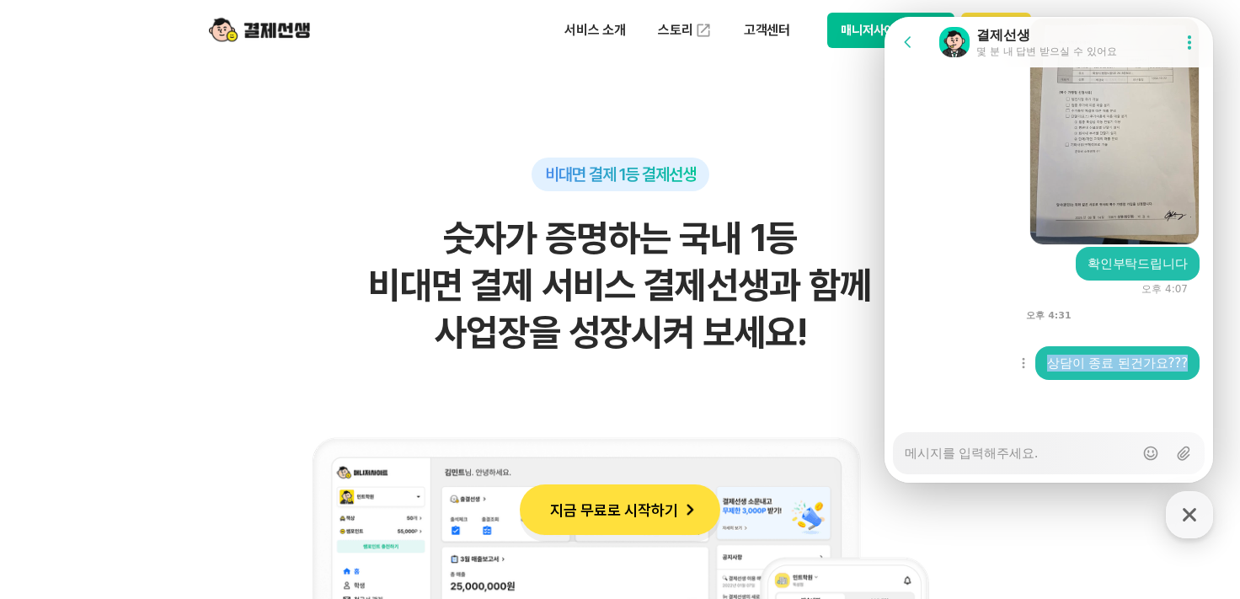
click at [928, 373] on div "Show context menu 상담이 종료 된건가요???" at bounding box center [1048, 363] width 328 height 34
click at [329, 241] on h2 "숫자가 증명하는 국내 1등 비대면 결제 서비스 결제선생과 함께 사업장을 성장시켜 보세요!" at bounding box center [619, 286] width 825 height 142
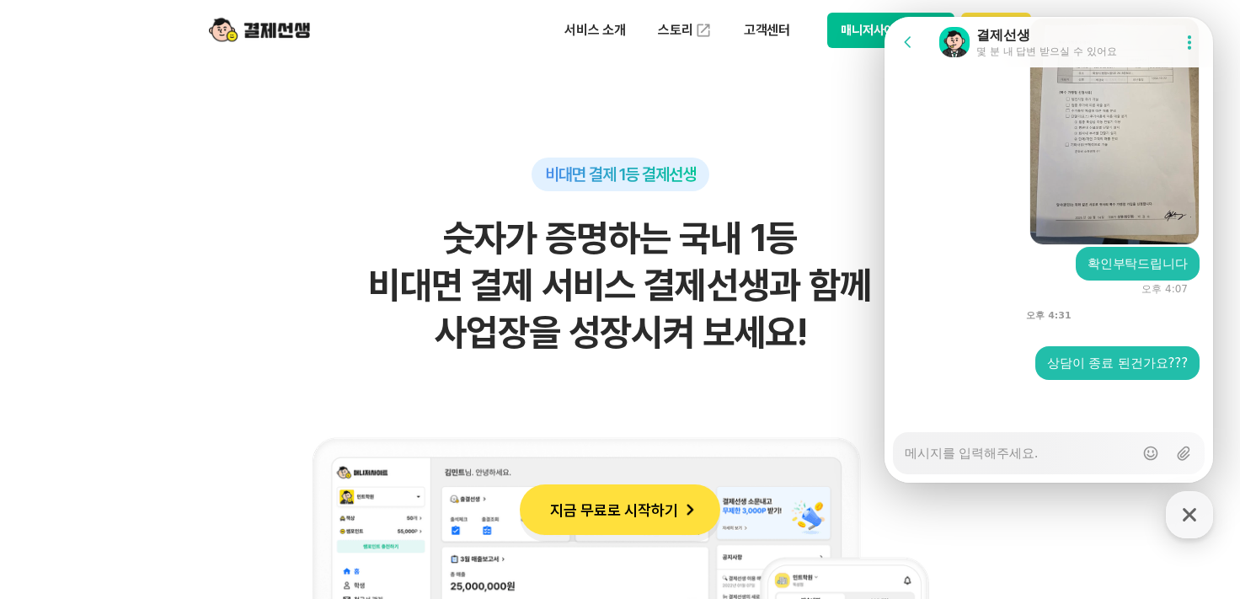
click at [1182, 521] on icon "button" at bounding box center [1189, 514] width 30 height 30
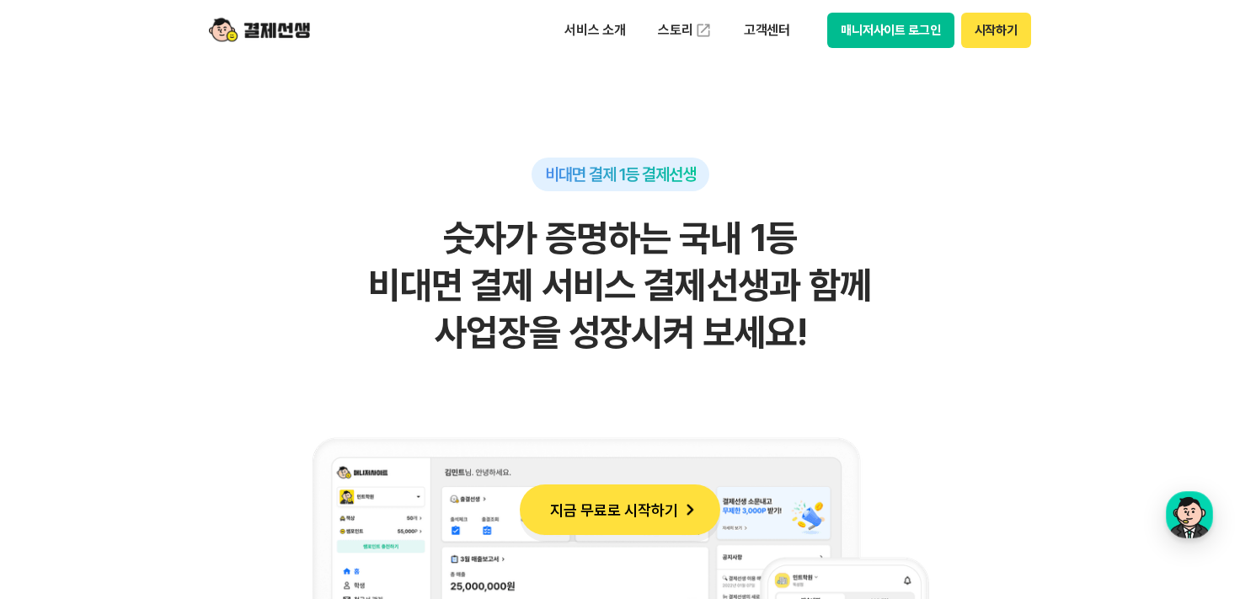
click at [916, 35] on button "매니저사이트 로그인" at bounding box center [890, 30] width 127 height 35
click at [912, 34] on button "매니저사이트 로그인" at bounding box center [890, 30] width 127 height 35
click at [1004, 34] on button "시작하기" at bounding box center [996, 30] width 70 height 35
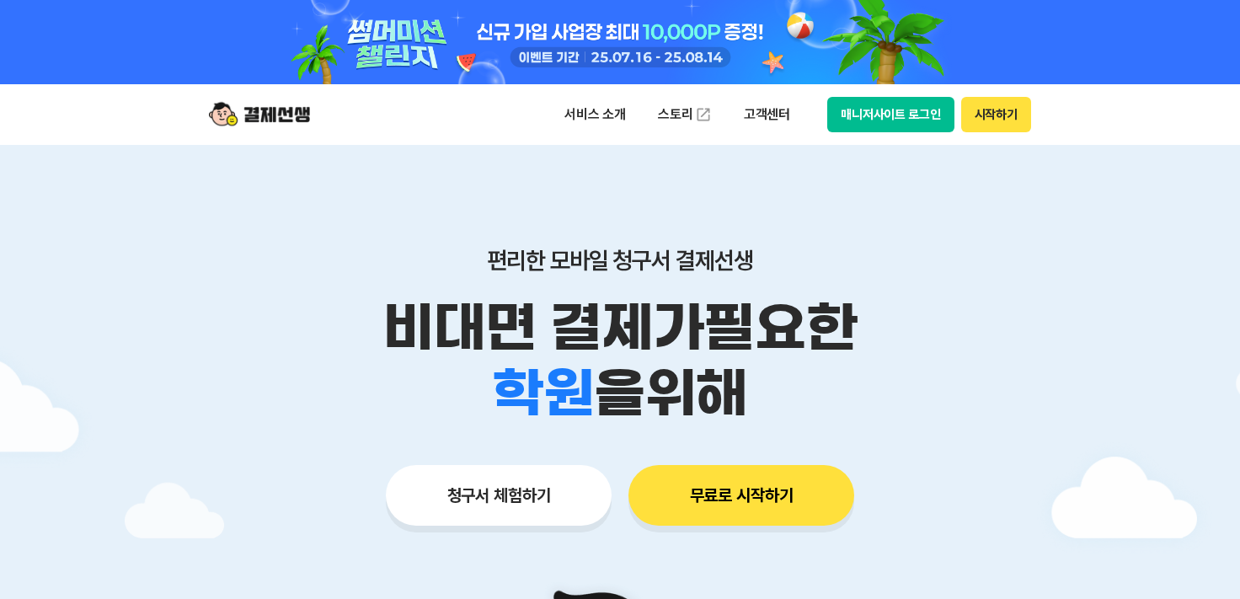
click at [913, 105] on button "매니저사이트 로그인" at bounding box center [890, 114] width 127 height 35
click at [896, 124] on button "매니저사이트 로그인" at bounding box center [890, 114] width 127 height 35
